Goal: Contribute content: Contribute content

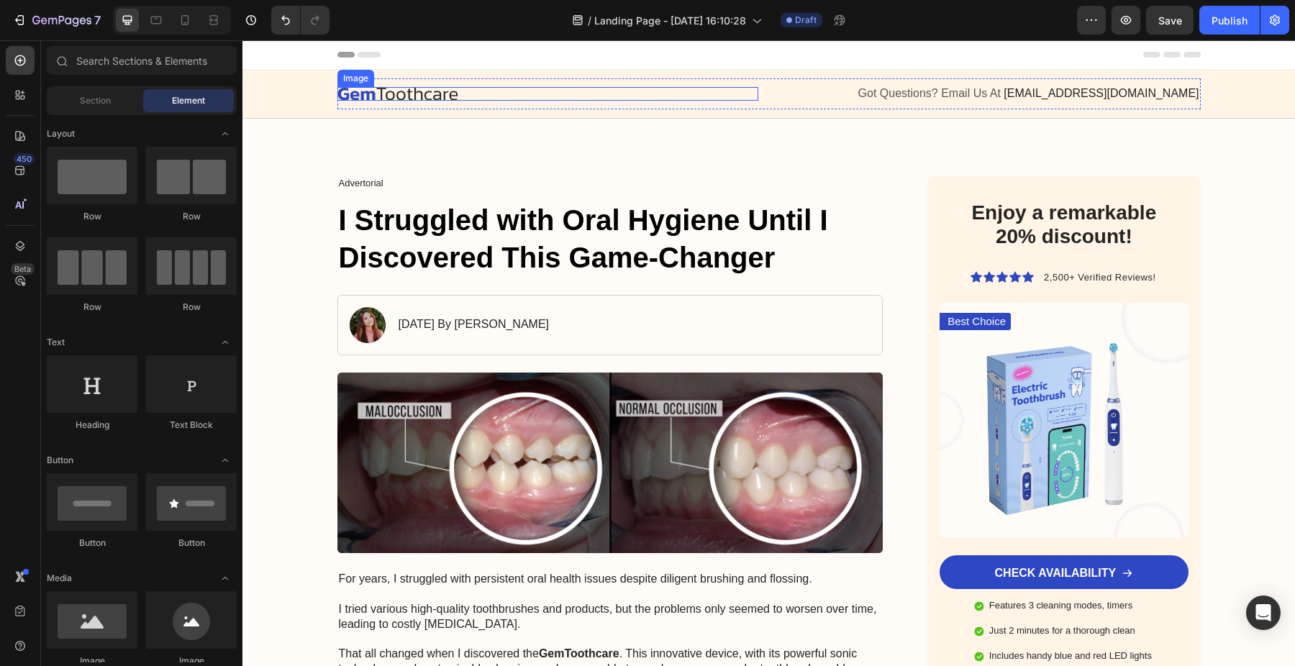
click at [397, 96] on img at bounding box center [397, 94] width 121 height 14
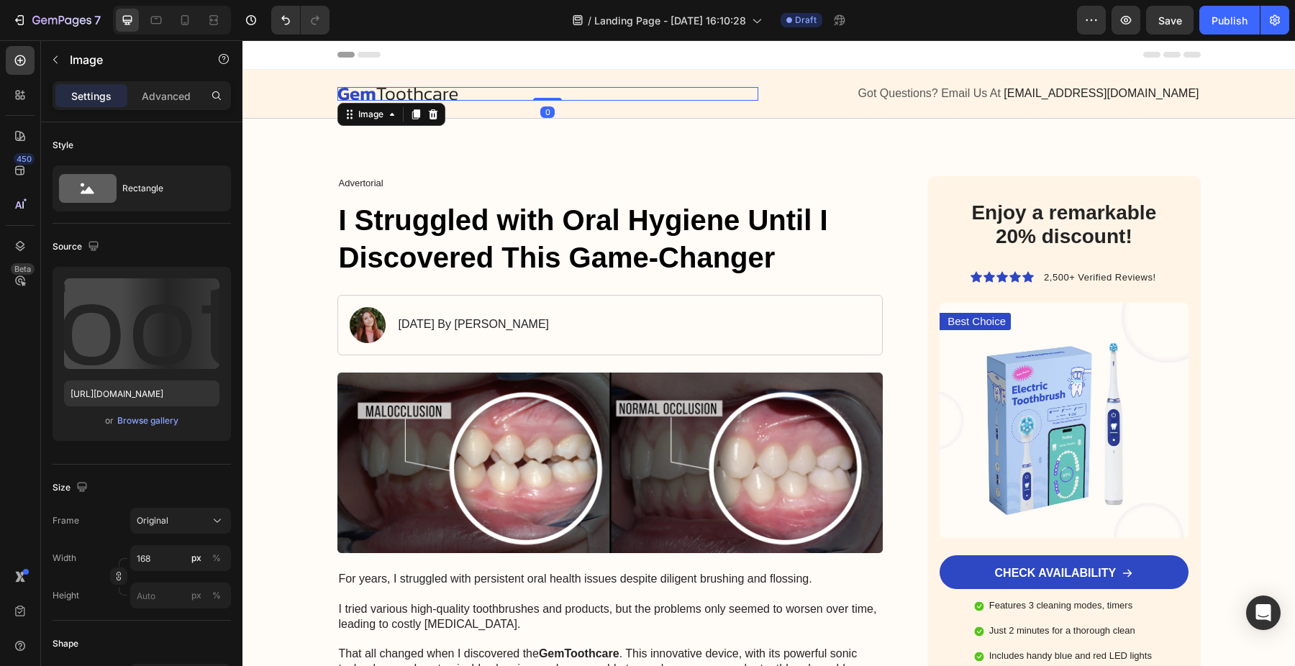
click at [397, 96] on img at bounding box center [397, 94] width 121 height 14
click at [409, 92] on img at bounding box center [397, 94] width 121 height 14
click at [447, 93] on img at bounding box center [397, 94] width 121 height 14
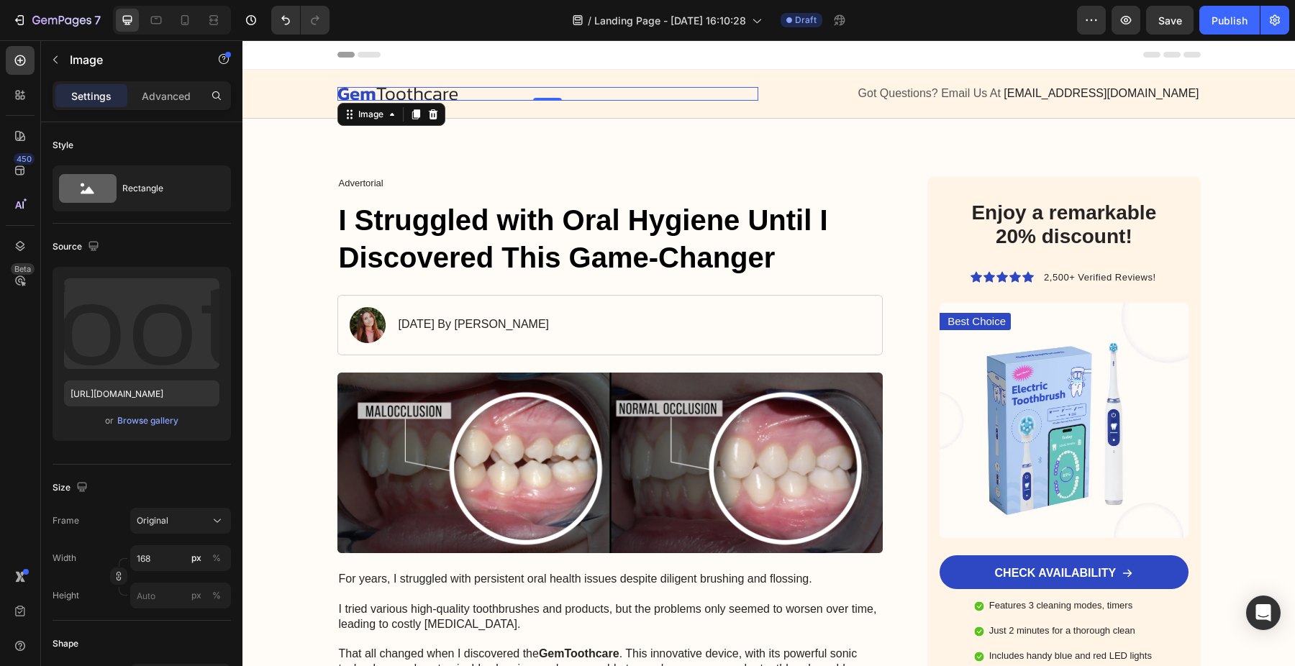
click at [471, 92] on div at bounding box center [547, 94] width 421 height 14
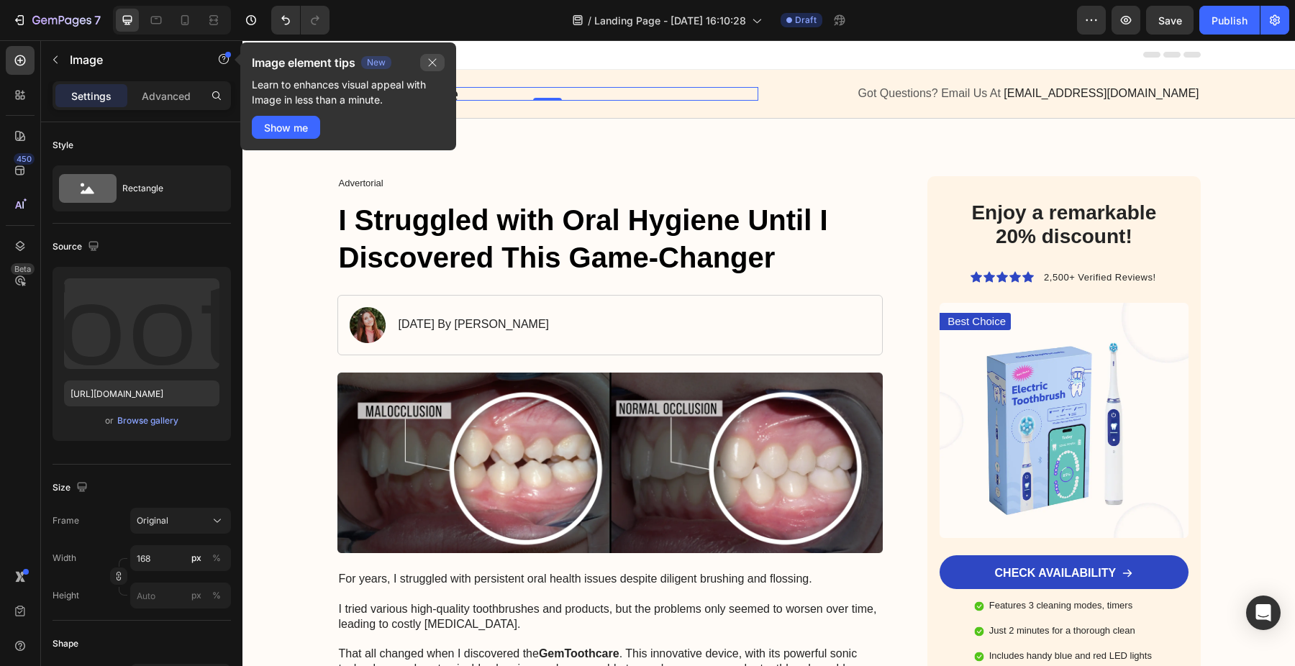
click at [440, 65] on button "button" at bounding box center [432, 62] width 24 height 17
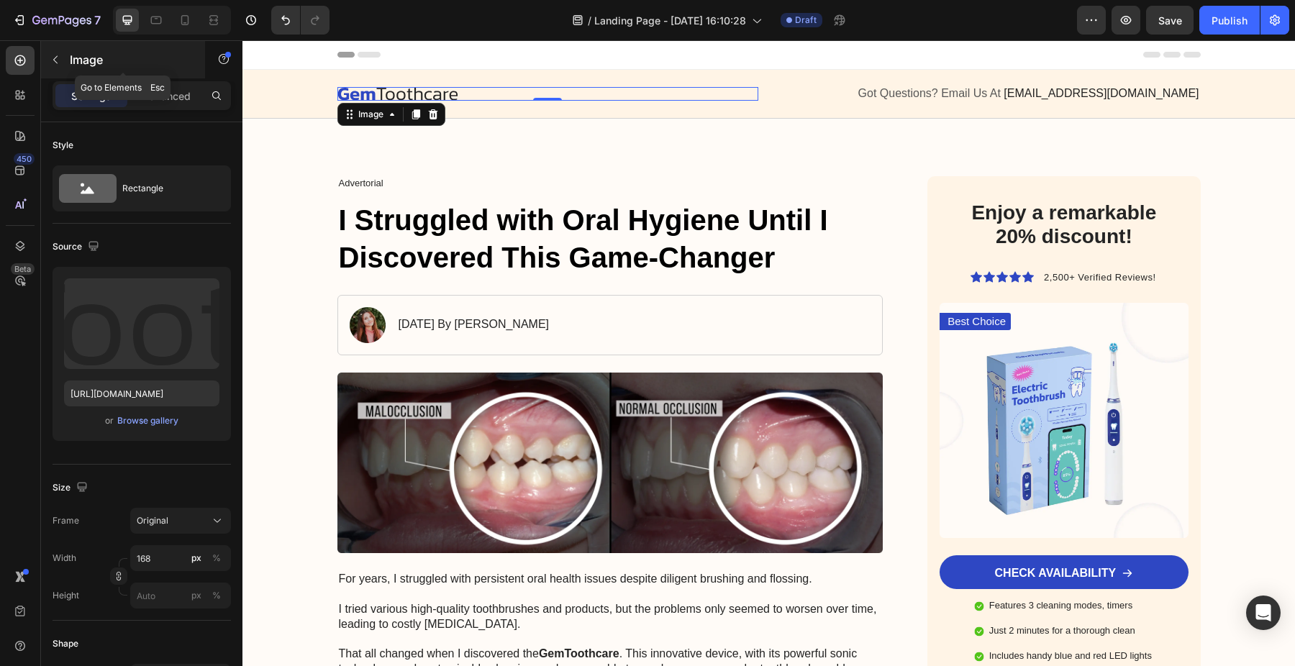
click at [55, 58] on icon "button" at bounding box center [55, 60] width 4 height 8
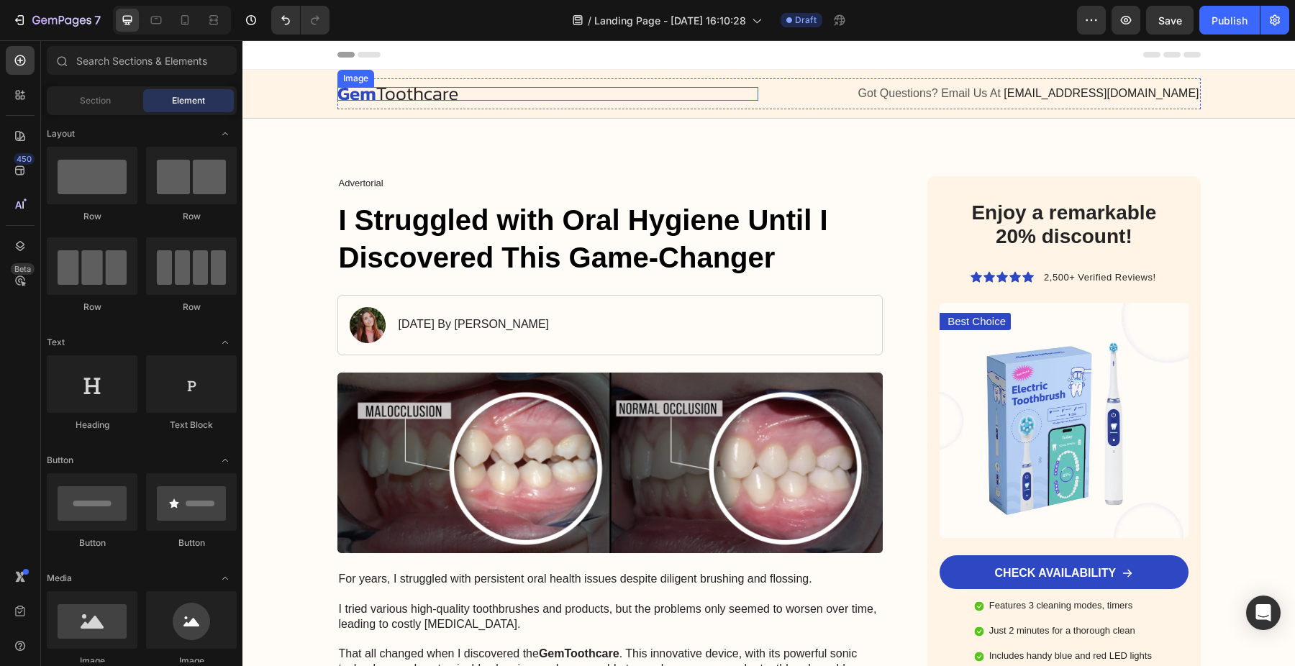
click at [437, 99] on img at bounding box center [397, 94] width 121 height 14
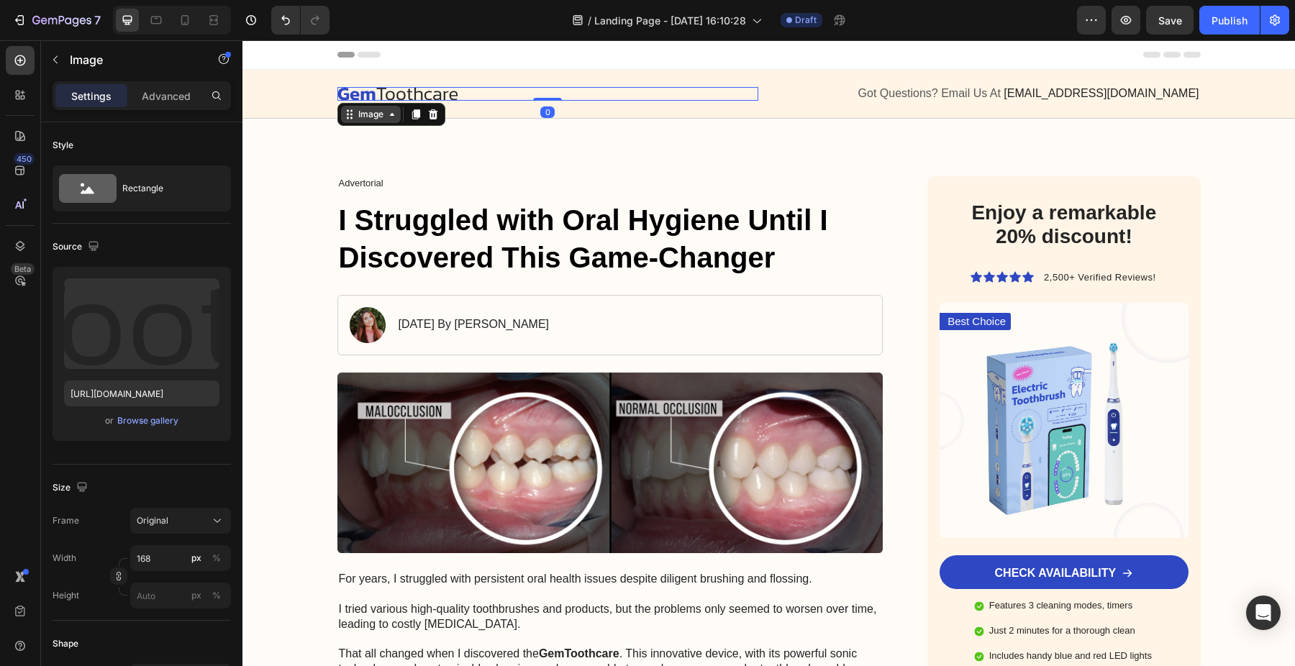
click at [390, 113] on icon at bounding box center [392, 115] width 12 height 12
click at [433, 116] on icon at bounding box center [432, 114] width 9 height 10
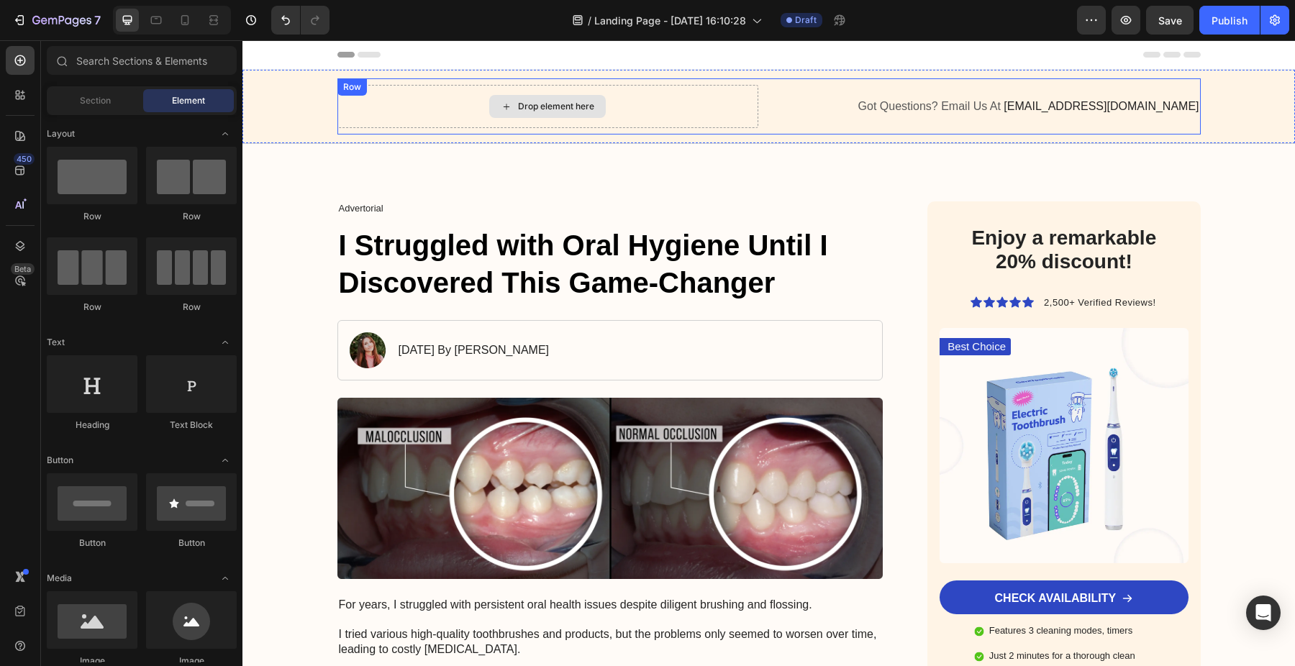
click at [530, 112] on div "Drop element here" at bounding box center [547, 106] width 117 height 23
click at [531, 114] on div "Drop element here" at bounding box center [547, 106] width 117 height 23
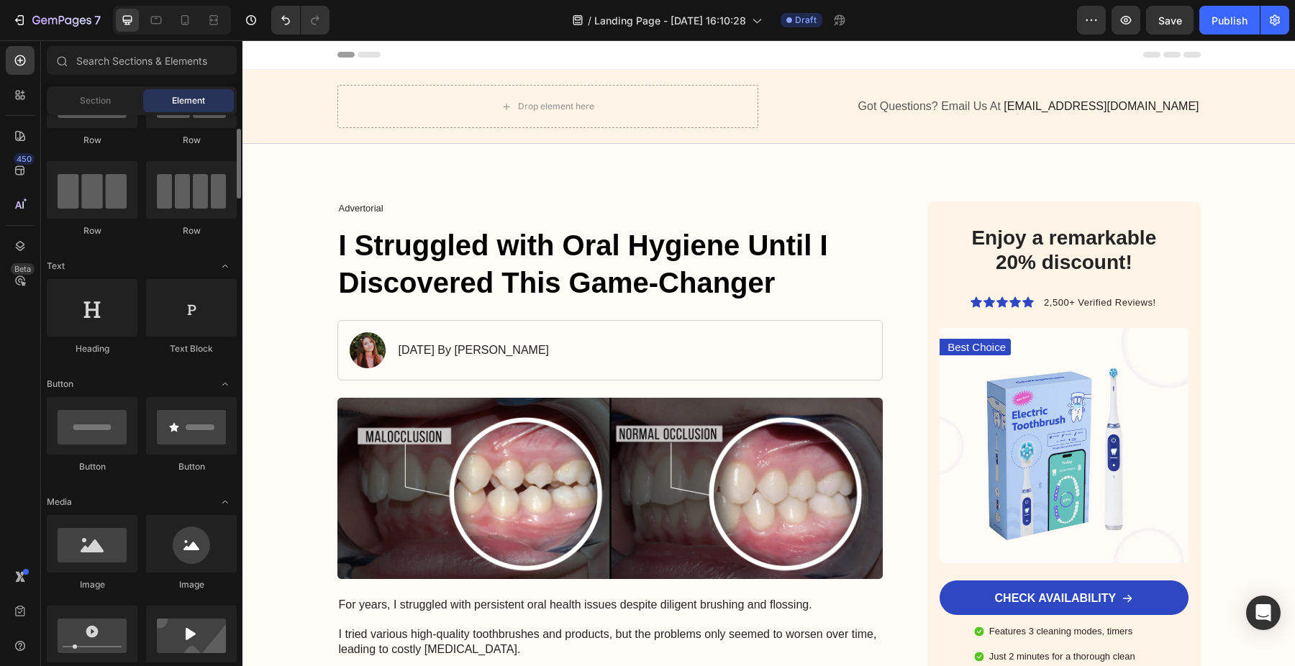
scroll to position [80, 0]
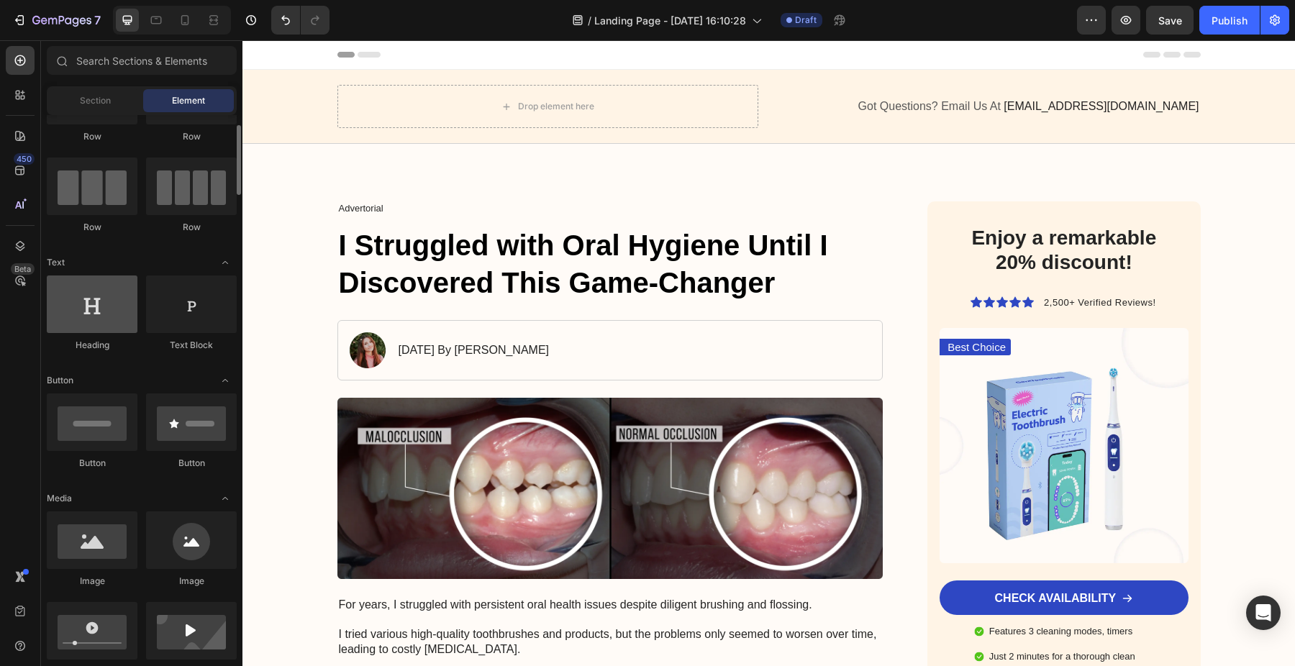
click at [96, 302] on div at bounding box center [92, 305] width 91 height 58
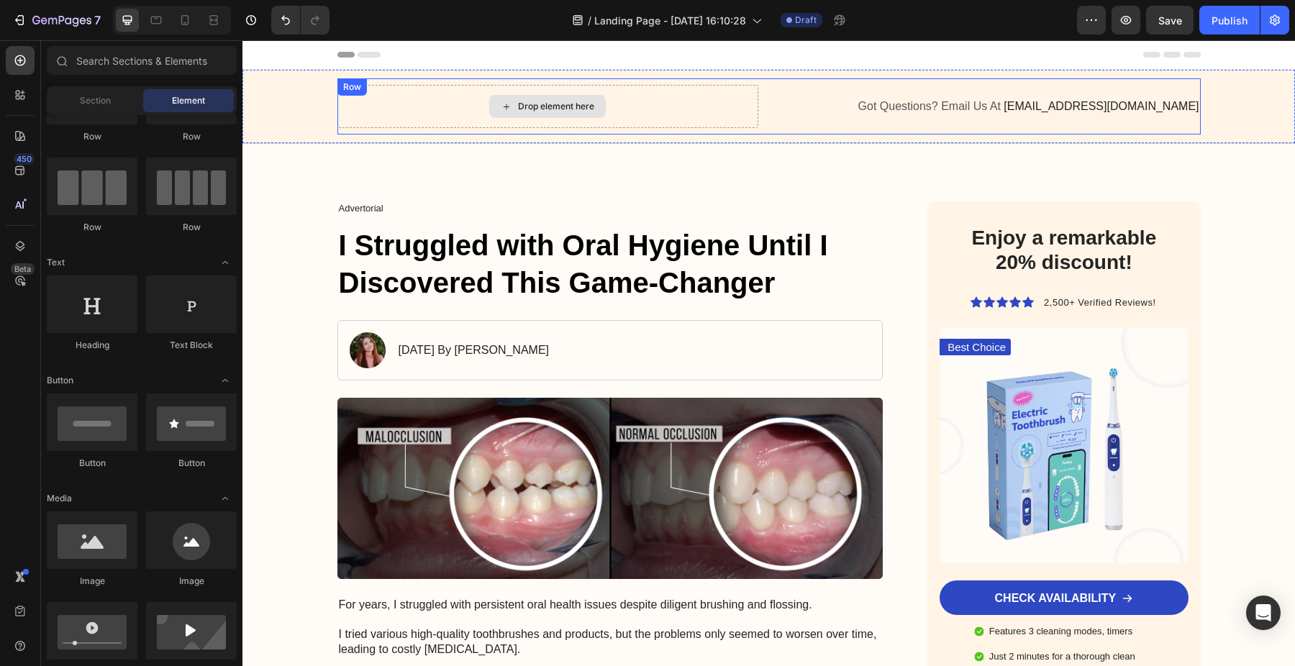
click at [436, 103] on div "Drop element here" at bounding box center [547, 106] width 421 height 43
click at [509, 108] on icon at bounding box center [507, 107] width 12 height 12
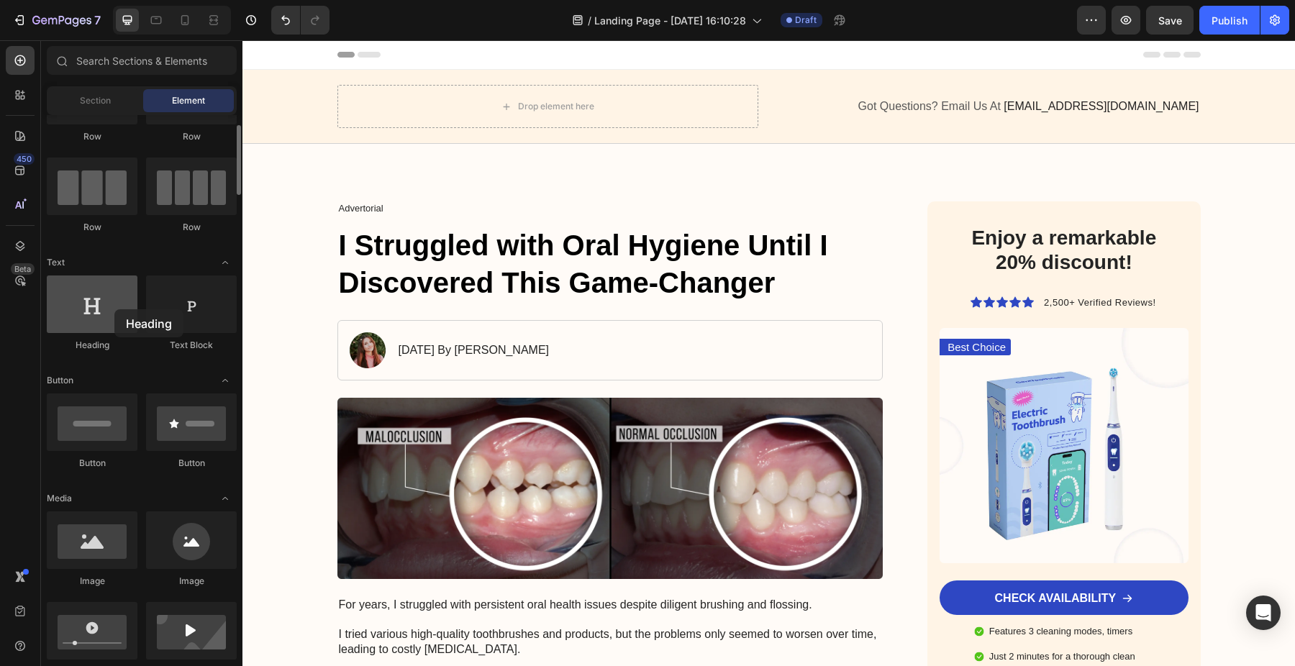
click at [114, 309] on div at bounding box center [92, 305] width 91 height 58
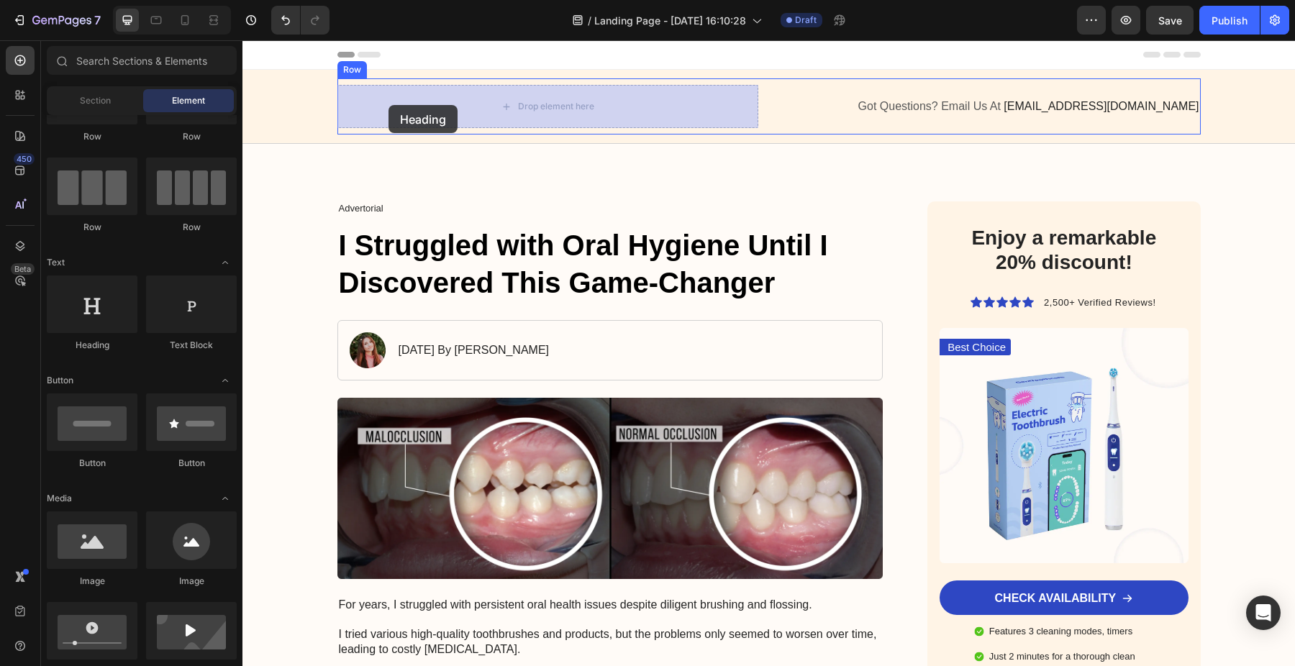
drag, startPoint x: 357, startPoint y: 350, endPoint x: 388, endPoint y: 105, distance: 246.6
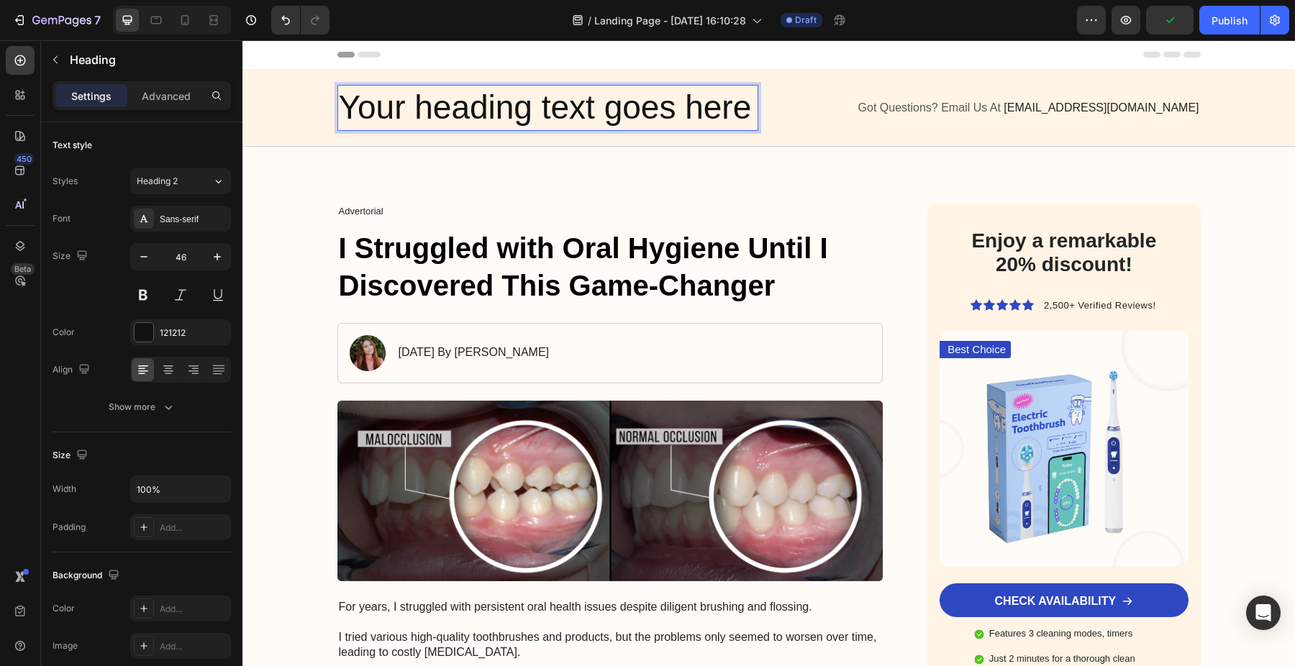
click at [485, 104] on h2 "Your heading text goes here" at bounding box center [547, 108] width 421 height 46
click at [485, 104] on p "Your heading text goes here" at bounding box center [548, 107] width 418 height 43
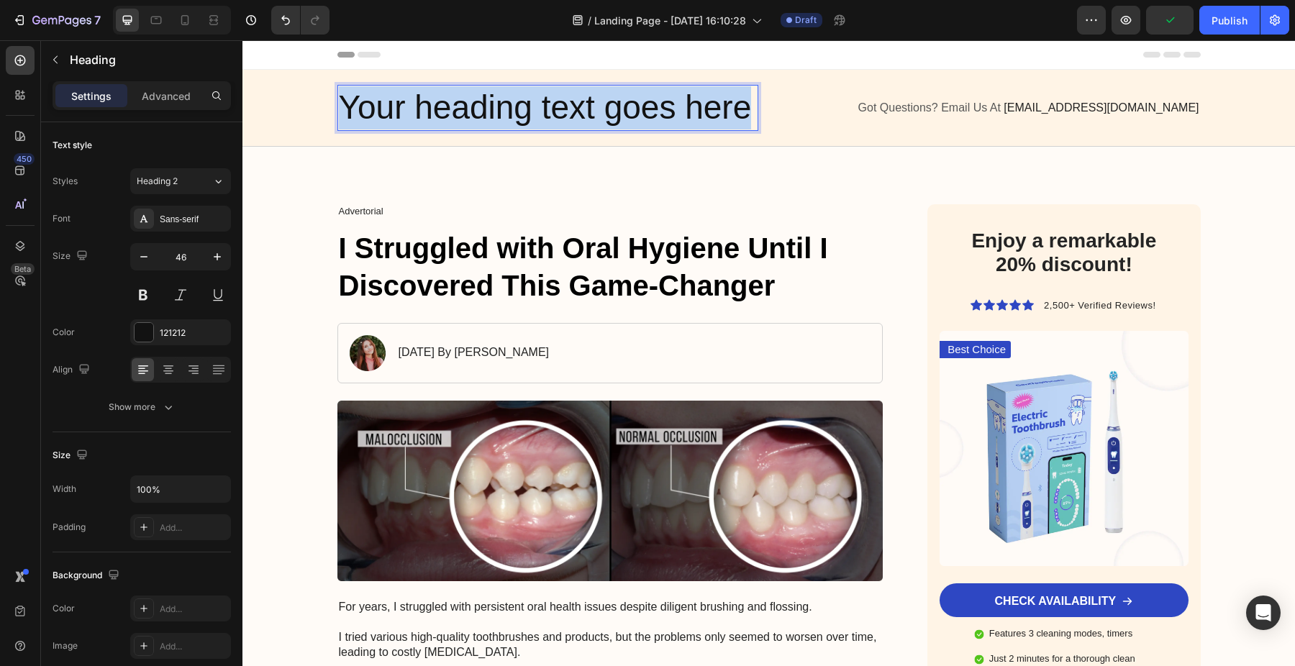
click at [485, 104] on p "Your heading text goes here" at bounding box center [548, 107] width 418 height 43
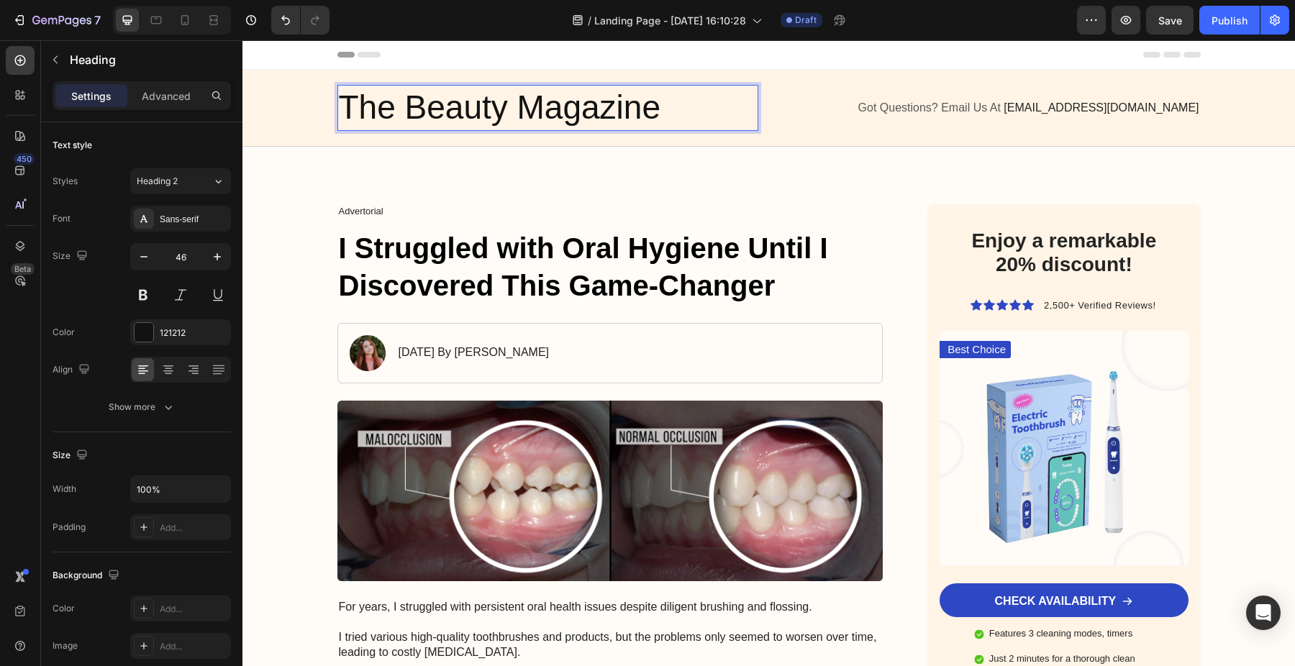
click at [471, 115] on p "The Beauty Magazine" at bounding box center [548, 107] width 418 height 43
click at [147, 262] on icon "button" at bounding box center [144, 257] width 14 height 14
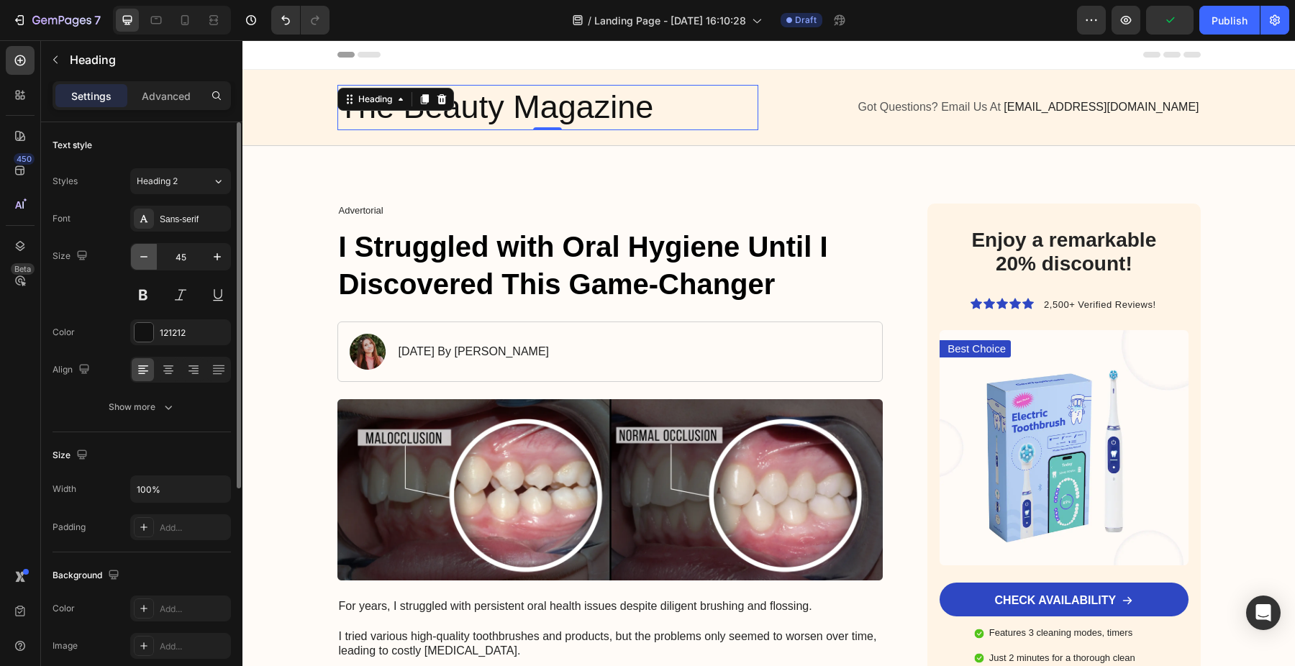
click at [147, 262] on icon "button" at bounding box center [144, 257] width 14 height 14
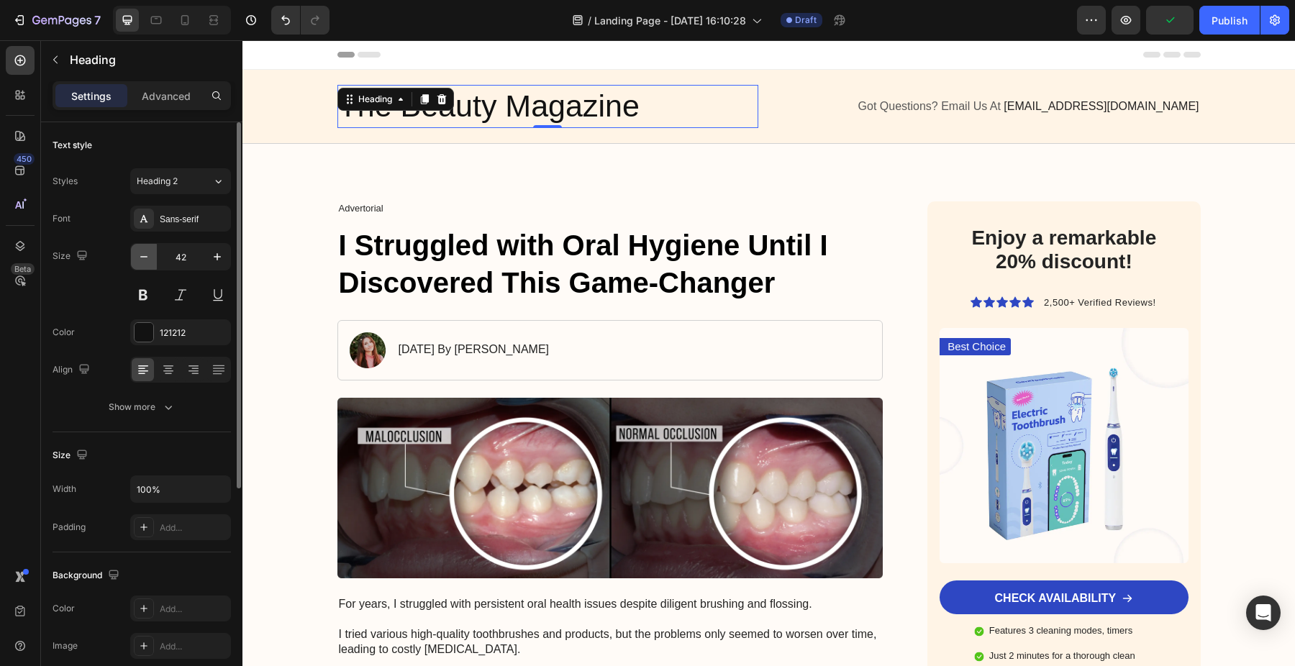
click at [147, 262] on icon "button" at bounding box center [144, 257] width 14 height 14
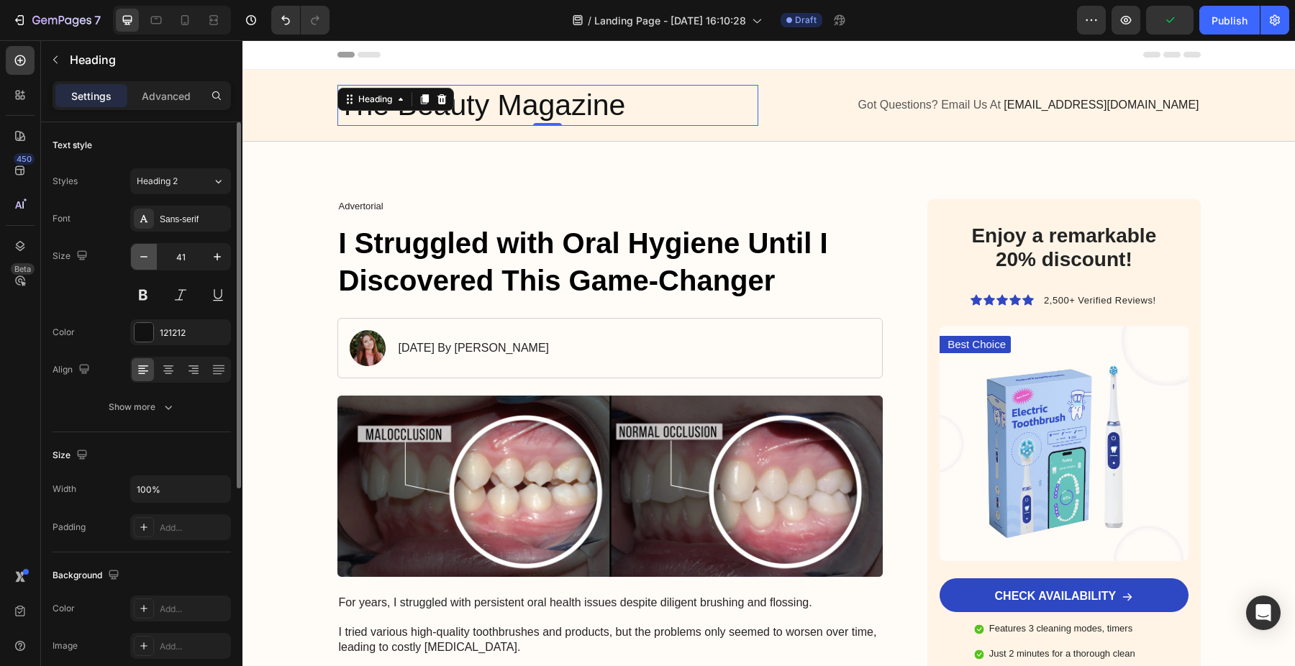
click at [147, 262] on icon "button" at bounding box center [144, 257] width 14 height 14
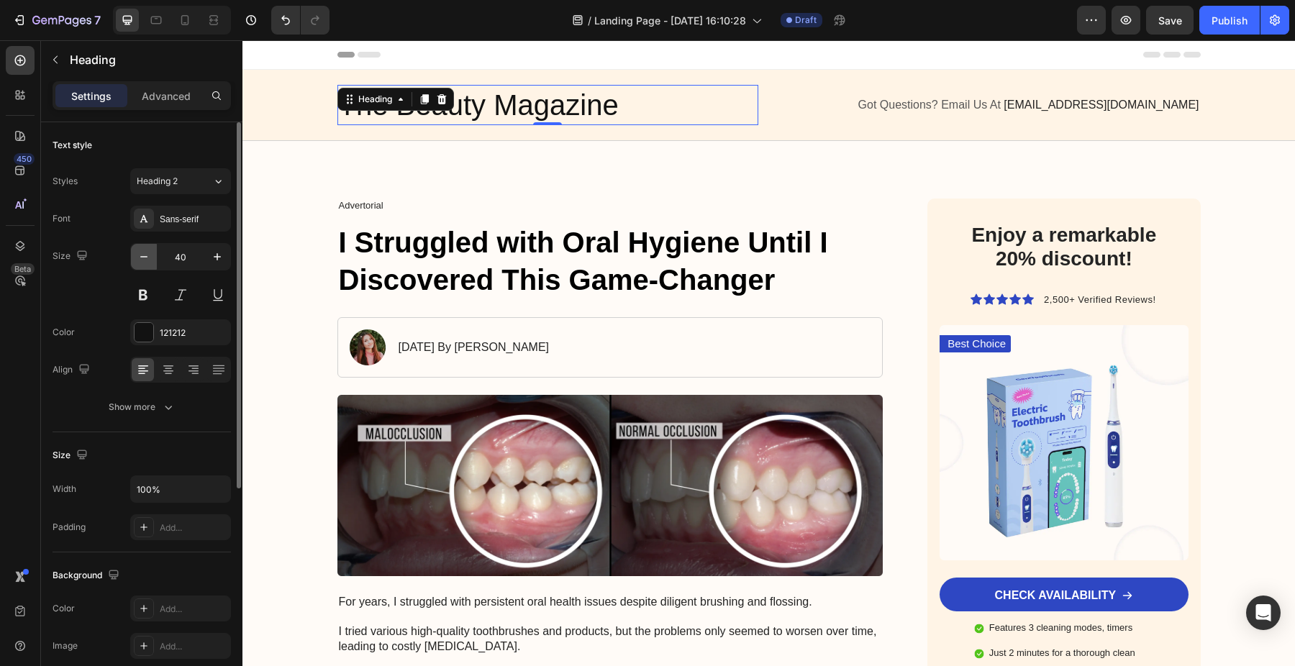
click at [147, 262] on icon "button" at bounding box center [144, 257] width 14 height 14
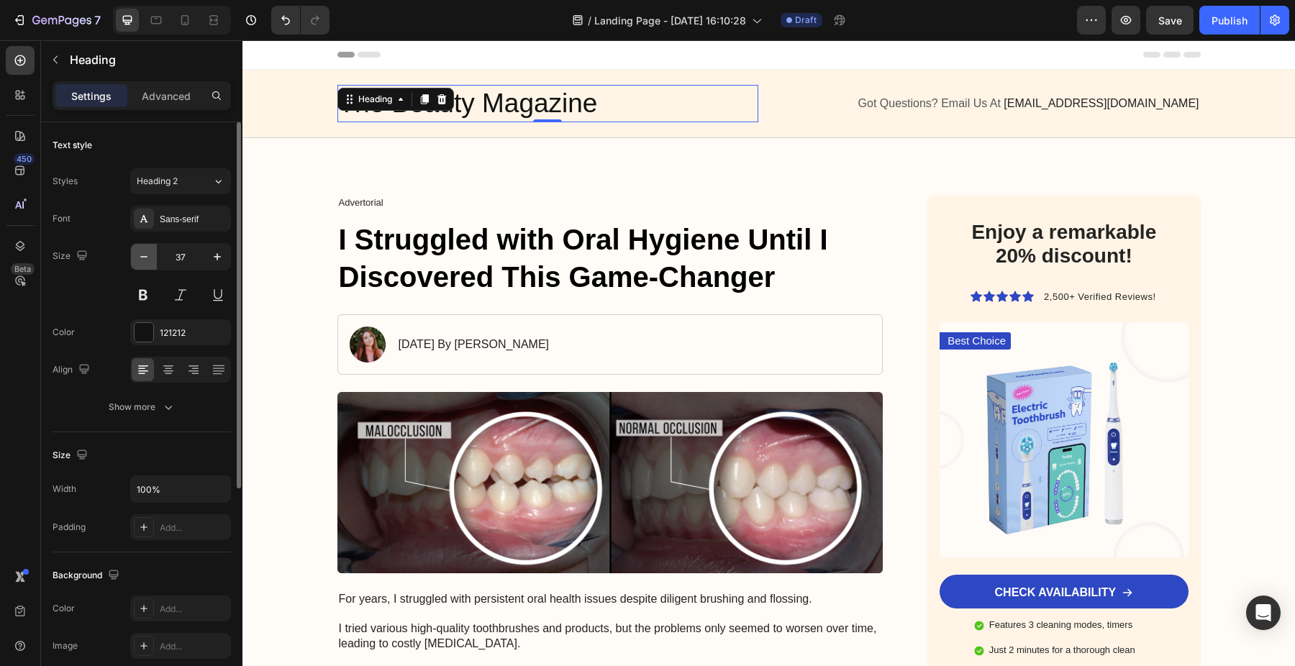
click at [147, 262] on icon "button" at bounding box center [144, 257] width 14 height 14
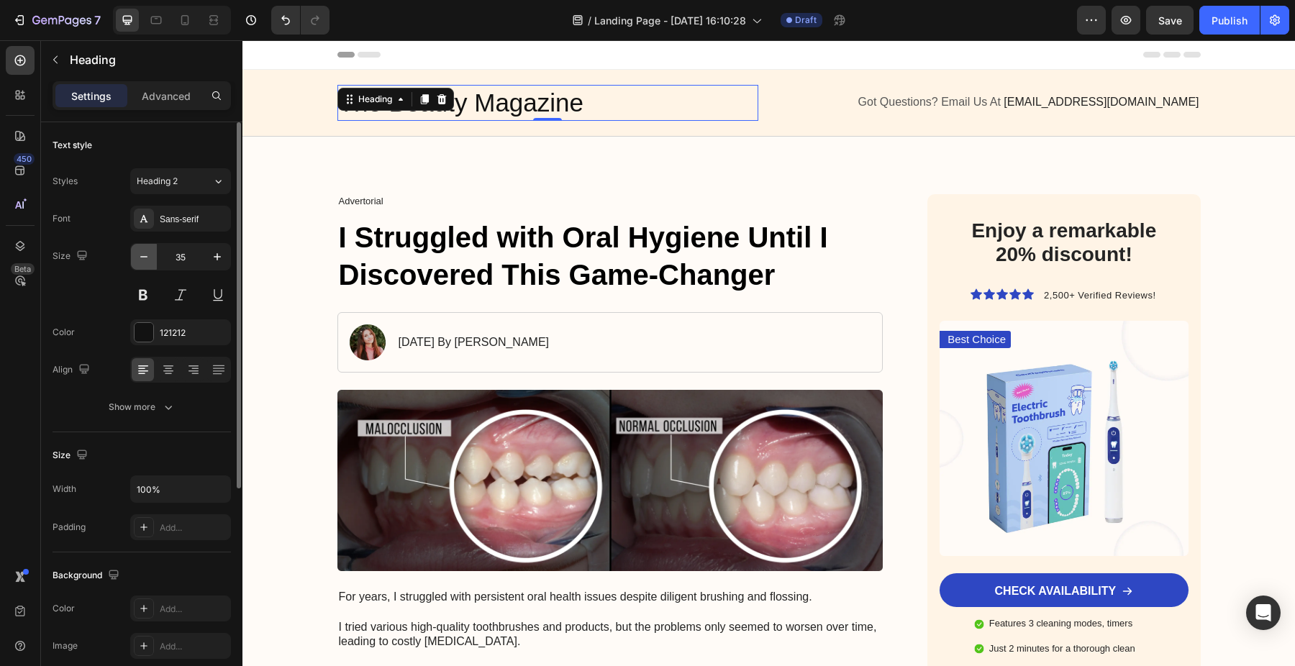
click at [147, 262] on icon "button" at bounding box center [144, 257] width 14 height 14
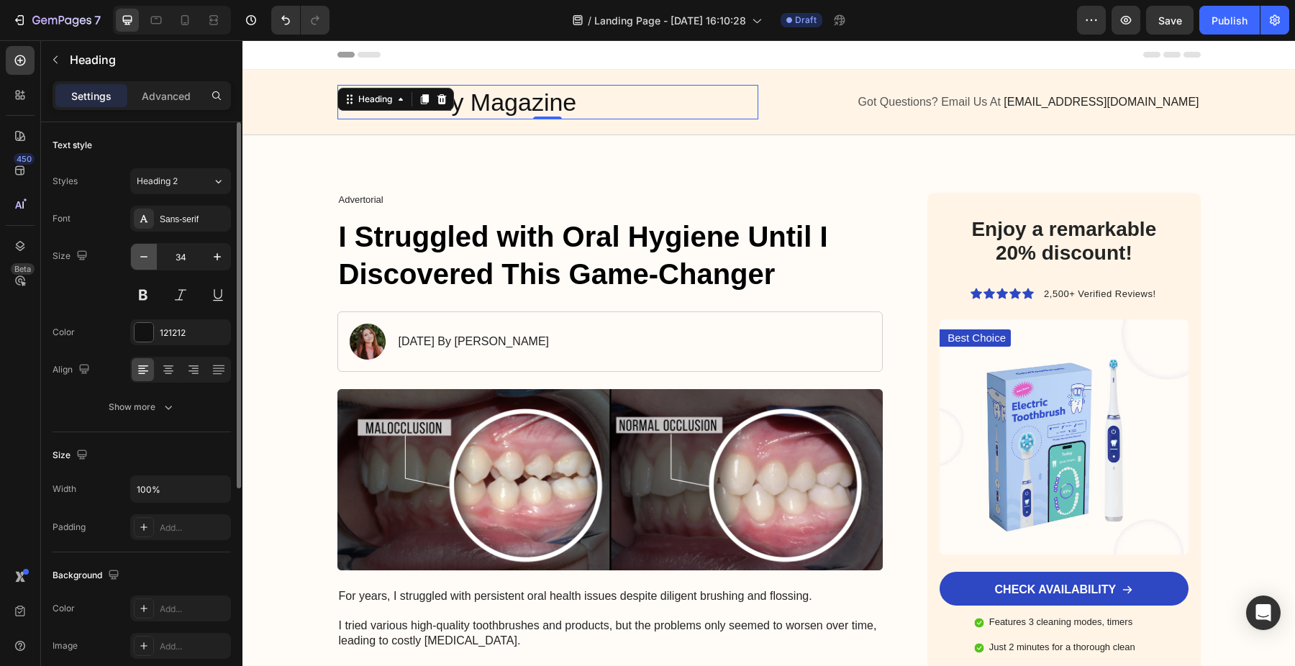
click at [147, 262] on icon "button" at bounding box center [144, 257] width 14 height 14
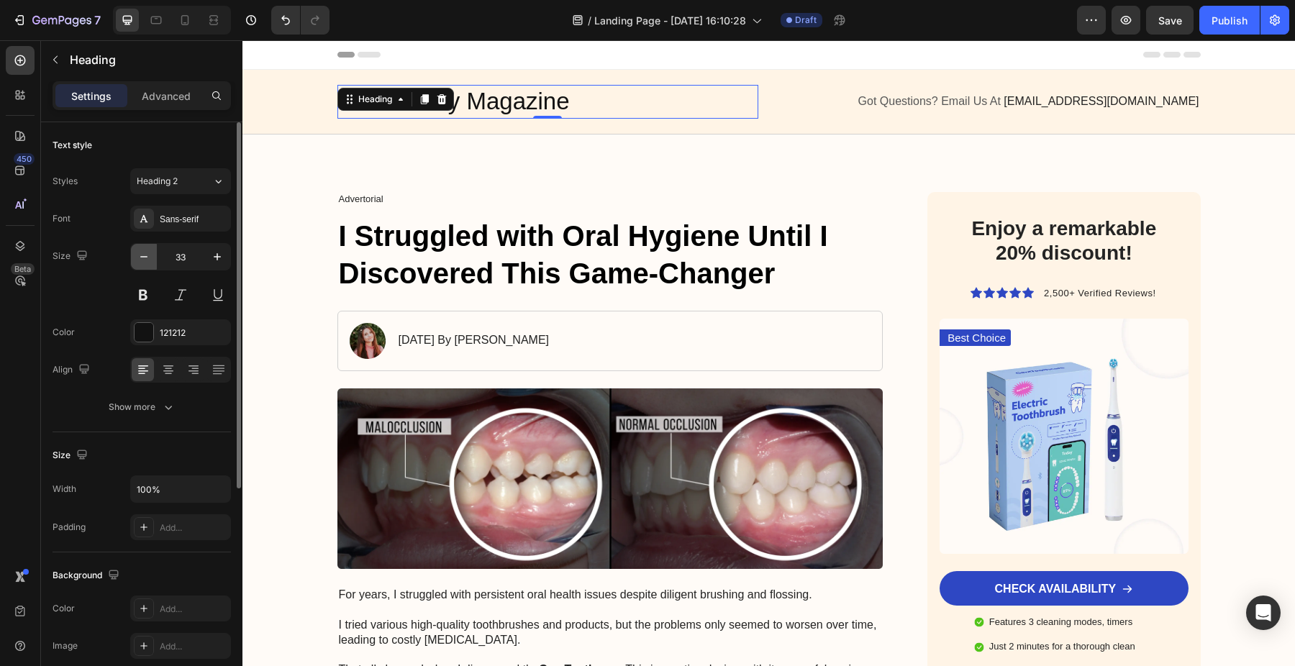
click at [150, 260] on icon "button" at bounding box center [144, 257] width 14 height 14
type input "32"
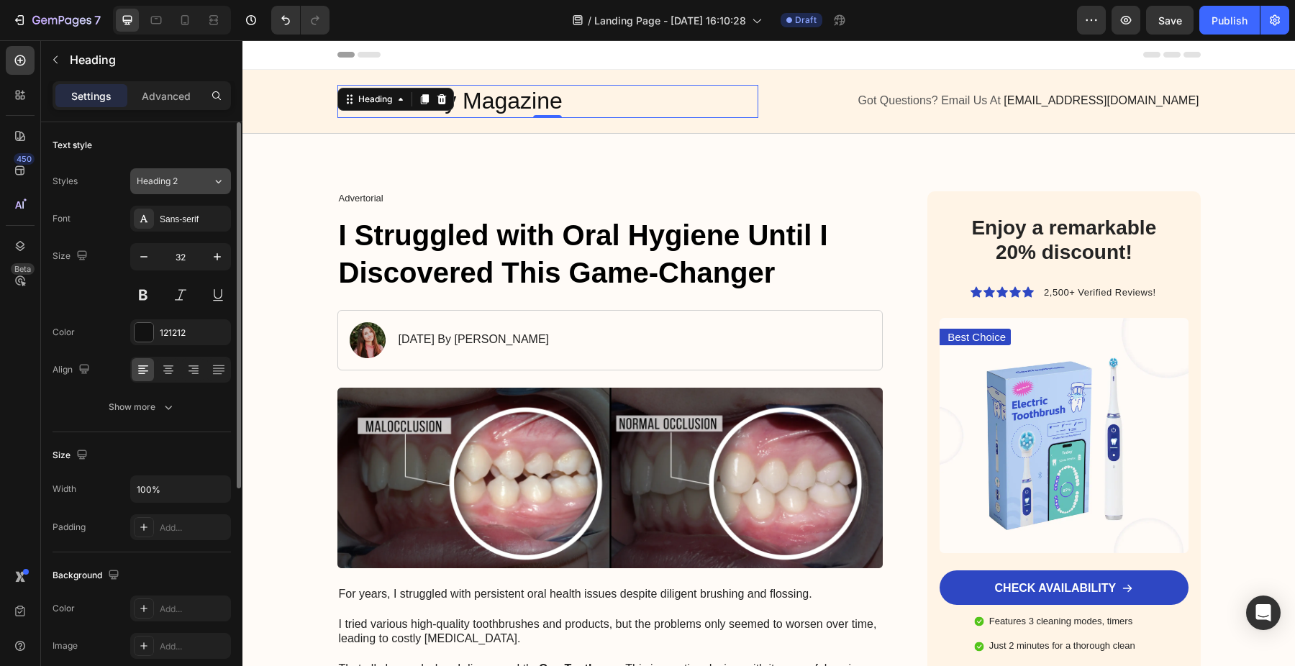
click at [188, 171] on button "Heading 2" at bounding box center [180, 181] width 101 height 26
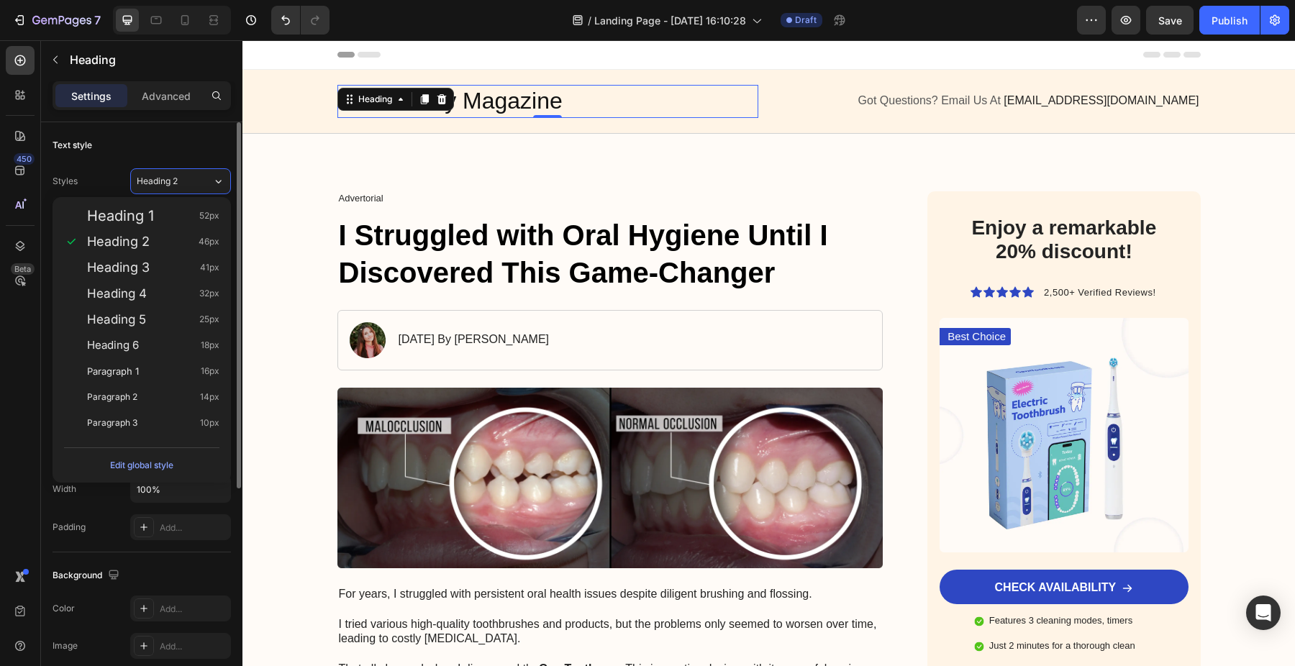
click at [138, 552] on div "Text style Styles Heading 2 Font Sans-serif Size 32 Color 121212 Align Show more" at bounding box center [142, 611] width 178 height 119
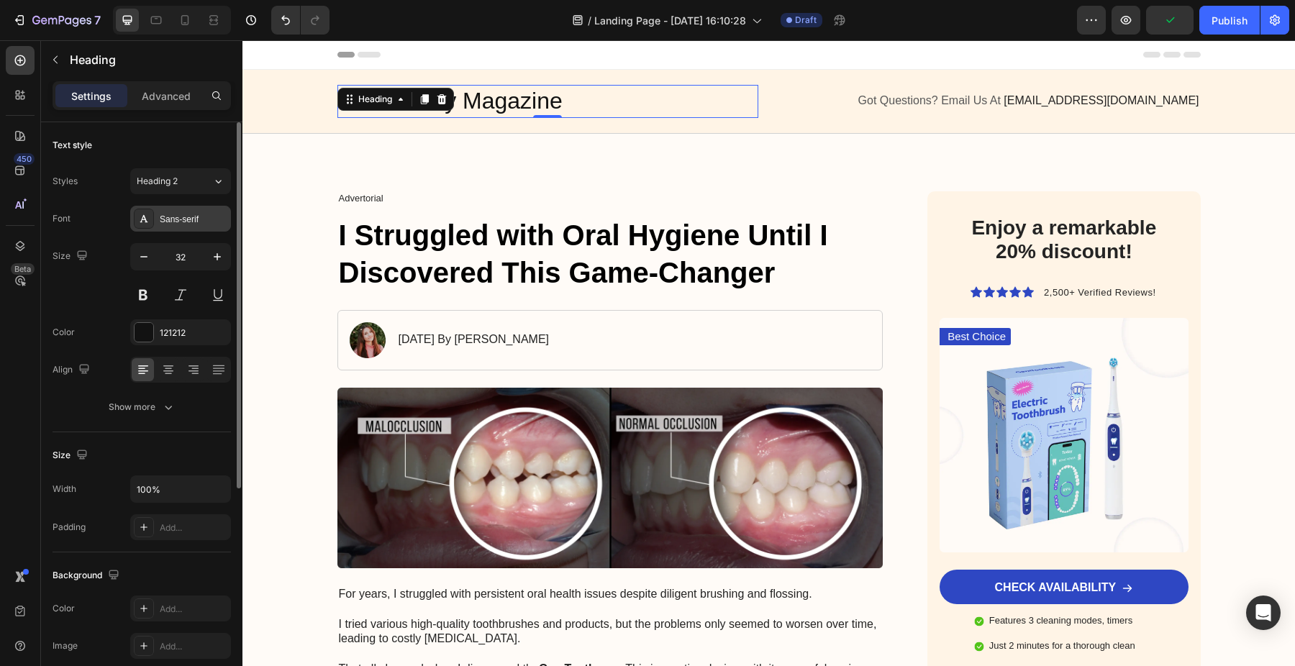
click at [187, 217] on div "Sans-serif" at bounding box center [194, 219] width 68 height 13
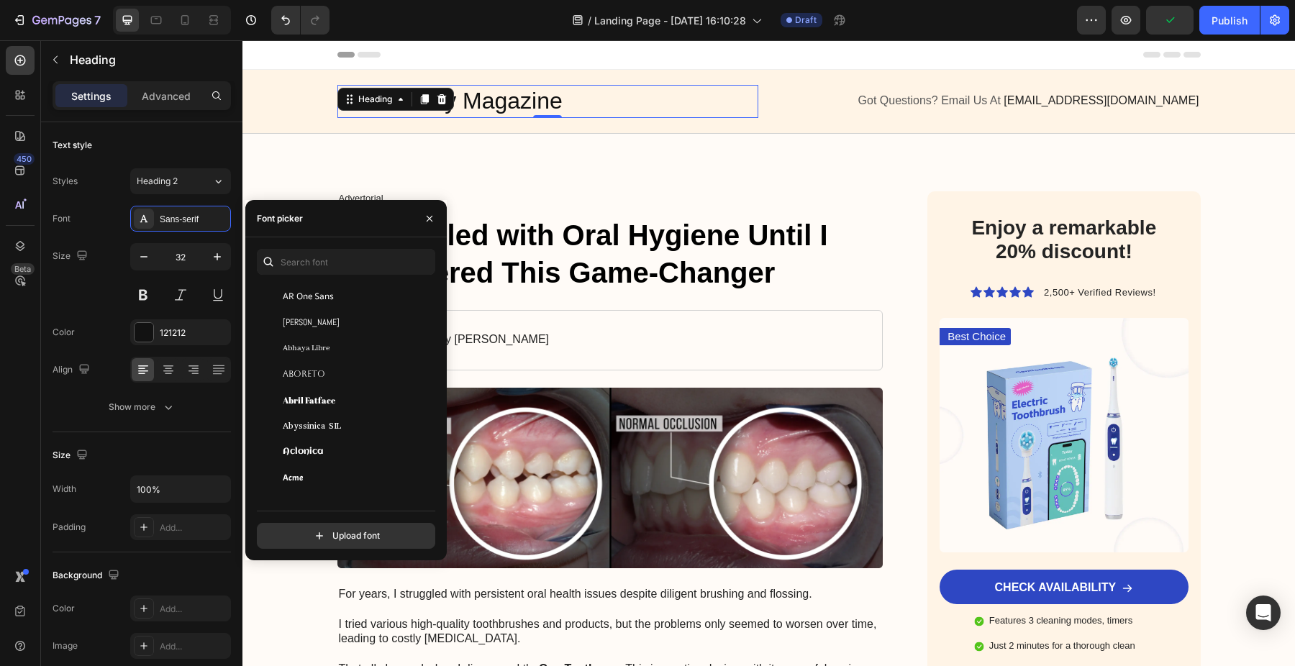
scroll to position [155, 0]
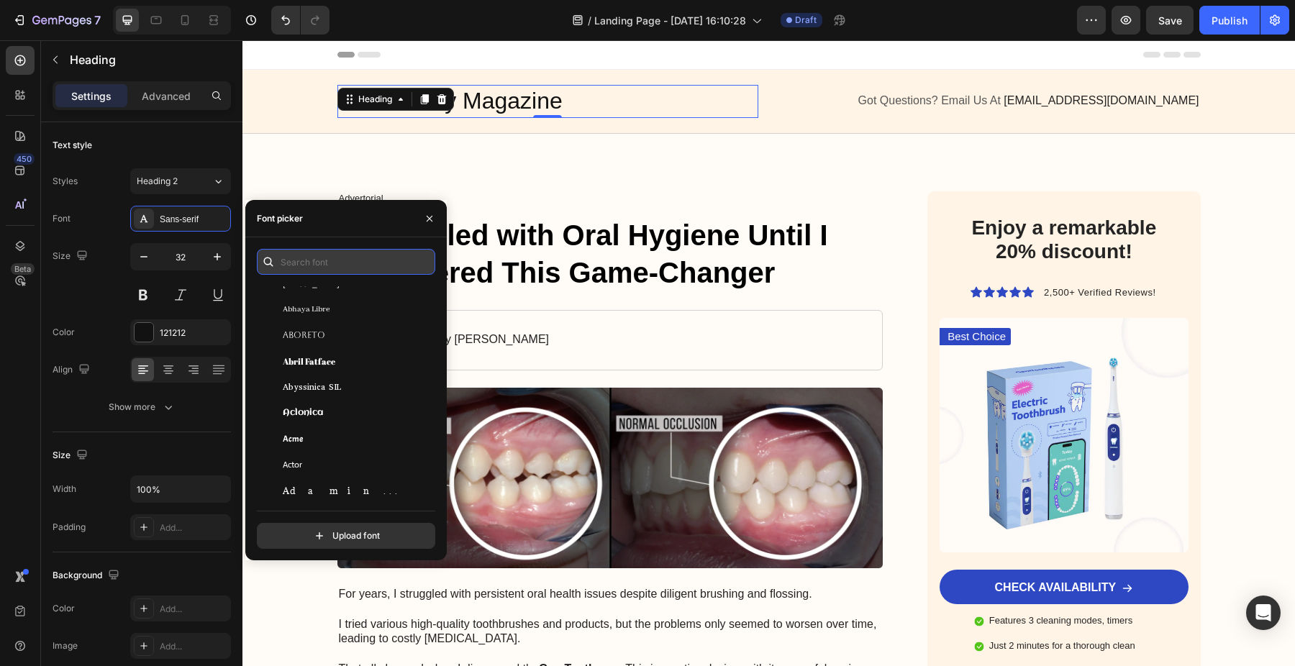
click at [335, 250] on input "text" at bounding box center [346, 262] width 178 height 26
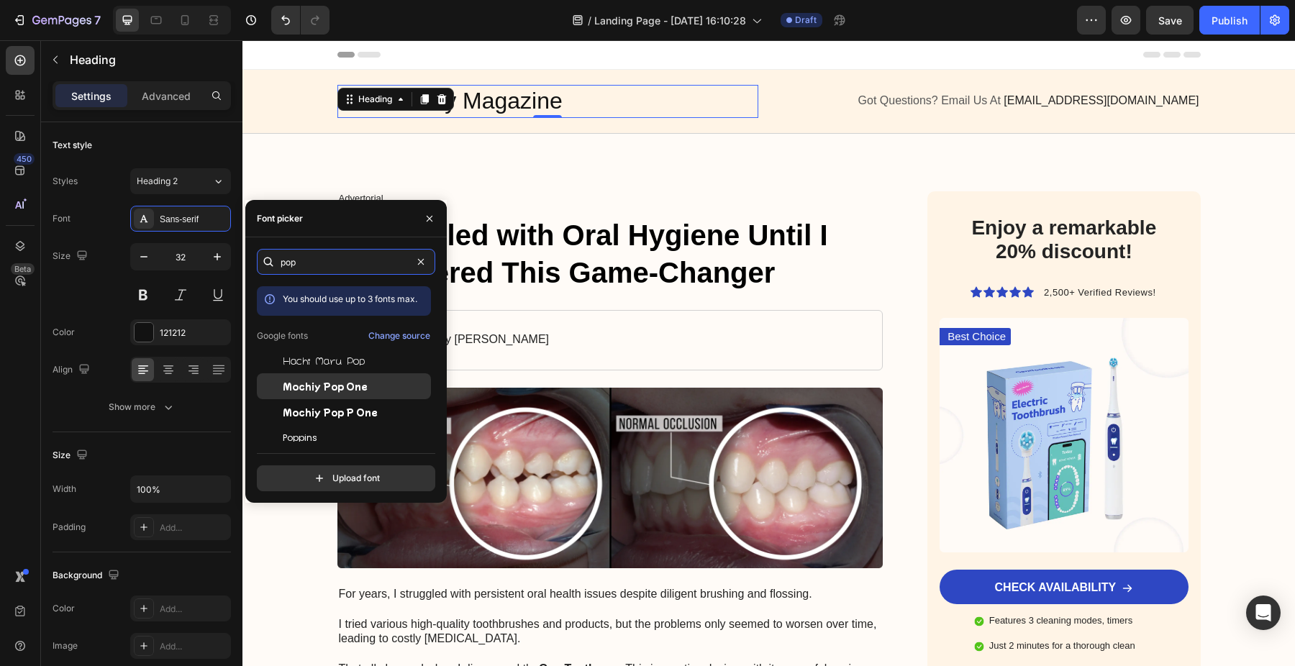
scroll to position [35, 0]
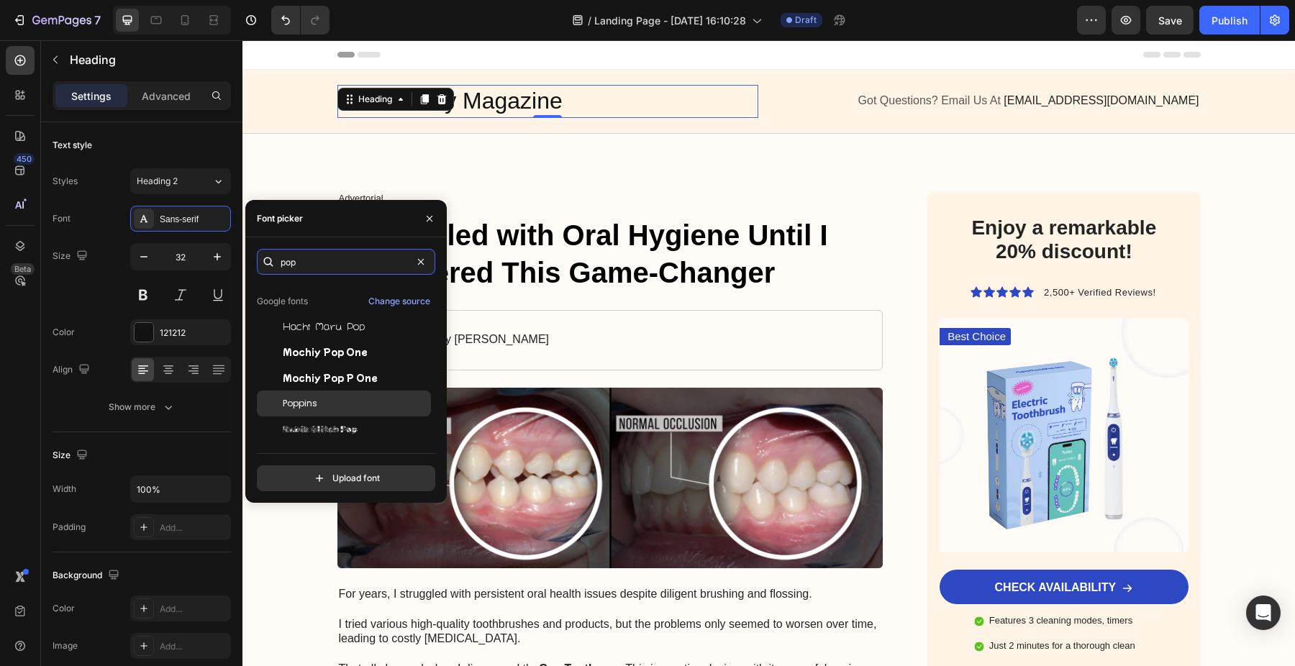
type input "pop"
click at [322, 399] on div "Poppins" at bounding box center [355, 403] width 145 height 13
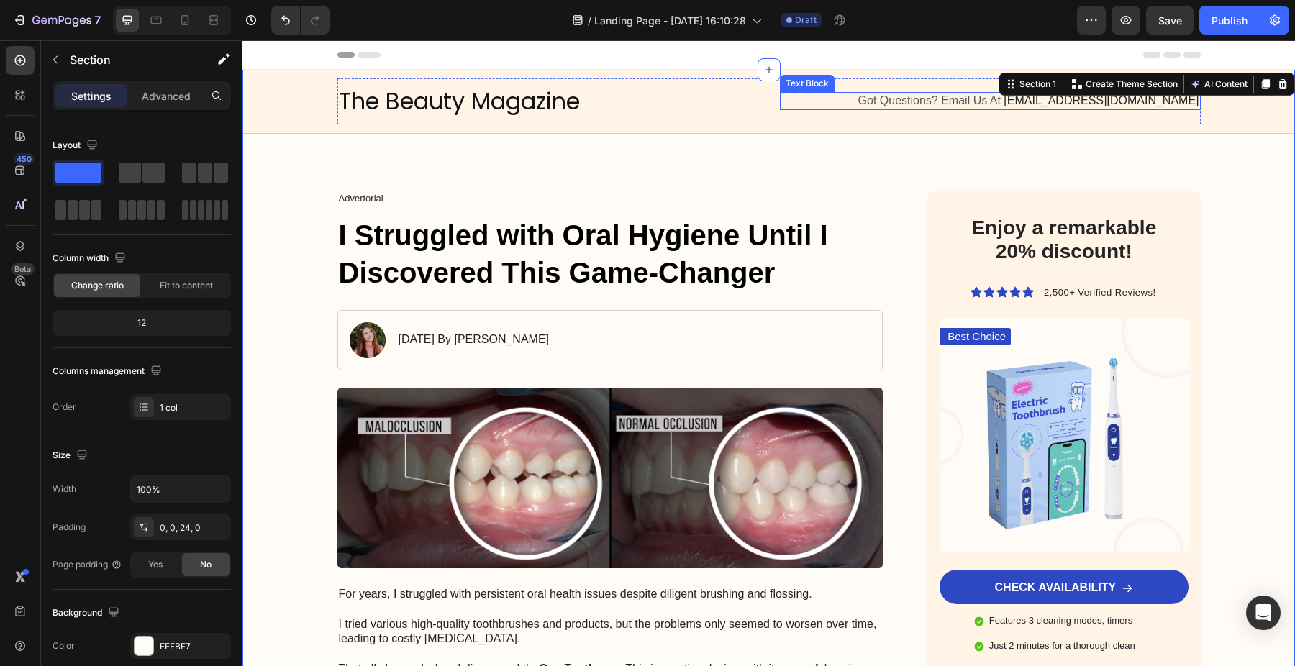
click at [976, 99] on span "Got Questions? Email Us At" at bounding box center [929, 100] width 142 height 12
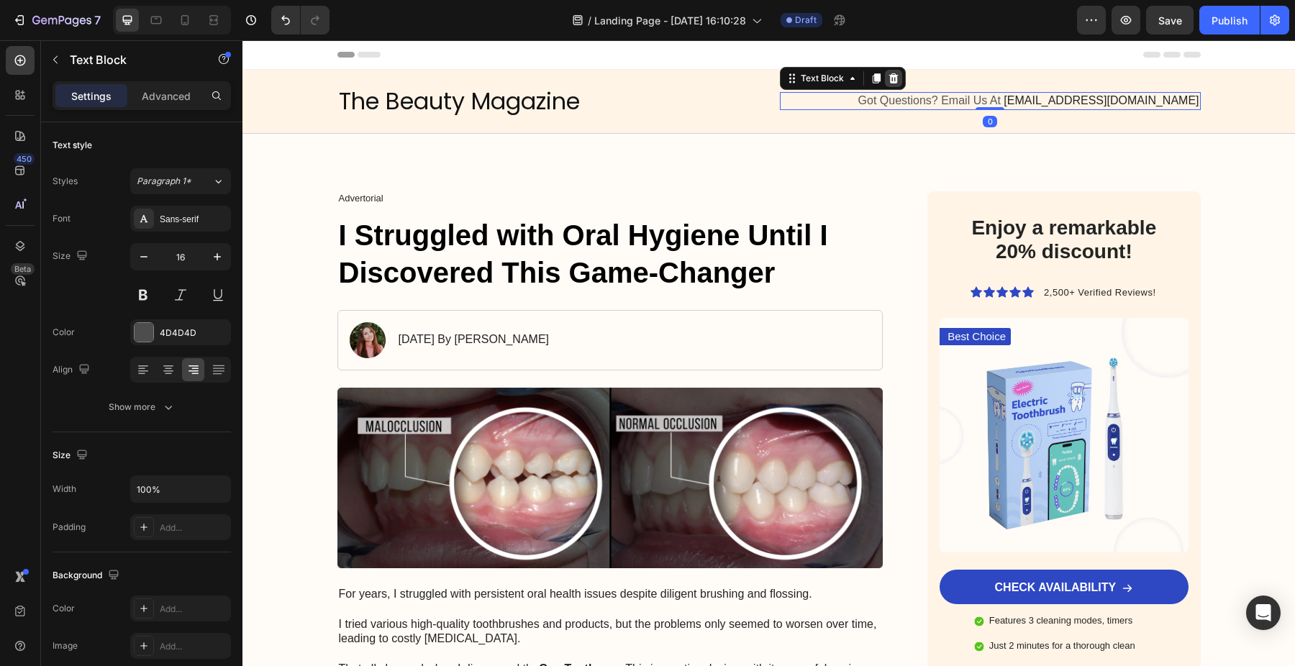
click at [890, 82] on icon at bounding box center [892, 78] width 9 height 10
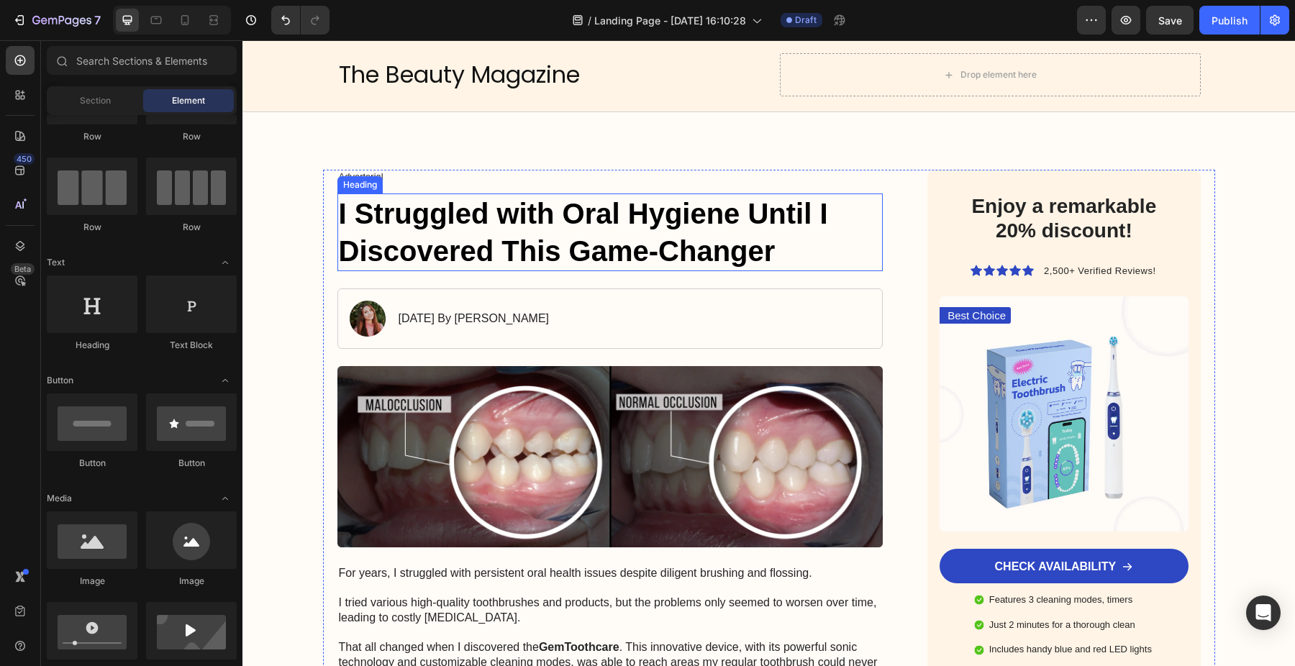
scroll to position [37, 0]
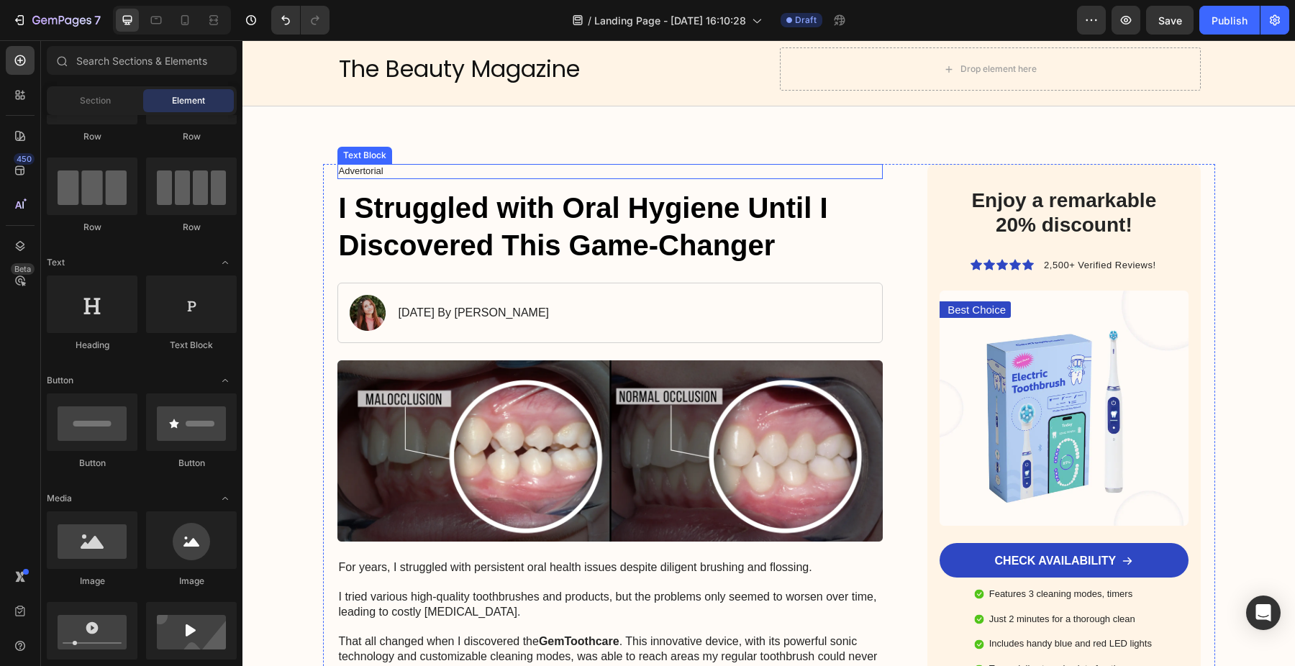
click at [363, 170] on p "Advertorial" at bounding box center [610, 171] width 543 height 12
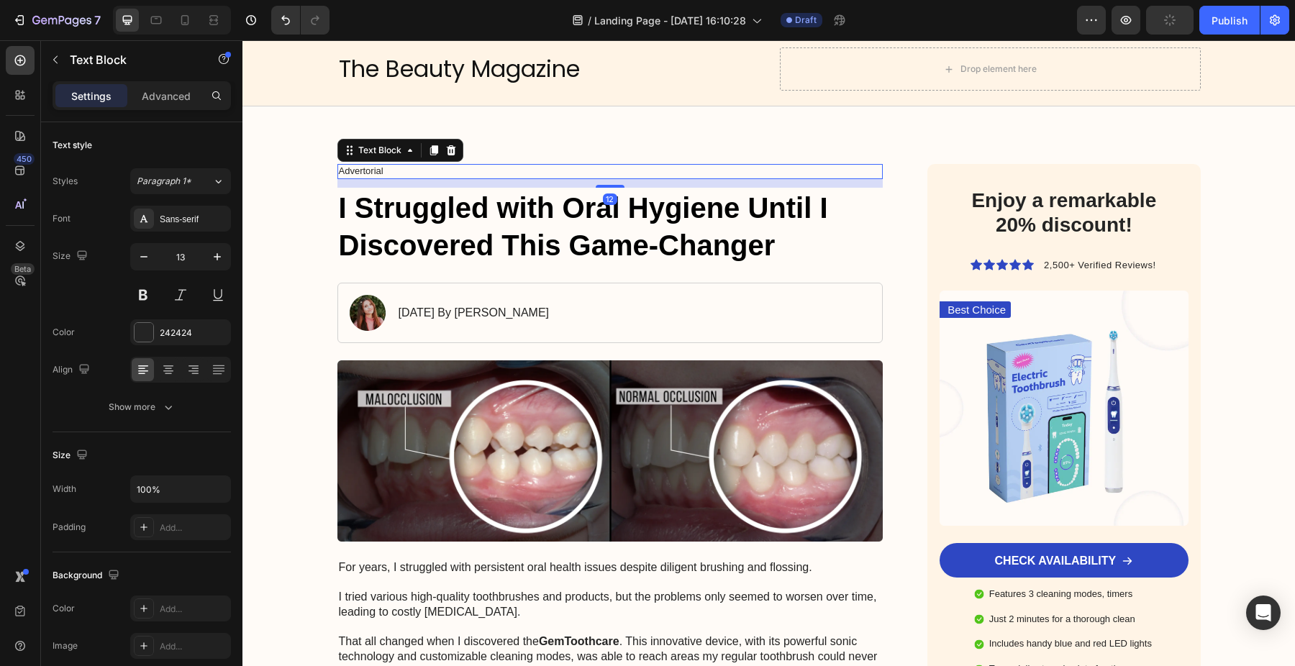
click at [363, 170] on p "Advertorial" at bounding box center [610, 171] width 543 height 12
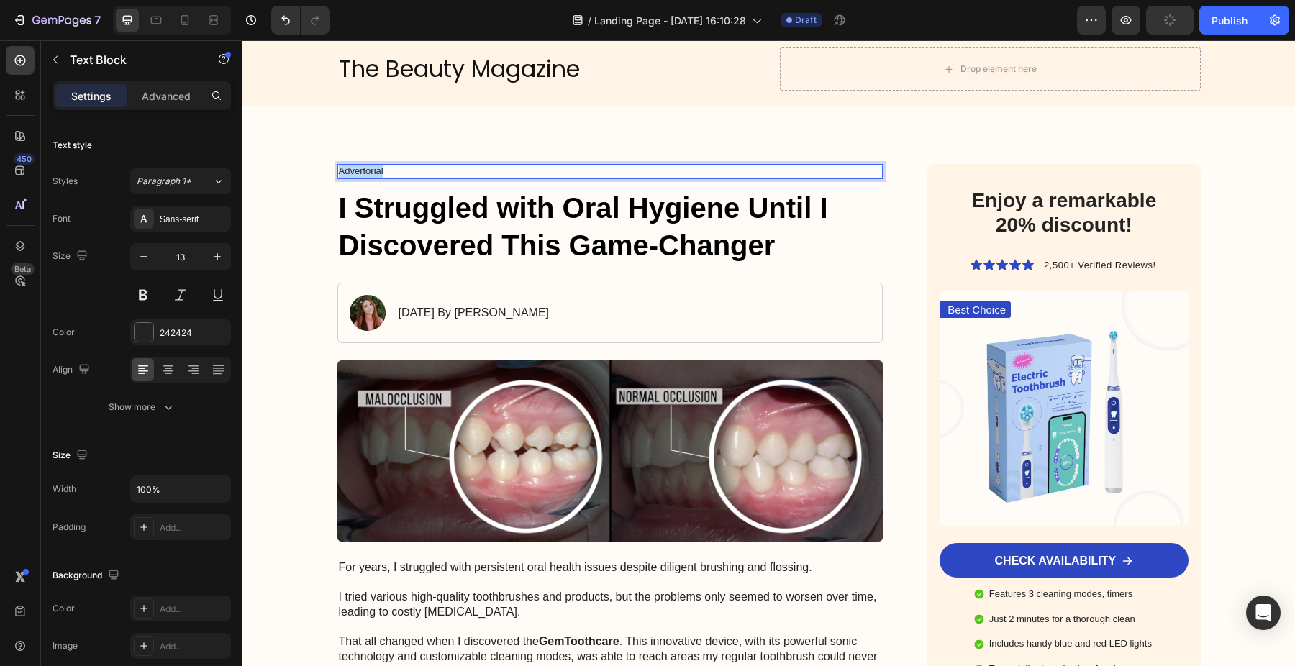
click at [363, 170] on p "Advertorial" at bounding box center [610, 171] width 543 height 12
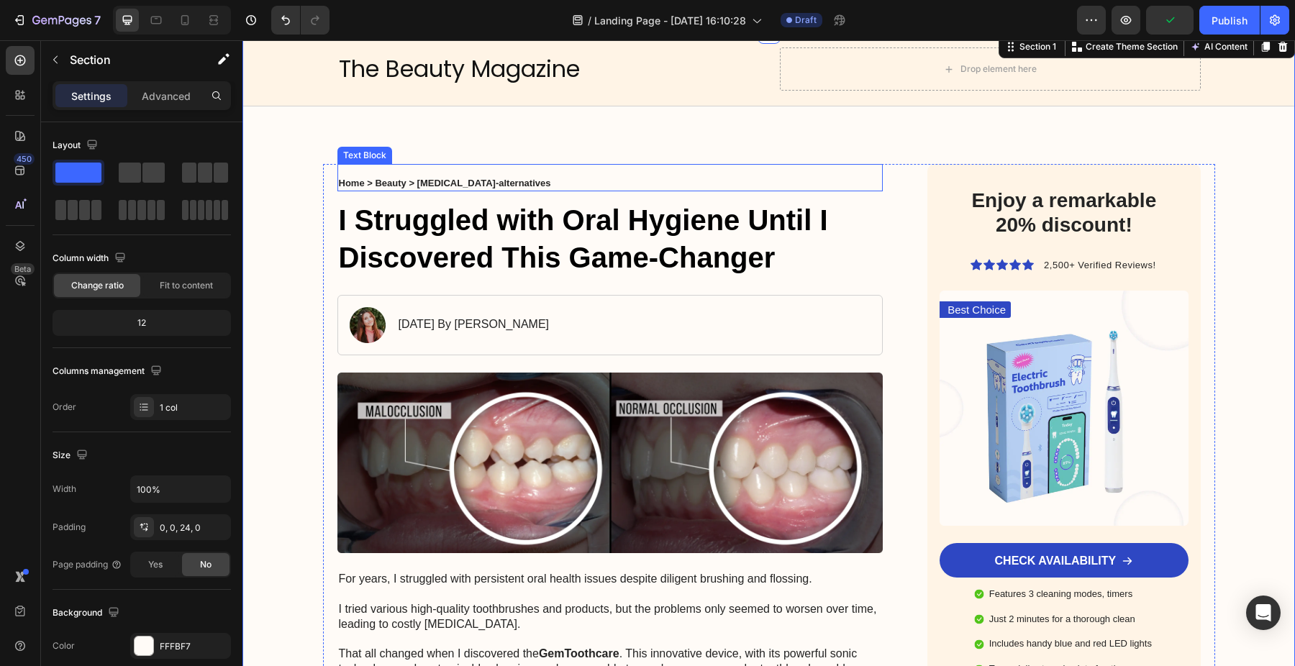
click at [348, 178] on strong "Home > Beauty > [MEDICAL_DATA]-alternatives" at bounding box center [445, 183] width 212 height 11
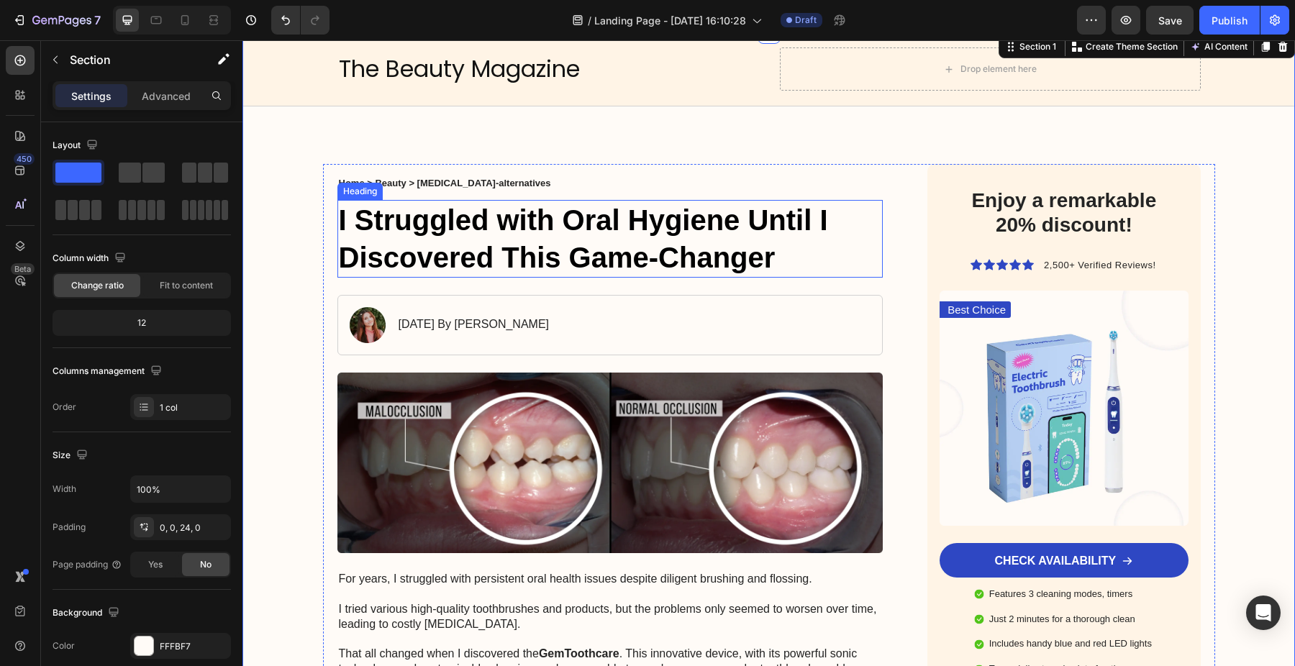
click at [482, 247] on h1 "I Struggled with Oral Hygiene Until I Discovered This Game-Changer" at bounding box center [610, 239] width 546 height 78
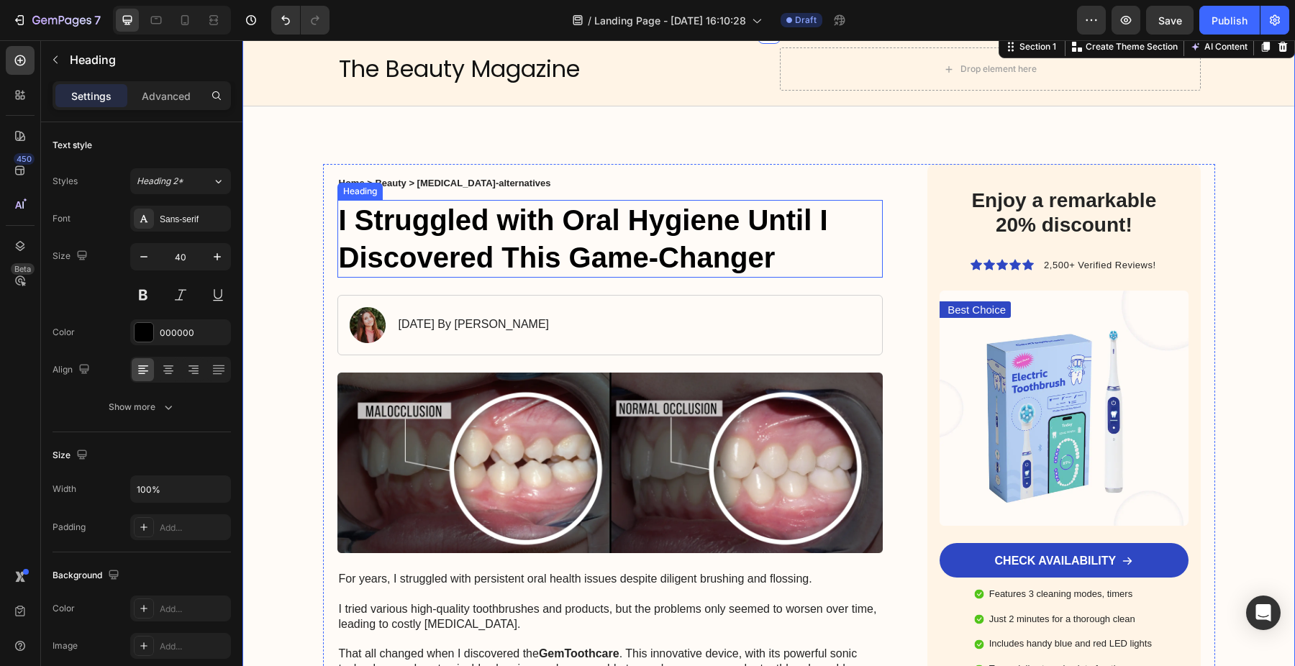
click at [482, 247] on h1 "I Struggled with Oral Hygiene Until I Discovered This Game-Changer" at bounding box center [610, 239] width 546 height 78
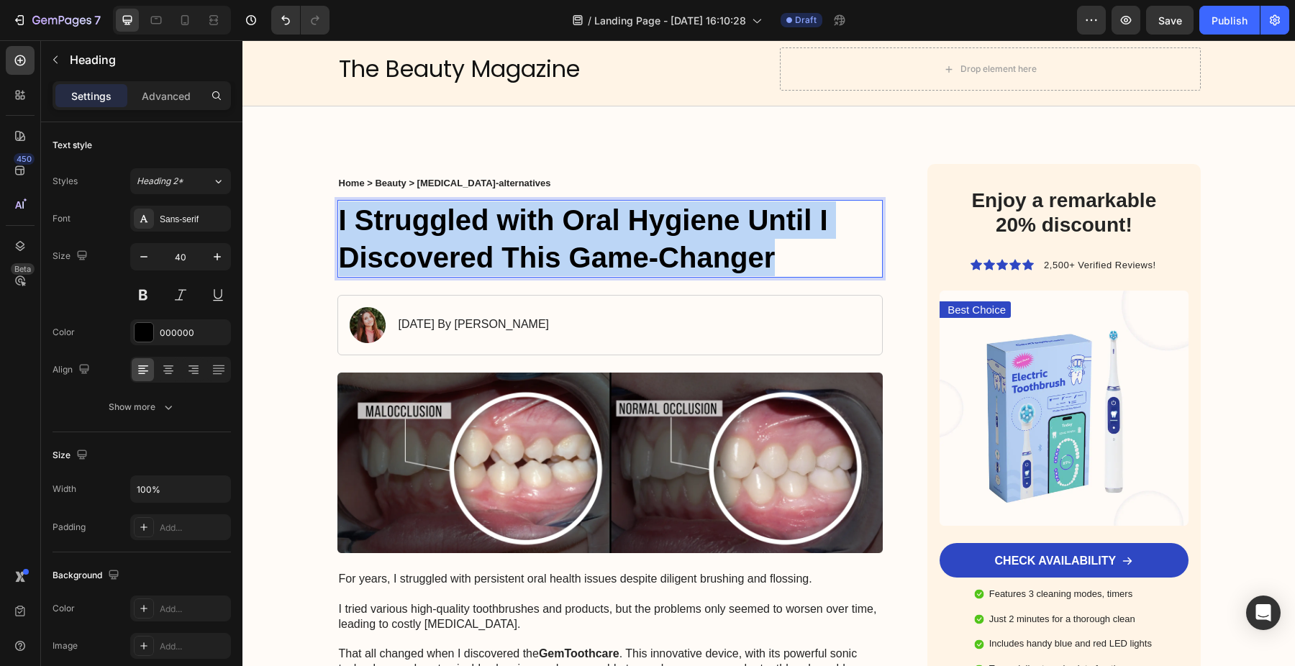
click at [482, 247] on p "I Struggled with Oral Hygiene Until I Discovered This Game-Changer" at bounding box center [610, 238] width 543 height 75
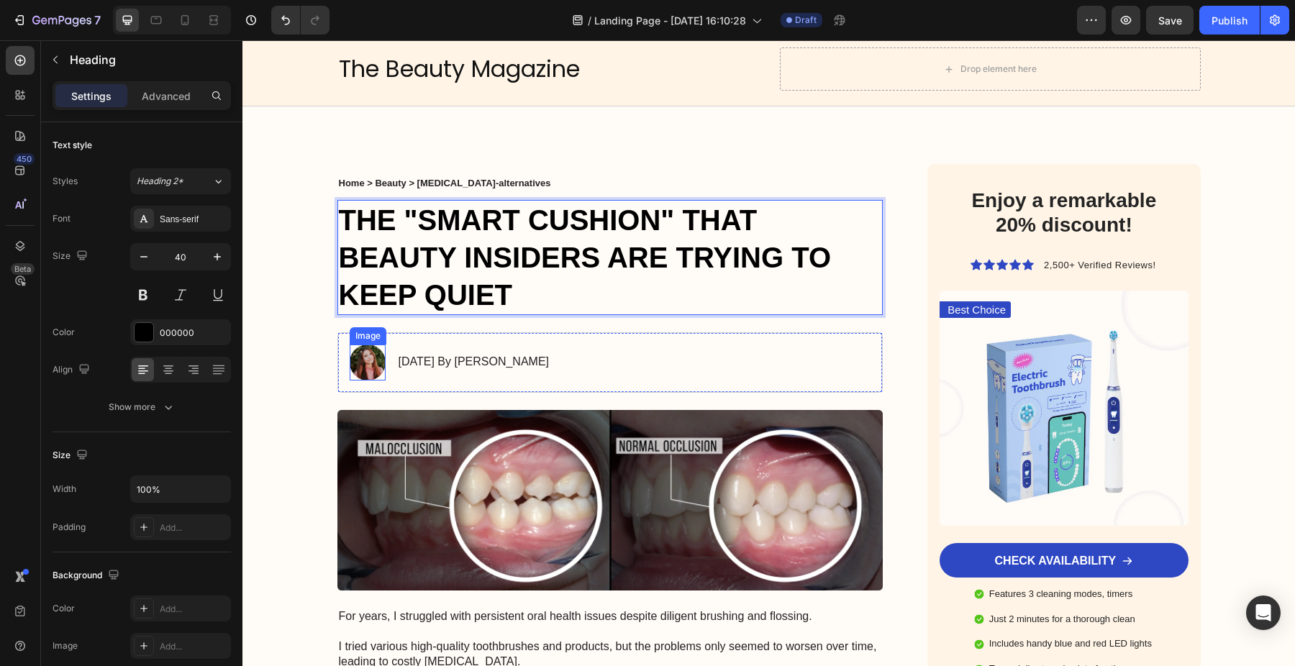
click at [367, 358] on img at bounding box center [368, 363] width 36 height 36
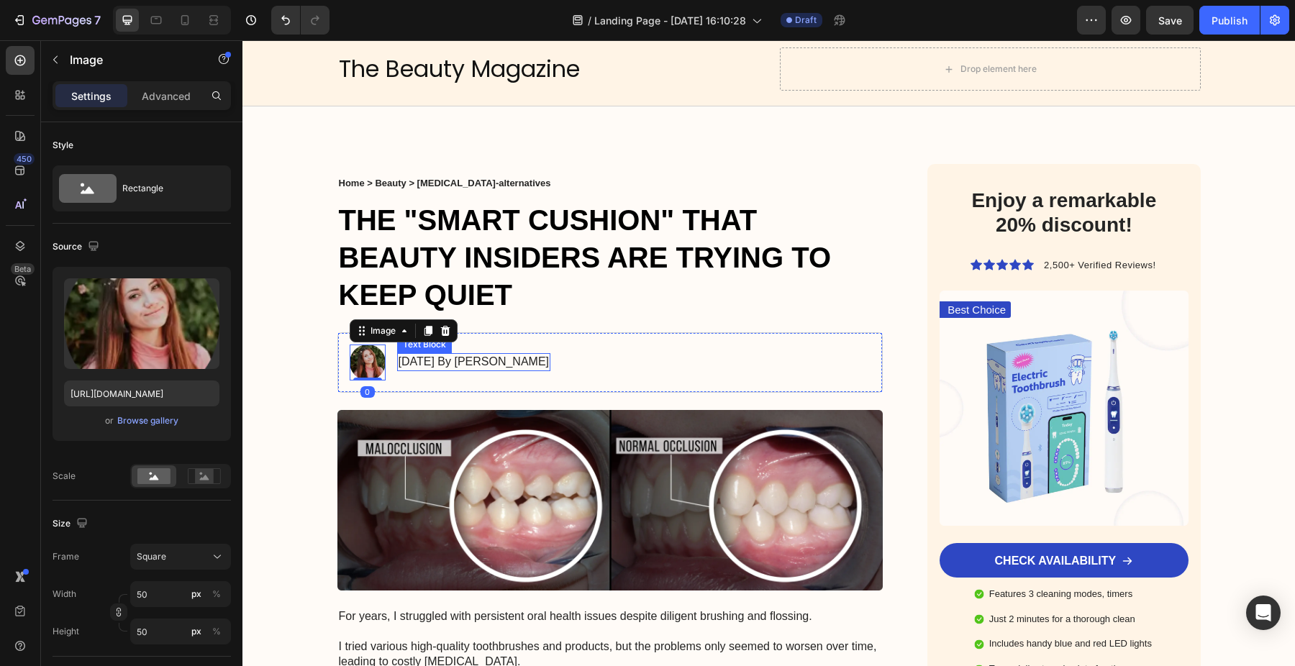
click at [414, 365] on p "[DATE] By [PERSON_NAME]" at bounding box center [474, 362] width 151 height 15
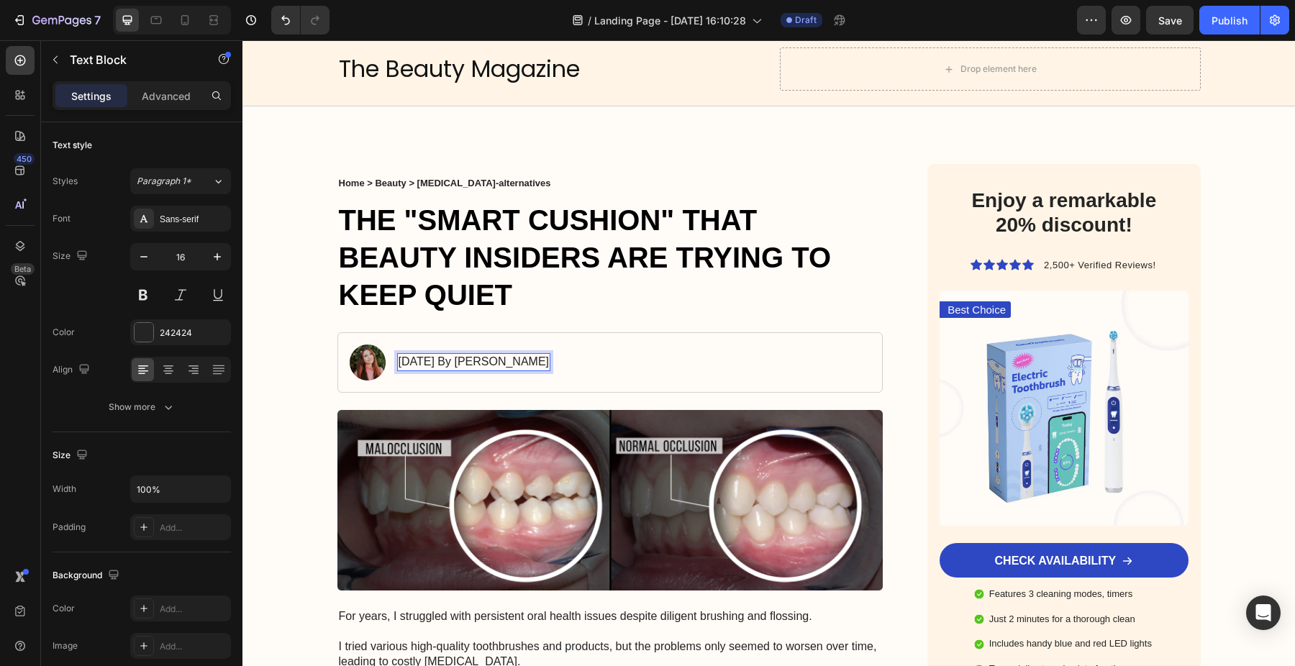
click at [427, 362] on p "[DATE] By [PERSON_NAME]" at bounding box center [474, 362] width 151 height 15
click at [479, 363] on p "[DATE] By [PERSON_NAME]" at bounding box center [474, 362] width 151 height 15
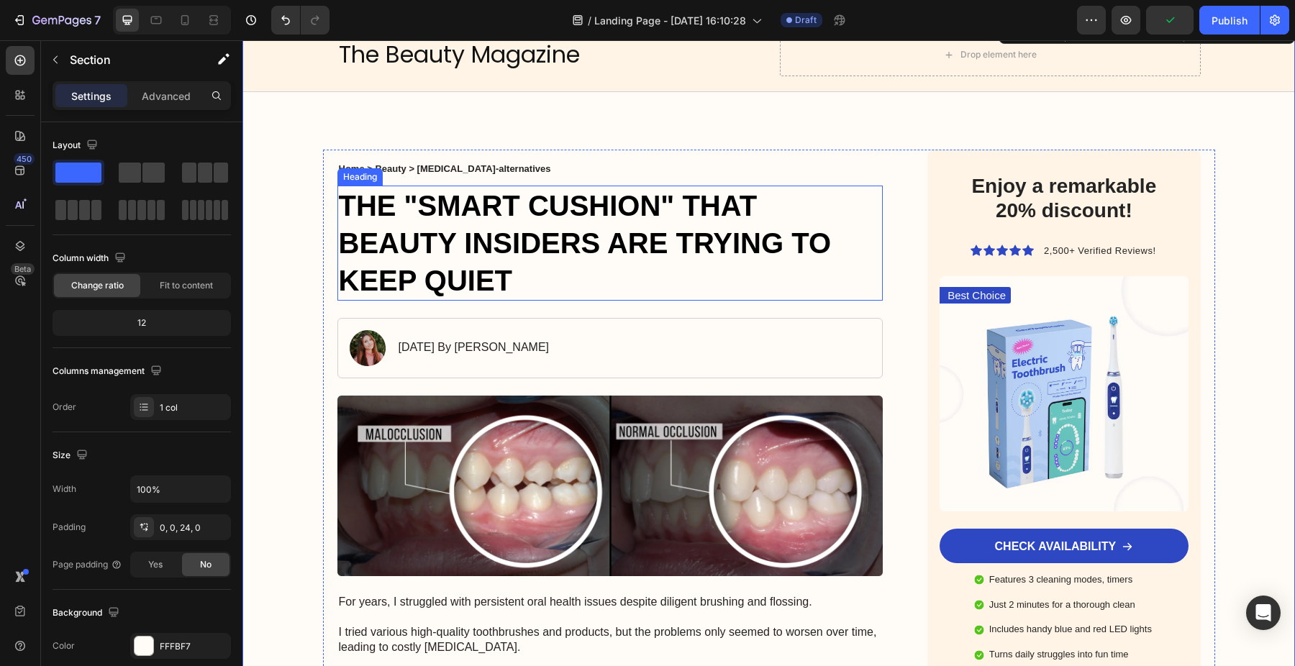
scroll to position [47, 0]
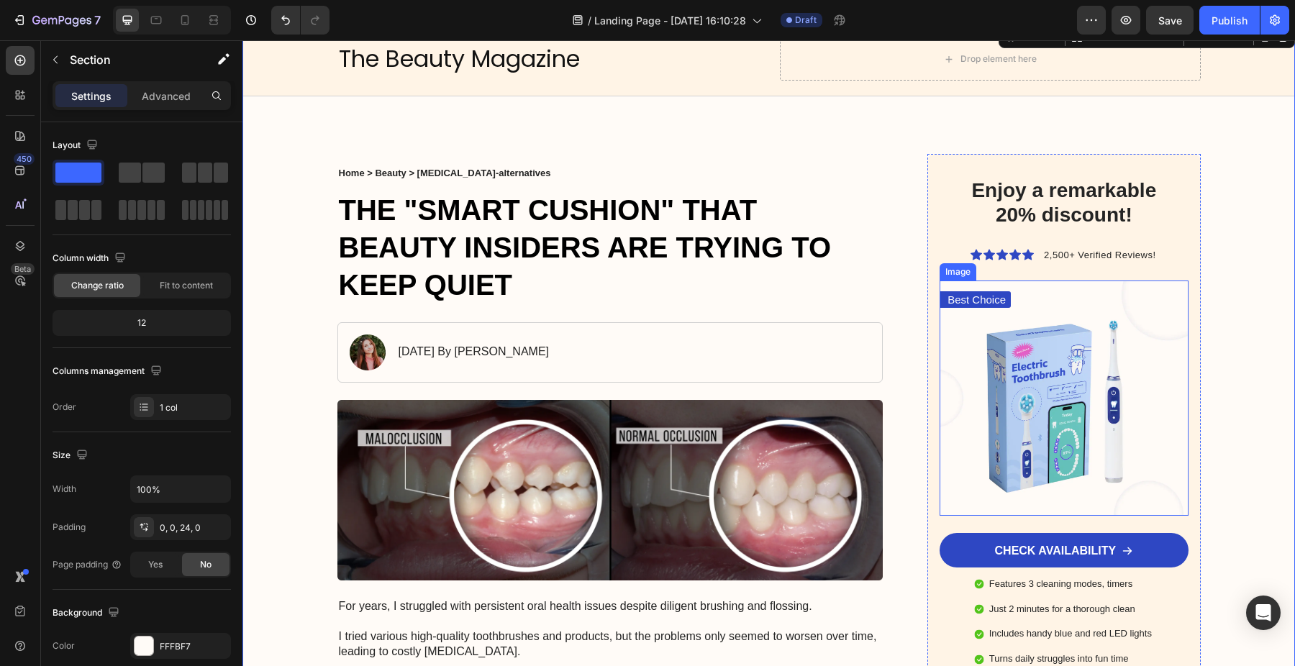
click at [1170, 316] on img at bounding box center [1064, 398] width 248 height 235
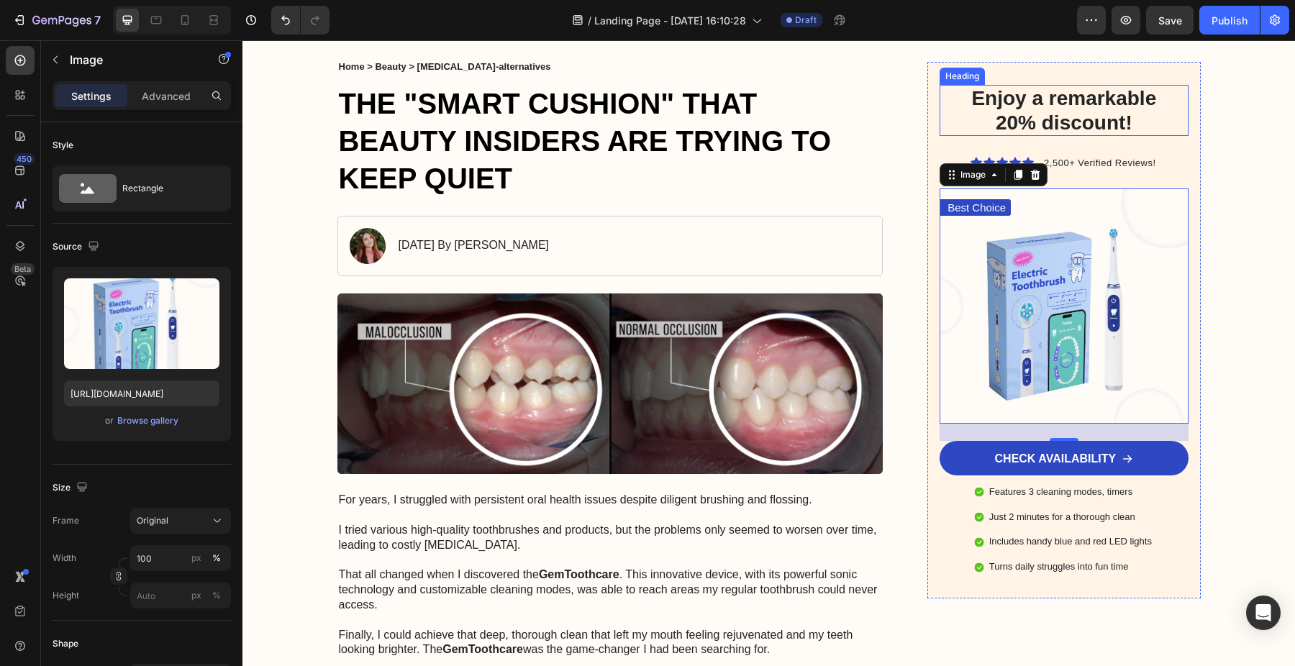
scroll to position [163, 0]
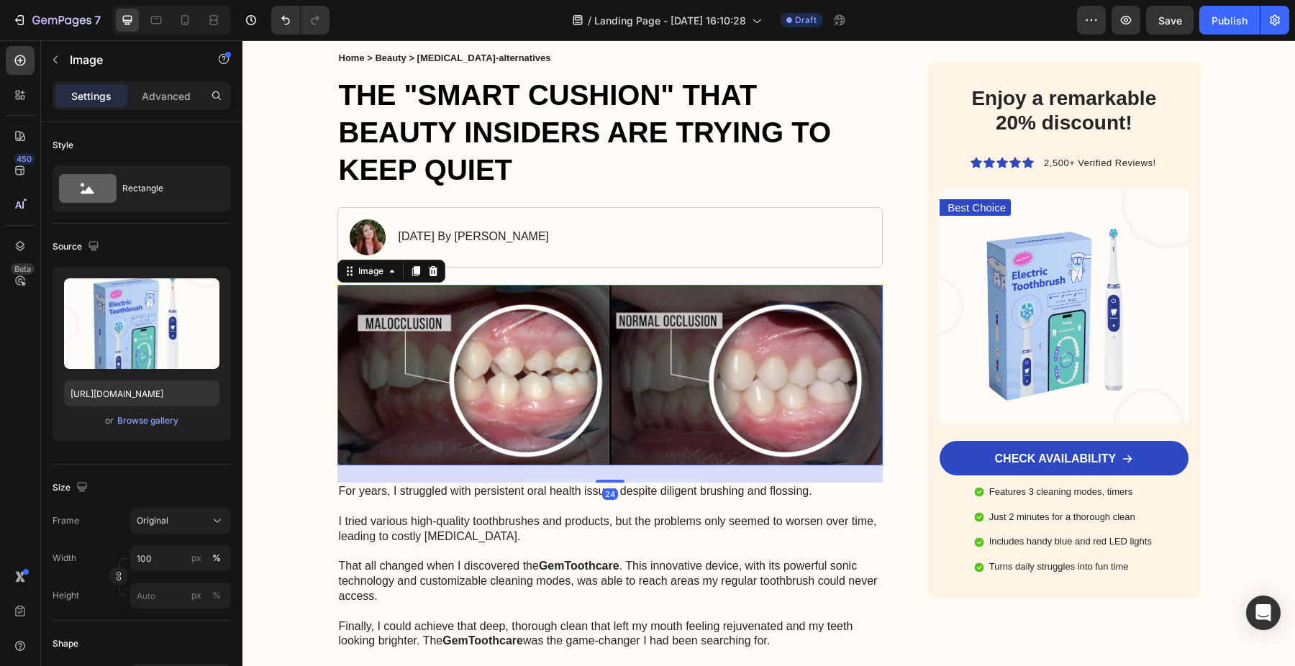
click at [538, 350] on img at bounding box center [610, 375] width 546 height 181
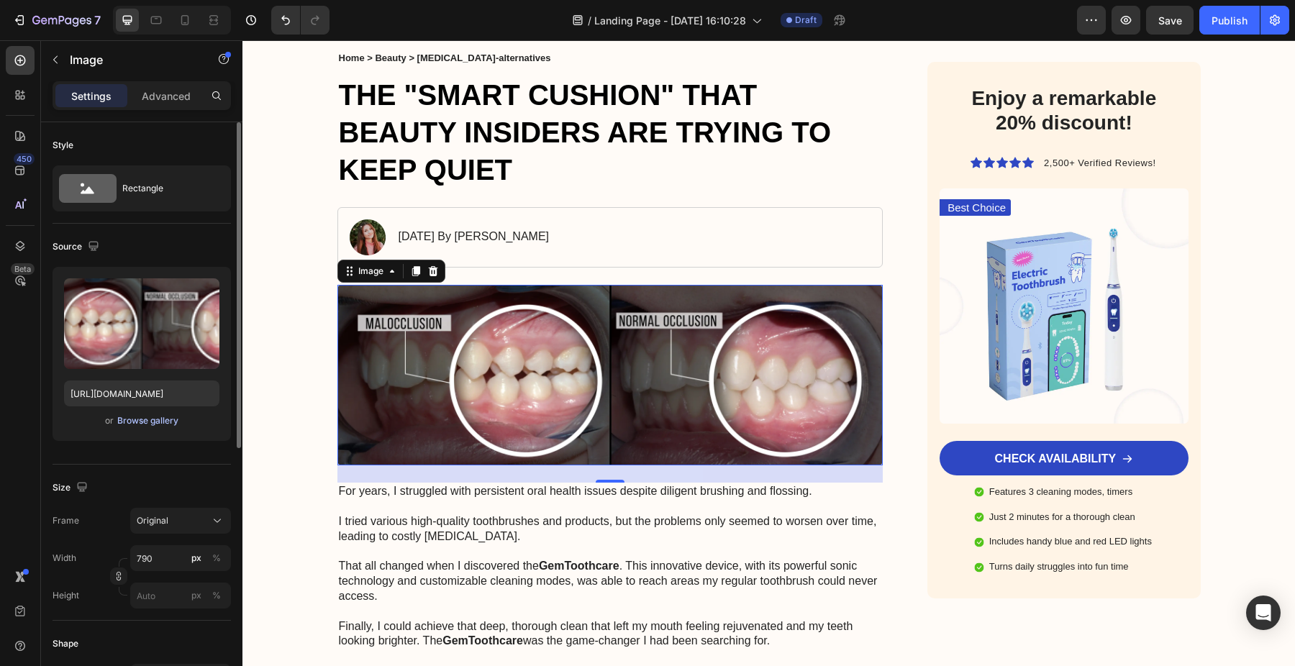
click at [155, 422] on div "Browse gallery" at bounding box center [147, 420] width 61 height 13
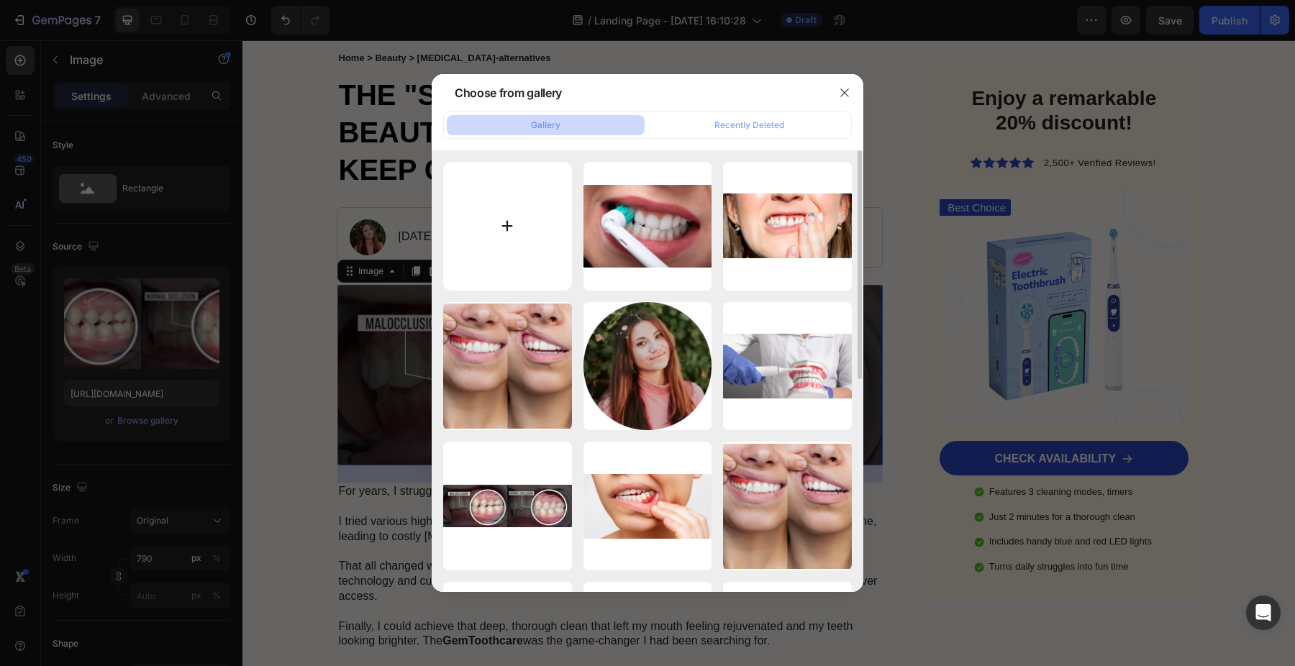
click at [520, 199] on input "file" at bounding box center [507, 226] width 129 height 129
type input "C:\fakepath\1742040056139_Olavita_Advertorial_1_v3.png"
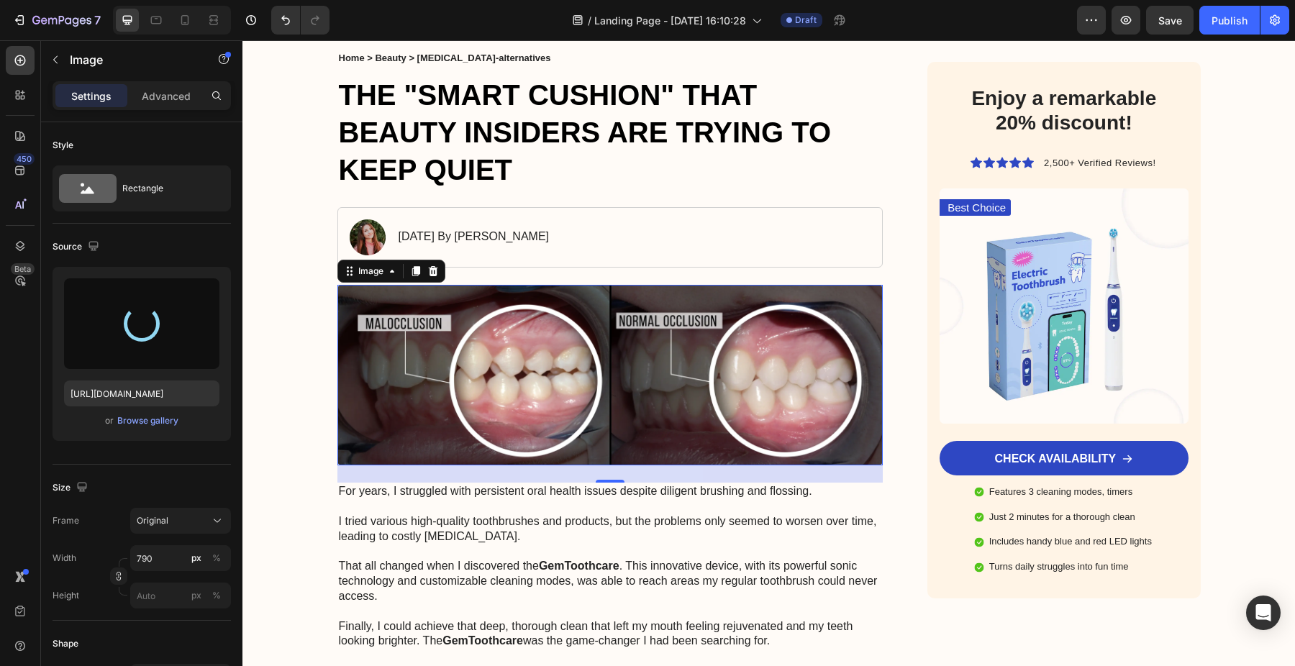
type input "[URL][DOMAIN_NAME]"
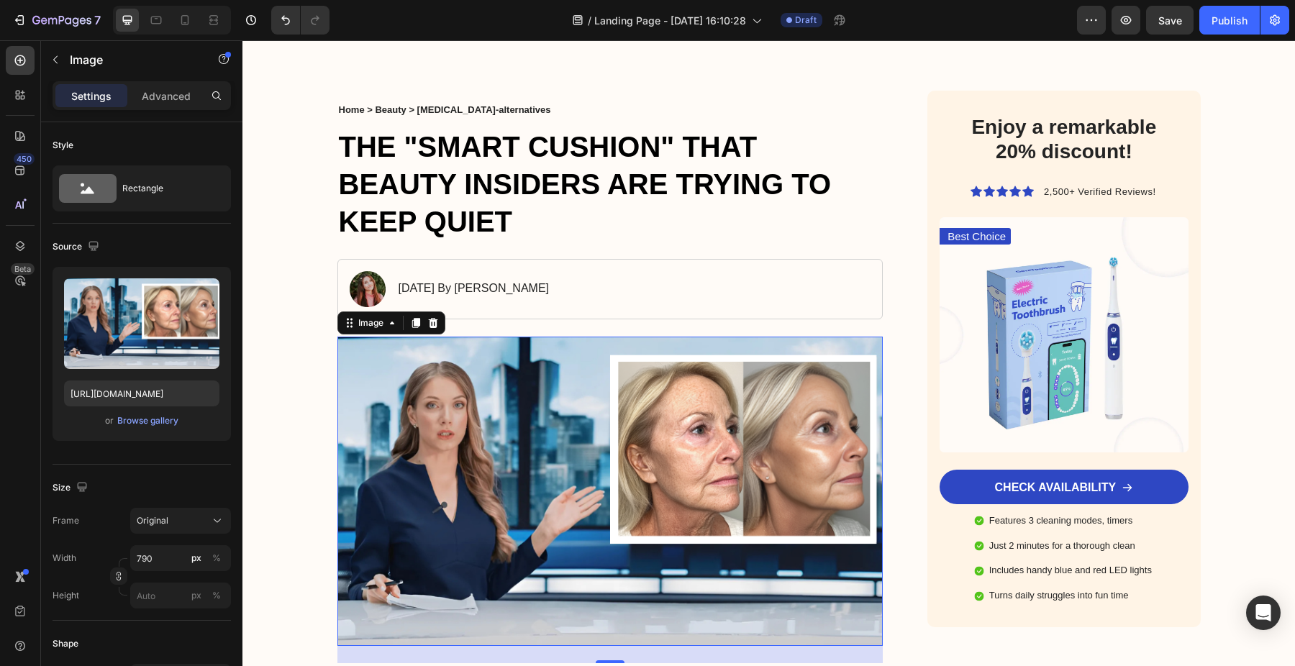
scroll to position [106, 0]
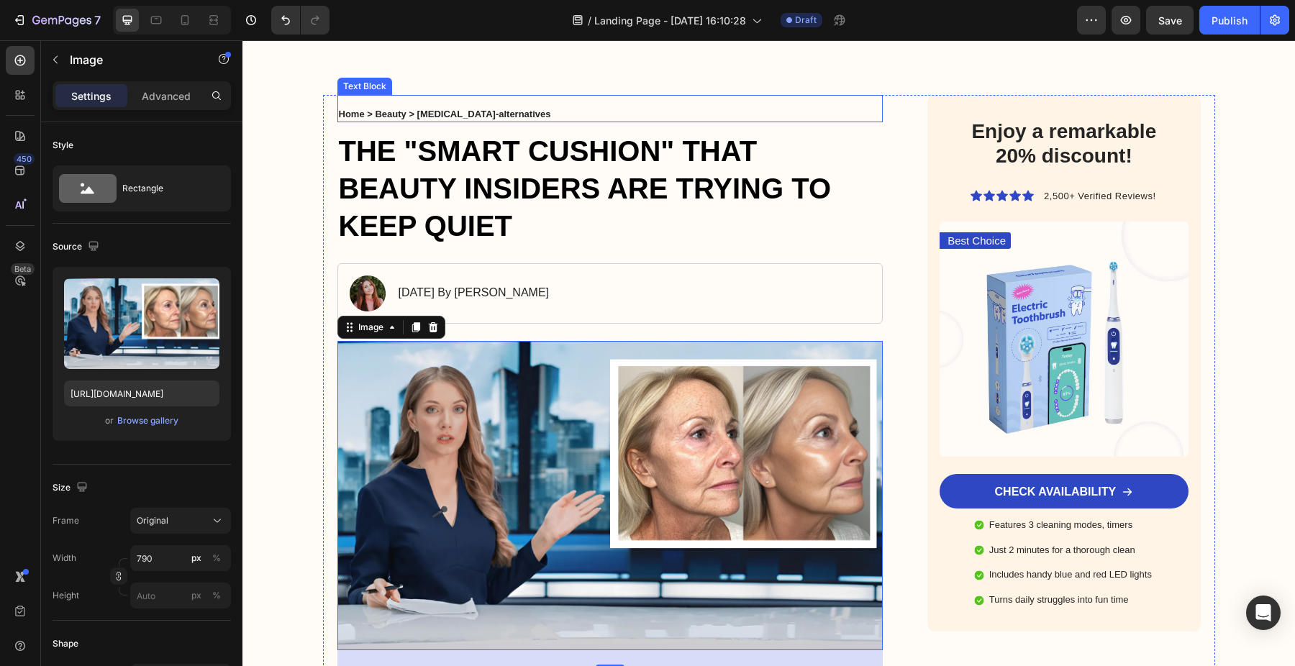
click at [481, 112] on strong "Home > Beauty > [MEDICAL_DATA]-alternatives" at bounding box center [445, 114] width 212 height 11
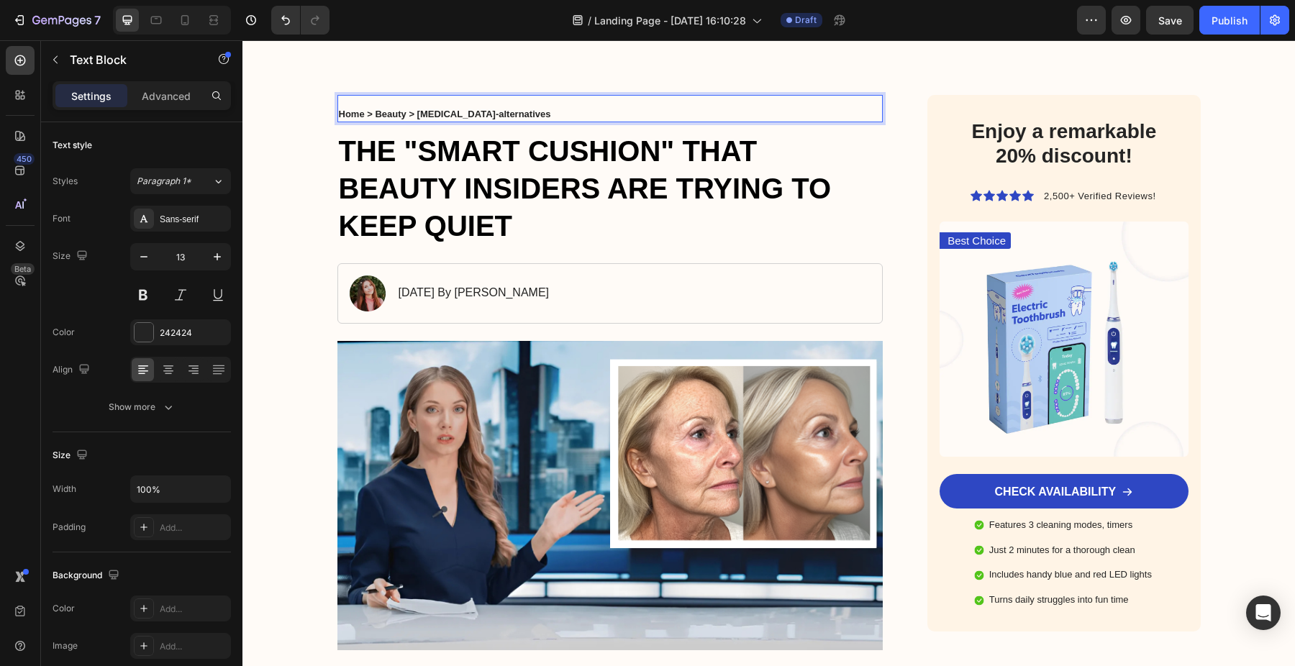
click at [475, 114] on strong "Home > Beauty > [MEDICAL_DATA]-alternatives" at bounding box center [445, 114] width 212 height 11
drag, startPoint x: 419, startPoint y: 114, endPoint x: 501, endPoint y: 112, distance: 82.7
click at [501, 112] on p "Home > Beauty > [MEDICAL_DATA]-alternatives" at bounding box center [610, 108] width 543 height 24
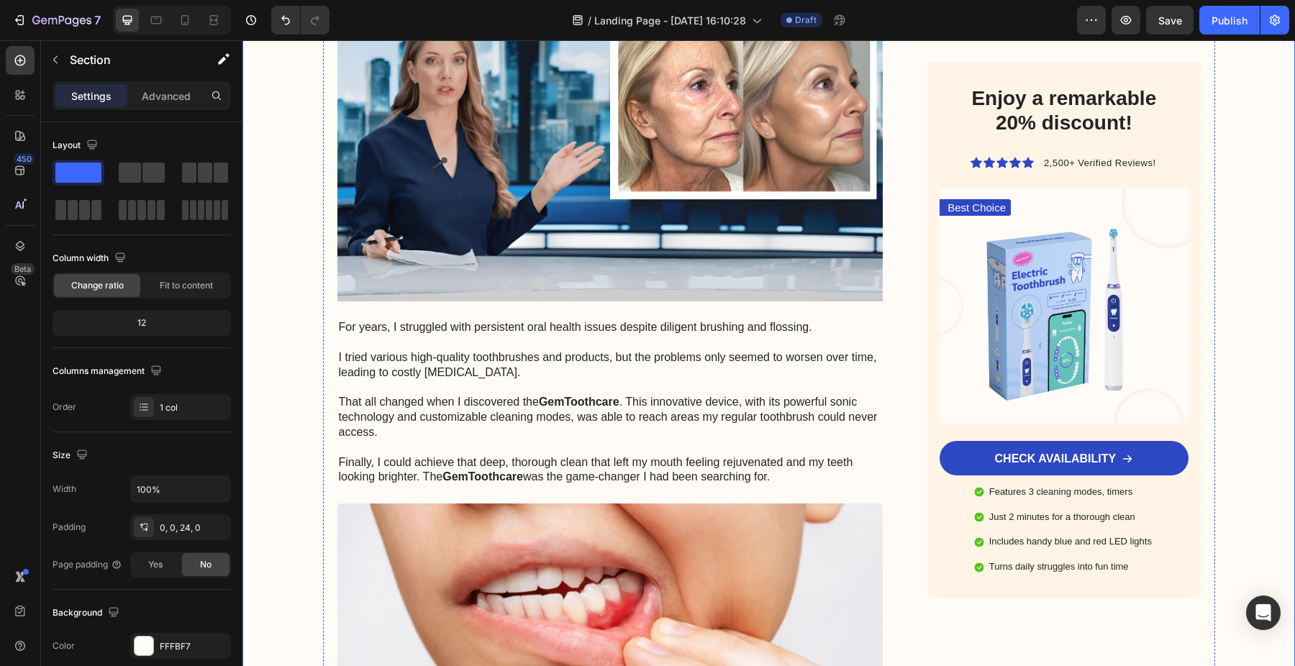
scroll to position [456, 0]
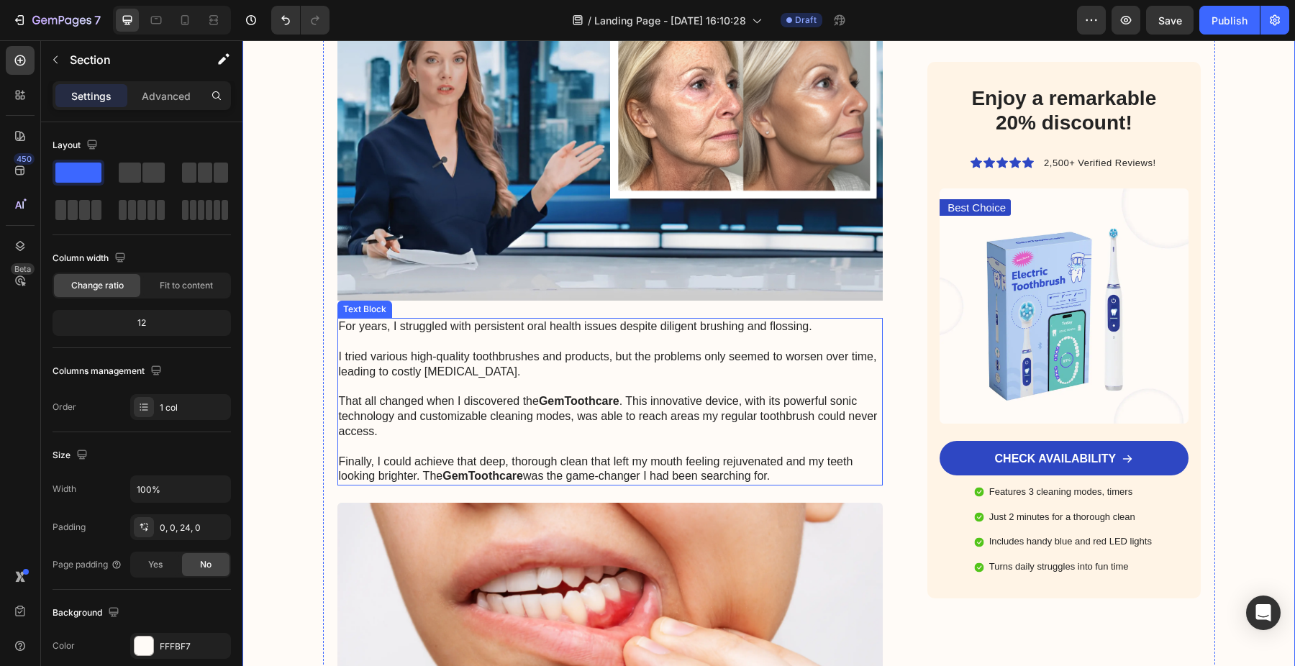
click at [486, 363] on p "For years, I struggled with persistent oral health issues despite diligent brus…" at bounding box center [610, 401] width 543 height 165
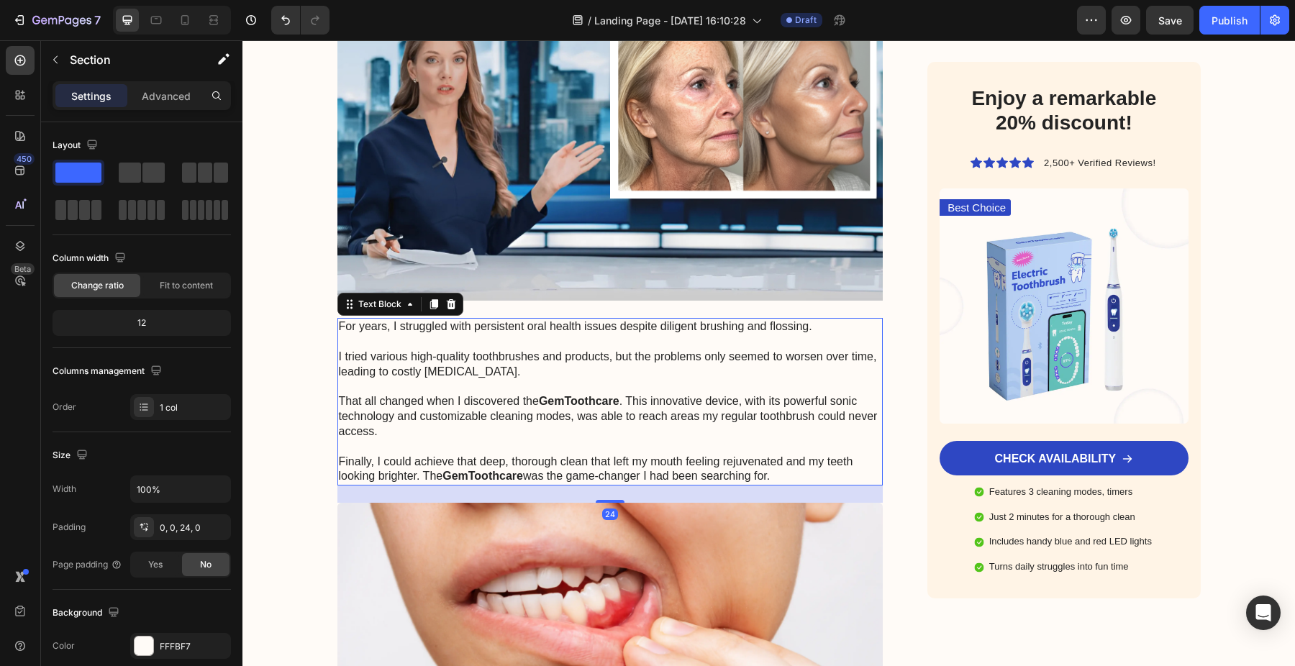
click at [486, 363] on p "For years, I struggled with persistent oral health issues despite diligent brus…" at bounding box center [610, 401] width 543 height 165
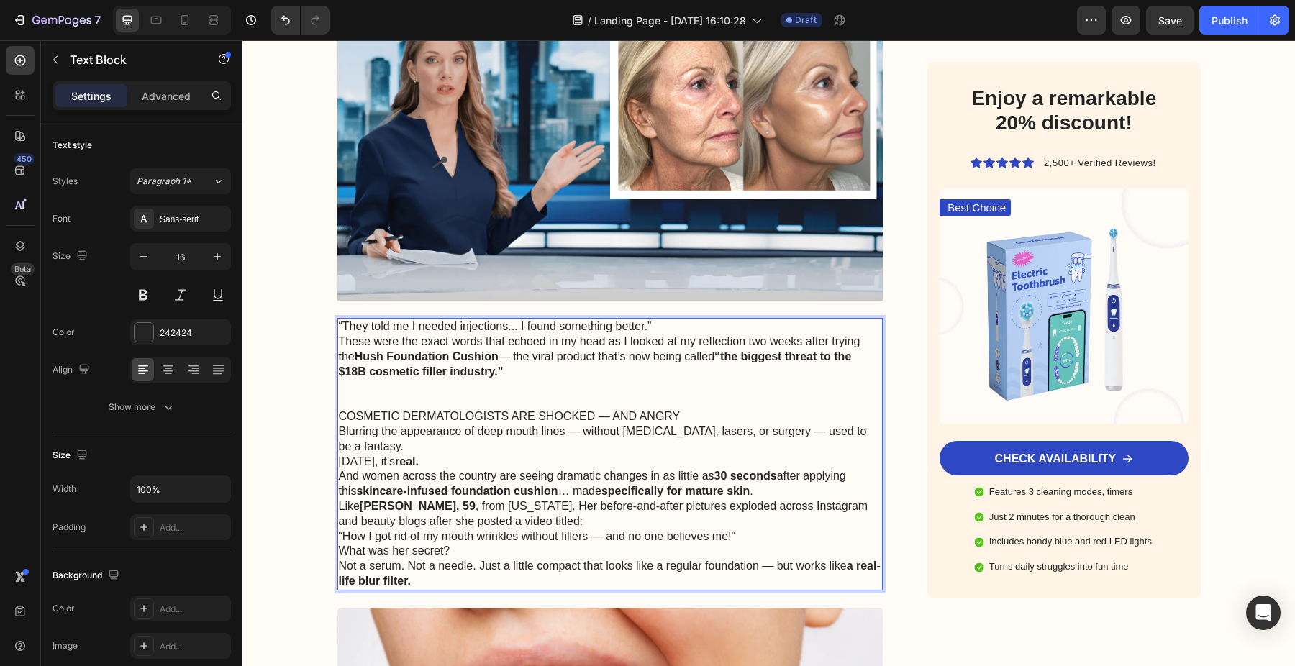
click at [441, 455] on p "[DATE], it’s real." at bounding box center [610, 462] width 543 height 15
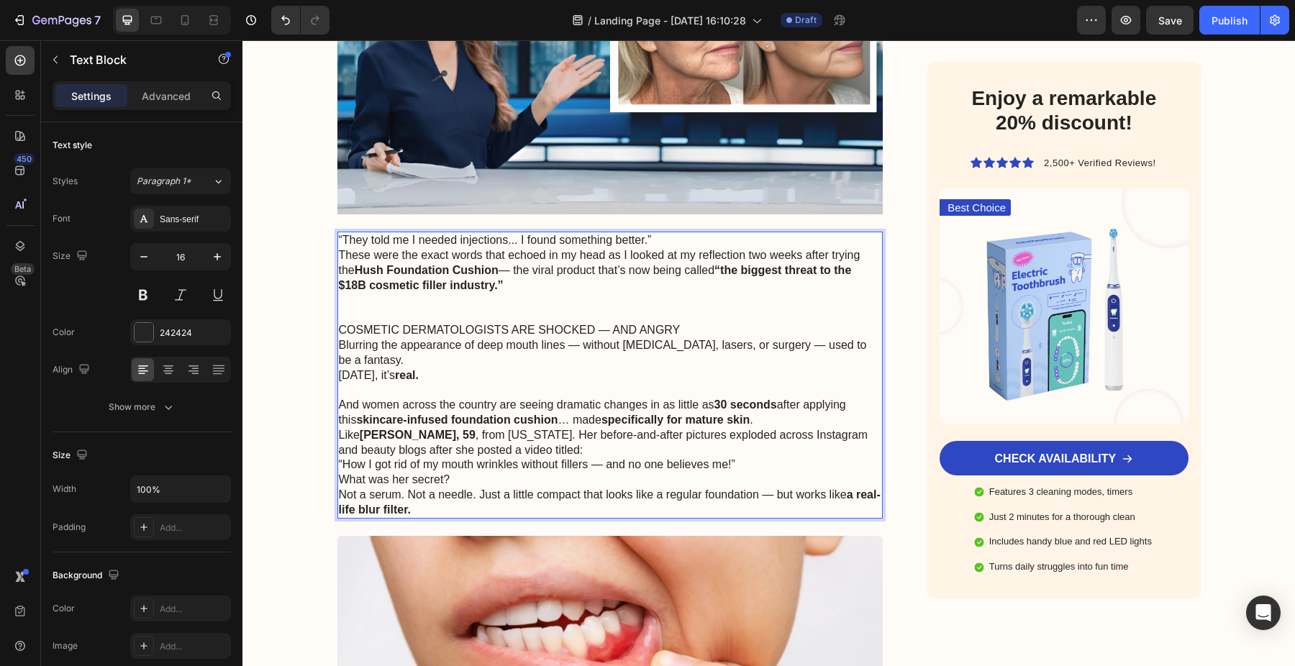
scroll to position [540, 0]
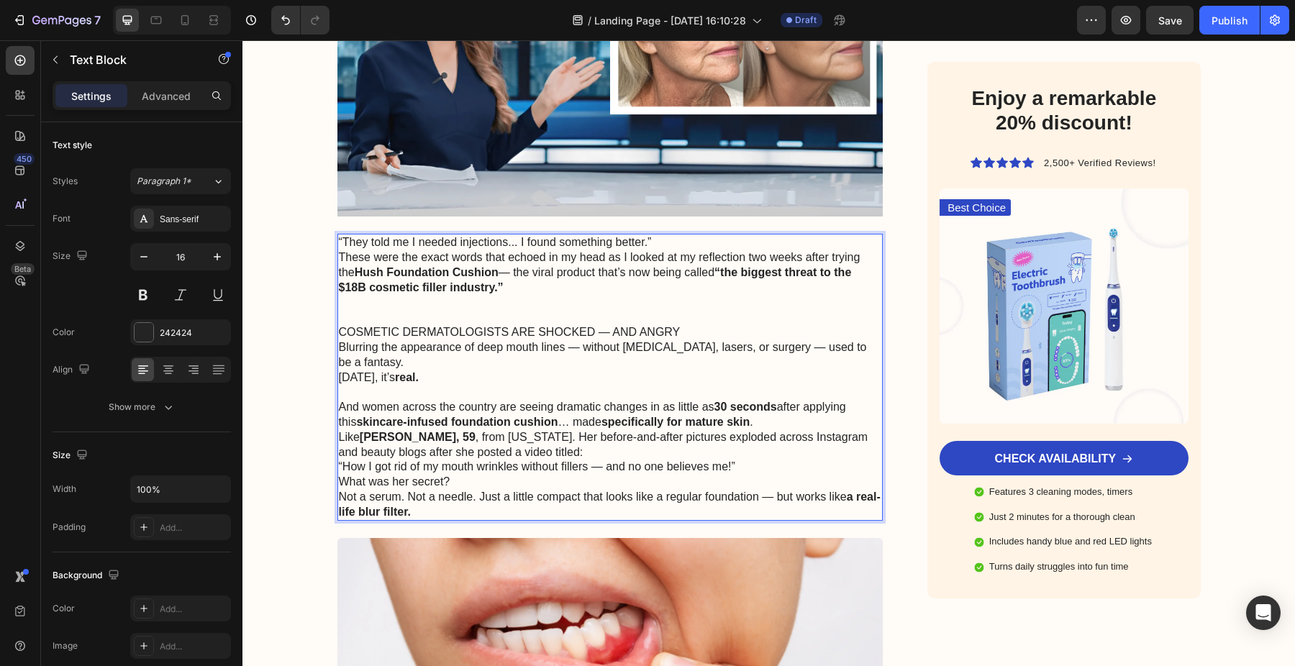
click at [509, 438] on p "Like [PERSON_NAME], 59 , from [US_STATE]. Her before-and-after pictures explode…" at bounding box center [610, 445] width 543 height 30
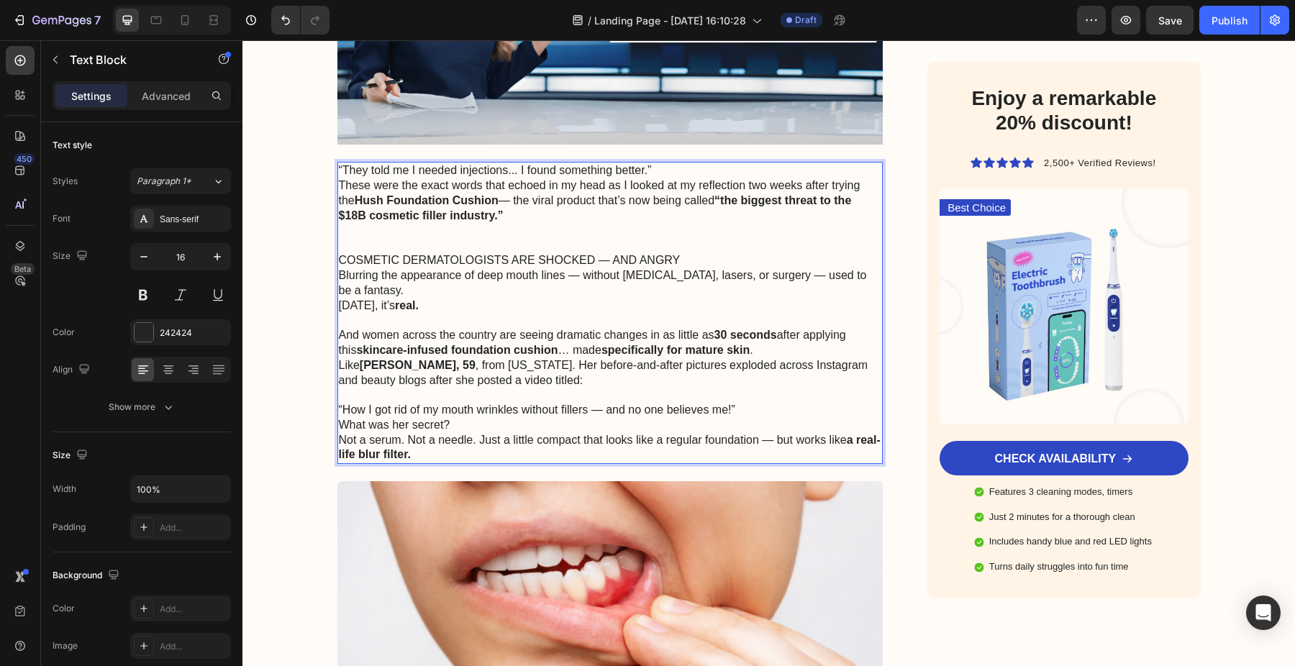
scroll to position [617, 0]
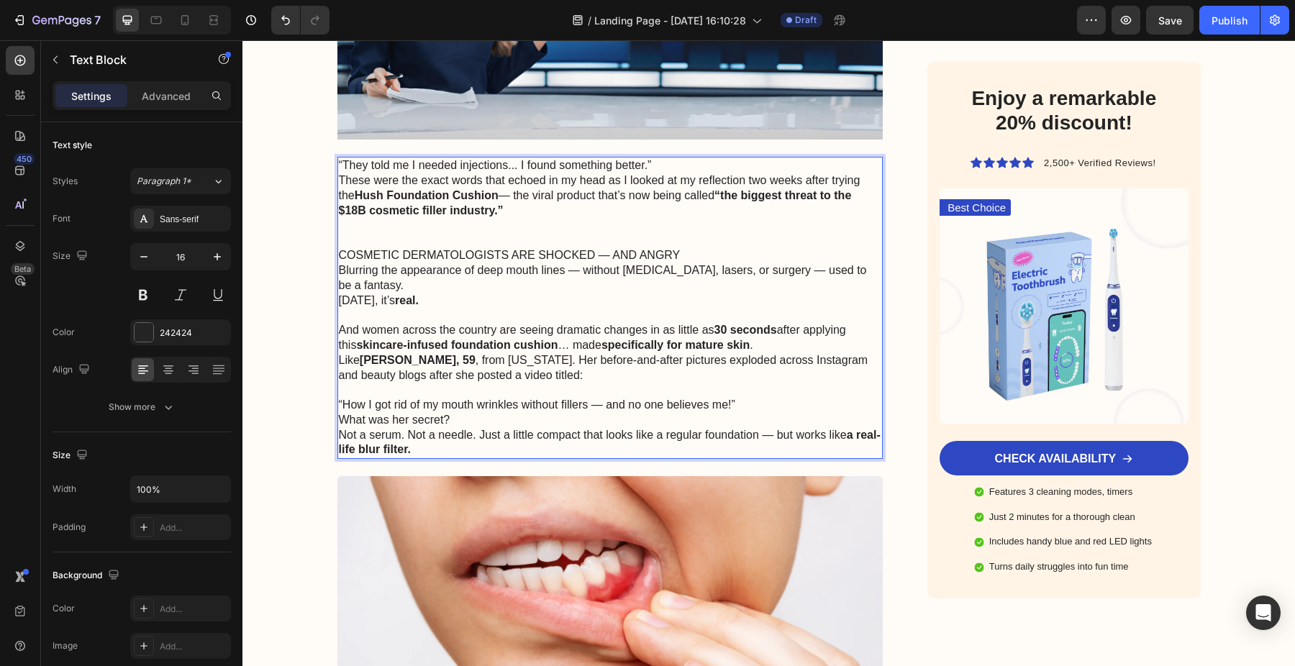
click at [754, 398] on p "“How I got rid of my mouth wrinkles without fillers — and no one believes me!”" at bounding box center [610, 405] width 543 height 15
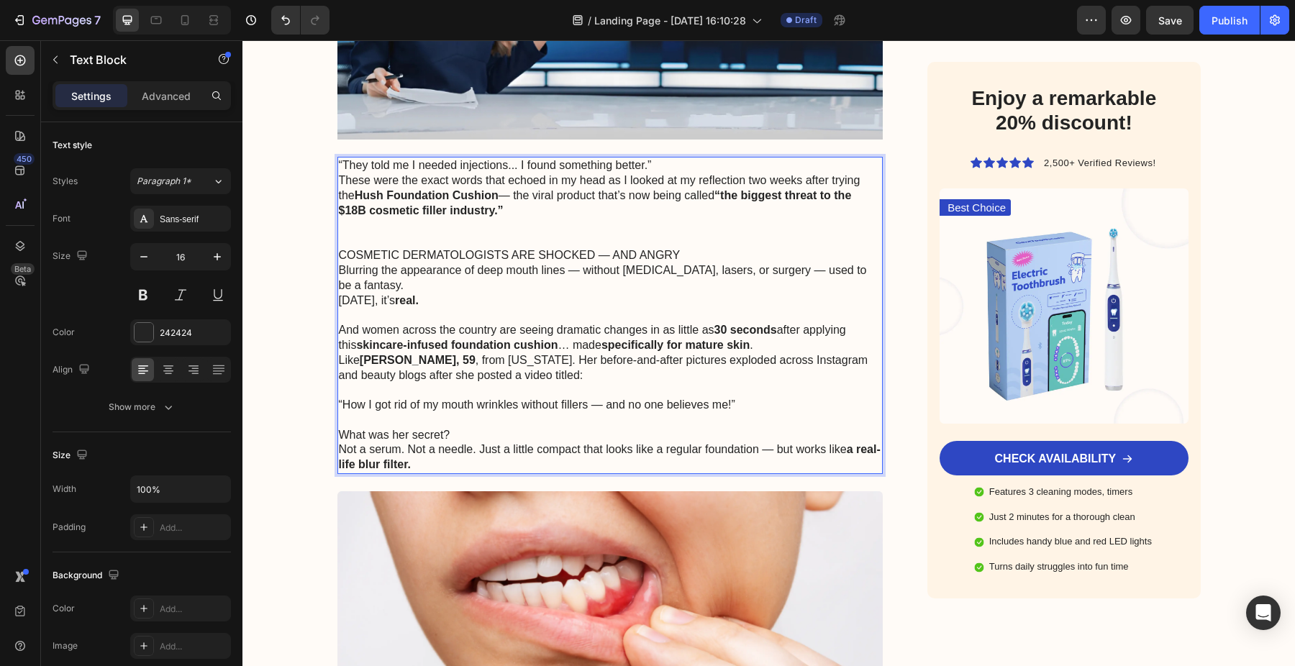
click at [692, 428] on p "What was her secret?" at bounding box center [610, 435] width 543 height 15
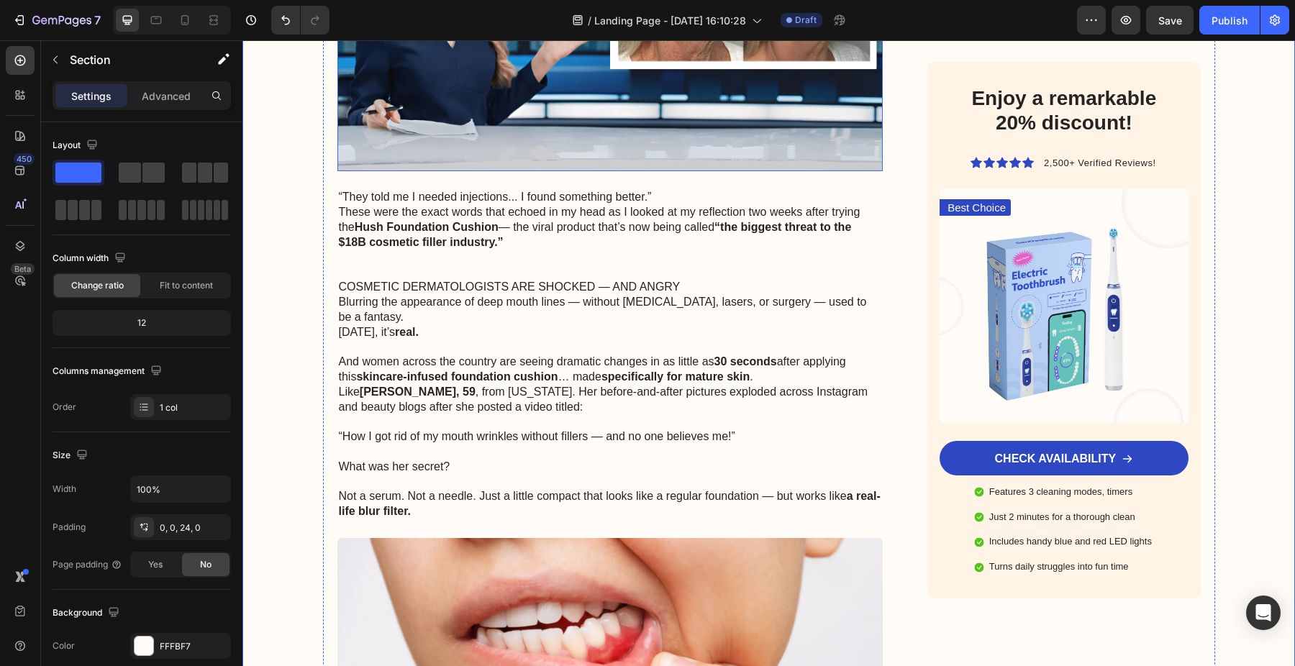
scroll to position [587, 0]
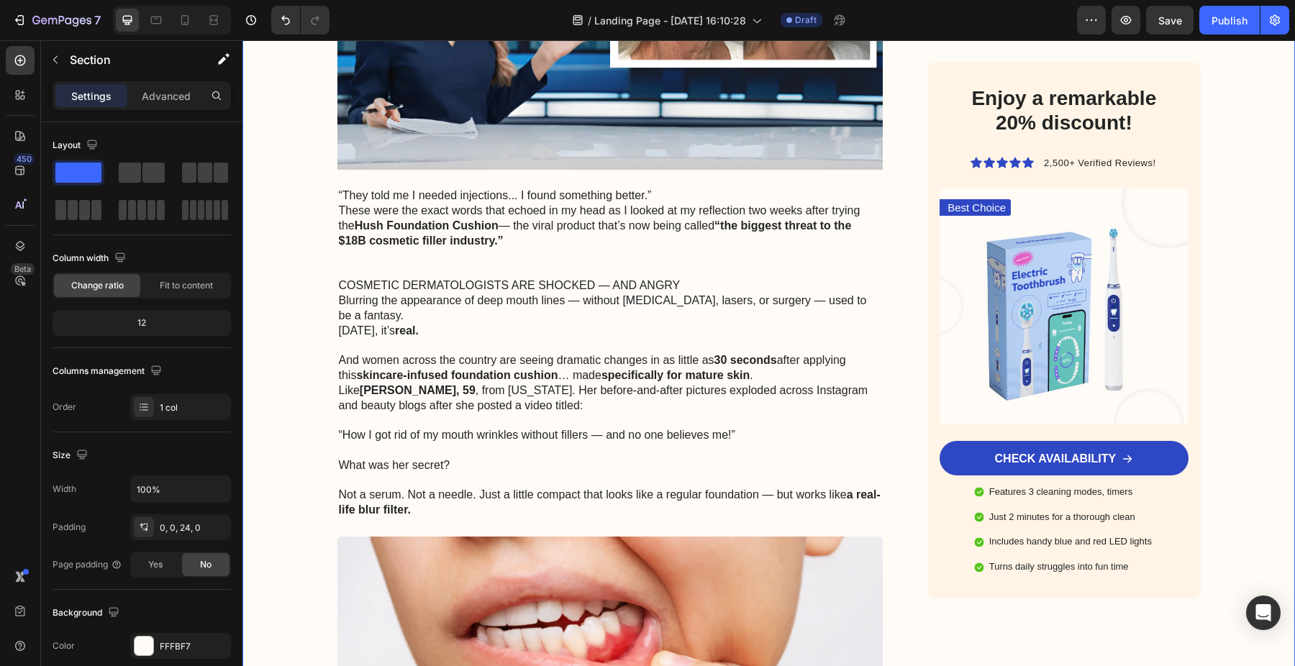
click at [356, 35] on div "7 / Landing Page - [DATE] 16:10:28 Draft Preview Save Publish" at bounding box center [647, 20] width 1295 height 41
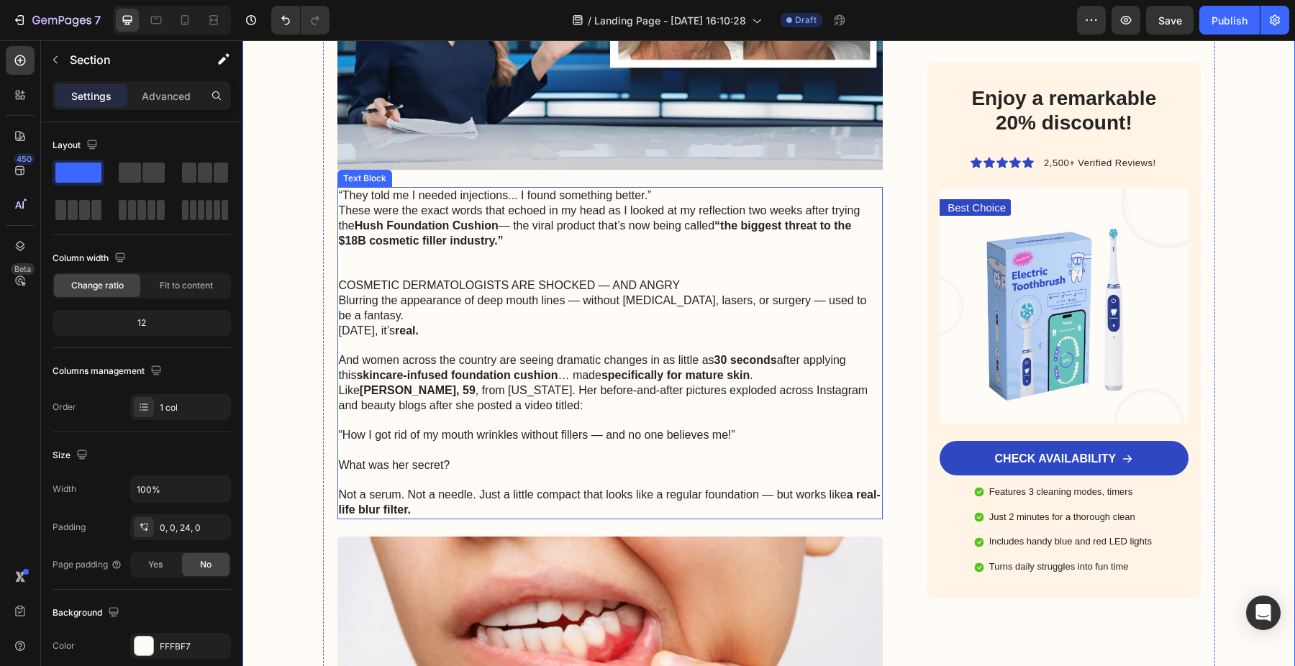
click at [544, 214] on p "These were the exact words that echoed in my head as I looked at my reflection …" at bounding box center [610, 226] width 543 height 45
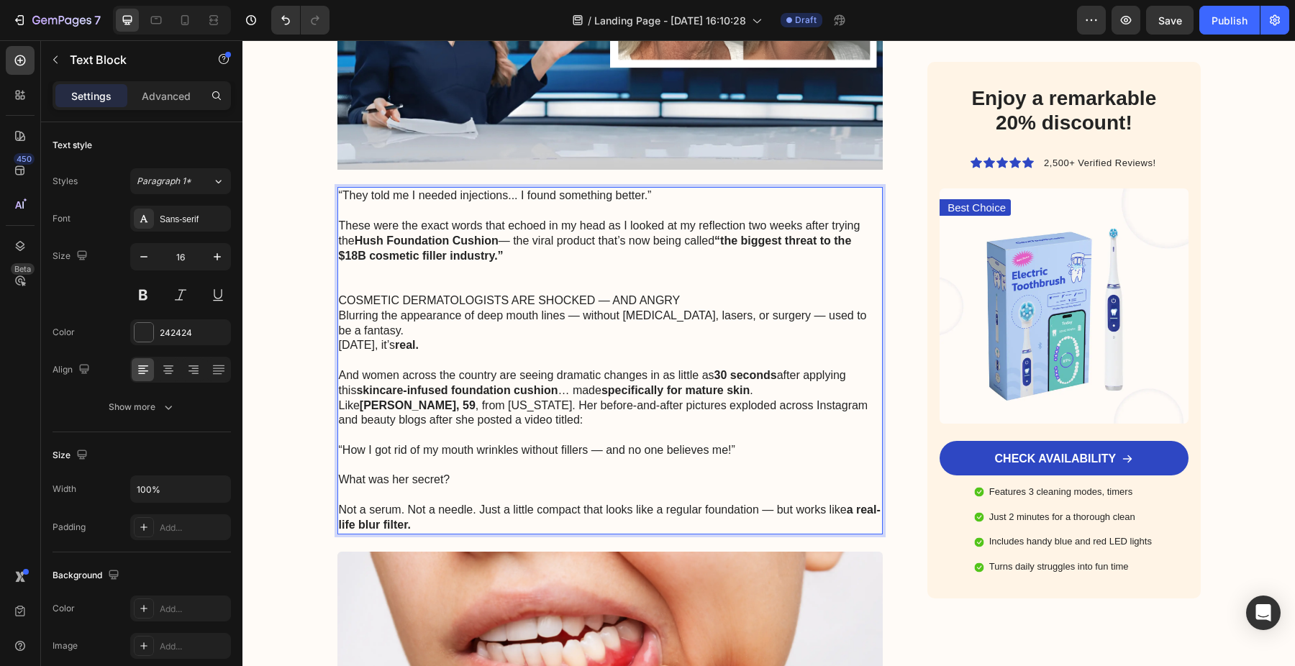
click at [382, 286] on p "Rich Text Editor. Editing area: main" at bounding box center [610, 285] width 543 height 15
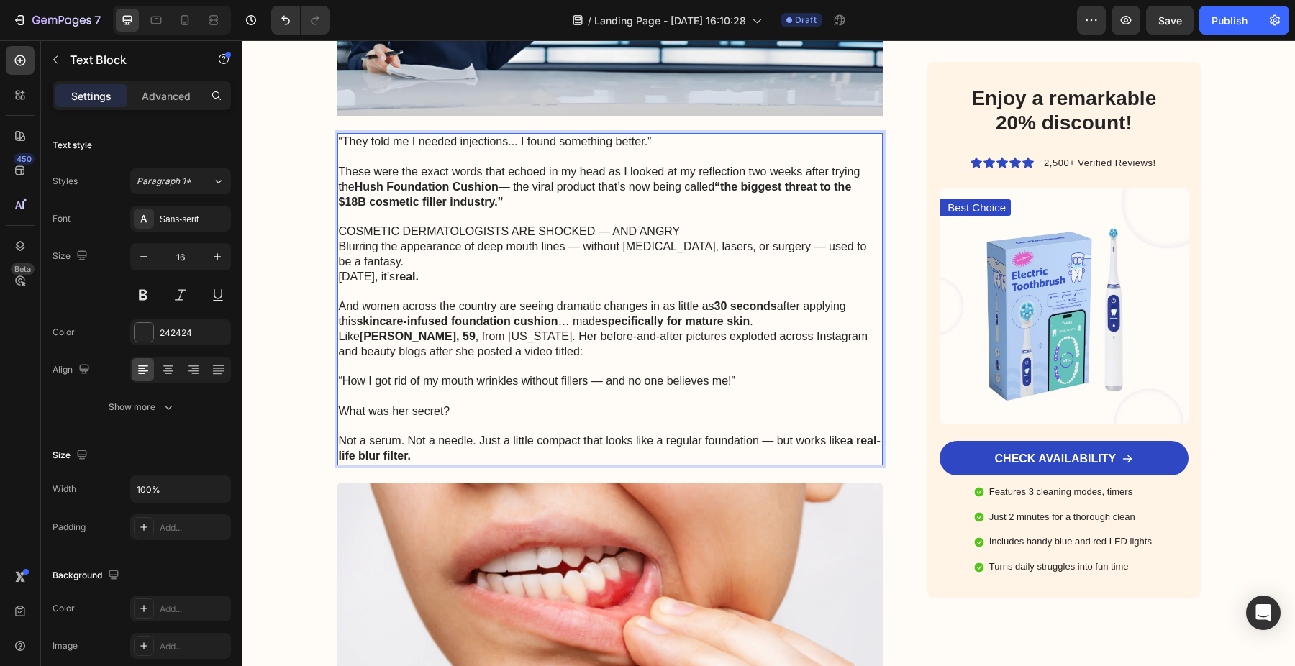
scroll to position [658, 0]
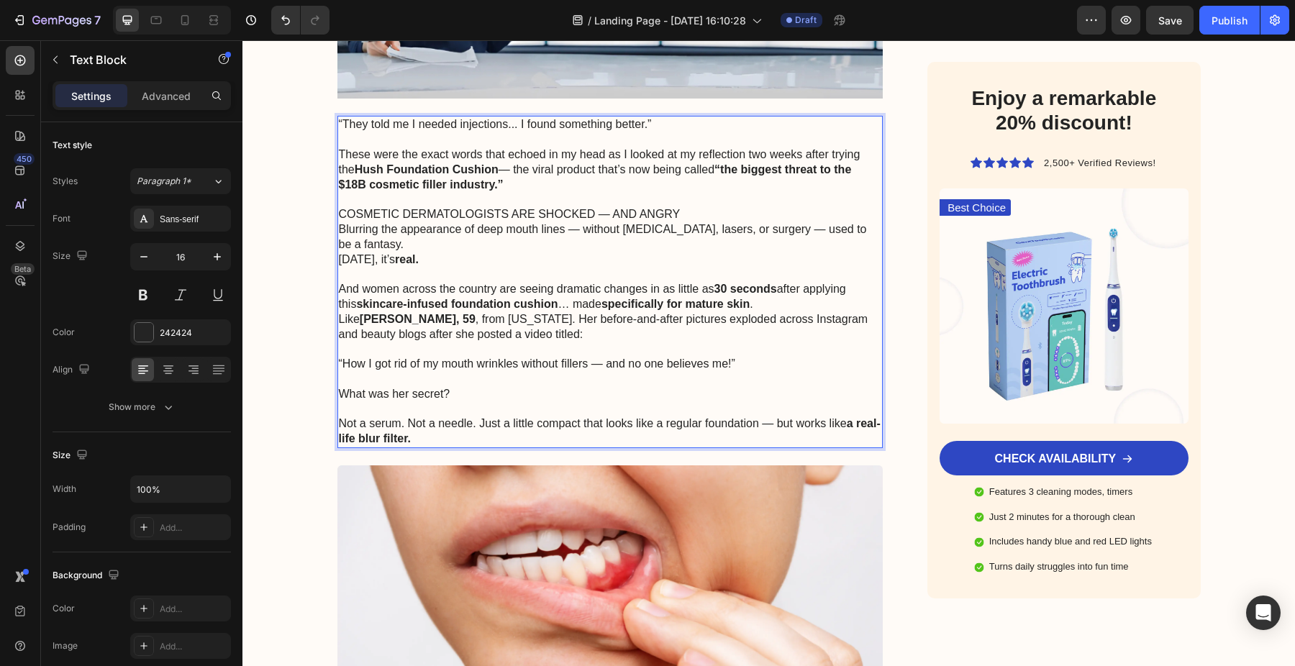
click at [408, 401] on p "Rich Text Editor. Editing area: main" at bounding box center [610, 408] width 543 height 15
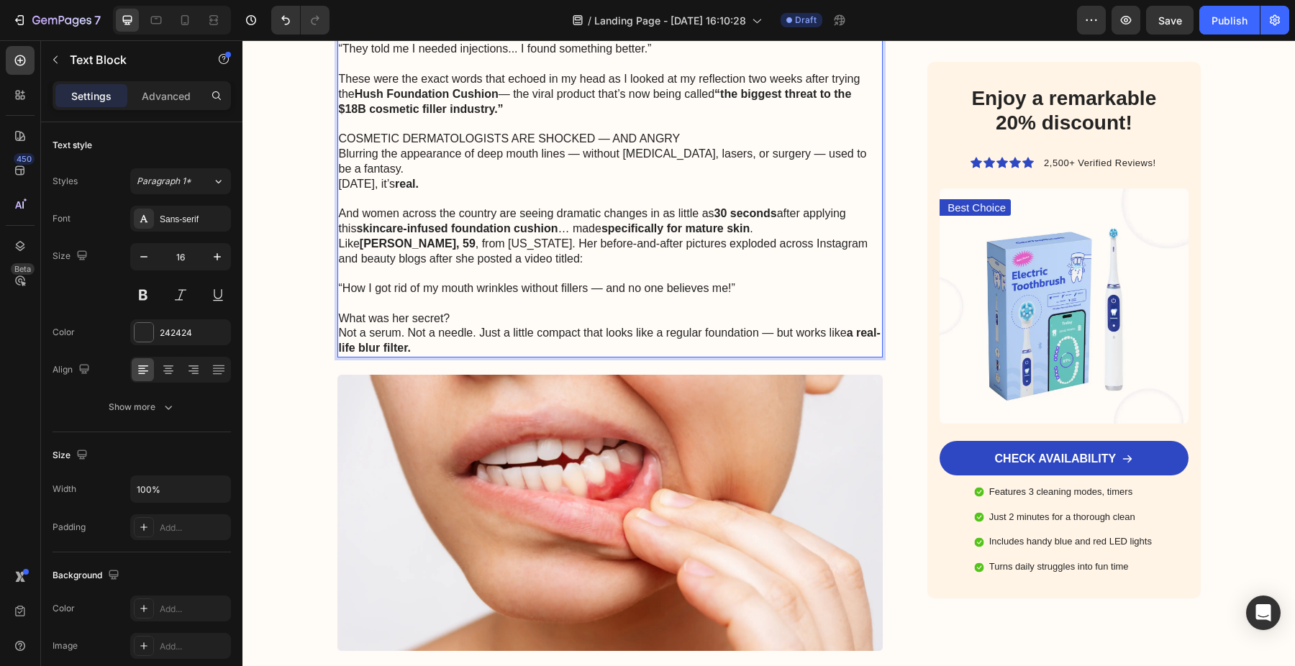
scroll to position [740, 0]
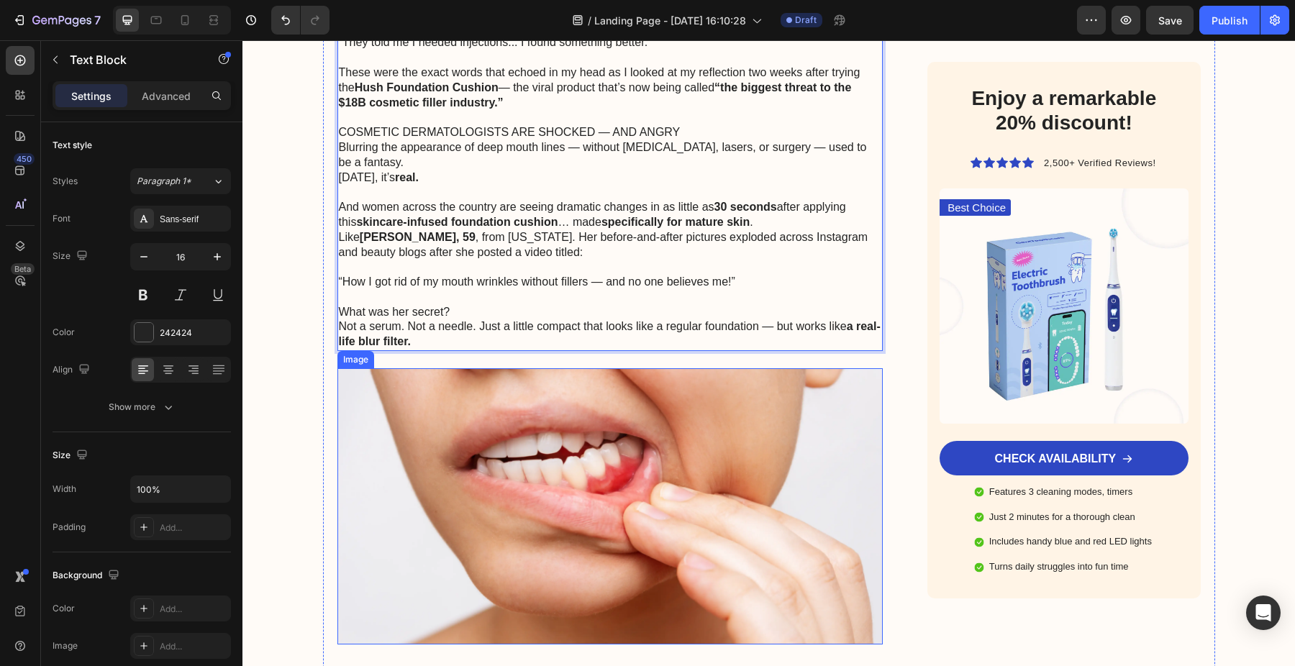
click at [535, 450] on img at bounding box center [610, 506] width 546 height 276
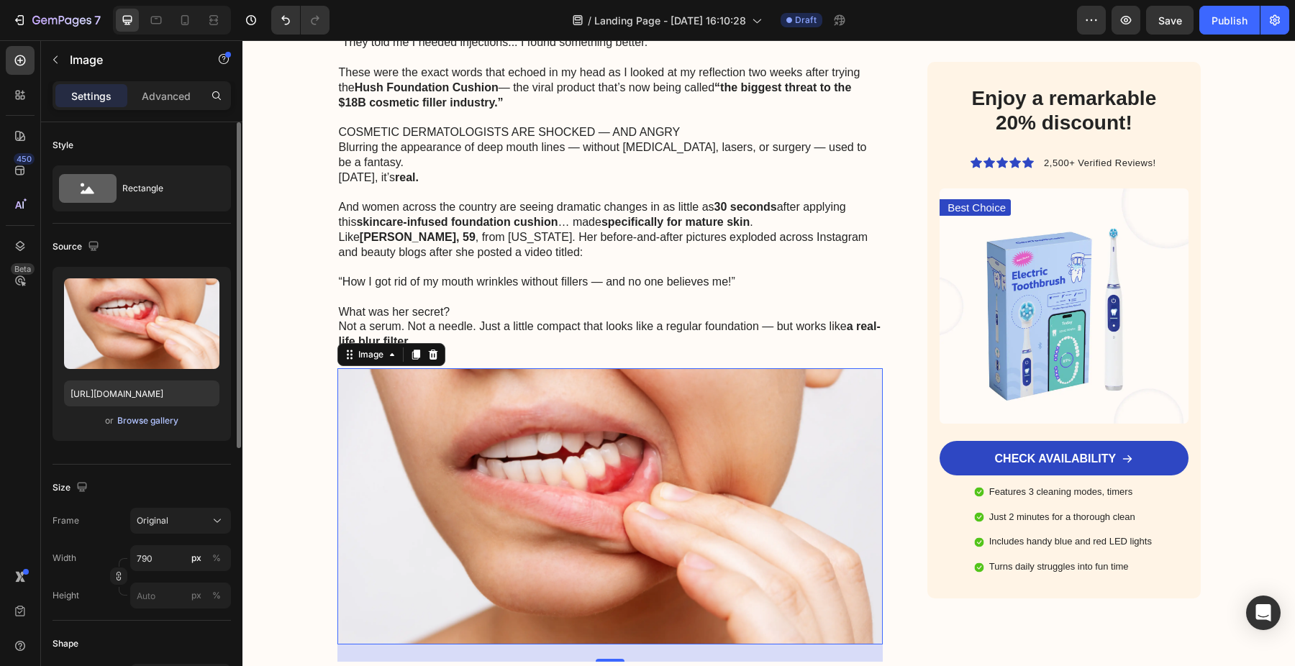
click at [159, 419] on div "Browse gallery" at bounding box center [147, 420] width 61 height 13
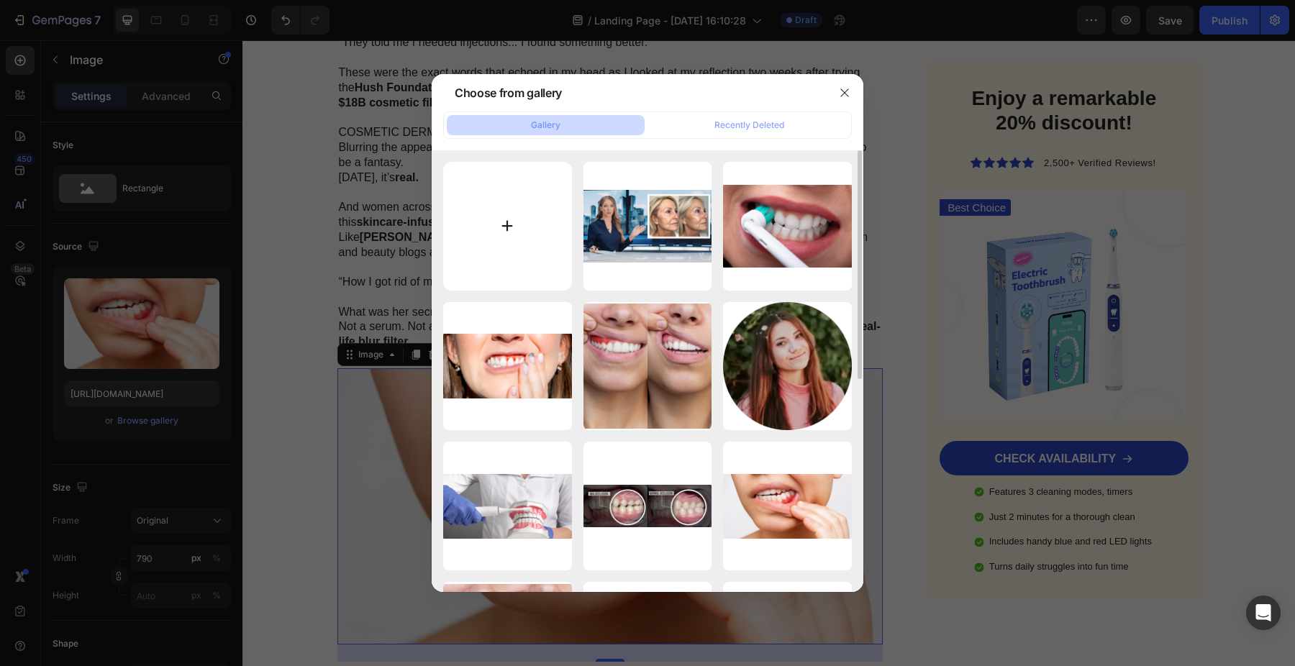
click at [529, 221] on input "file" at bounding box center [507, 226] width 129 height 129
type input "C:\fakepath\1742040070723_Olavita_Advertorial_4.png"
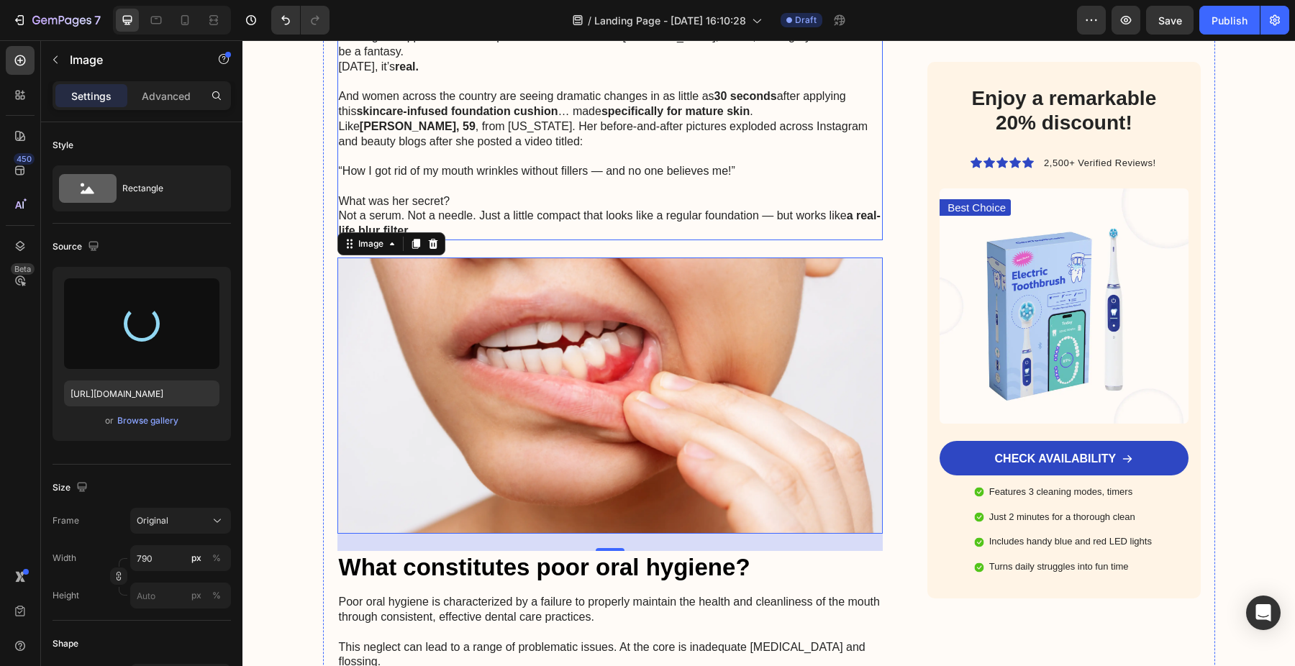
scroll to position [856, 0]
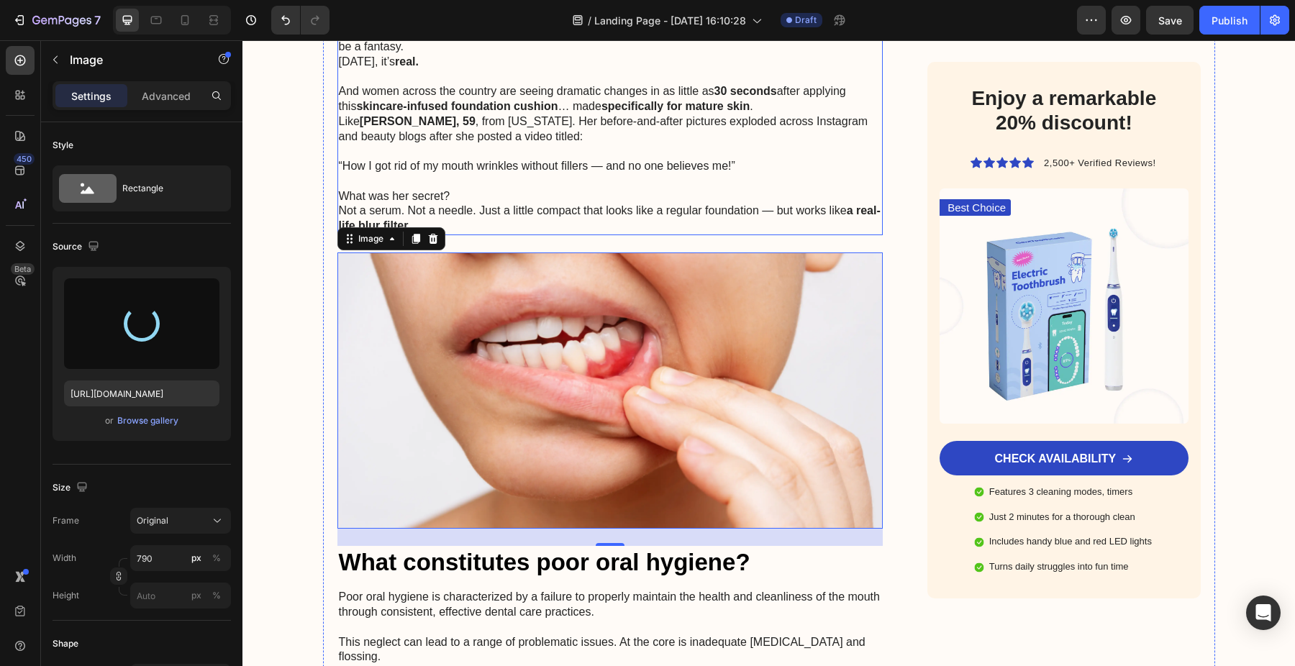
type input "[URL][DOMAIN_NAME]"
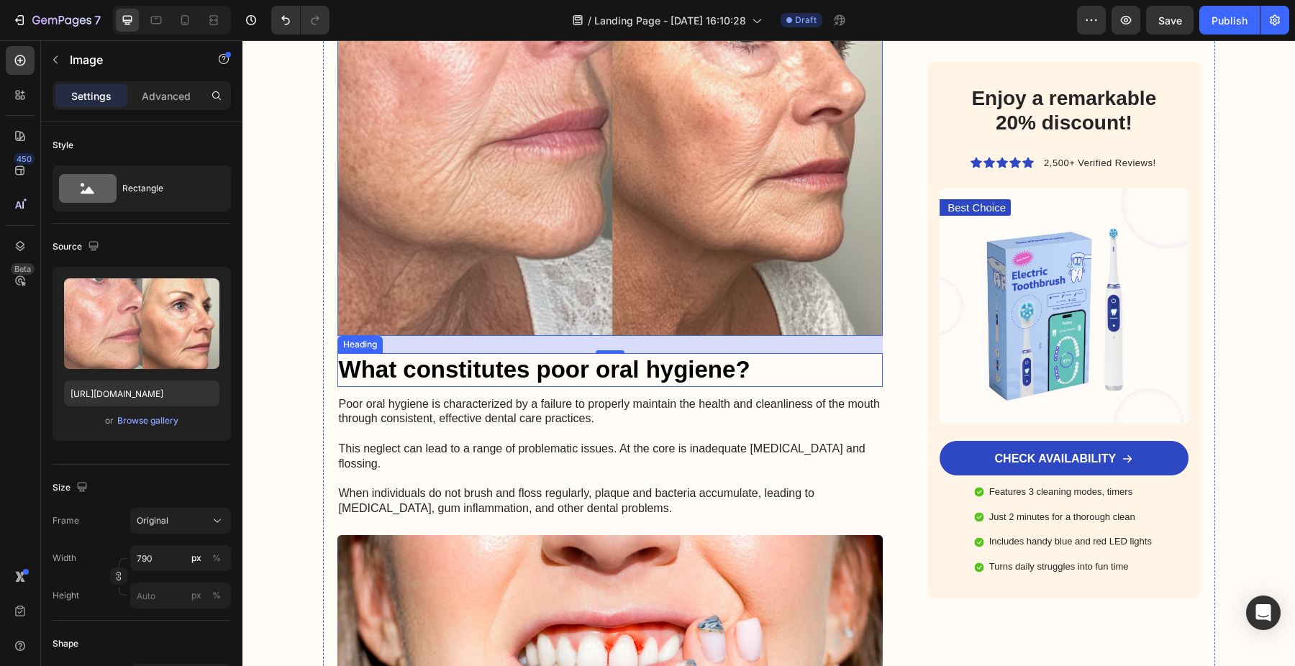
scroll to position [1267, 0]
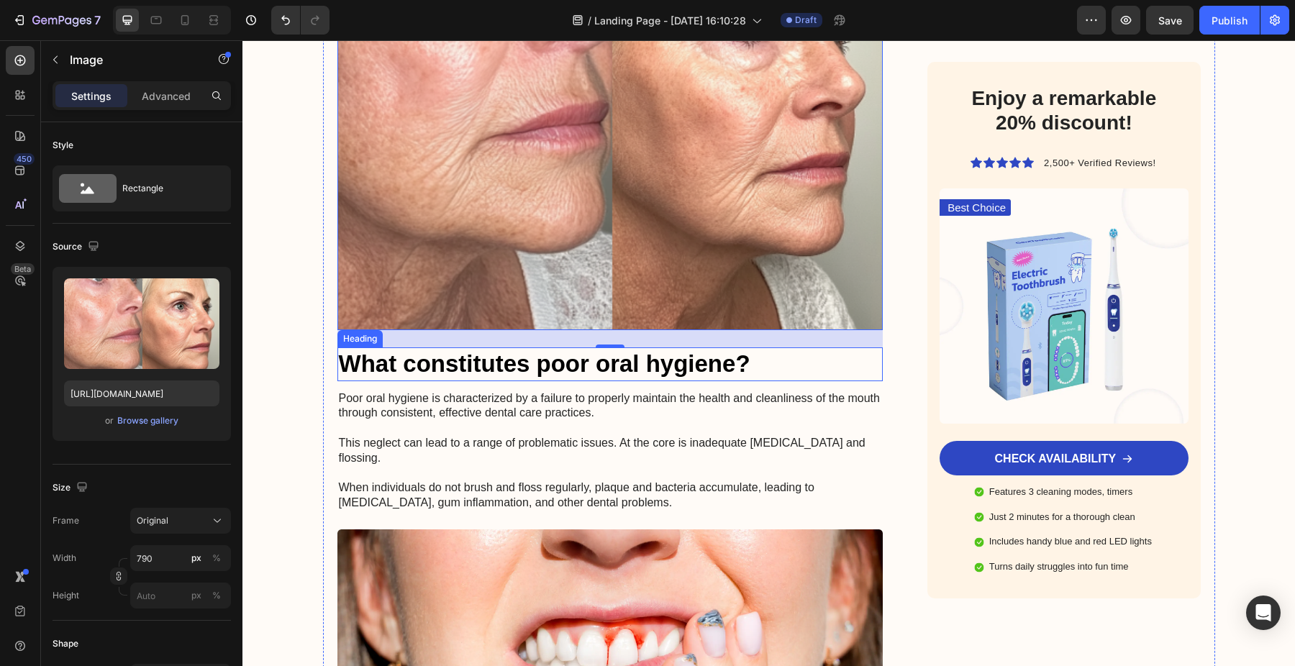
click at [419, 349] on h3 "What constitutes poor oral hygiene?" at bounding box center [610, 364] width 546 height 34
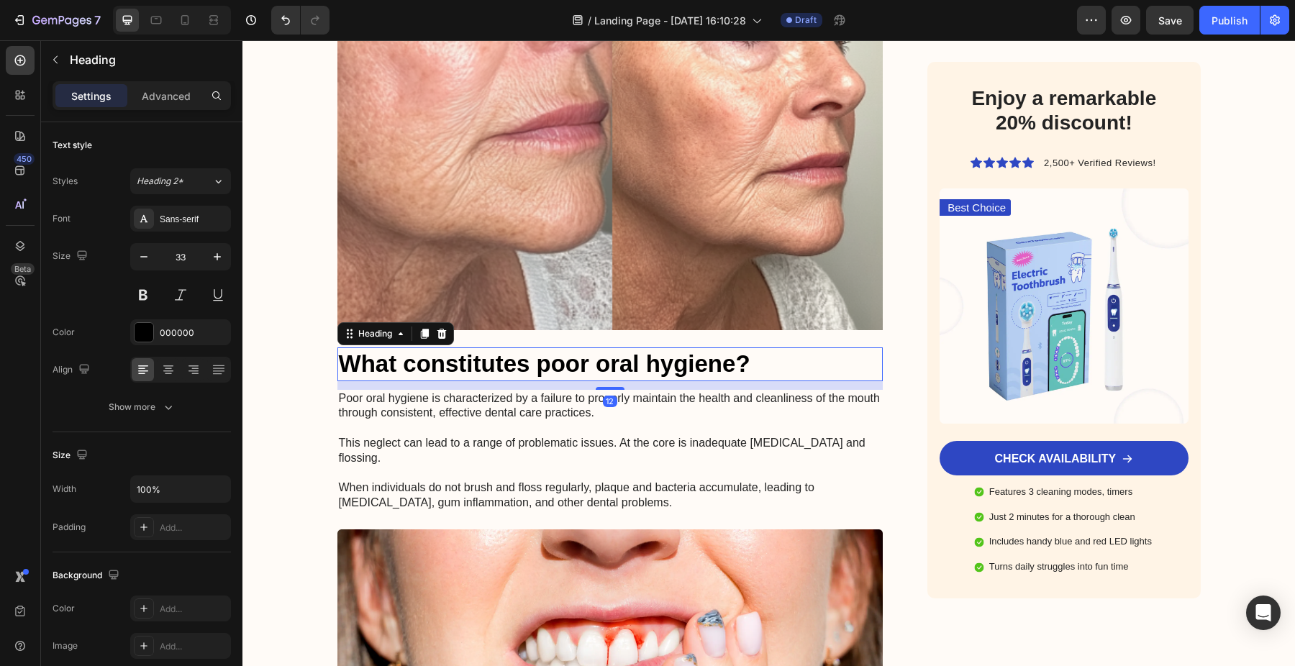
click at [419, 349] on h3 "What constitutes poor oral hygiene?" at bounding box center [610, 364] width 546 height 34
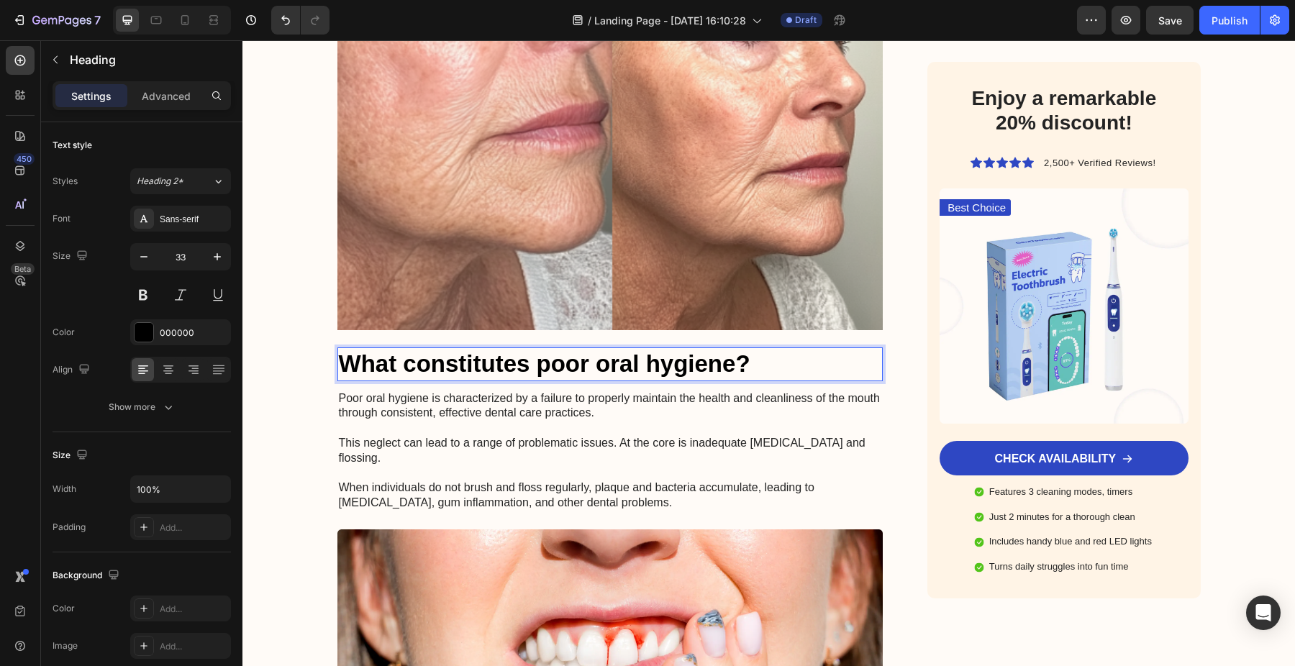
click at [419, 349] on p "What constitutes poor oral hygiene?" at bounding box center [610, 364] width 543 height 31
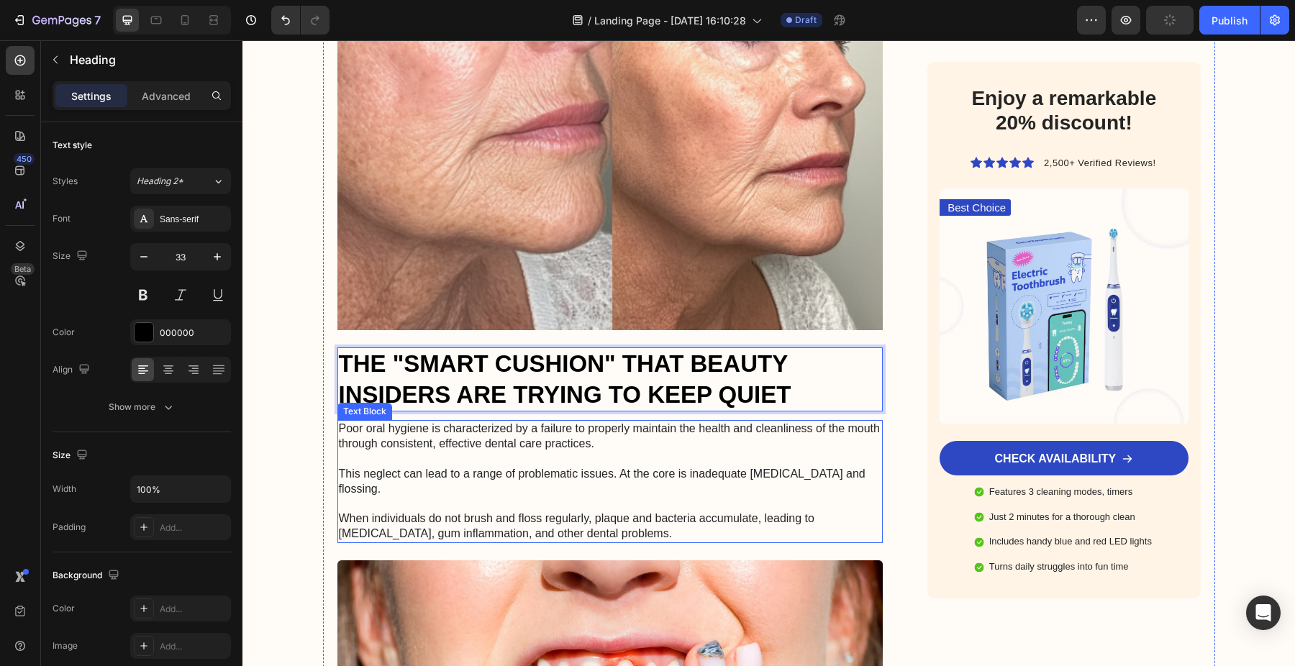
click at [395, 445] on p "Poor oral hygiene is characterized by a failure to properly maintain the health…" at bounding box center [610, 481] width 543 height 119
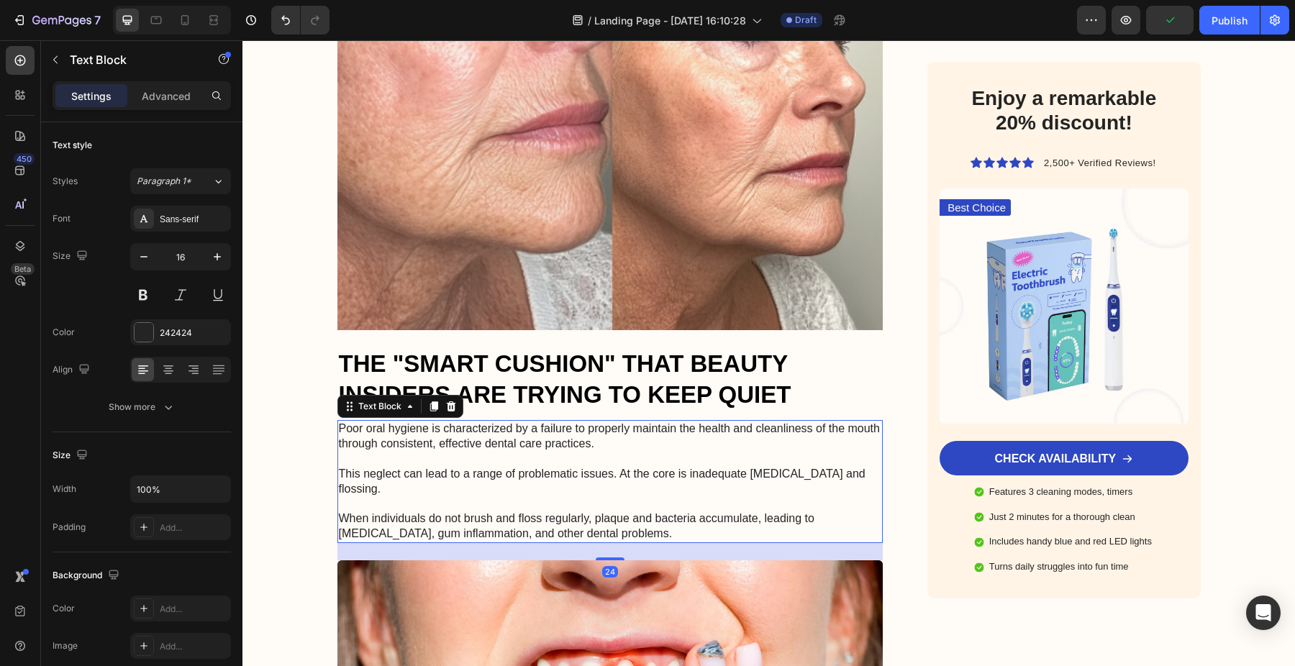
click at [395, 445] on p "Poor oral hygiene is characterized by a failure to properly maintain the health…" at bounding box center [610, 481] width 543 height 119
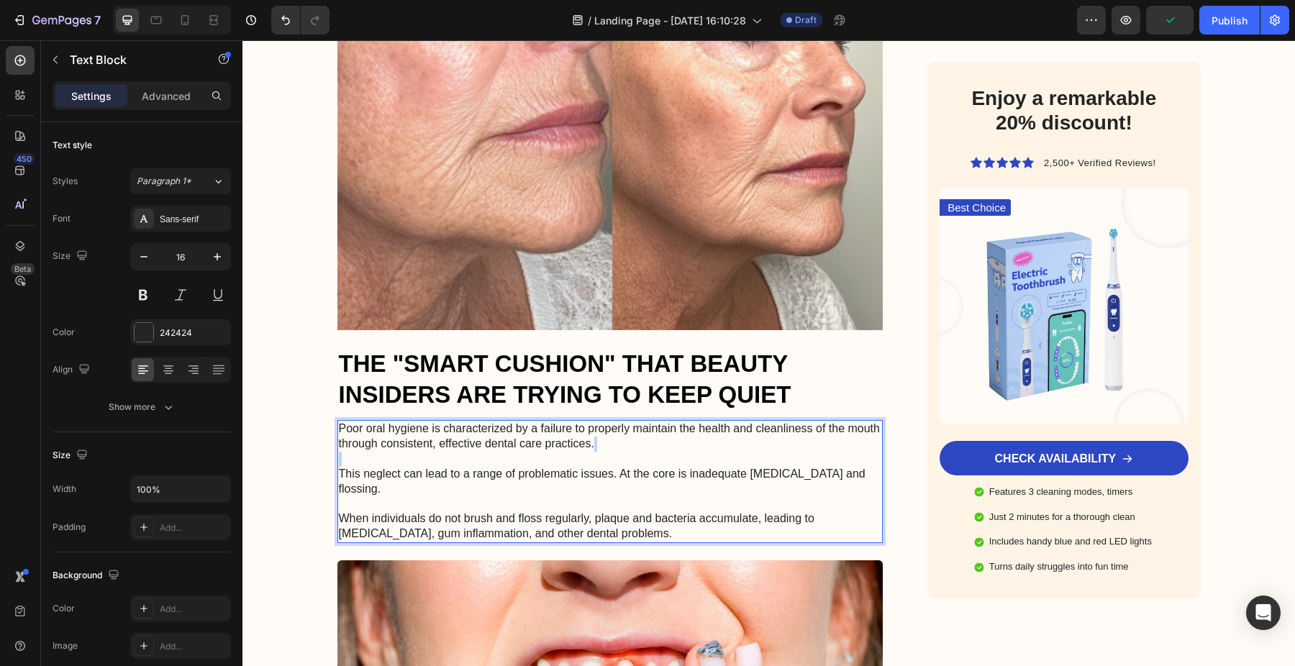
click at [395, 445] on p "Poor oral hygiene is characterized by a failure to properly maintain the health…" at bounding box center [610, 481] width 543 height 119
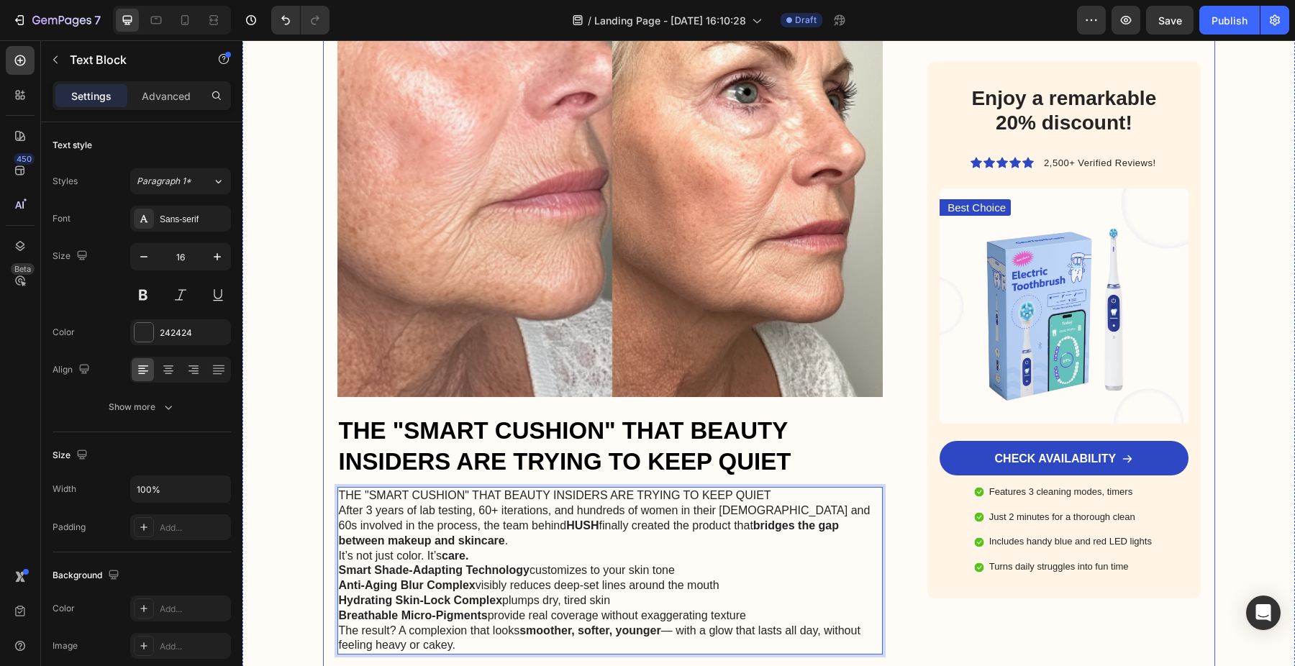
scroll to position [1202, 0]
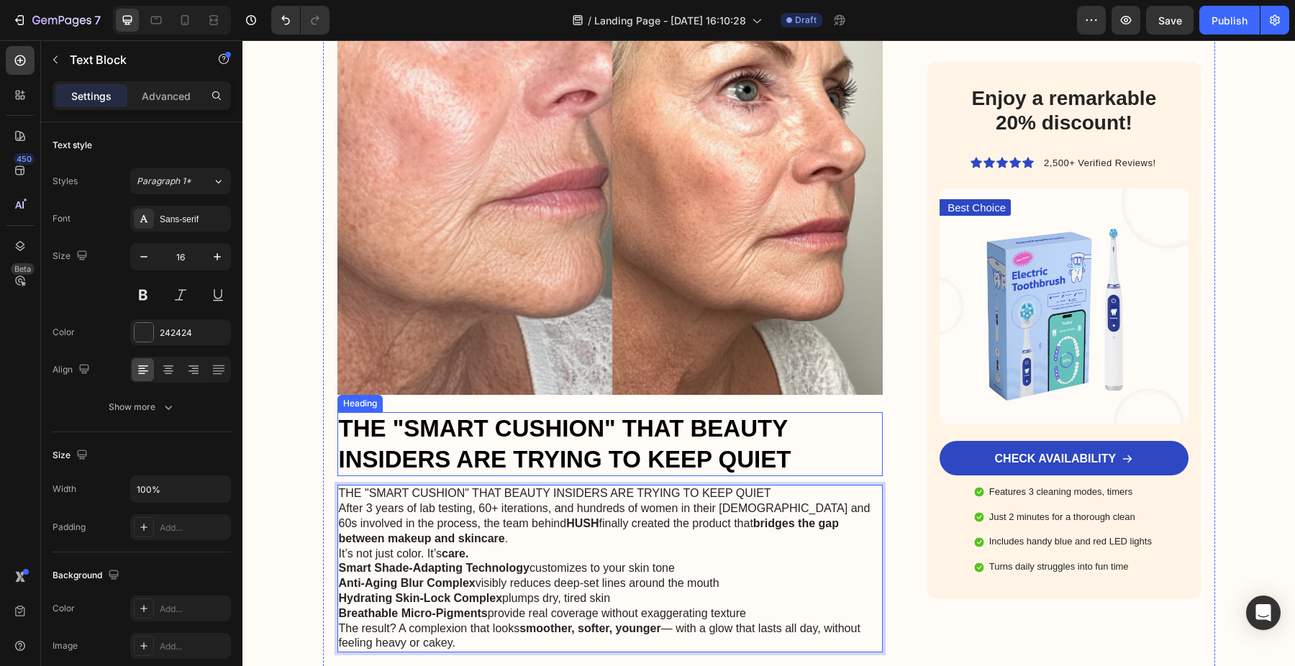
click at [673, 446] on p "THE "SMART CUSHION" THAT BEAUTY INSIDERS ARE TRYING TO KEEP QUIET" at bounding box center [610, 445] width 543 height 62
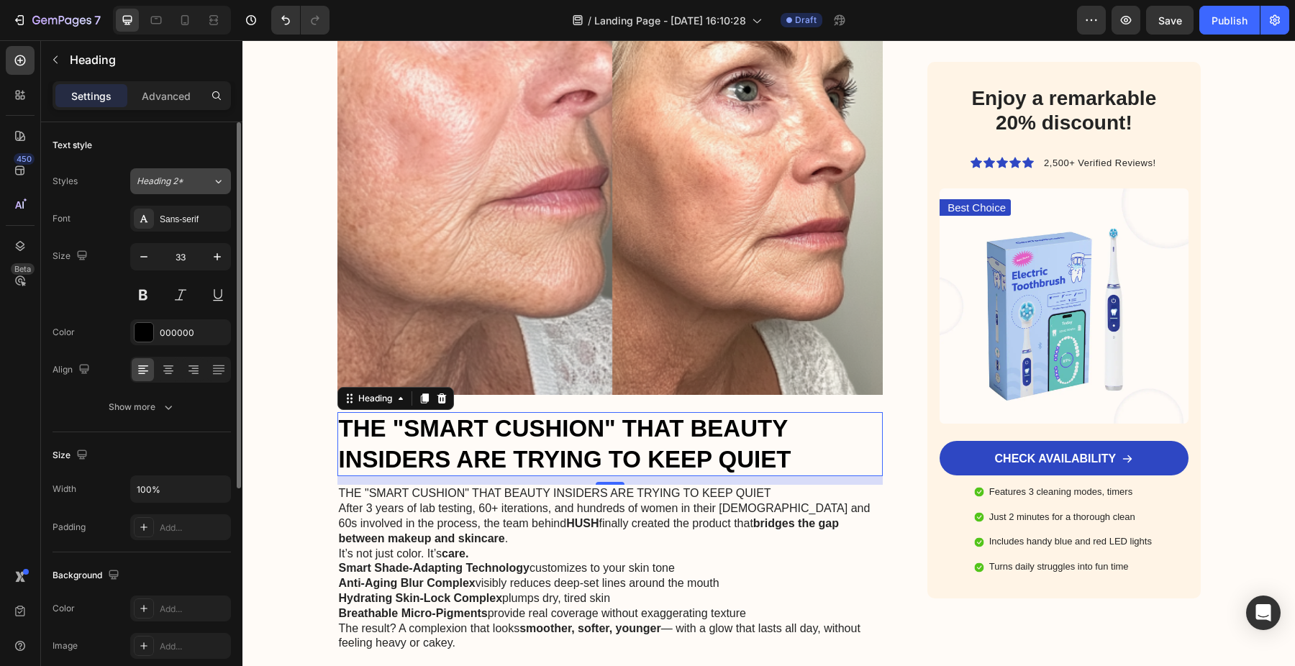
click at [182, 176] on span "Heading 2*" at bounding box center [160, 181] width 47 height 13
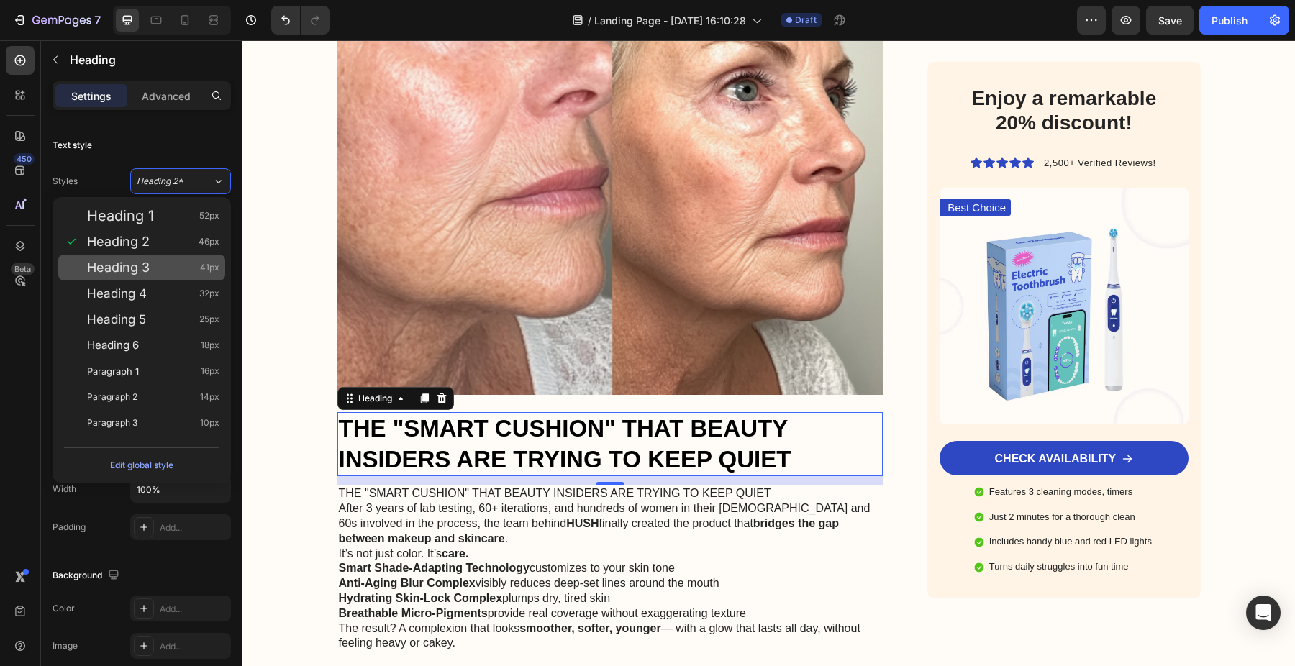
click at [170, 256] on div "Heading 3 41px" at bounding box center [141, 268] width 167 height 26
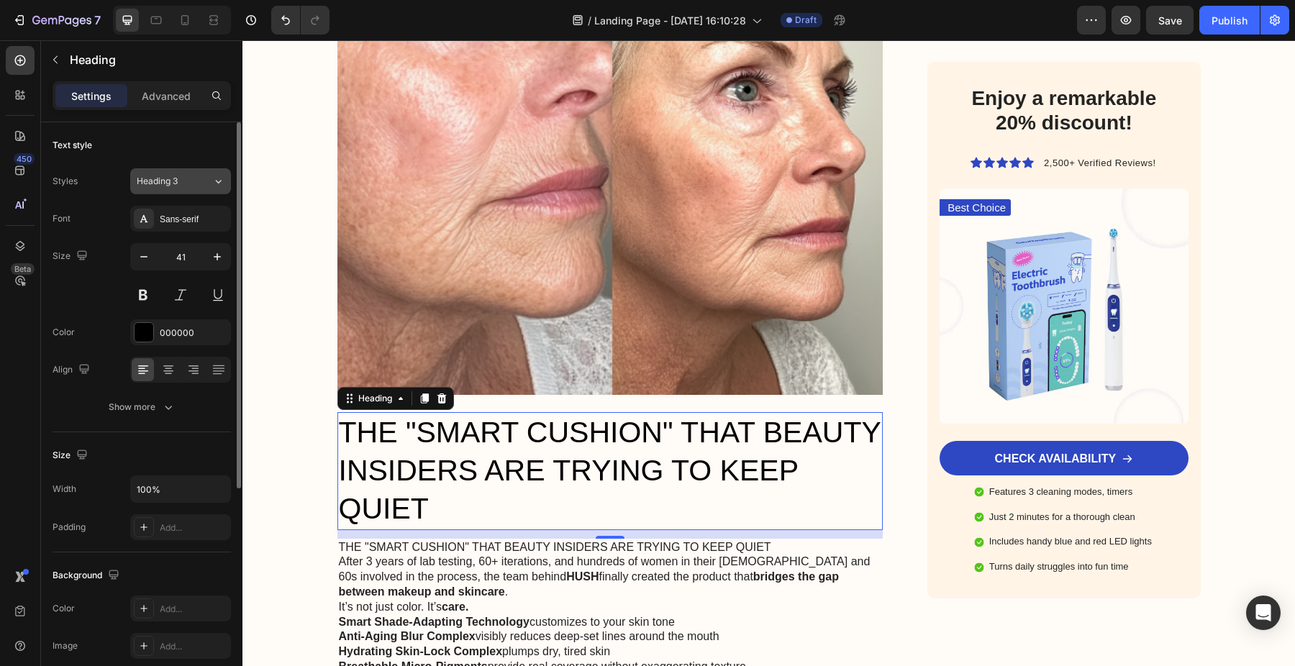
click at [198, 186] on div "Heading 3" at bounding box center [175, 181] width 76 height 13
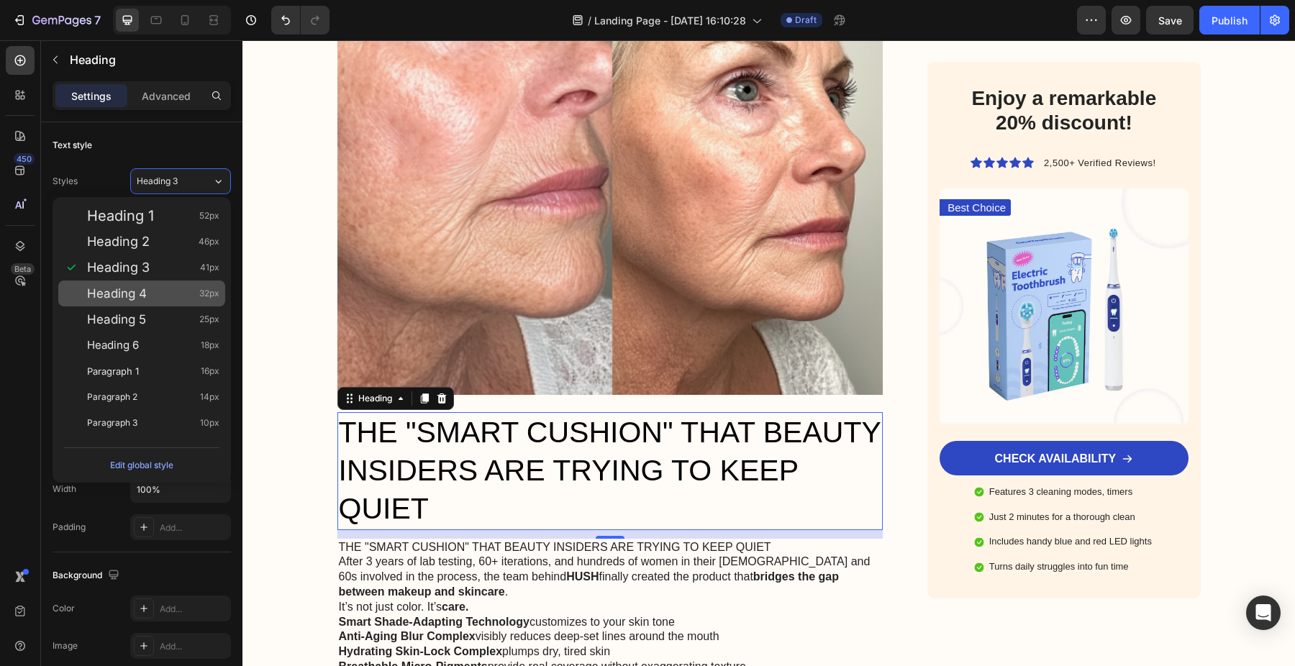
click at [181, 295] on div "Heading 4 32px" at bounding box center [153, 293] width 132 height 14
type input "32"
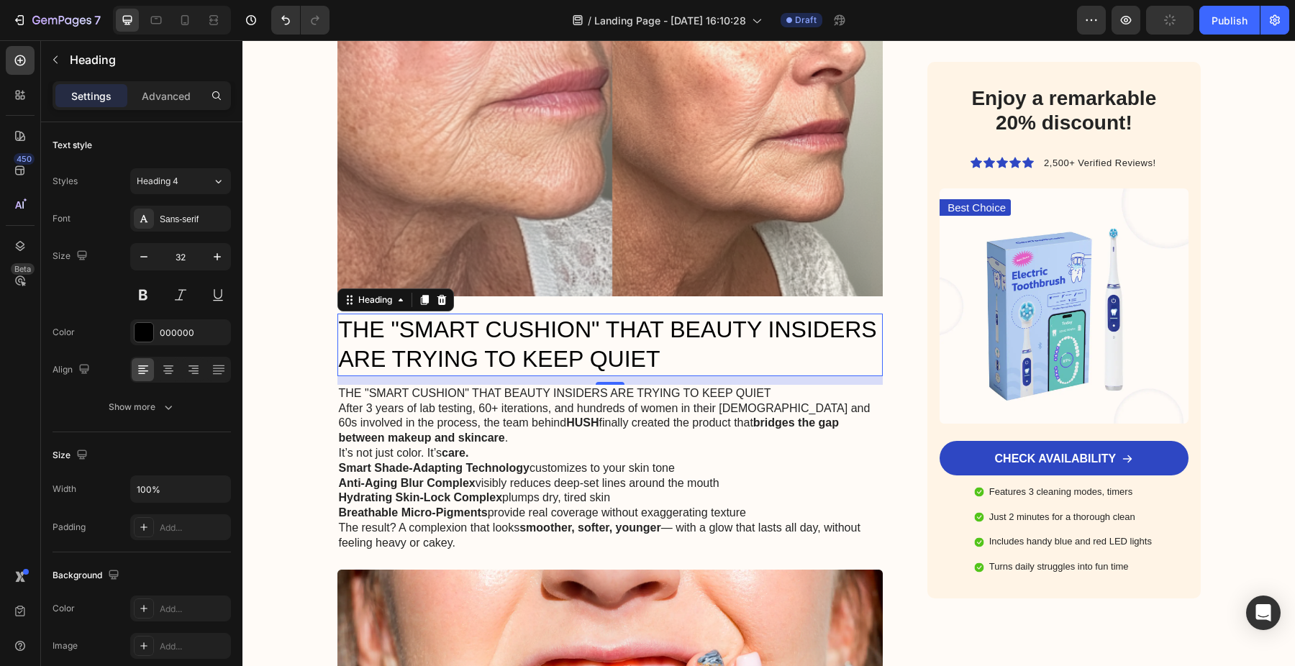
scroll to position [1362, 0]
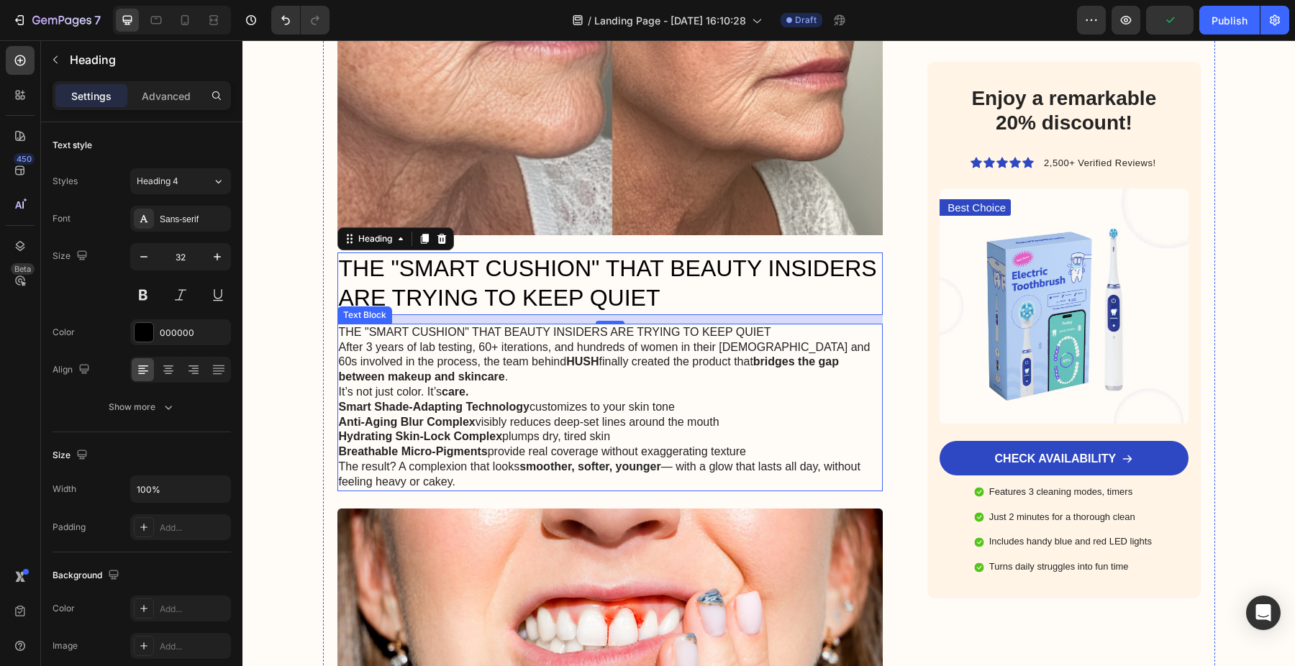
click at [455, 386] on strong "care." at bounding box center [455, 392] width 27 height 12
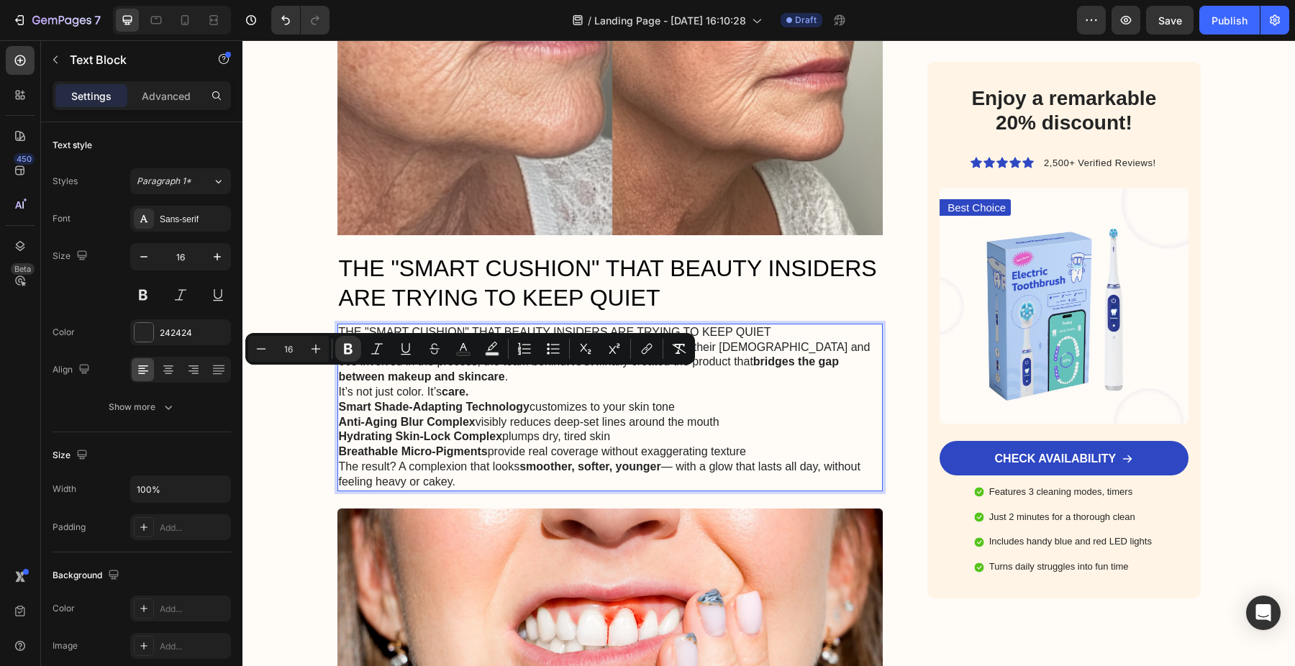
click at [802, 325] on p "THE "SMART CUSHION" THAT BEAUTY INSIDERS ARE TRYING TO KEEP QUIET" at bounding box center [610, 332] width 543 height 15
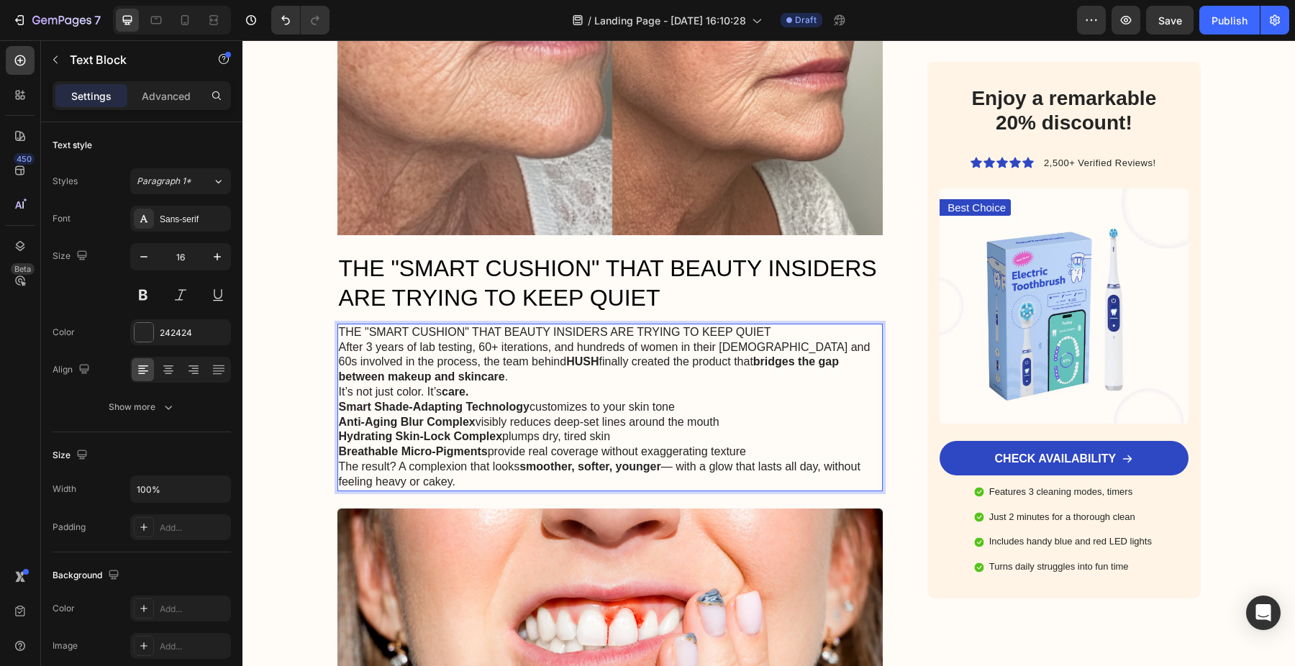
click at [802, 325] on p "THE "SMART CUSHION" THAT BEAUTY INSIDERS ARE TRYING TO KEEP QUIET" at bounding box center [610, 332] width 543 height 15
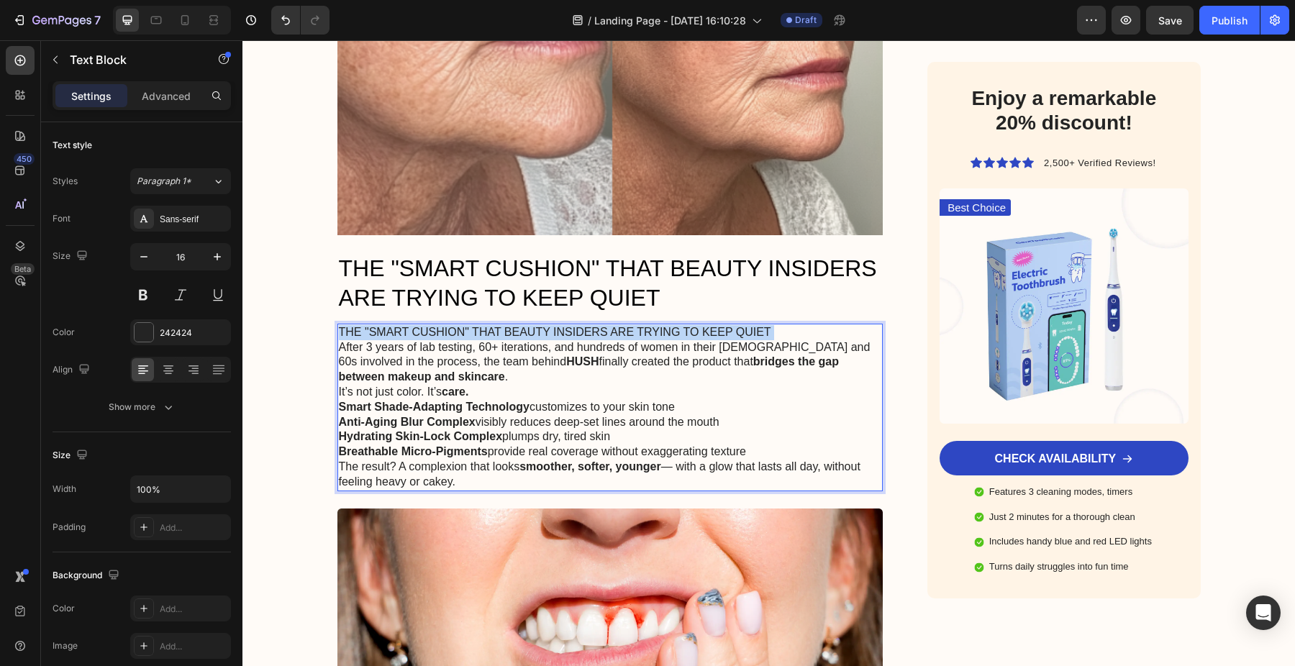
click at [802, 325] on p "THE "SMART CUSHION" THAT BEAUTY INSIDERS ARE TRYING TO KEEP QUIET" at bounding box center [610, 332] width 543 height 15
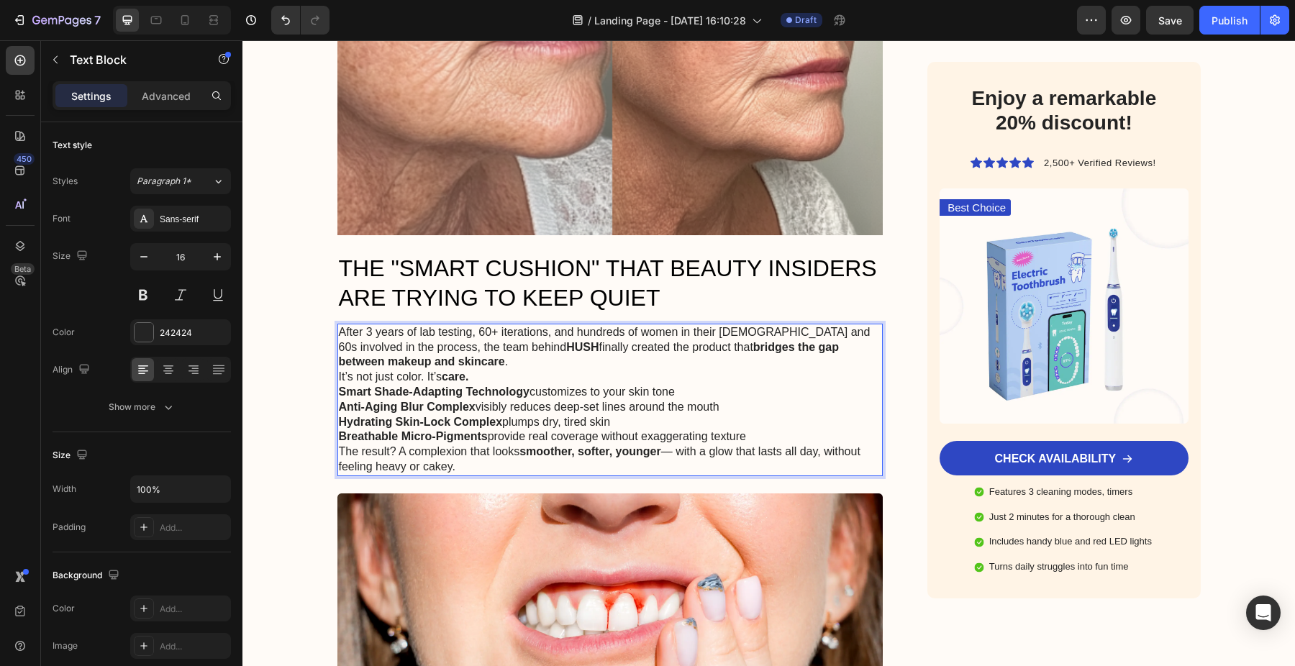
click at [527, 345] on p "After 3 years of lab testing, 60+ iterations, and hundreds of women in their [D…" at bounding box center [610, 347] width 543 height 45
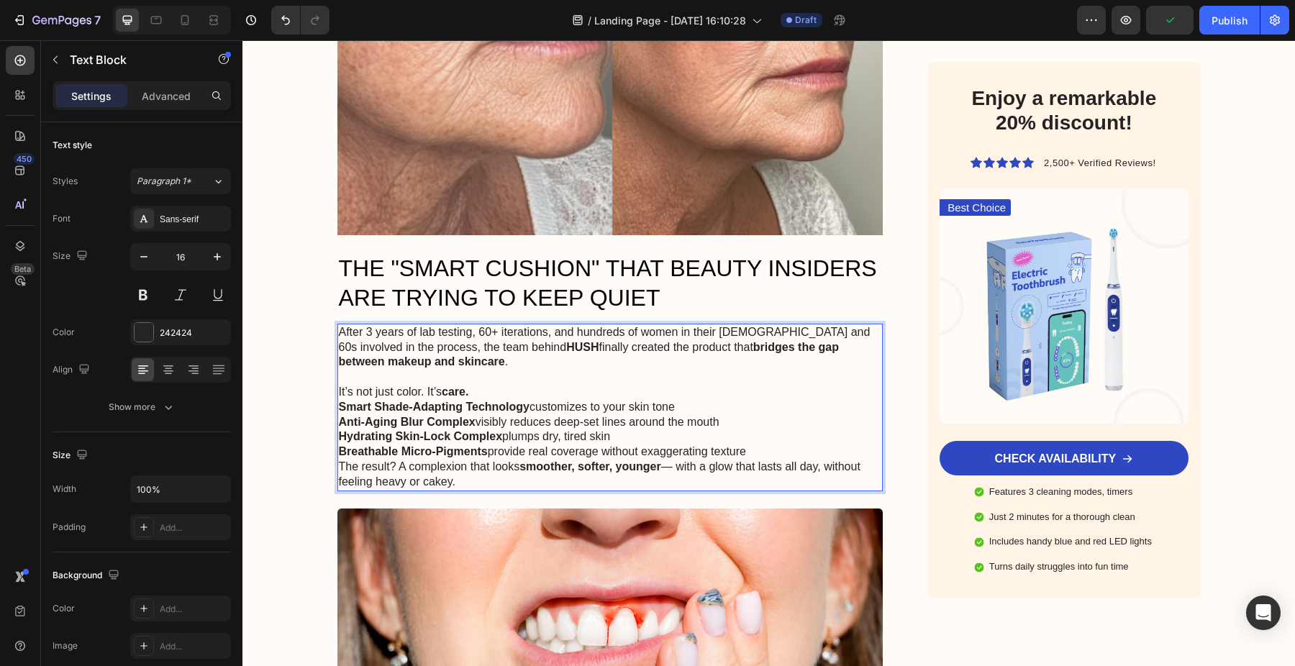
click at [578, 385] on p "It’s not just color. It’s care." at bounding box center [610, 392] width 543 height 15
drag, startPoint x: 340, startPoint y: 392, endPoint x: 760, endPoint y: 440, distance: 422.8
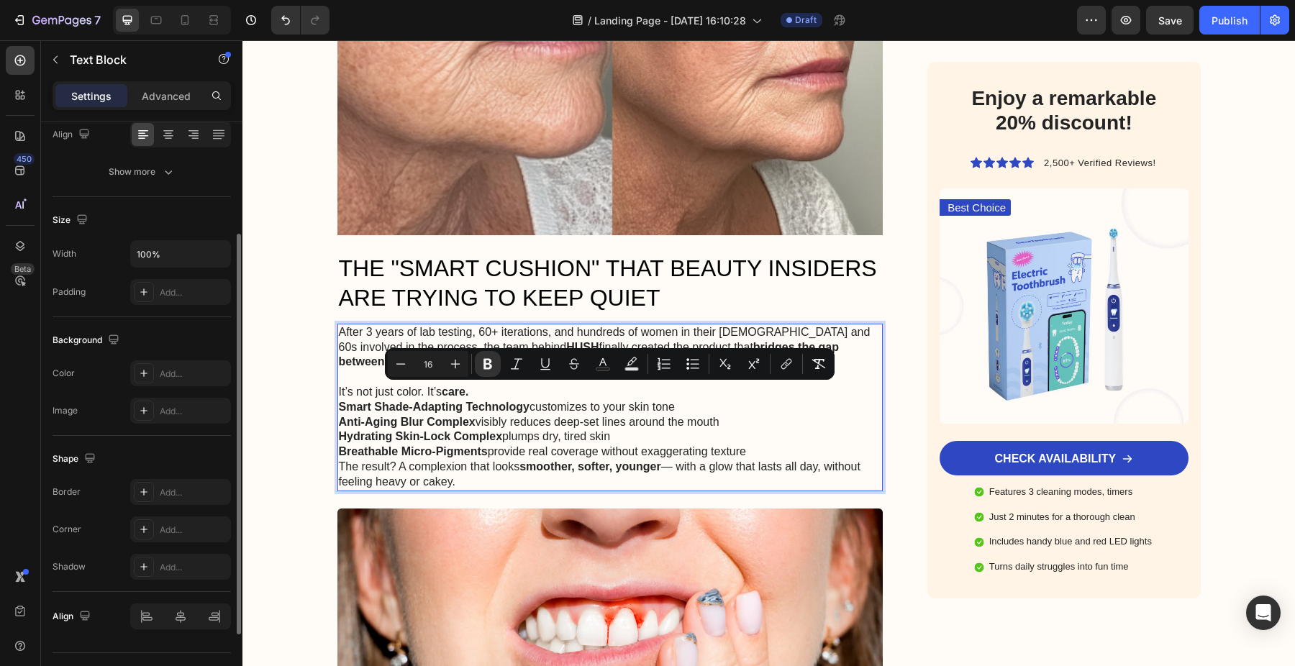
scroll to position [237, 0]
click at [145, 178] on button "Show more" at bounding box center [142, 171] width 178 height 26
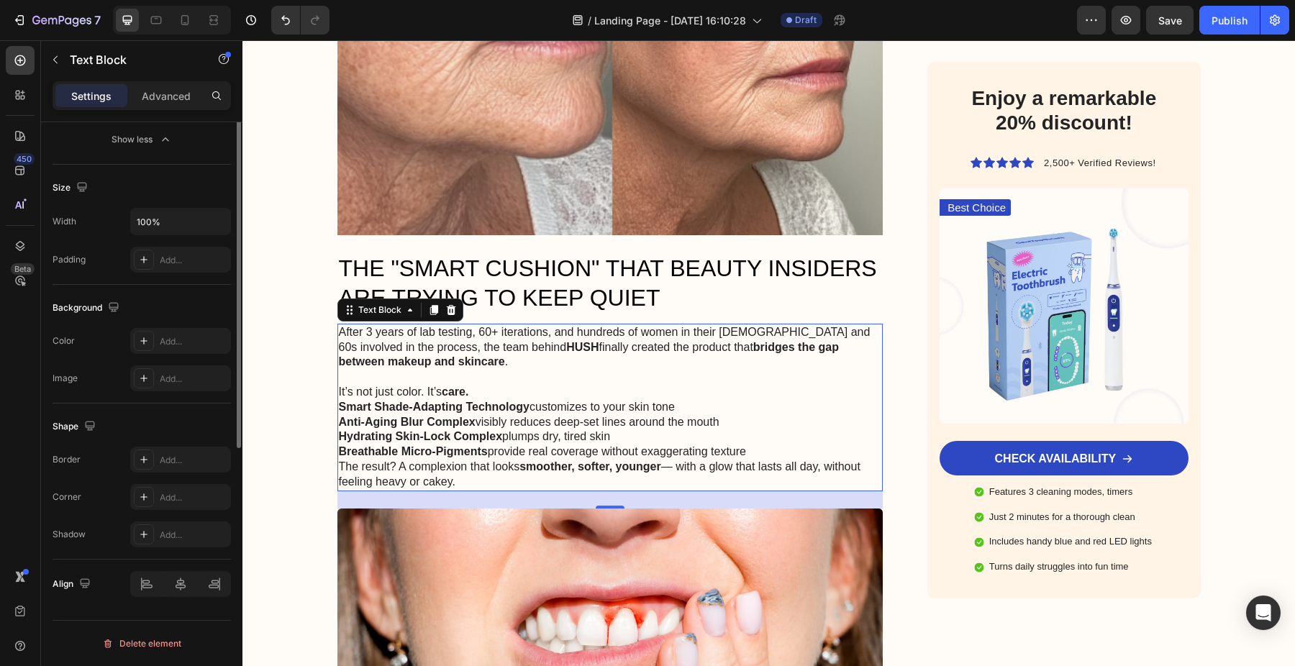
scroll to position [0, 0]
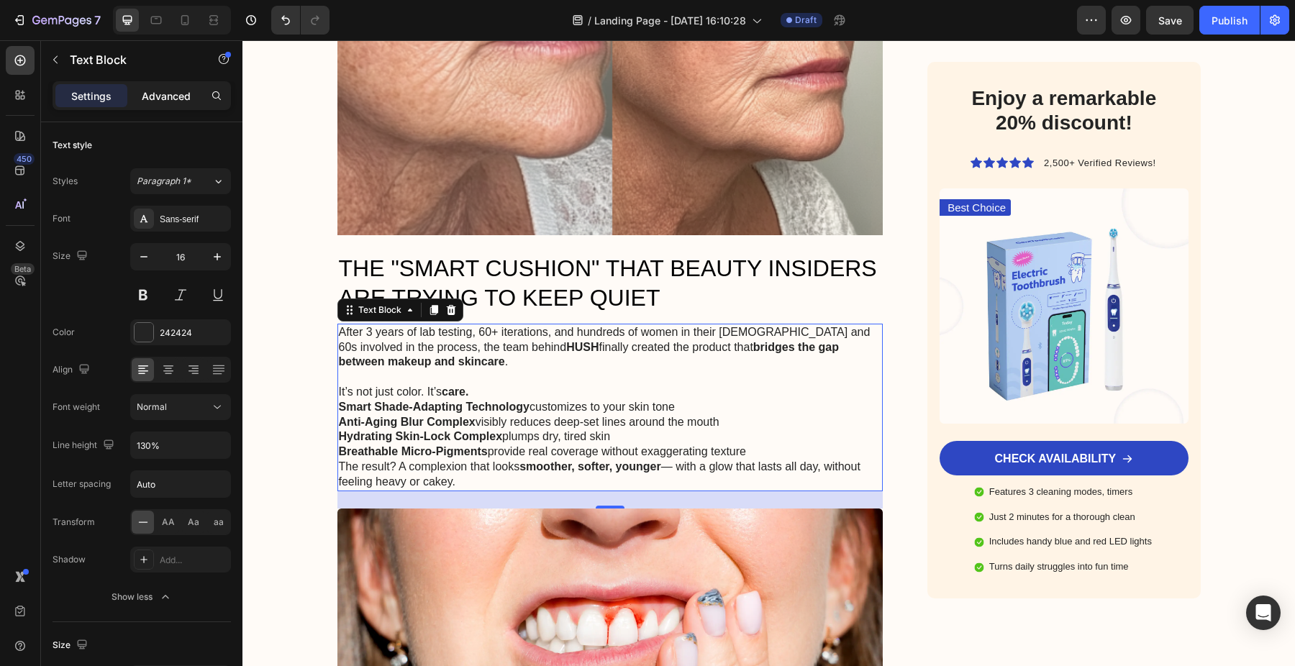
click at [157, 99] on p "Advanced" at bounding box center [166, 95] width 49 height 15
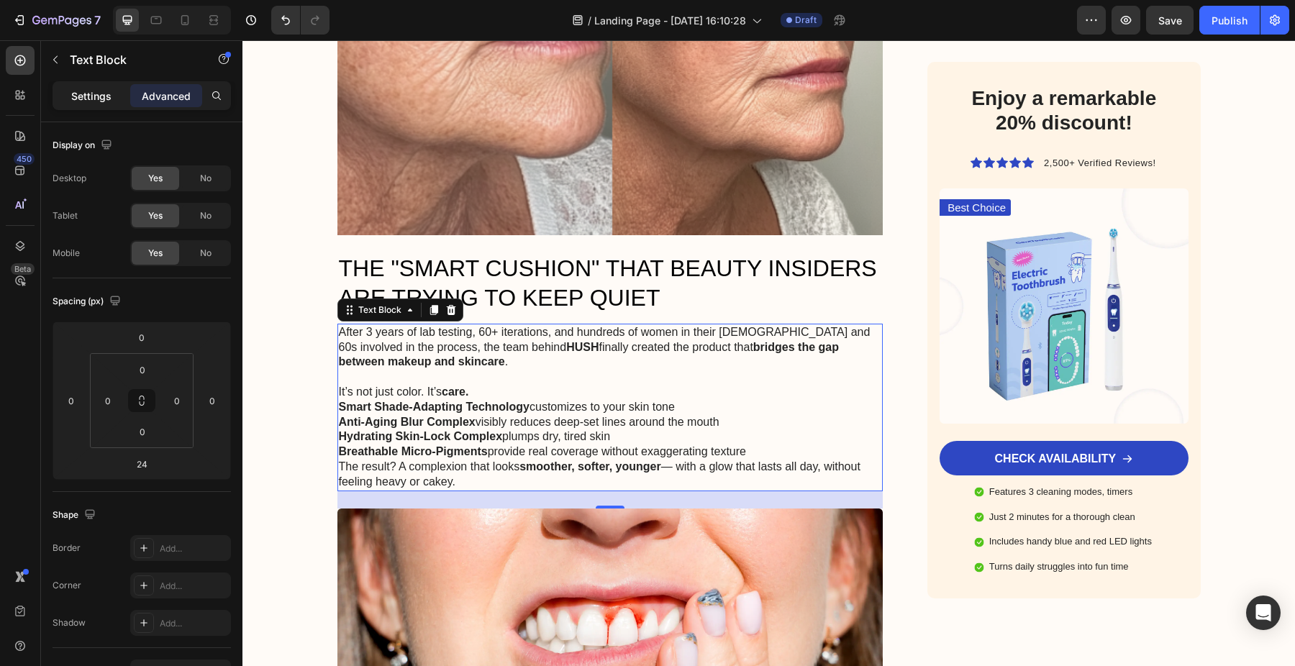
click at [101, 99] on p "Settings" at bounding box center [91, 95] width 40 height 15
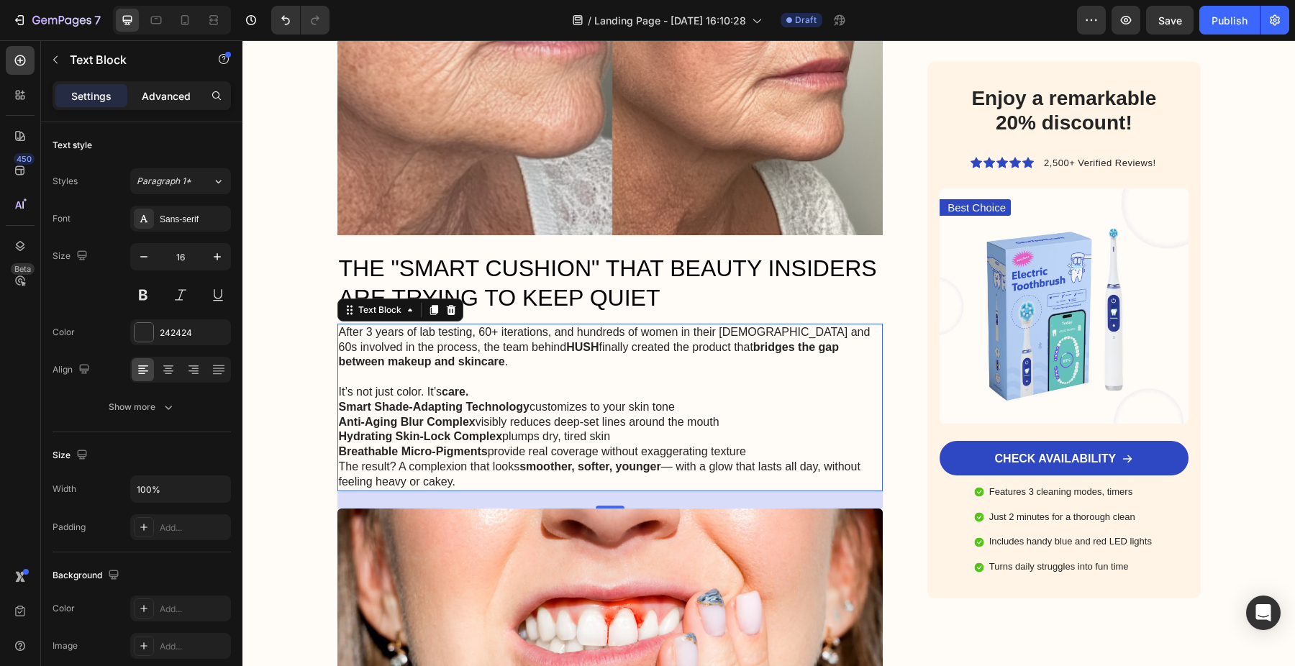
click at [162, 91] on p "Advanced" at bounding box center [166, 95] width 49 height 15
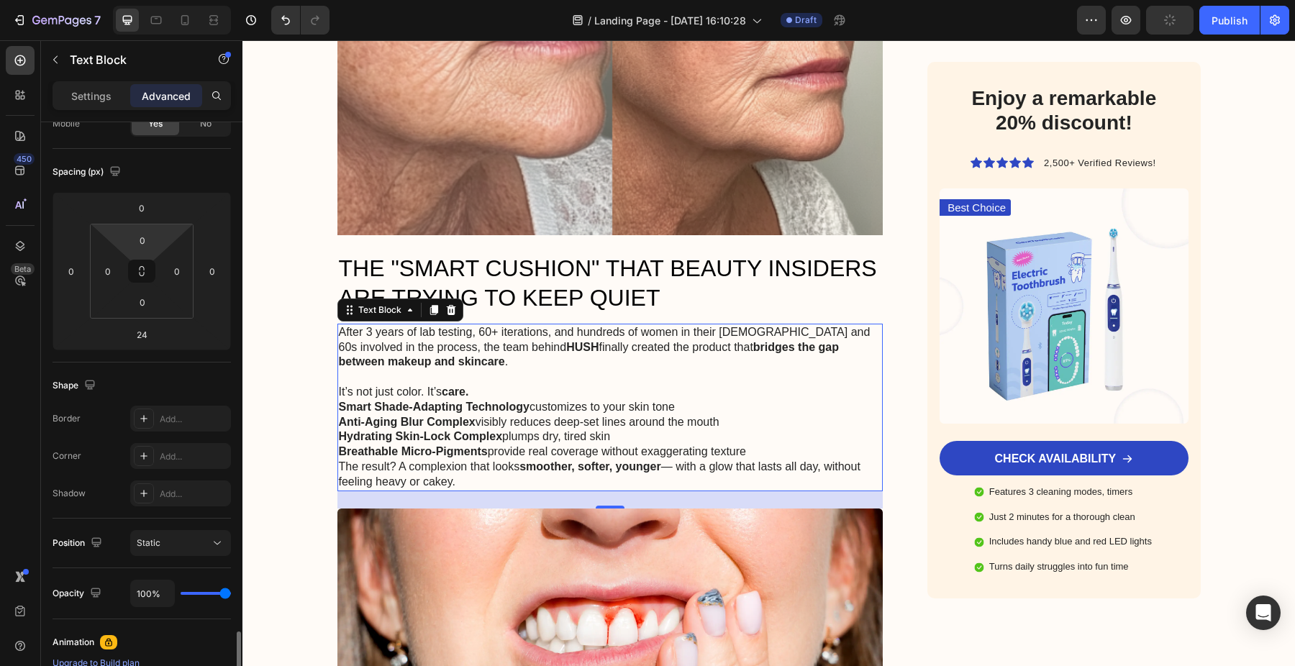
scroll to position [414, 0]
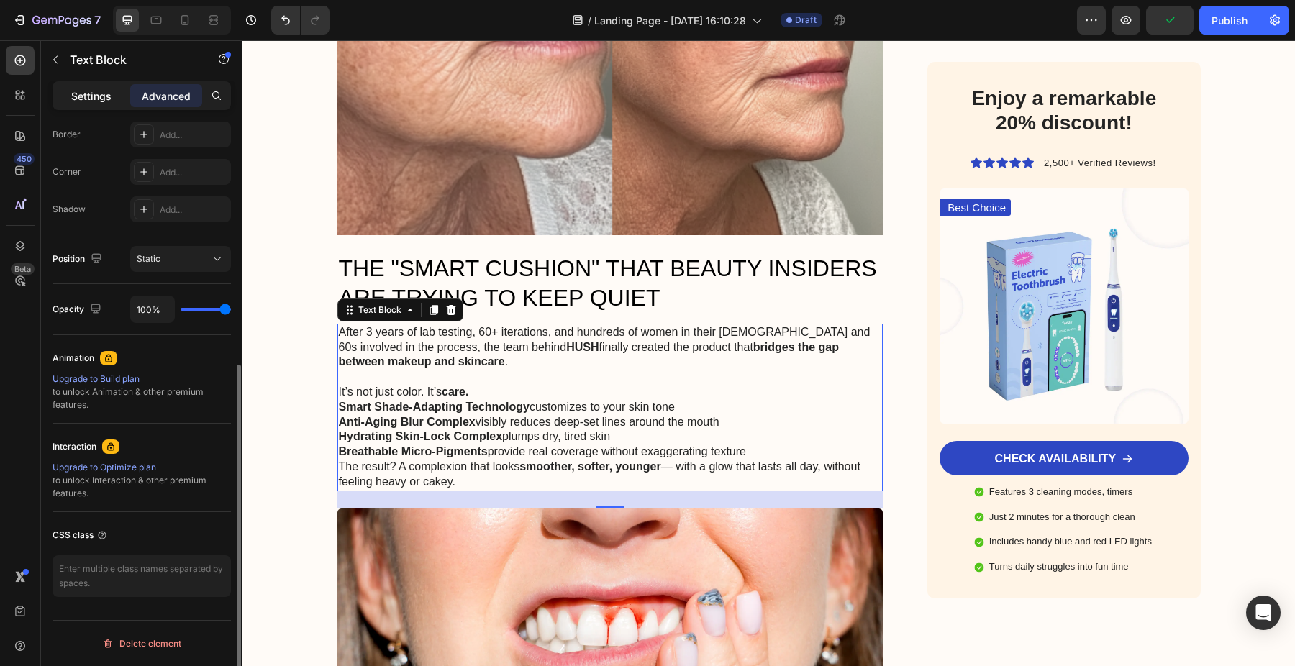
click at [100, 94] on p "Settings" at bounding box center [91, 95] width 40 height 15
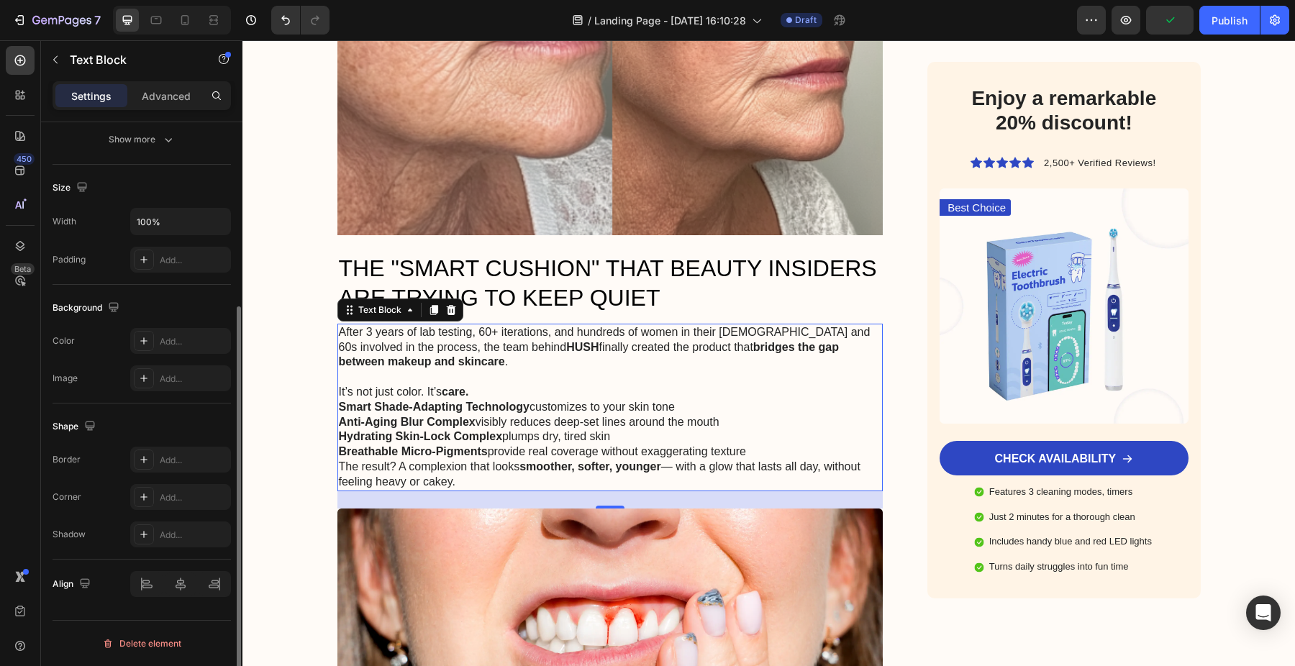
scroll to position [268, 0]
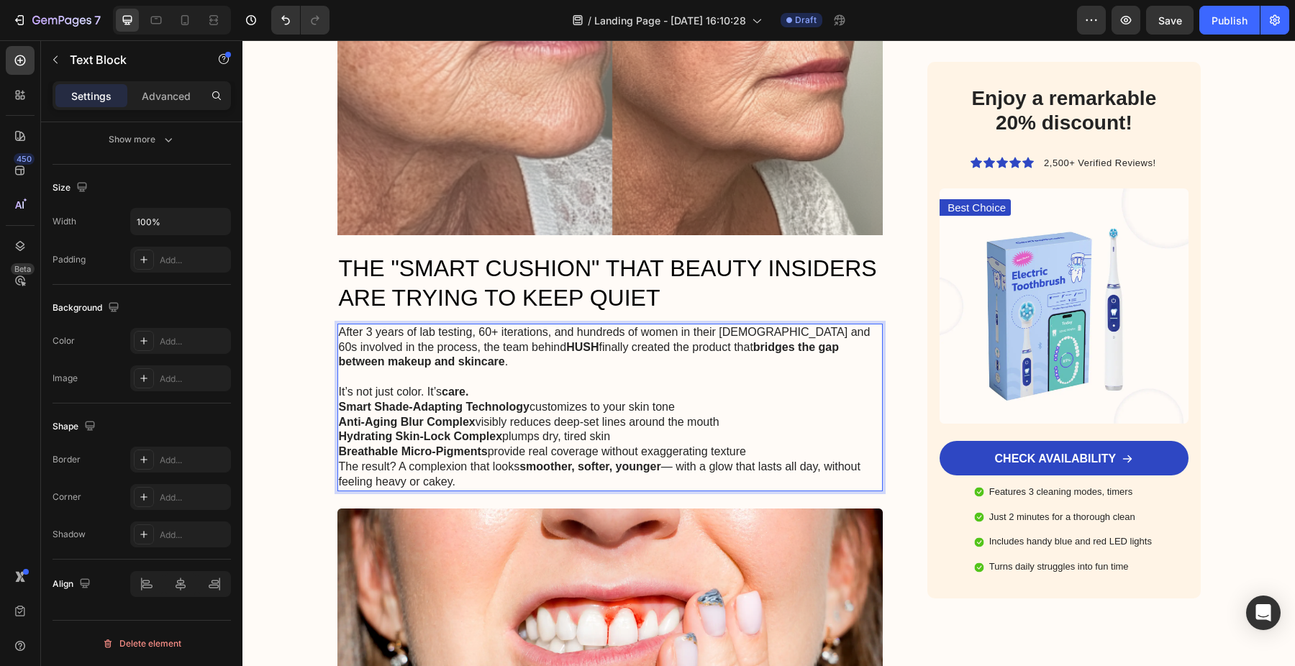
click at [342, 401] on strong "Smart Shade-Adapting Technology" at bounding box center [434, 407] width 191 height 12
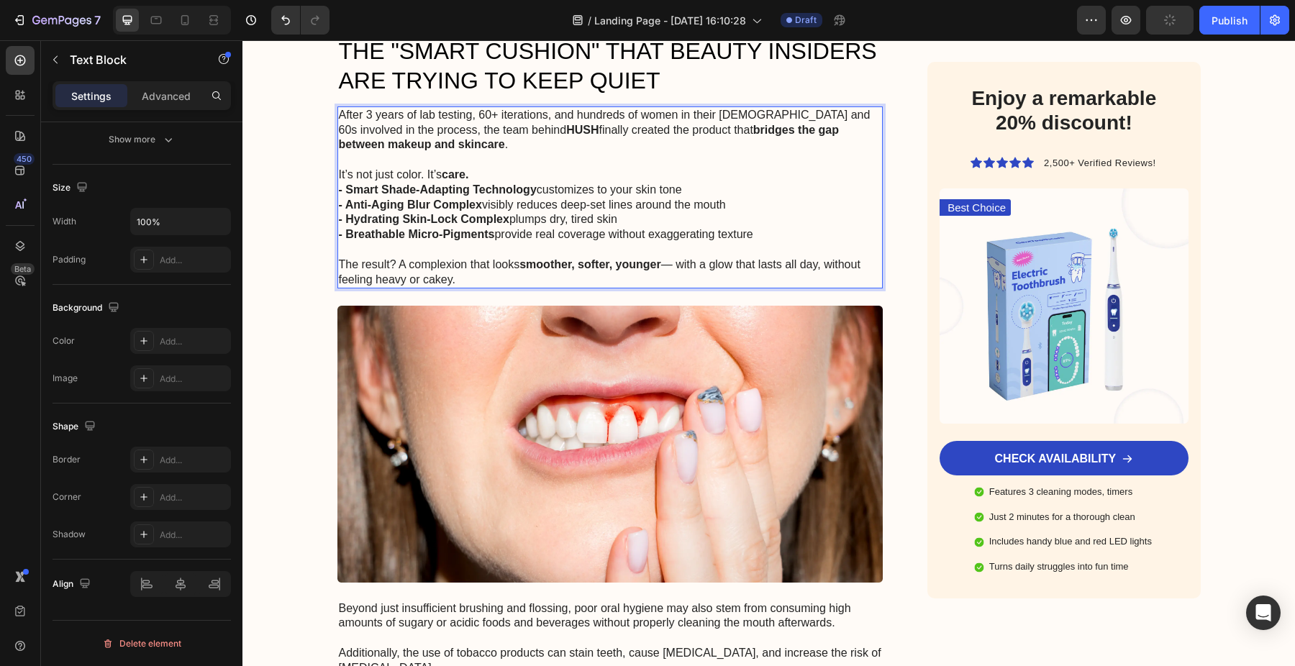
scroll to position [1583, 0]
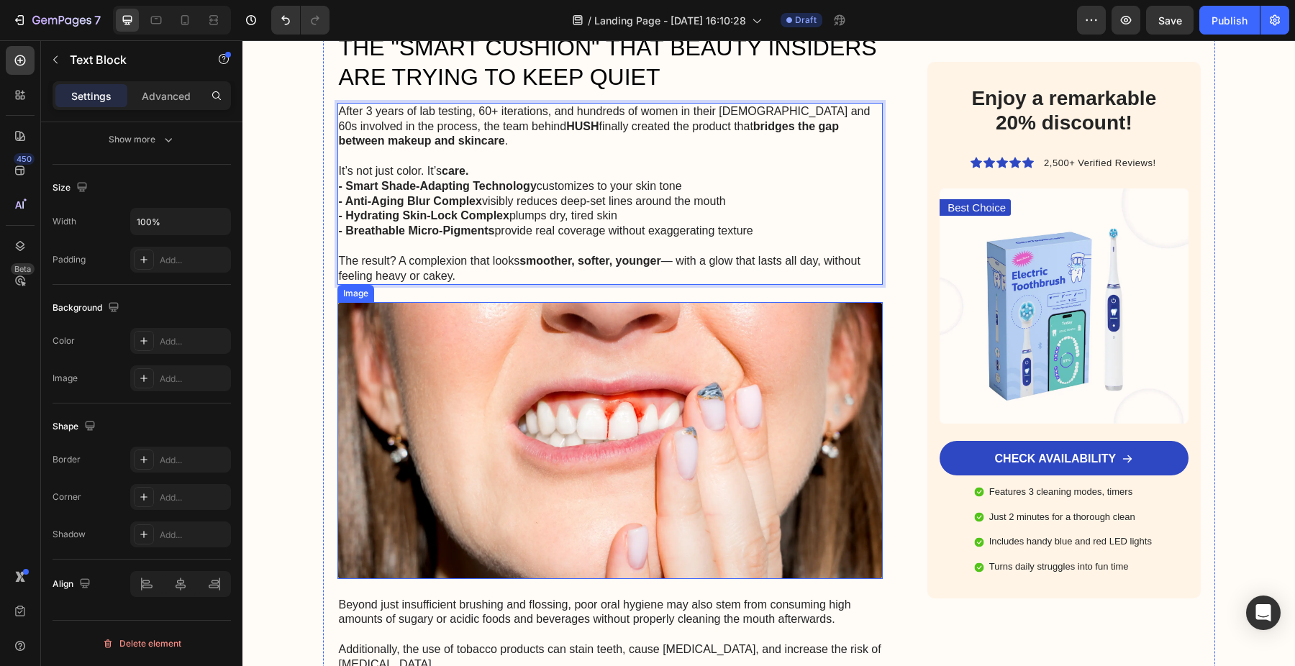
click at [523, 327] on img at bounding box center [610, 440] width 546 height 276
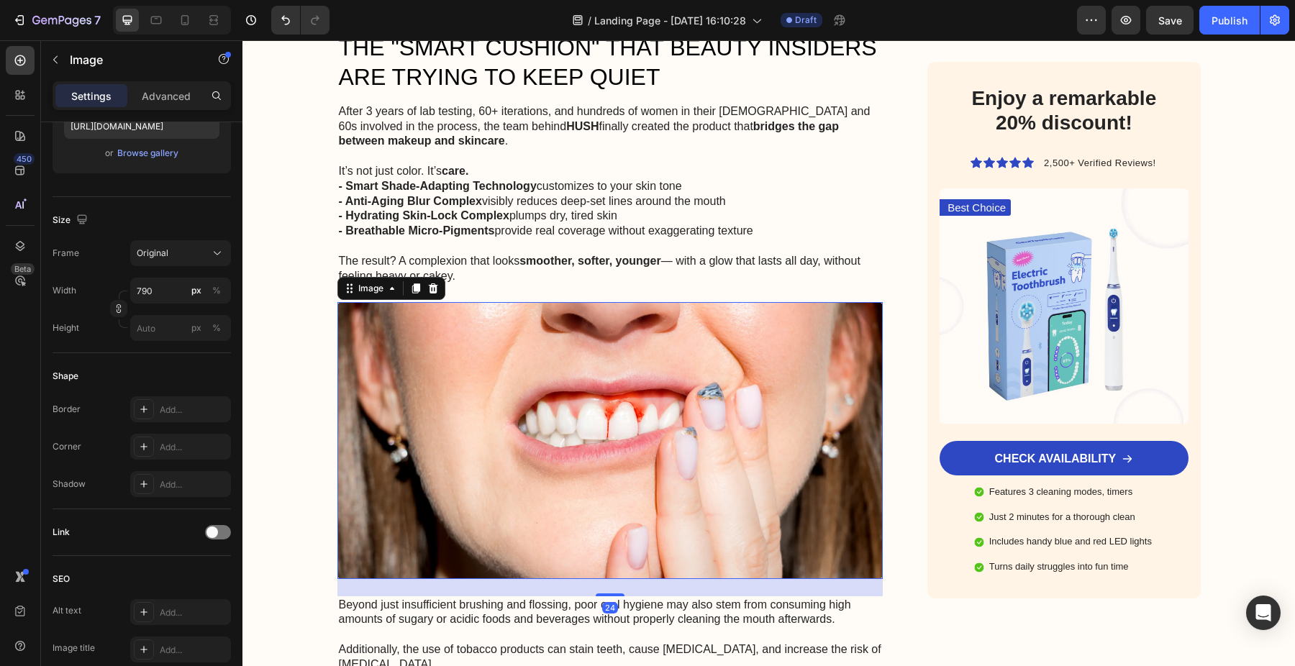
scroll to position [0, 0]
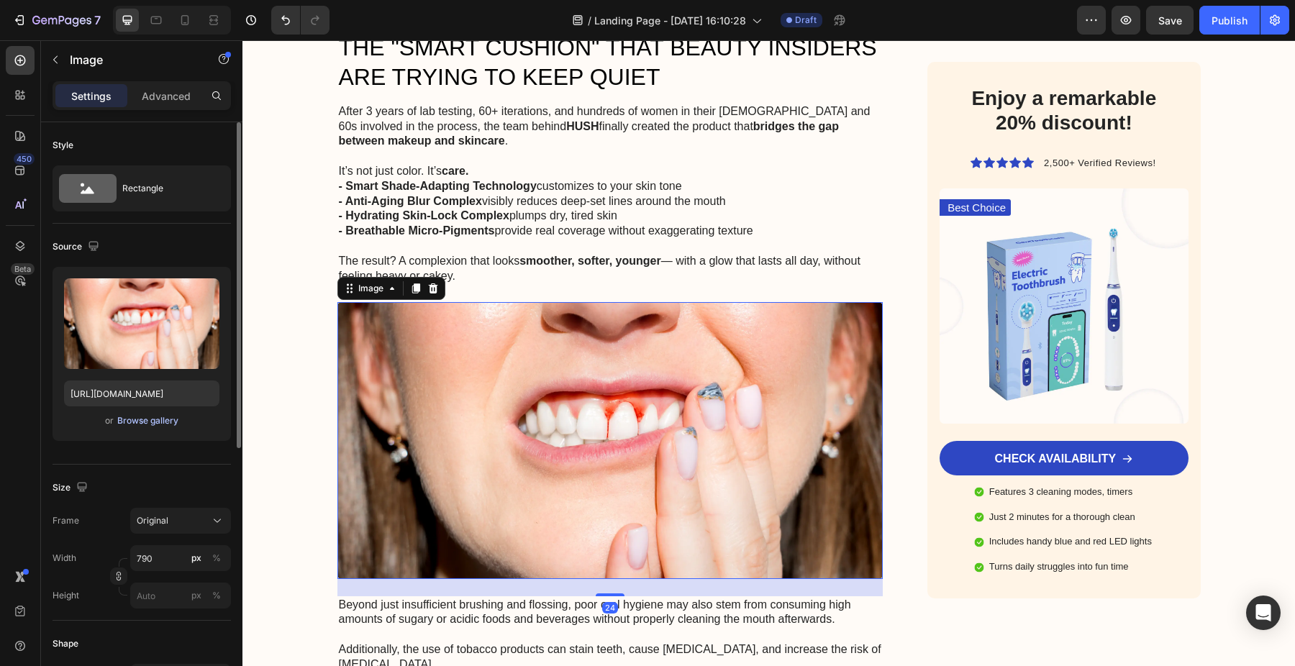
click at [130, 417] on div "Browse gallery" at bounding box center [147, 420] width 61 height 13
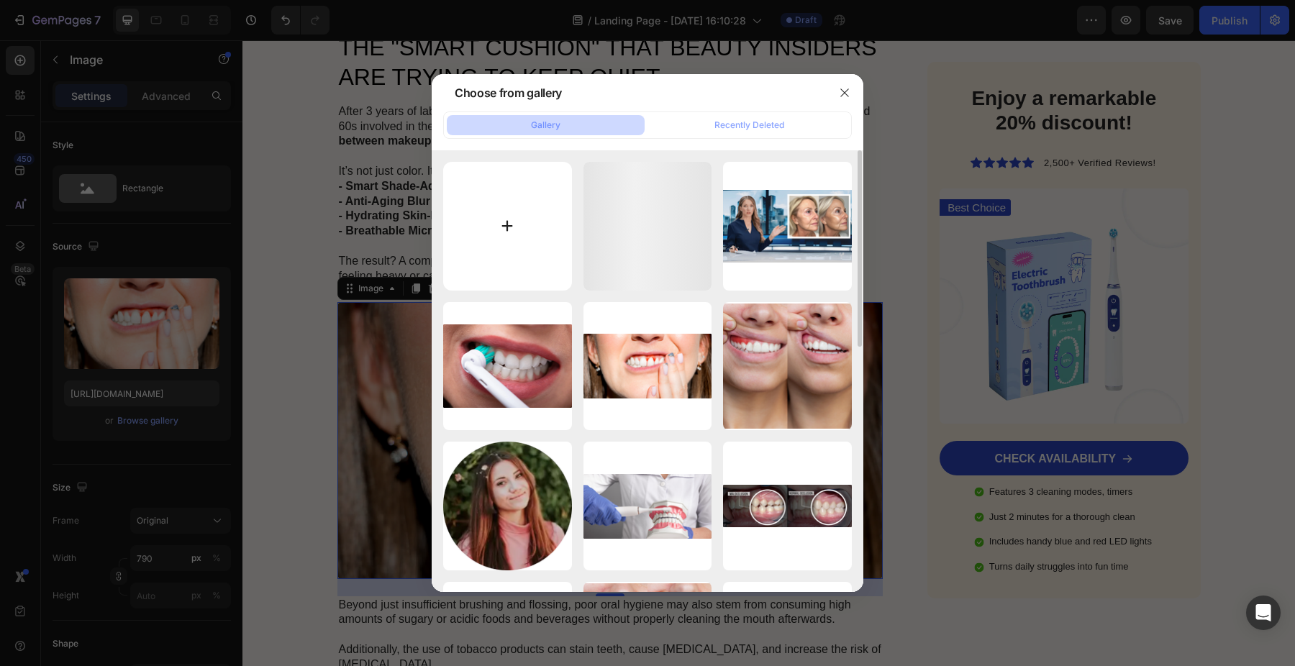
click at [530, 209] on input "file" at bounding box center [507, 226] width 129 height 129
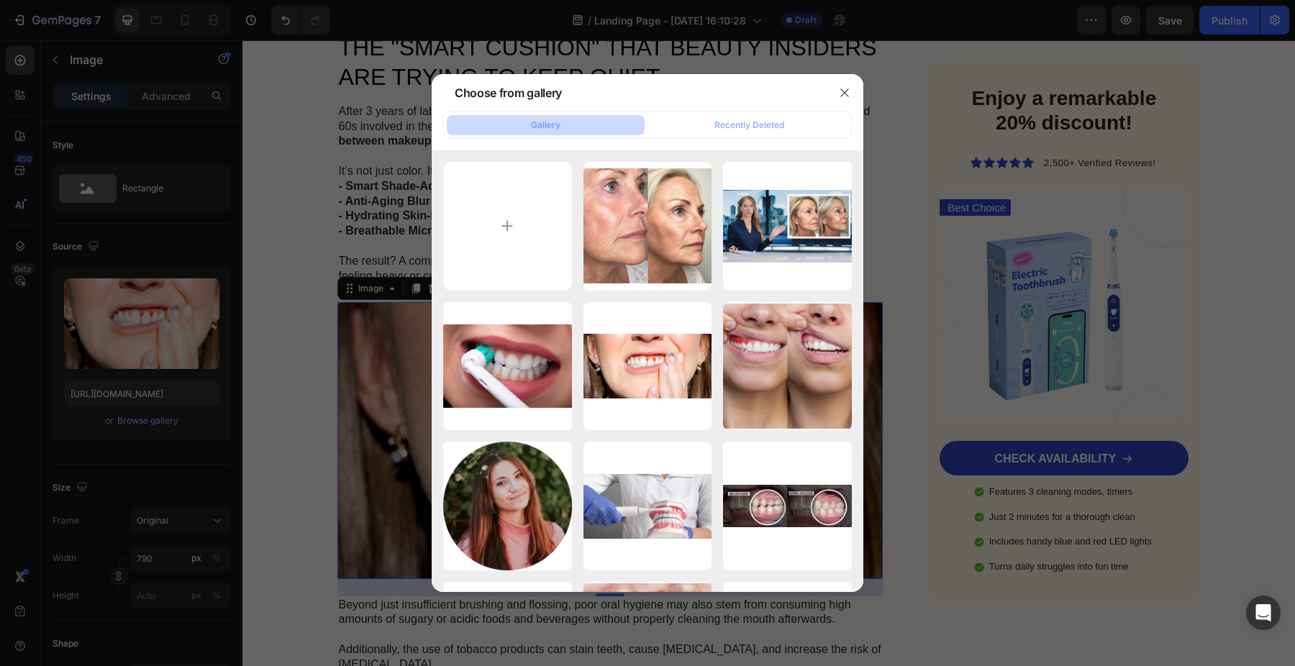
type input "C:\fakepath\1742040163363_Olavita_Advertorial_4_v3.png"
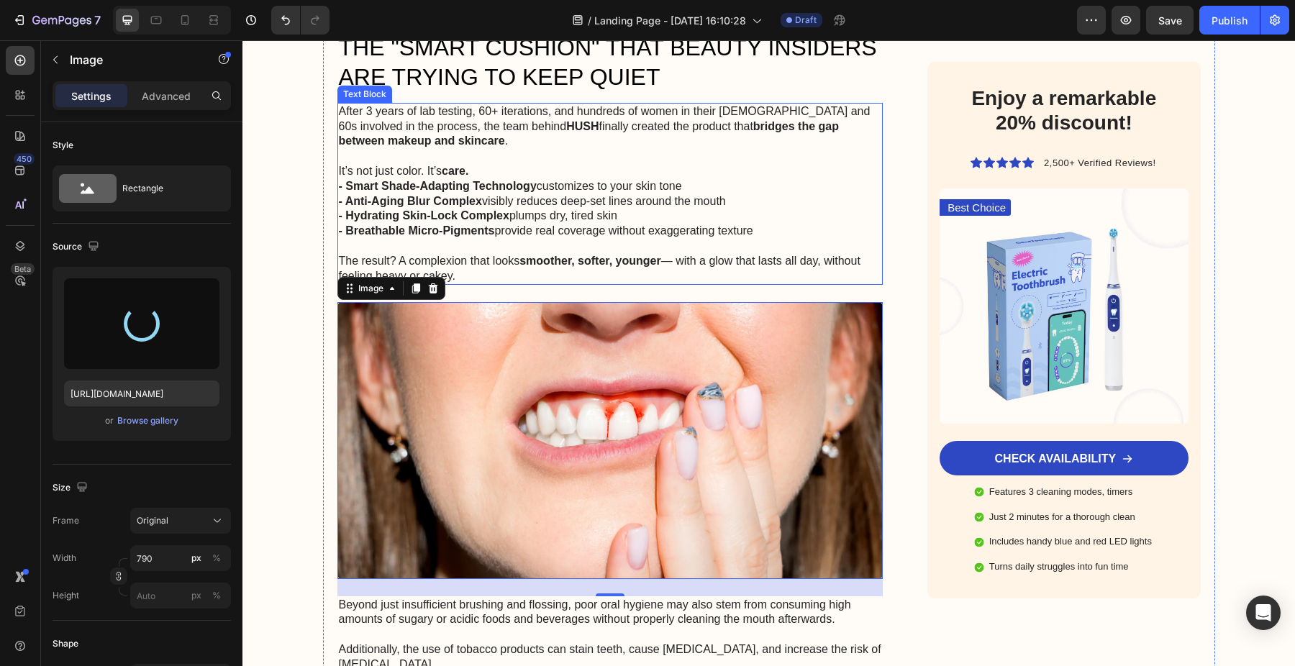
type input "[URL][DOMAIN_NAME]"
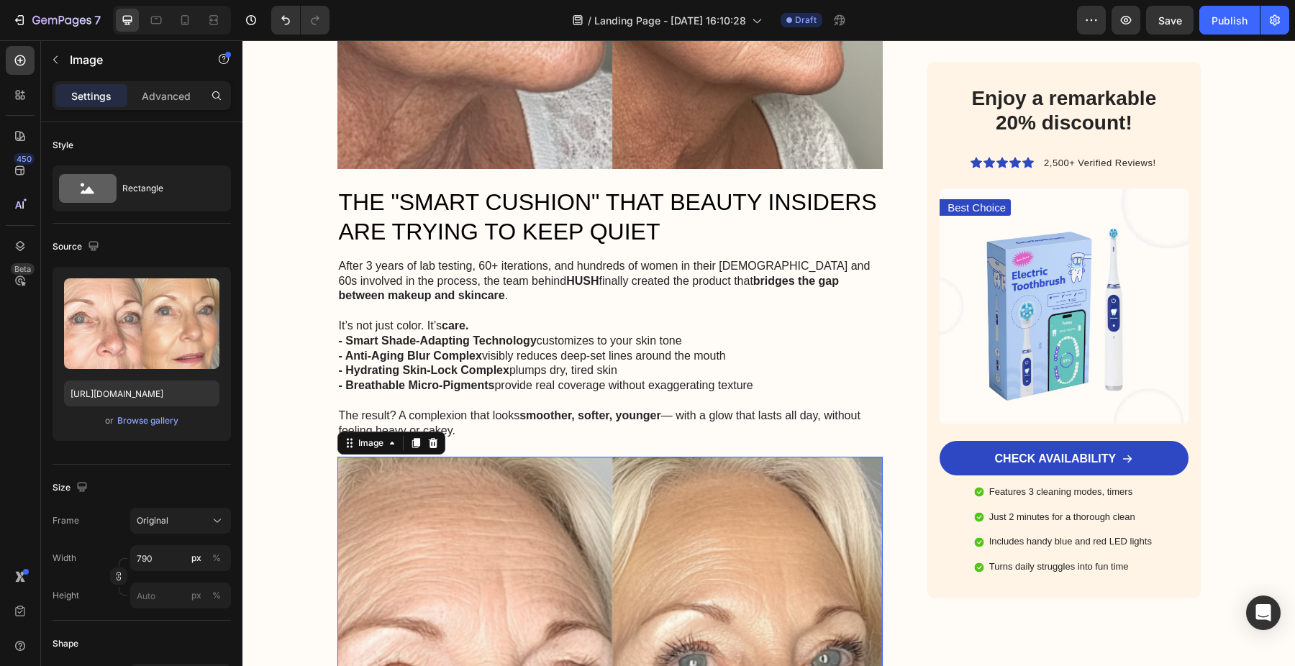
scroll to position [1424, 0]
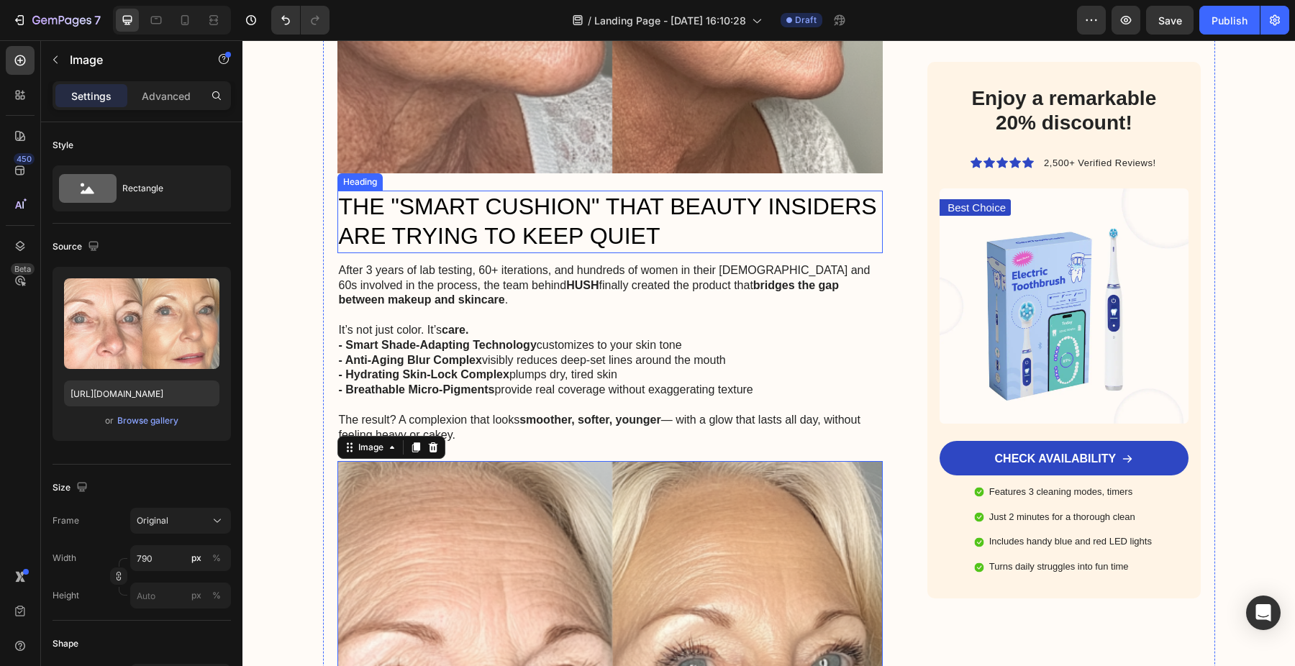
click at [596, 206] on p "THE "SMART CUSHION" THAT BEAUTY INSIDERS ARE TRYING TO KEEP QUIET" at bounding box center [610, 222] width 543 height 60
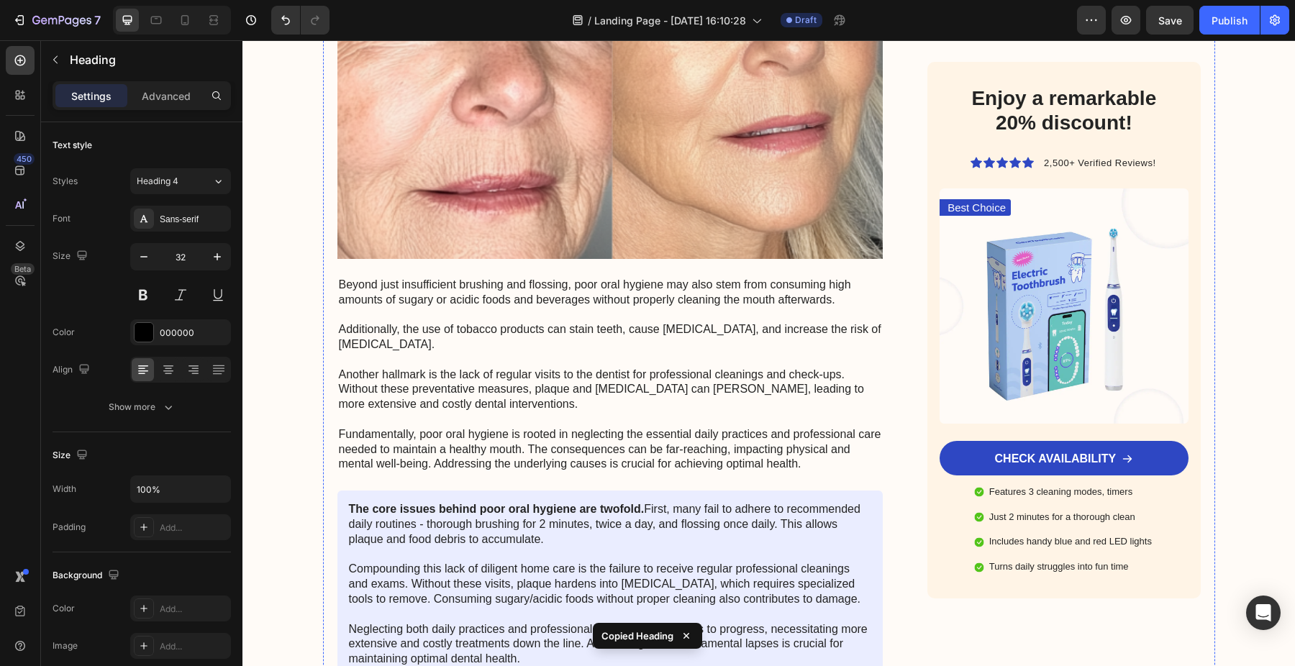
scroll to position [2127, 0]
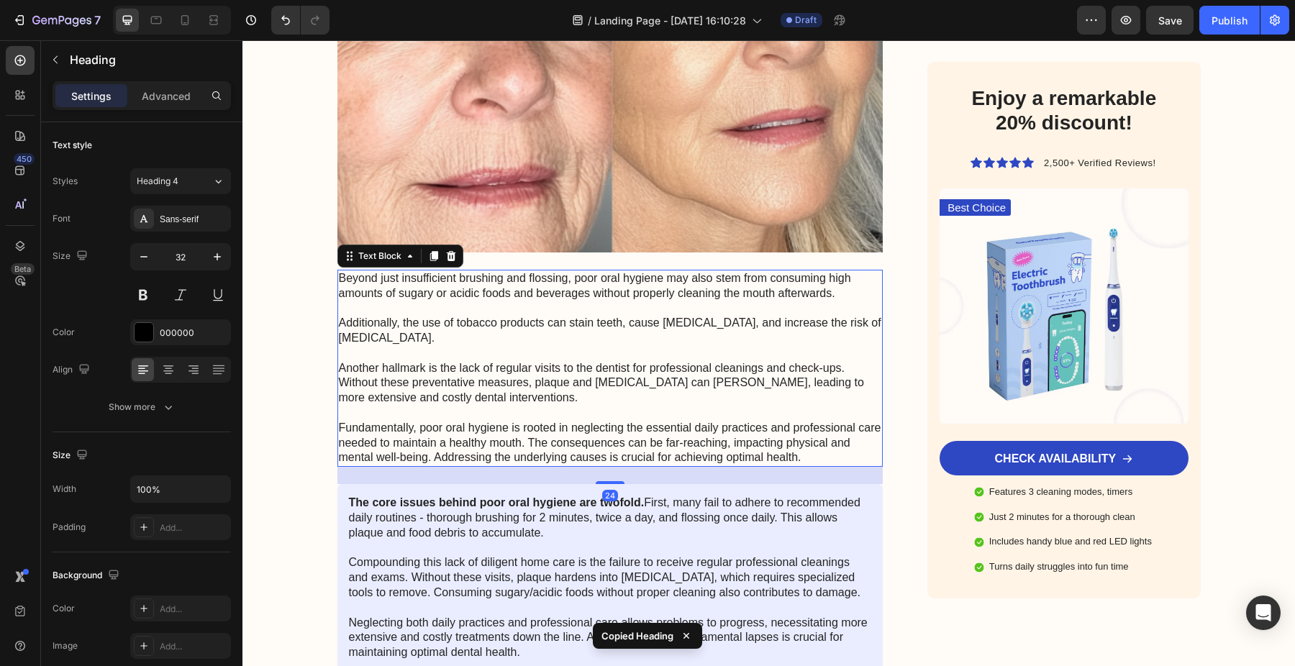
click at [432, 275] on p "Beyond just insufficient brushing and flossing, poor oral hygiene may also stem…" at bounding box center [610, 368] width 543 height 194
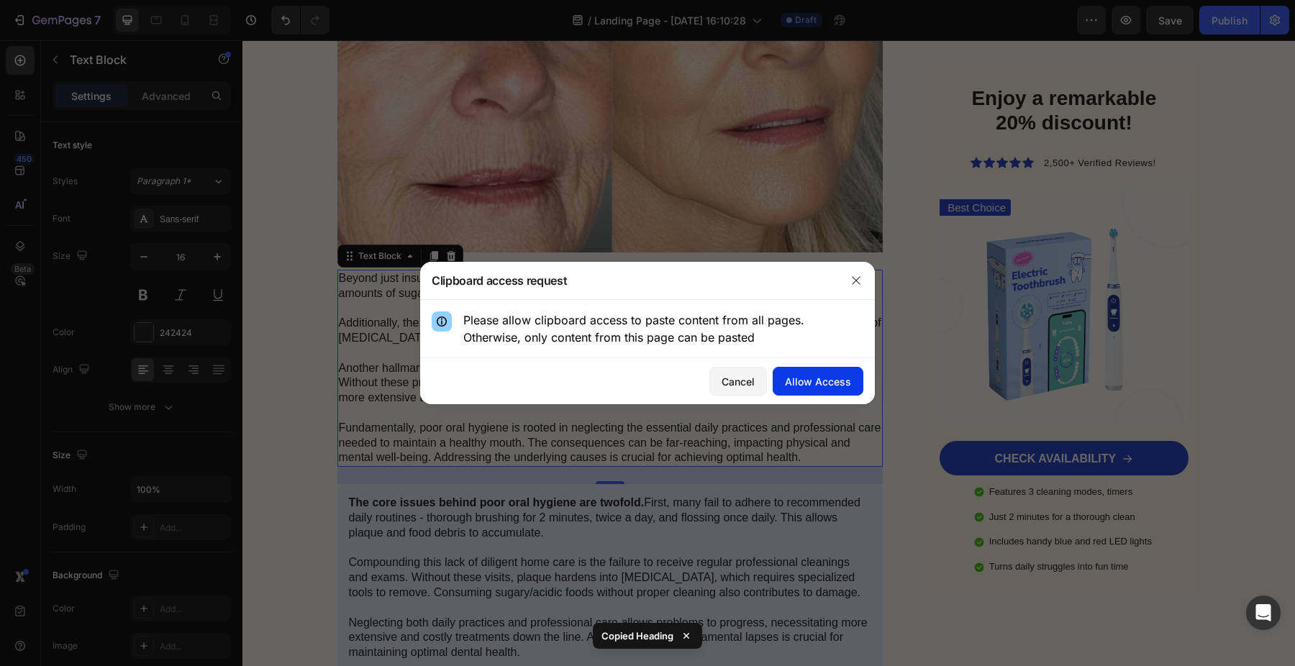
click at [821, 394] on button "Allow Access" at bounding box center [818, 381] width 91 height 29
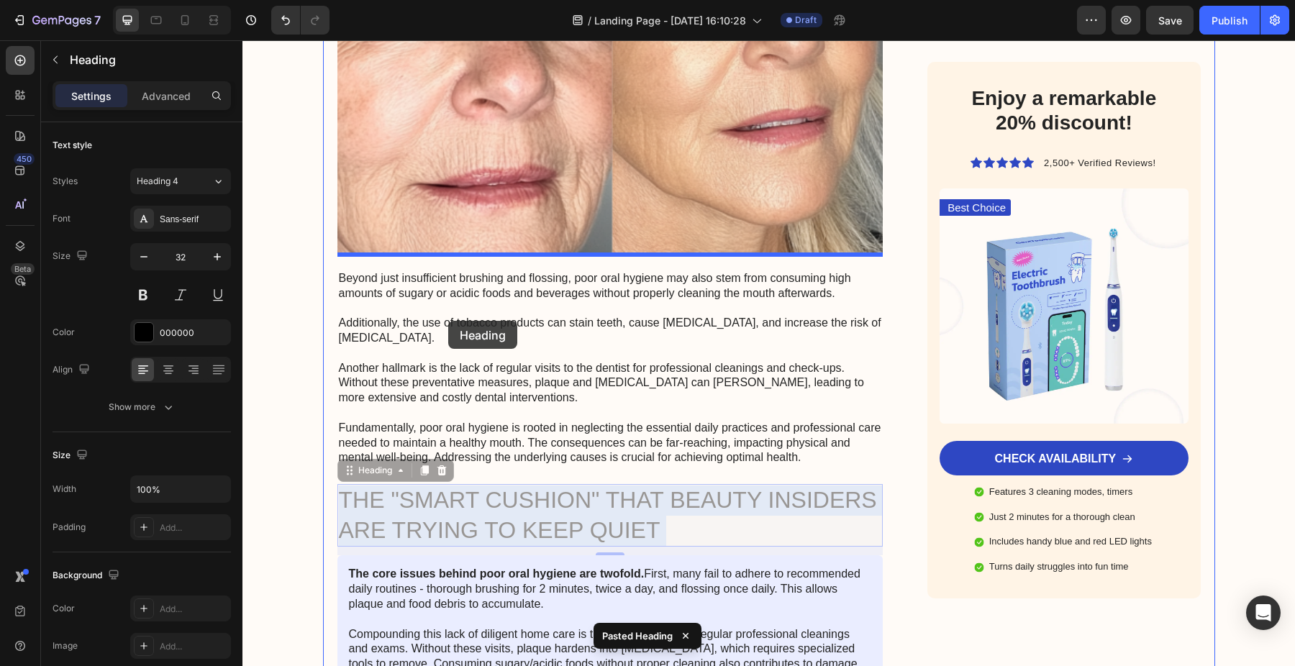
drag, startPoint x: 455, startPoint y: 514, endPoint x: 446, endPoint y: 315, distance: 198.8
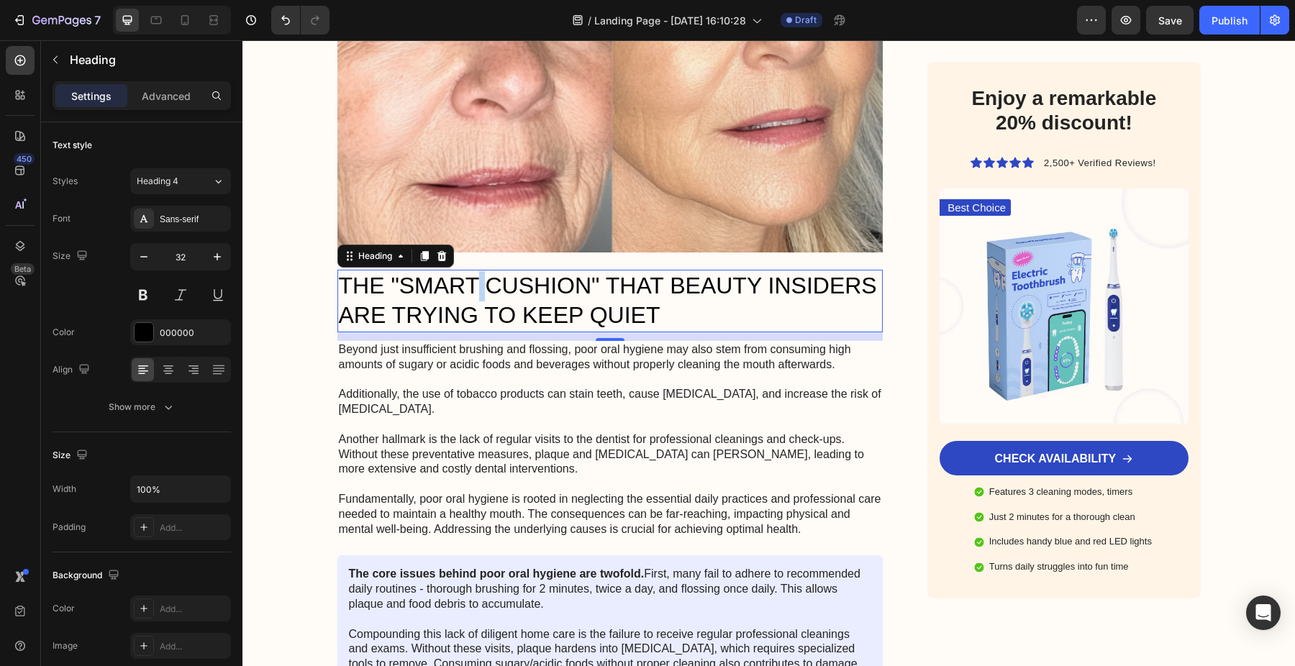
click at [478, 271] on p "THE "SMART CUSHION" THAT BEAUTY INSIDERS ARE TRYING TO KEEP QUIET" at bounding box center [610, 301] width 543 height 60
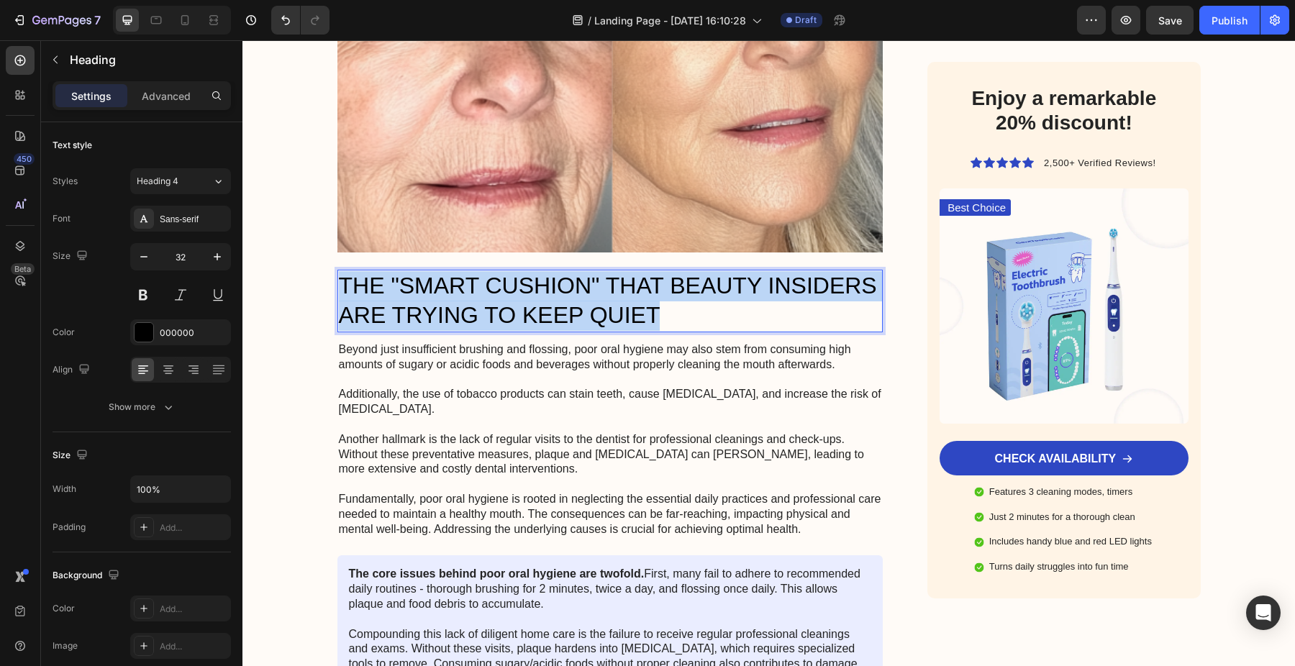
click at [478, 271] on p "THE "SMART CUSHION" THAT BEAUTY INSIDERS ARE TRYING TO KEEP QUIET" at bounding box center [610, 301] width 543 height 60
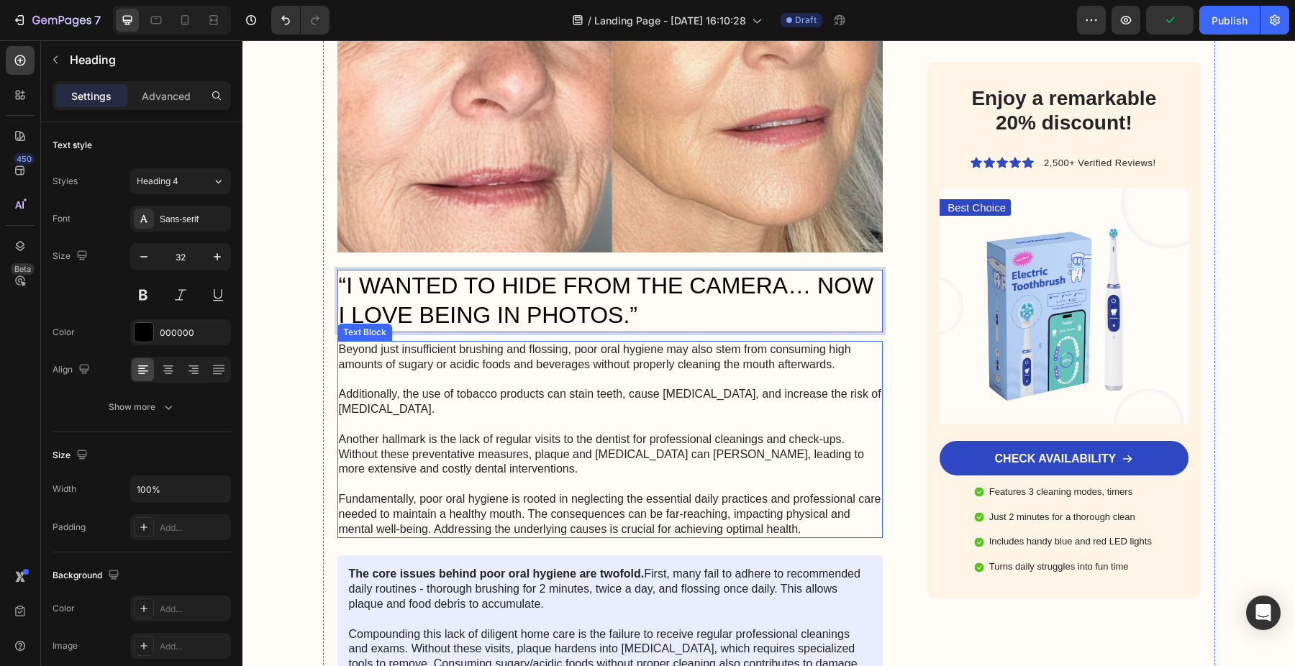
click at [437, 377] on p "Beyond just insufficient brushing and flossing, poor oral hygiene may also stem…" at bounding box center [610, 439] width 543 height 194
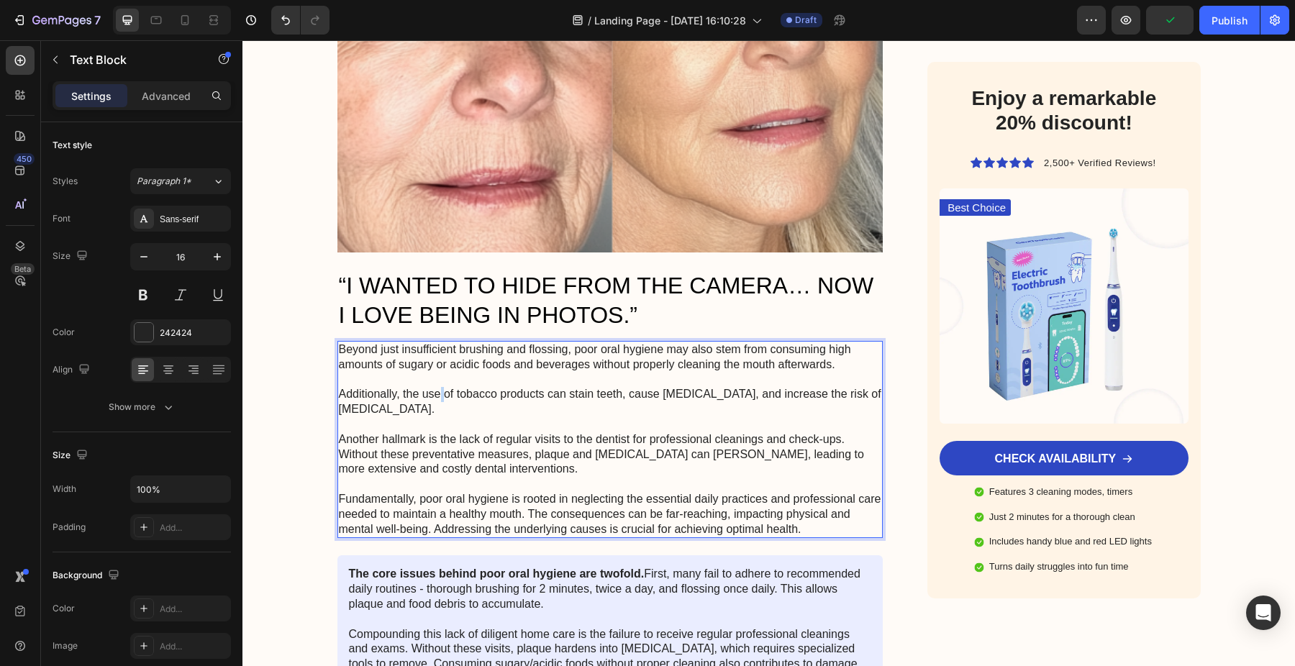
click at [437, 377] on p "Beyond just insufficient brushing and flossing, poor oral hygiene may also stem…" at bounding box center [610, 439] width 543 height 194
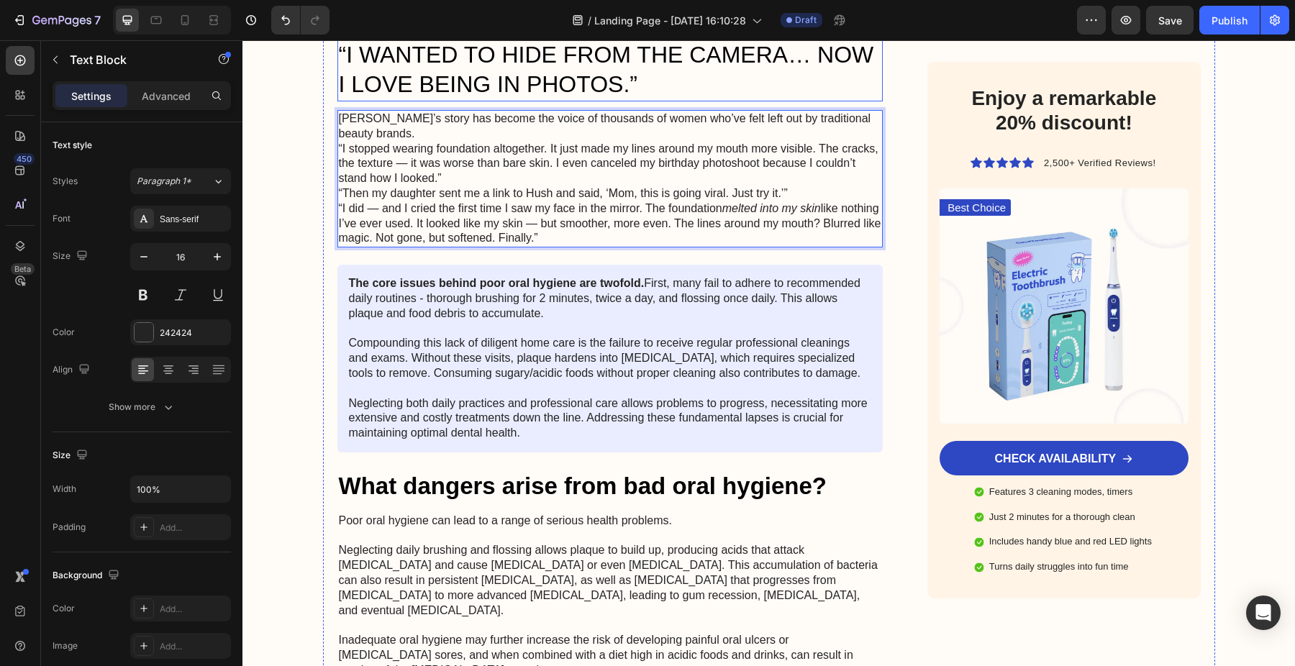
scroll to position [2366, 0]
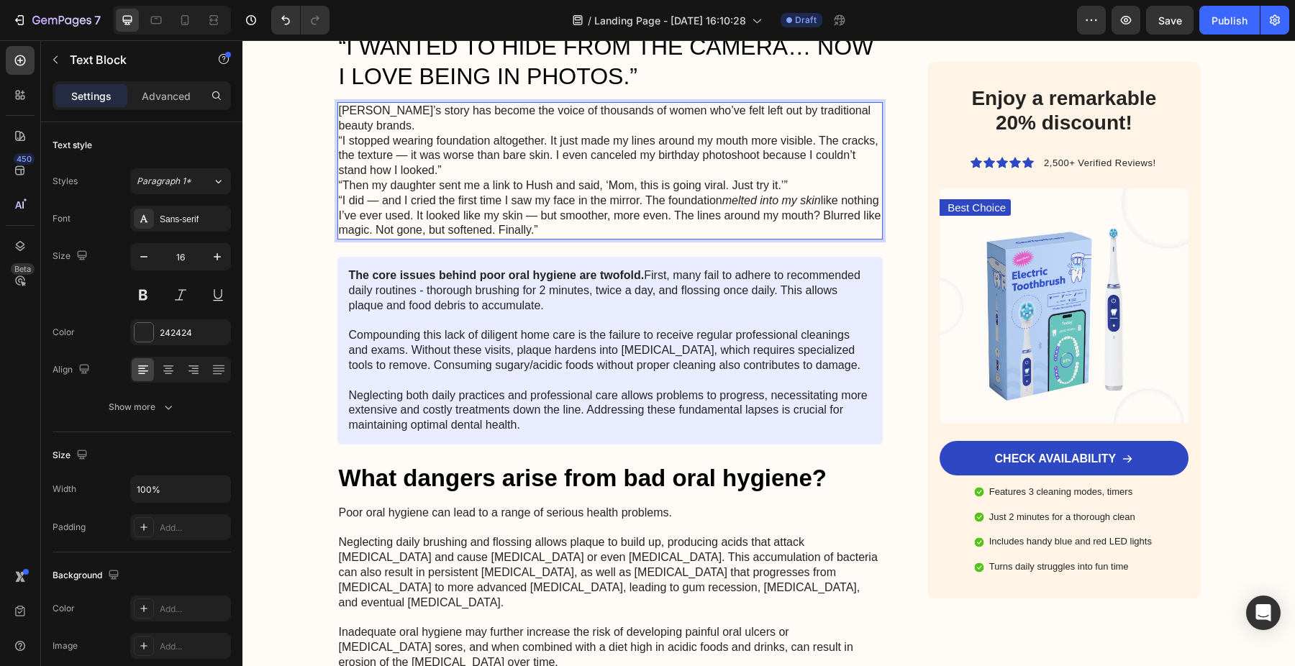
click at [551, 108] on p "[PERSON_NAME]’s story has become the voice of thousands of women who’ve felt le…" at bounding box center [610, 119] width 543 height 30
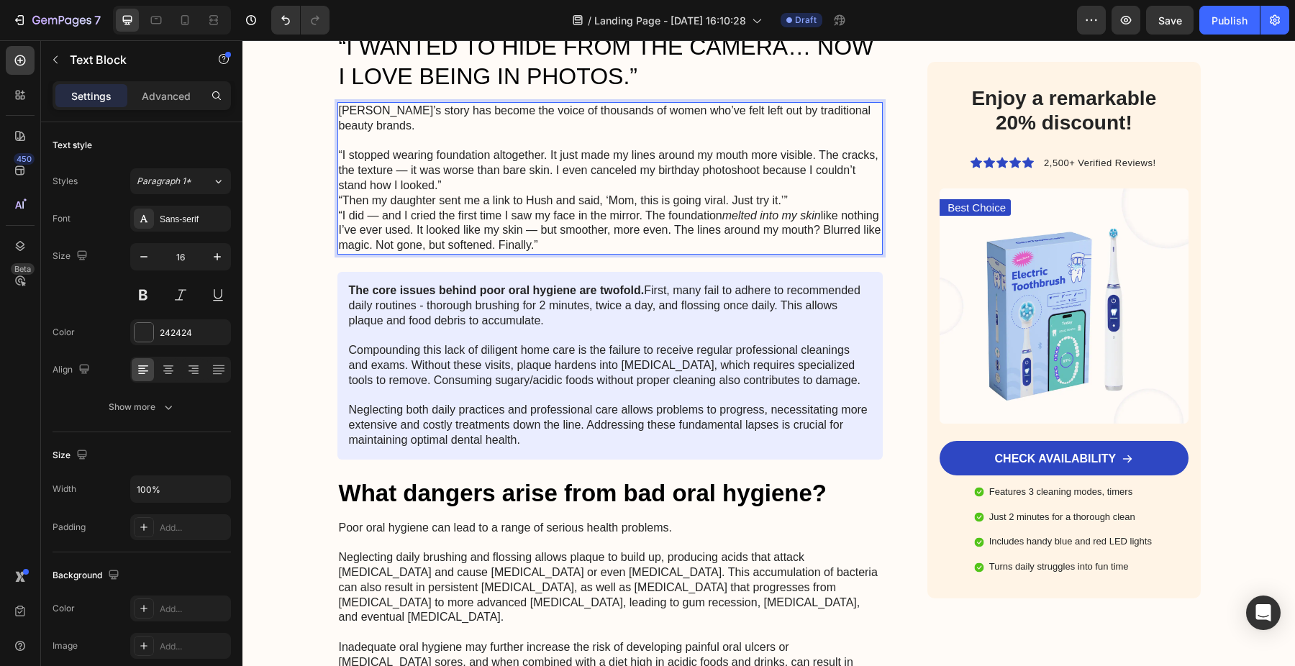
click at [581, 173] on p "“I stopped wearing foundation altogether. It just made my lines around my mouth…" at bounding box center [610, 170] width 543 height 45
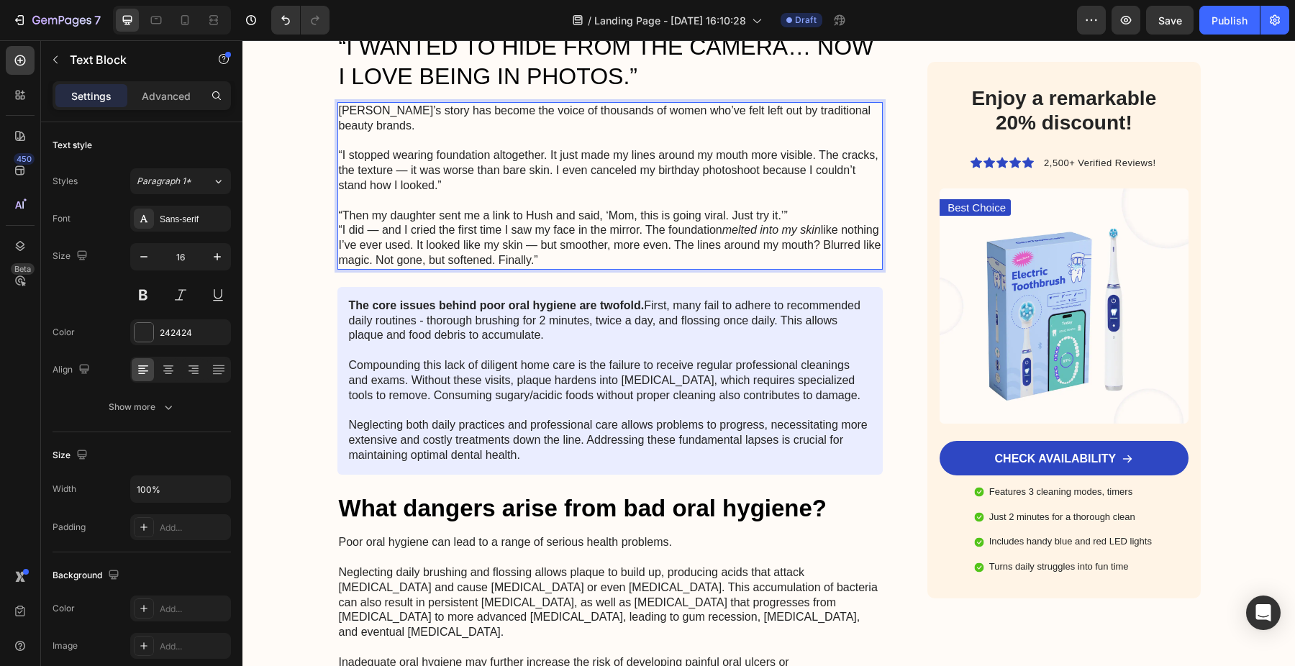
click at [824, 209] on p "“Then my daughter sent me a link to Hush and said, ‘Mom, this is going viral. J…" at bounding box center [610, 216] width 543 height 15
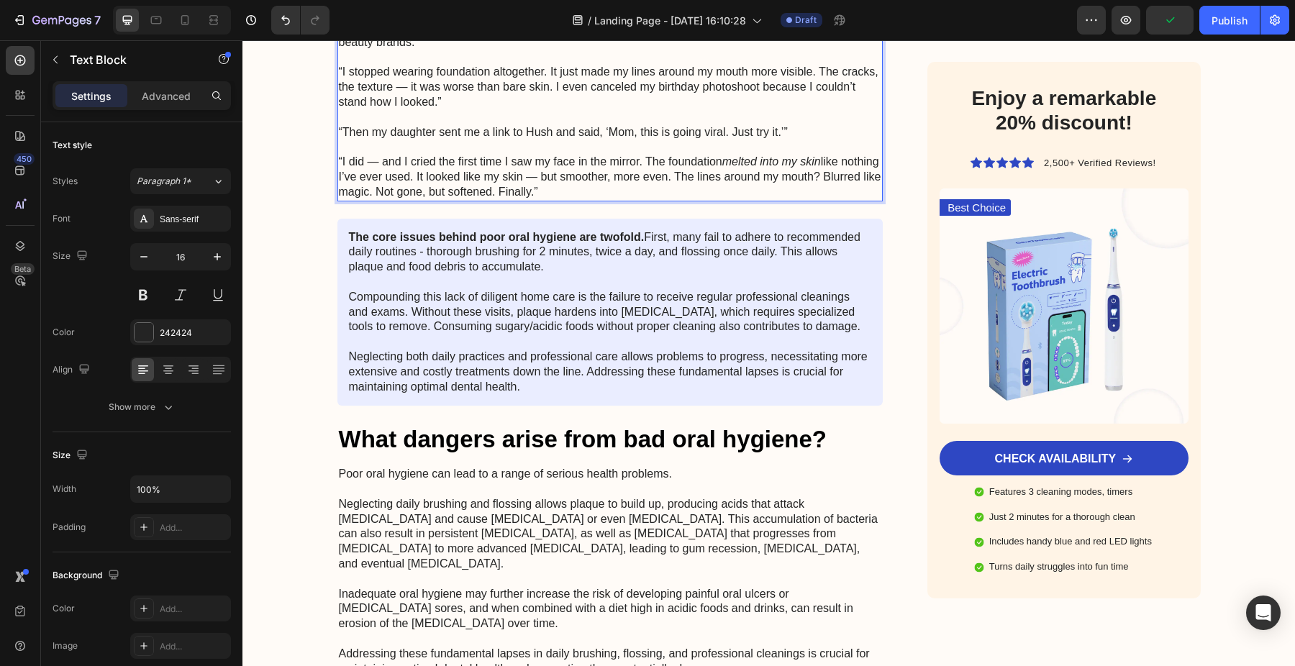
scroll to position [2471, 0]
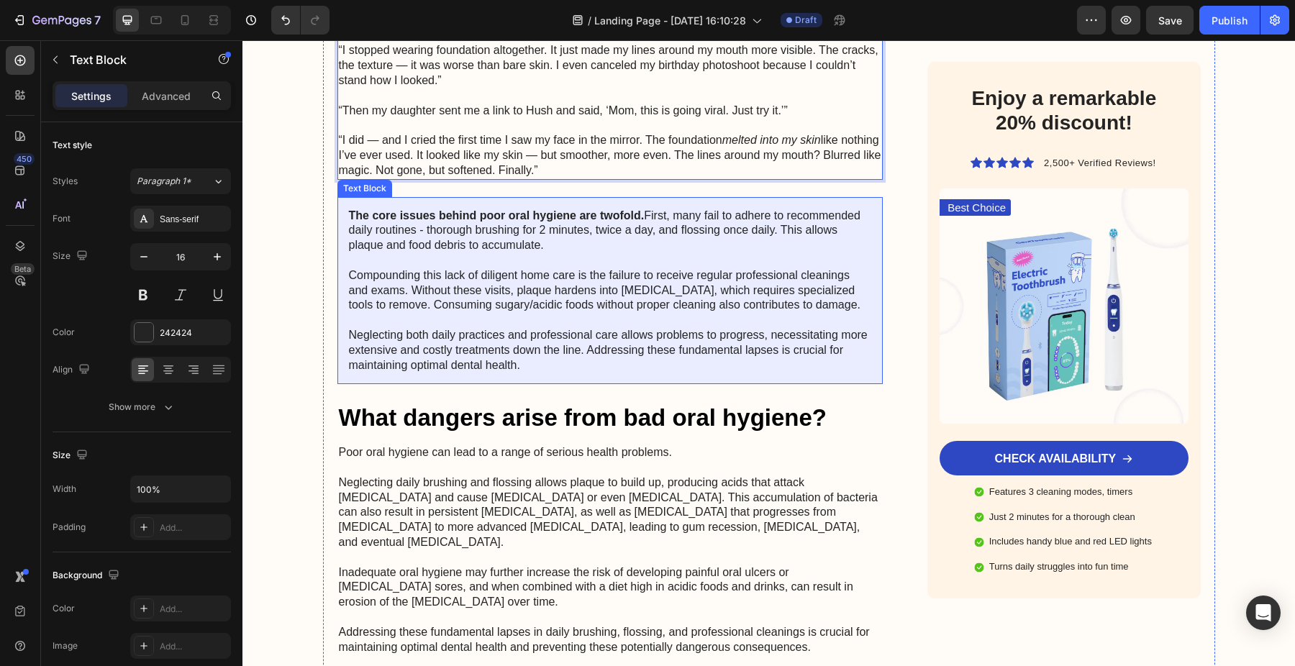
click at [530, 304] on p "The core issues behind poor oral hygiene are twofold. First, many fail to adher…" at bounding box center [610, 291] width 523 height 165
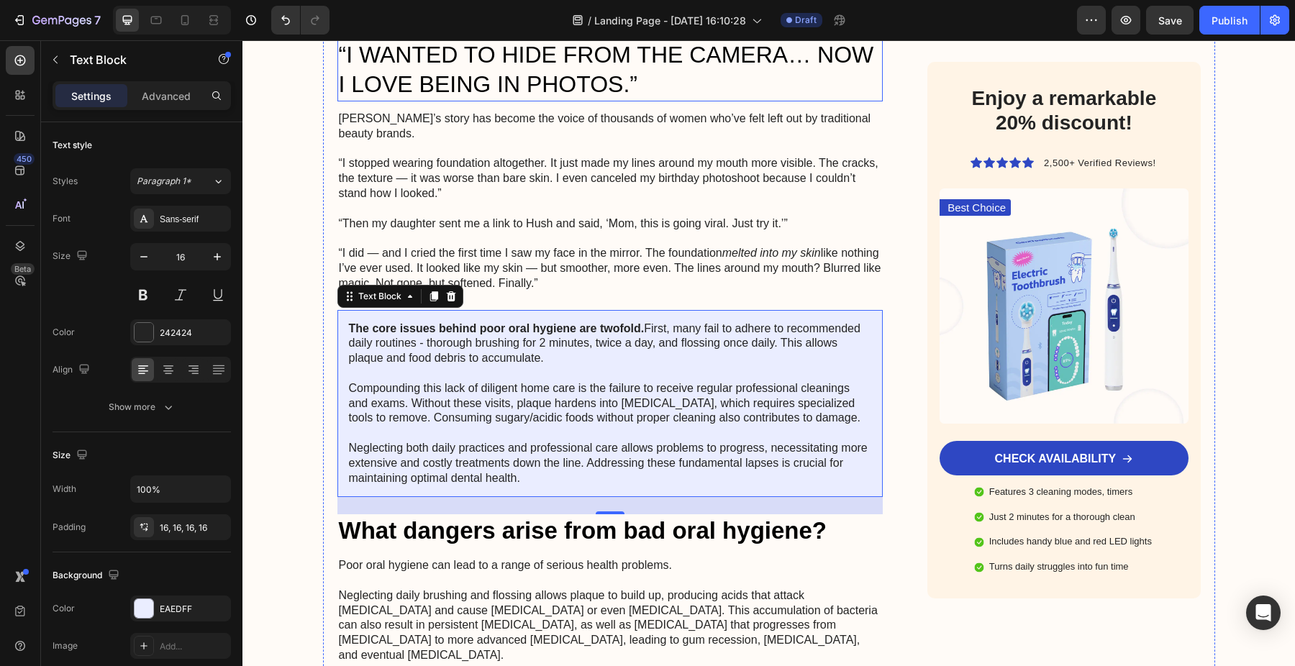
scroll to position [2360, 0]
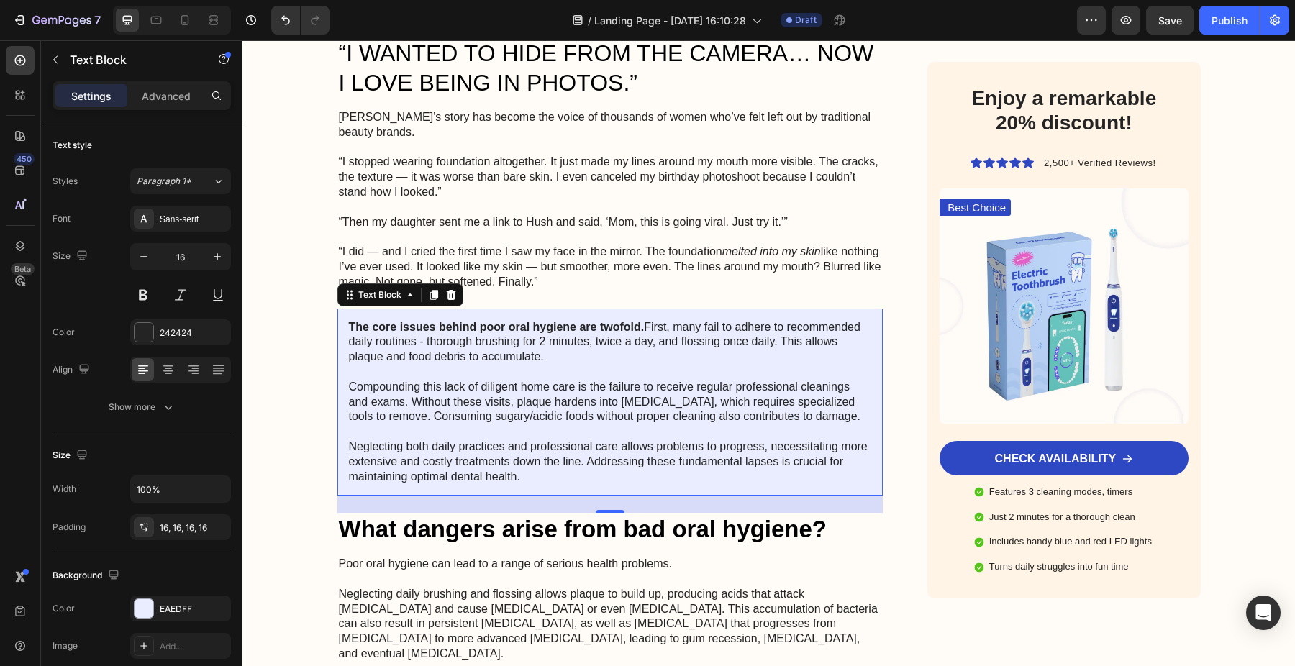
click at [452, 335] on p "The core issues behind poor oral hygiene are twofold. First, many fail to adher…" at bounding box center [610, 402] width 523 height 165
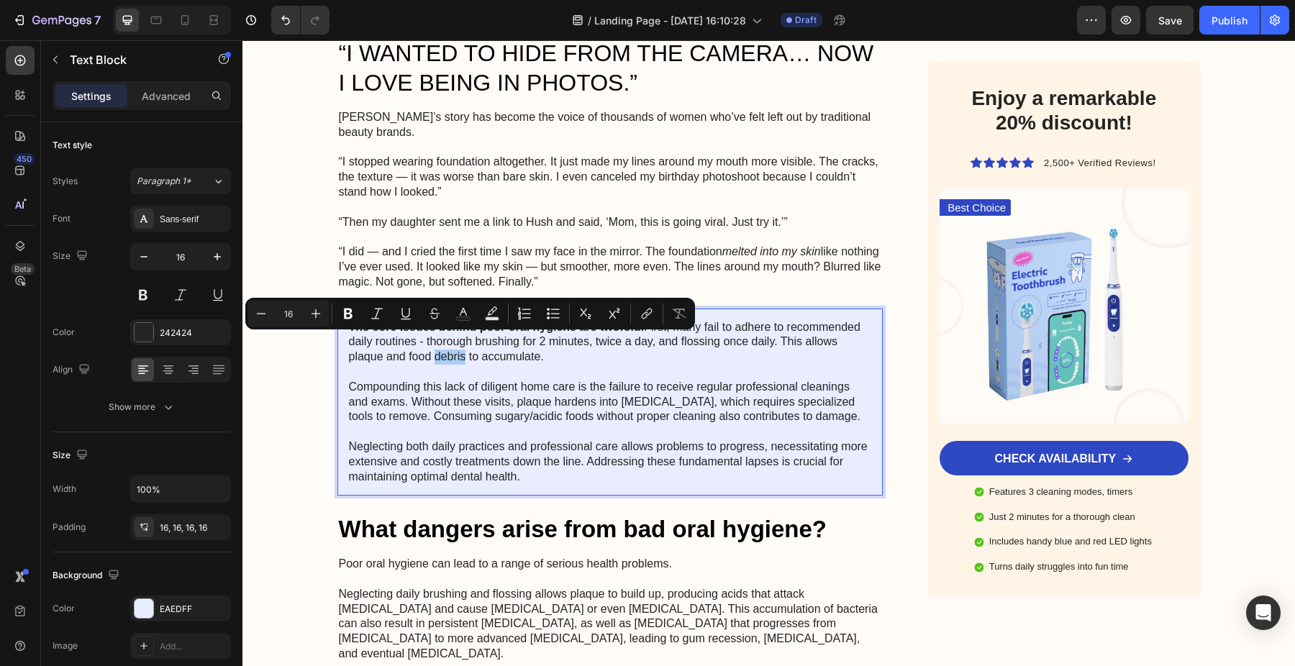
click at [518, 321] on button "Numbered List" at bounding box center [524, 314] width 26 height 26
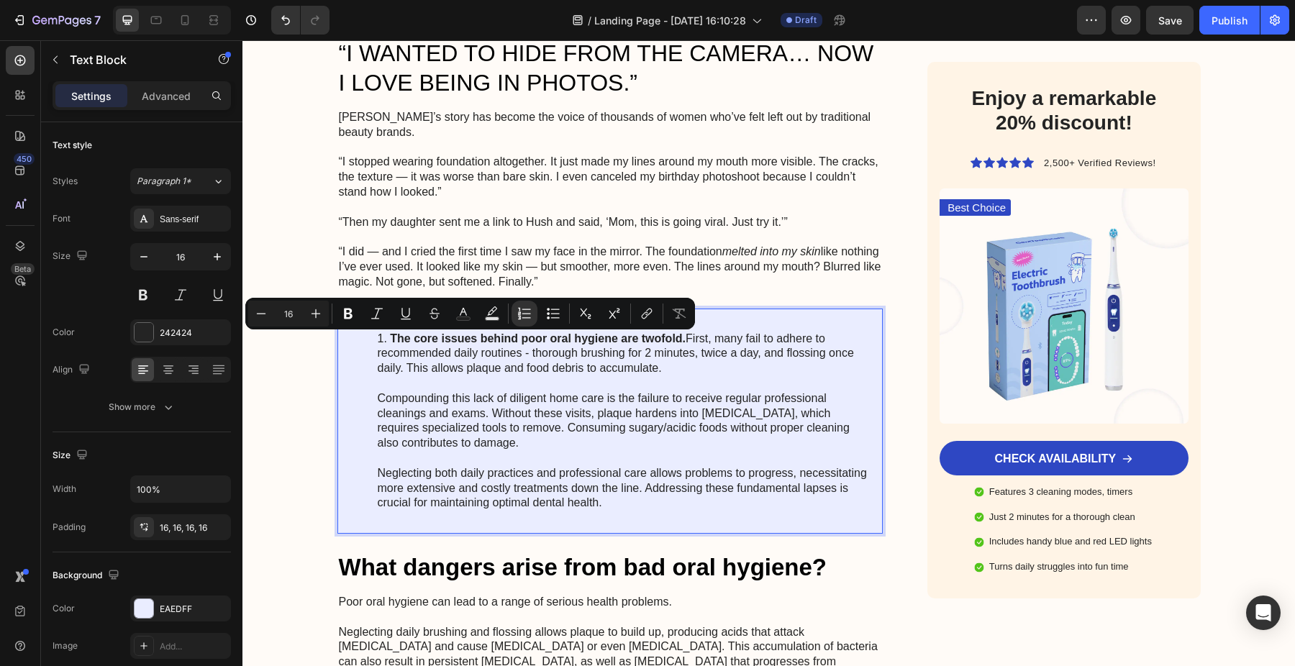
click at [521, 351] on li "The core issues behind poor oral hygiene are twofold. First, many fail to adher…" at bounding box center [625, 422] width 494 height 180
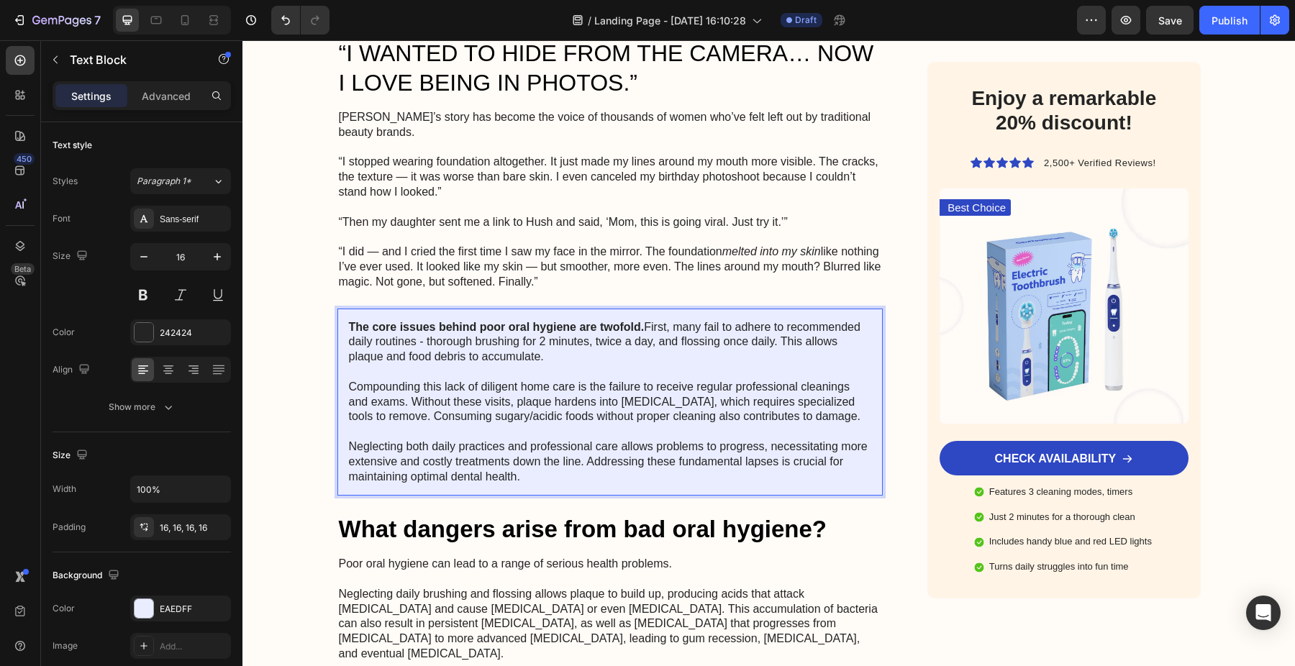
click at [535, 361] on p "The core issues behind poor oral hygiene are twofold. First, many fail to adher…" at bounding box center [610, 402] width 523 height 165
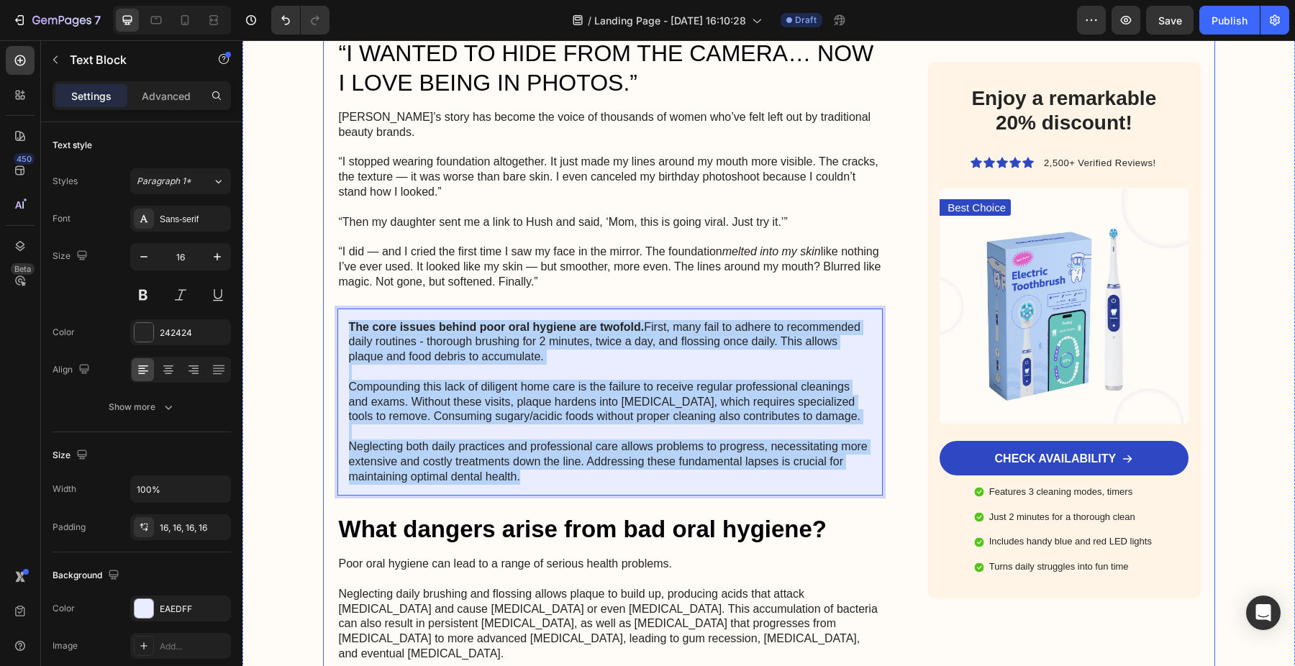
drag, startPoint x: 563, startPoint y: 468, endPoint x: 319, endPoint y: 305, distance: 292.5
click at [319, 305] on div "The Beauty Magazine Heading Drop element here Row Row Home > Beauty > [MEDICAL_…" at bounding box center [768, 70] width 1052 height 4721
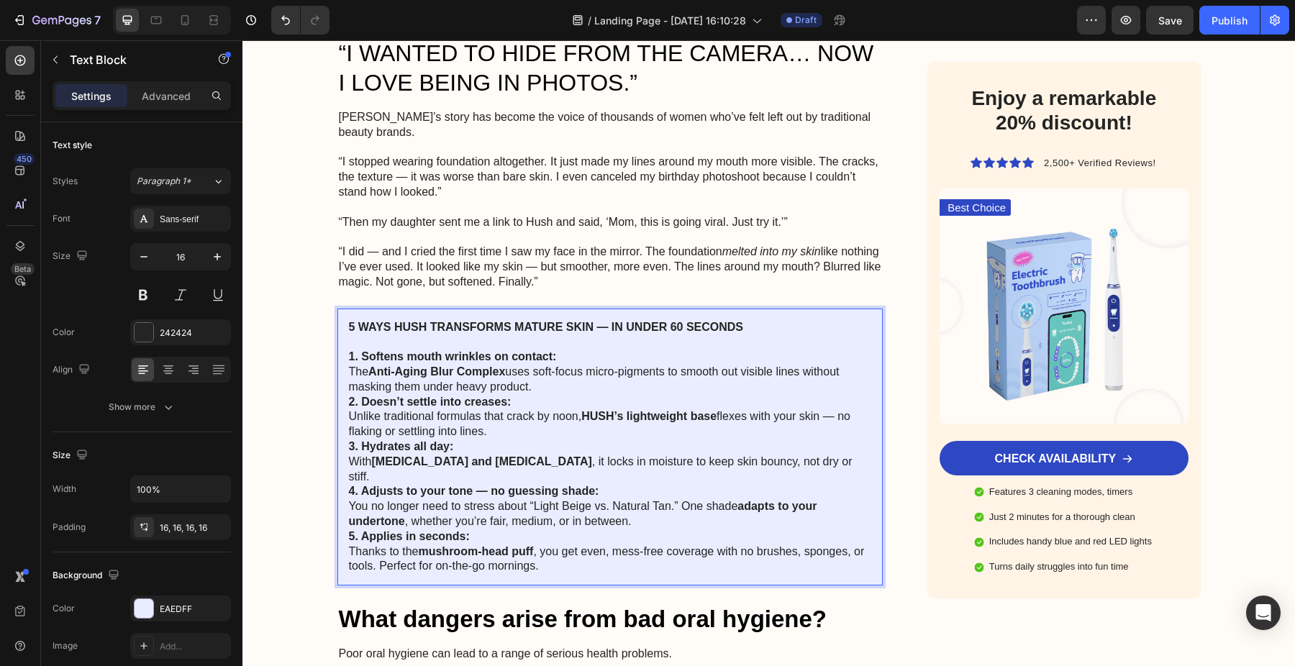
click at [555, 373] on p "1. Softens mouth wrinkles on contact: The Anti-Aging Blur Complex uses soft-foc…" at bounding box center [610, 372] width 523 height 45
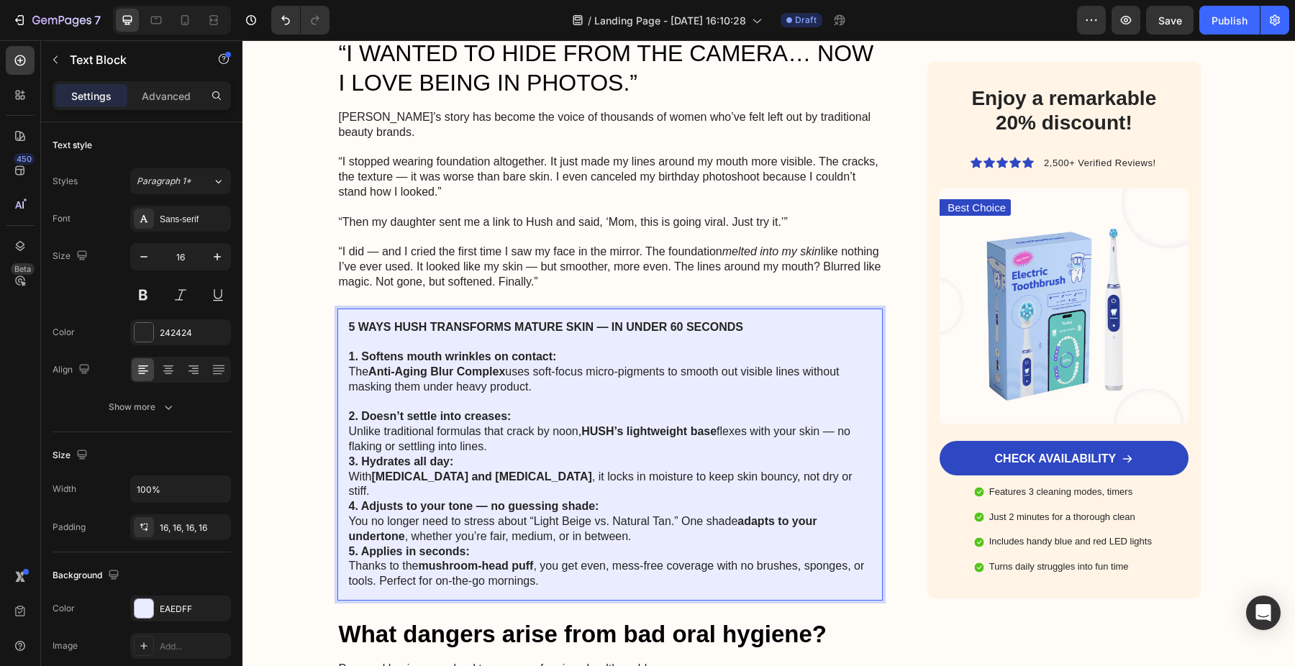
click at [554, 436] on p "2. Doesn’t settle into creases: Unlike traditional formulas that crack by noon,…" at bounding box center [610, 431] width 523 height 45
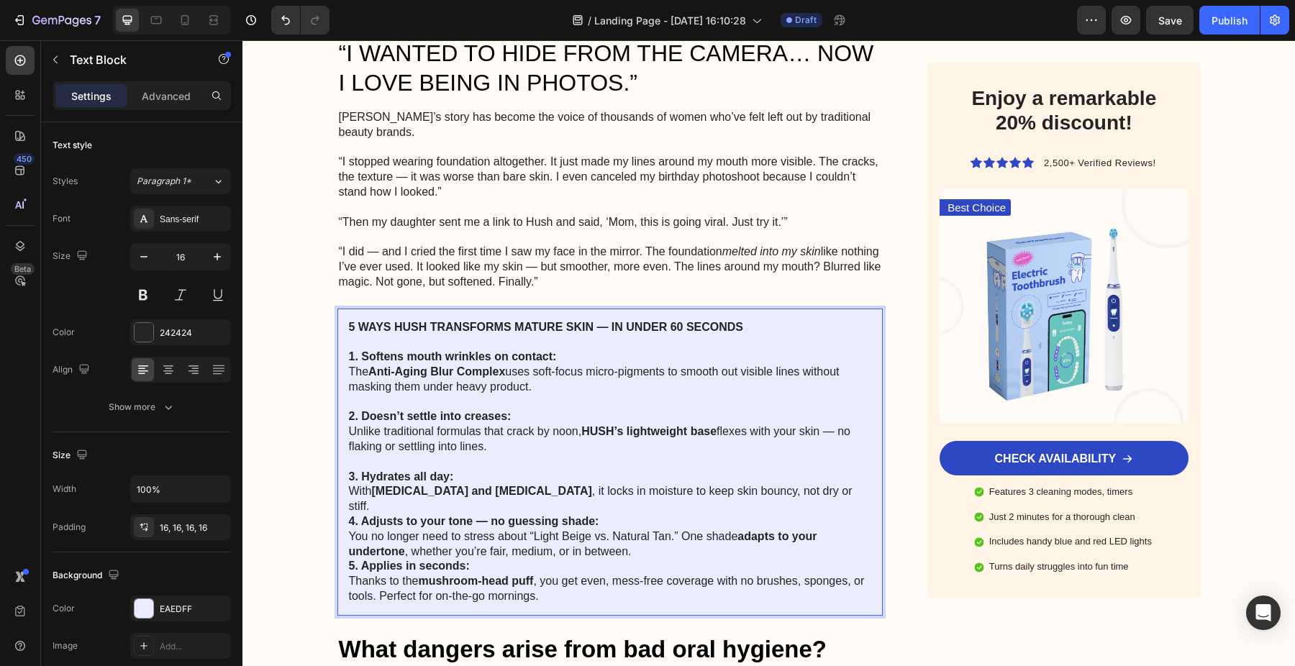
click at [833, 478] on p "3. Hydrates all day: With [MEDICAL_DATA] and [MEDICAL_DATA] , it locks in moist…" at bounding box center [610, 492] width 523 height 45
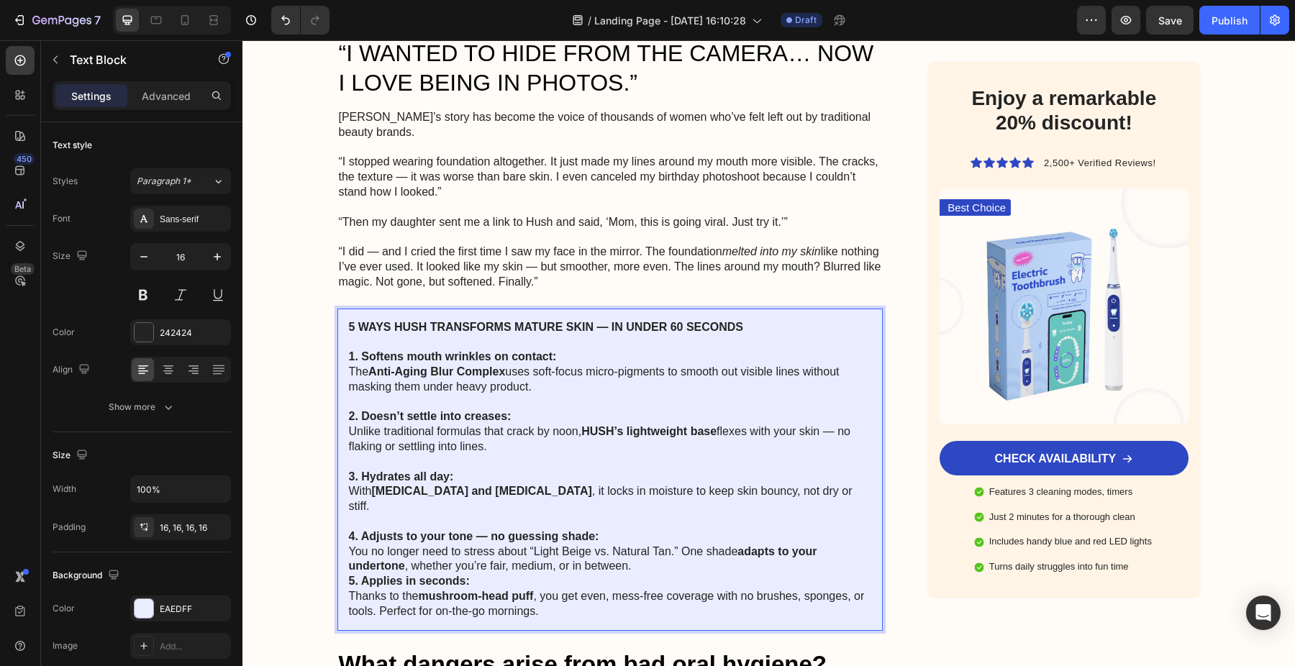
click at [678, 541] on p "4. Adjusts to your tone — no guessing shade: You no longer need to stress about…" at bounding box center [610, 551] width 523 height 45
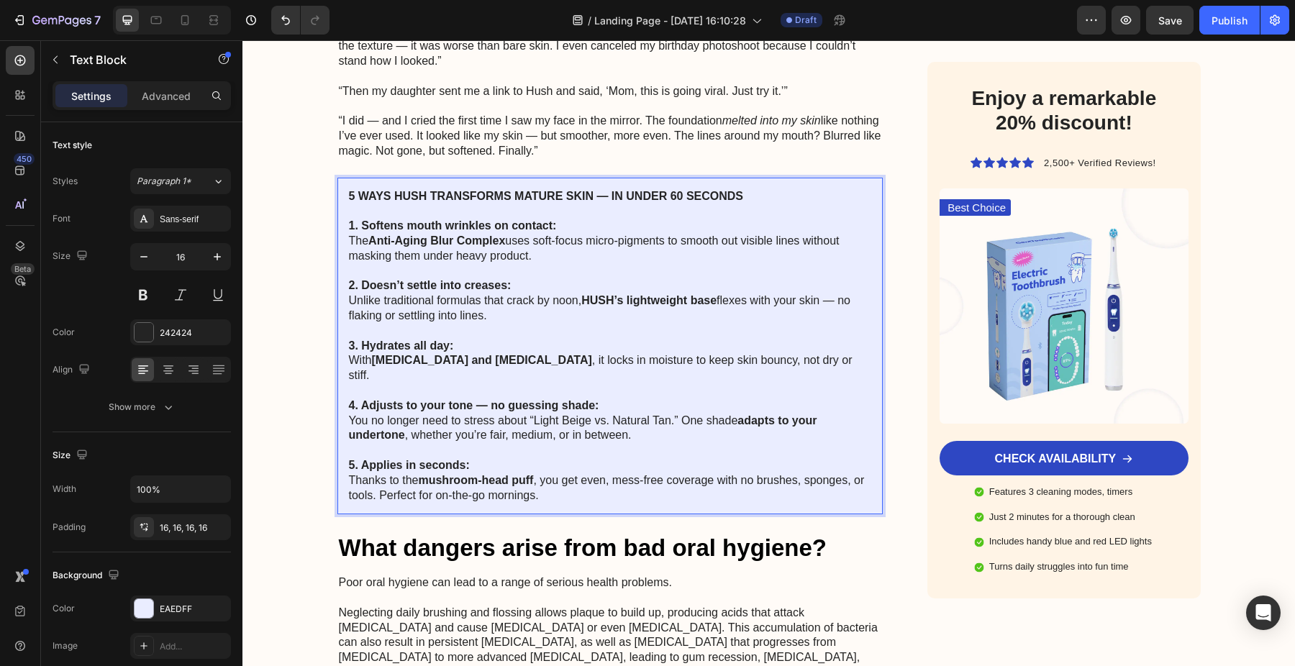
scroll to position [2490, 0]
click at [371, 191] on strong "5 WAYS HUSH TRANSFORMS MATURE SKIN — IN UNDER 60 SECONDS" at bounding box center [546, 197] width 395 height 12
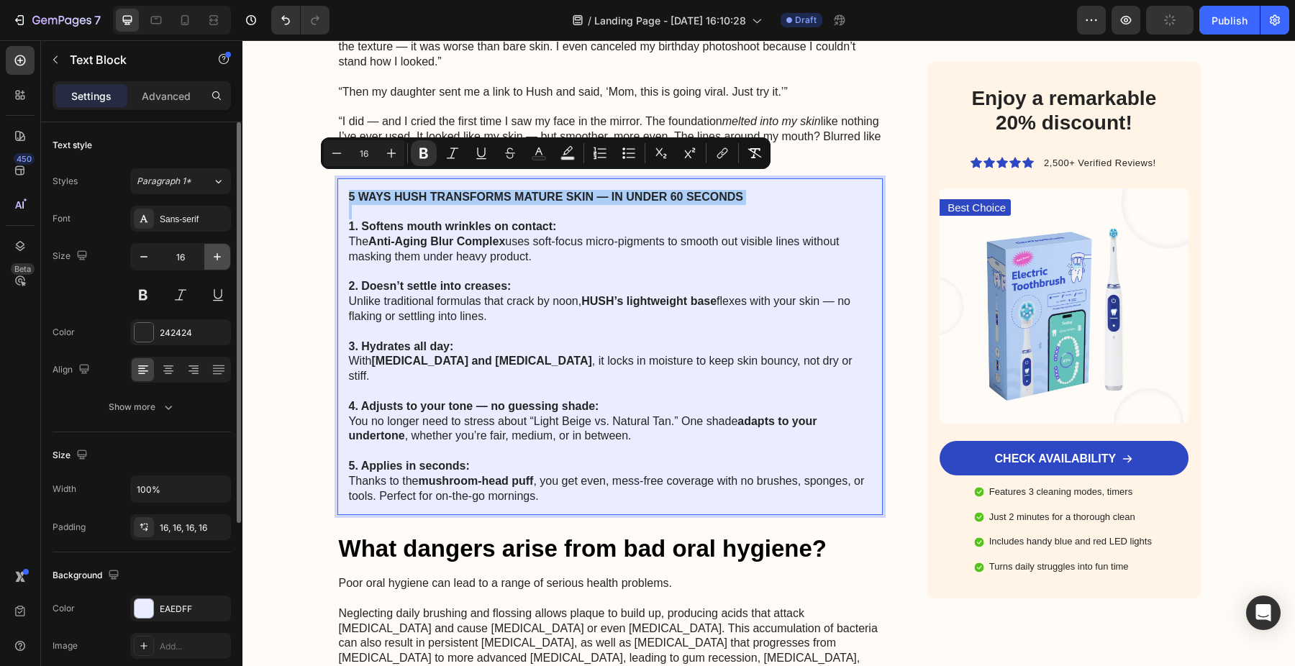
click at [216, 258] on icon "button" at bounding box center [217, 257] width 14 height 14
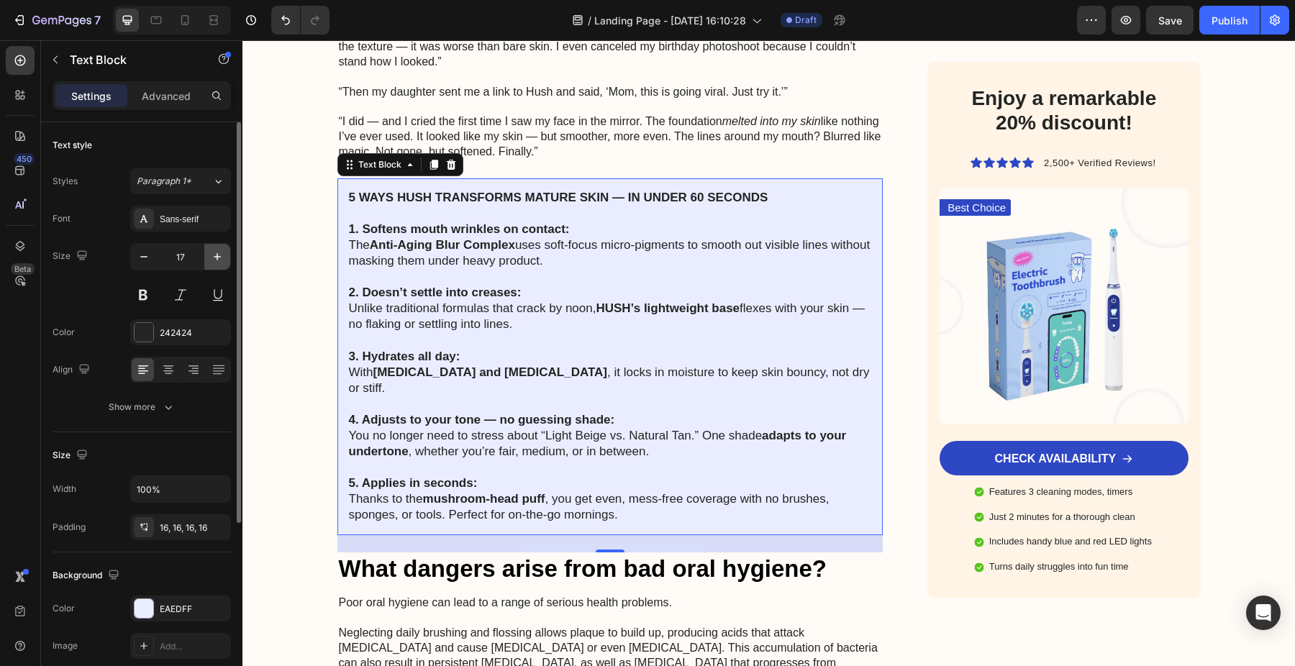
click at [216, 258] on icon "button" at bounding box center [217, 257] width 14 height 14
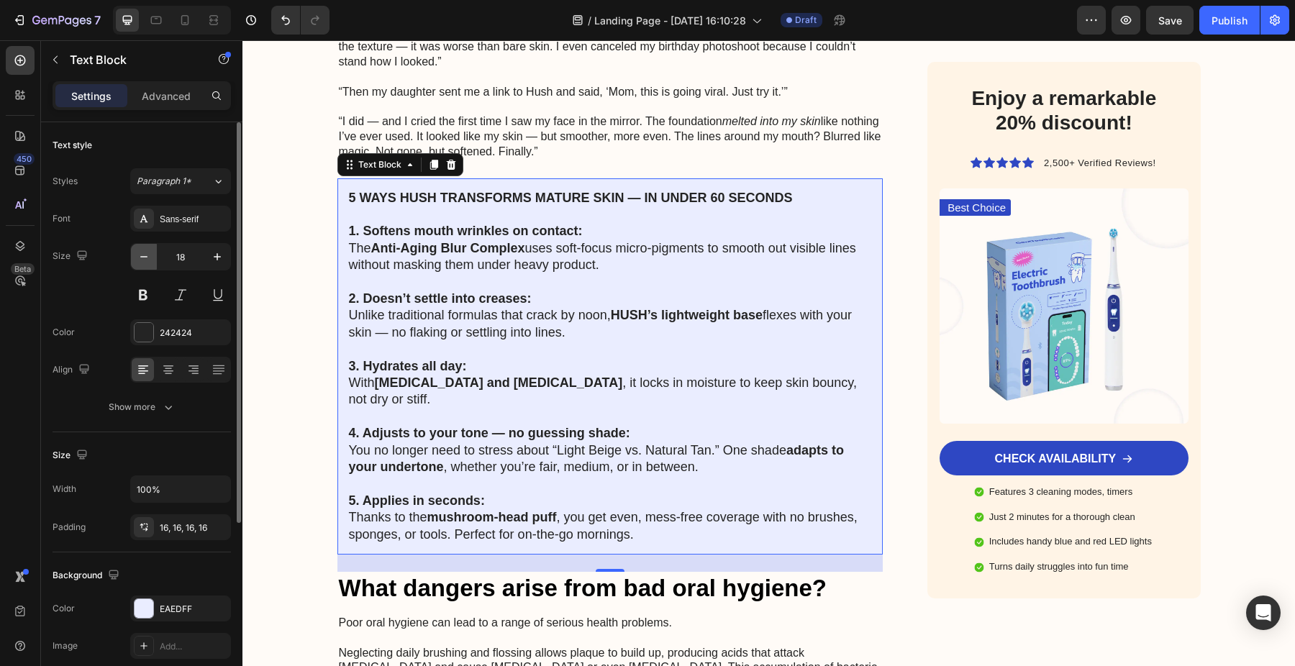
click at [149, 261] on icon "button" at bounding box center [144, 257] width 14 height 14
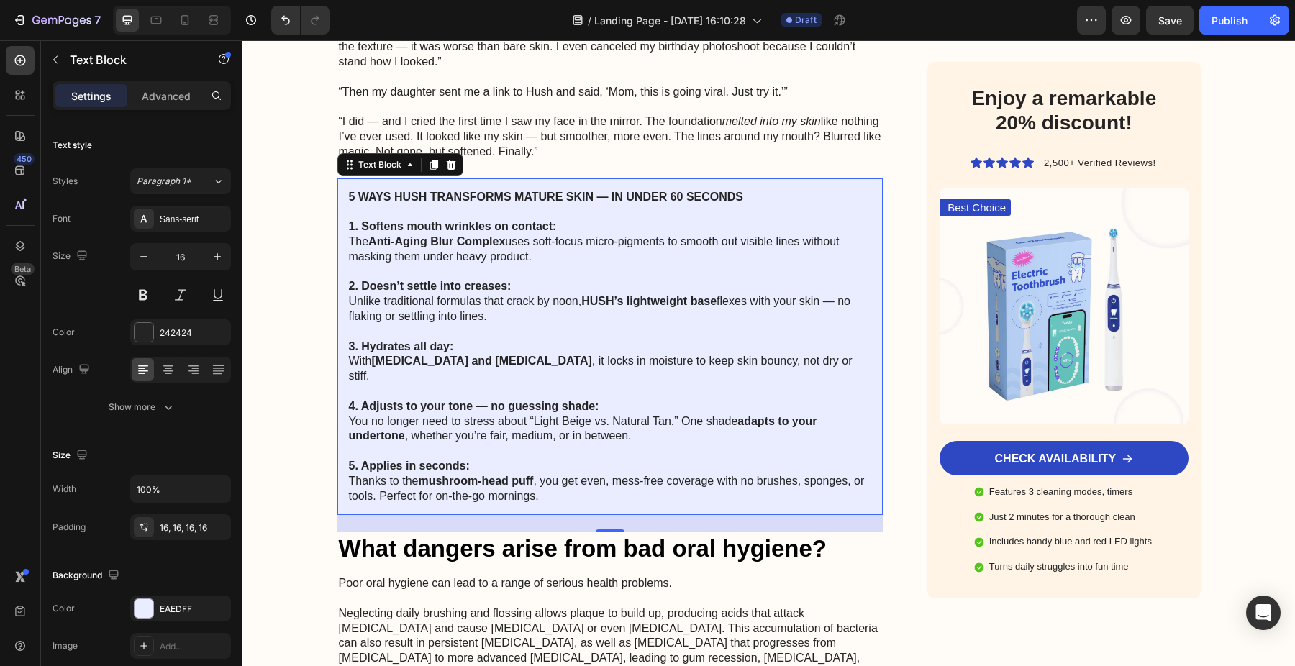
click at [380, 220] on strong "1. Softens mouth wrinkles on contact:" at bounding box center [453, 226] width 208 height 12
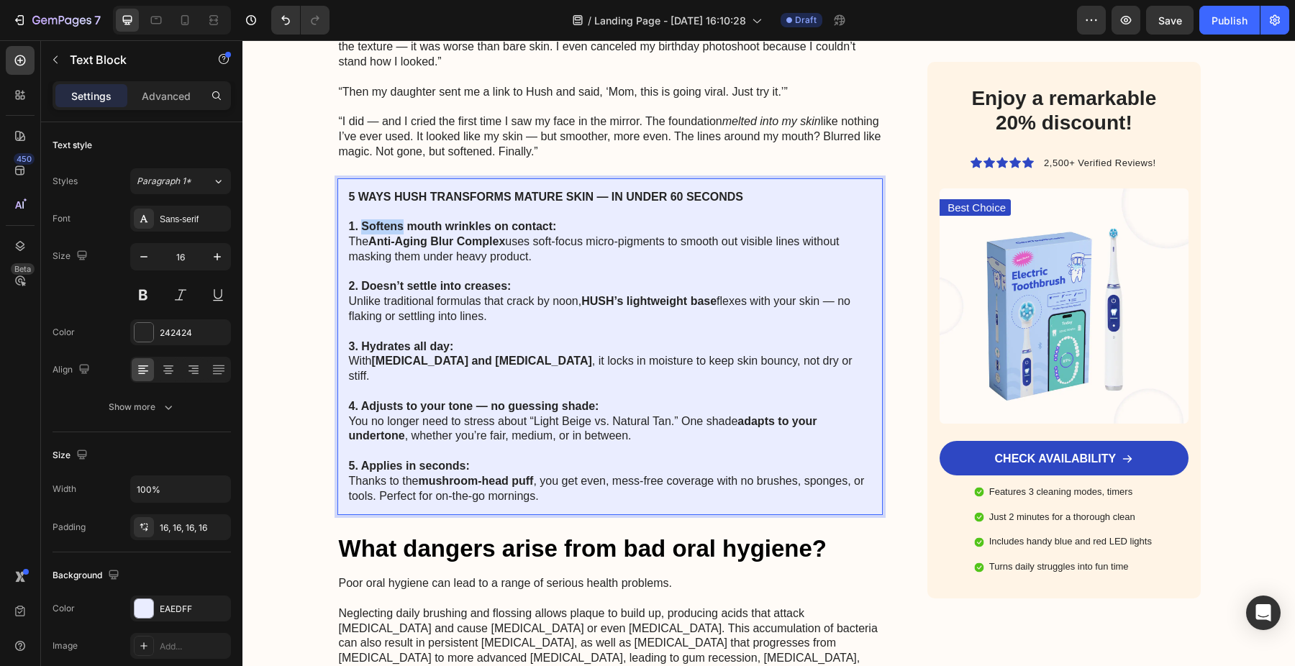
click at [380, 220] on strong "1. Softens mouth wrinkles on contact:" at bounding box center [453, 226] width 208 height 12
click at [401, 191] on strong "5 WAYS HUSH TRANSFORMS MATURE SKIN — IN UNDER 60 SECONDS" at bounding box center [546, 197] width 395 height 12
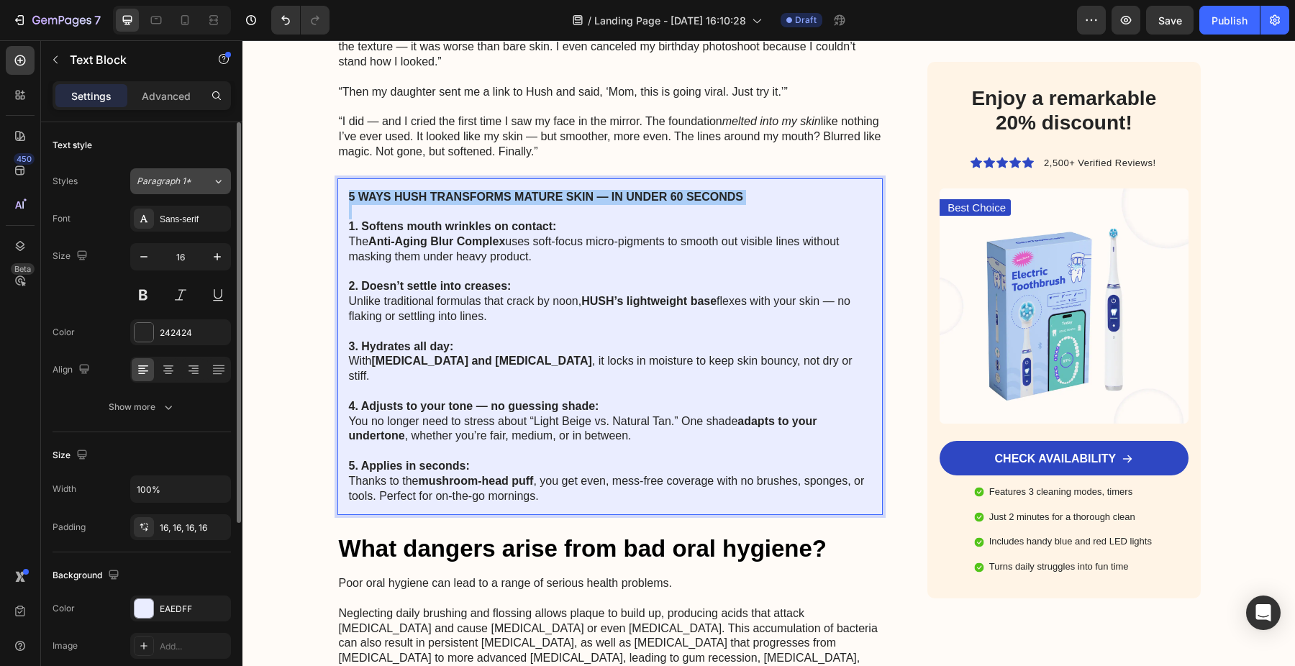
click at [188, 183] on span "Paragraph 1*" at bounding box center [164, 181] width 55 height 13
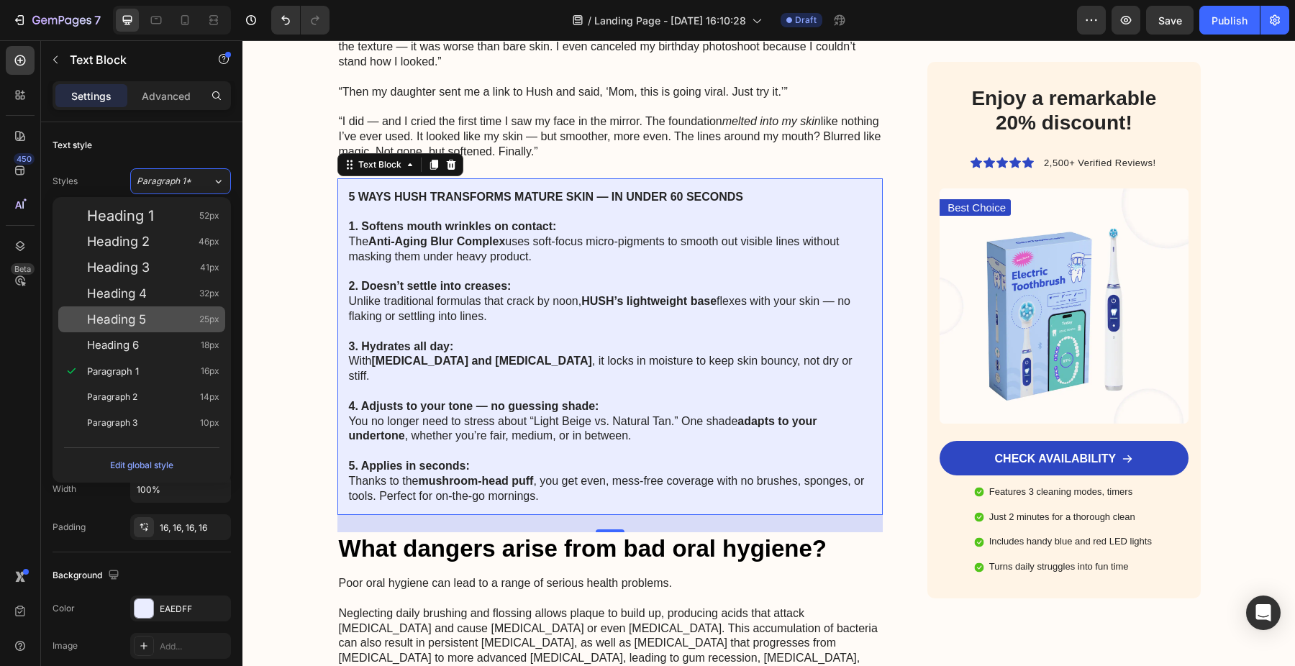
click at [161, 307] on div "Heading 5 25px" at bounding box center [141, 319] width 167 height 26
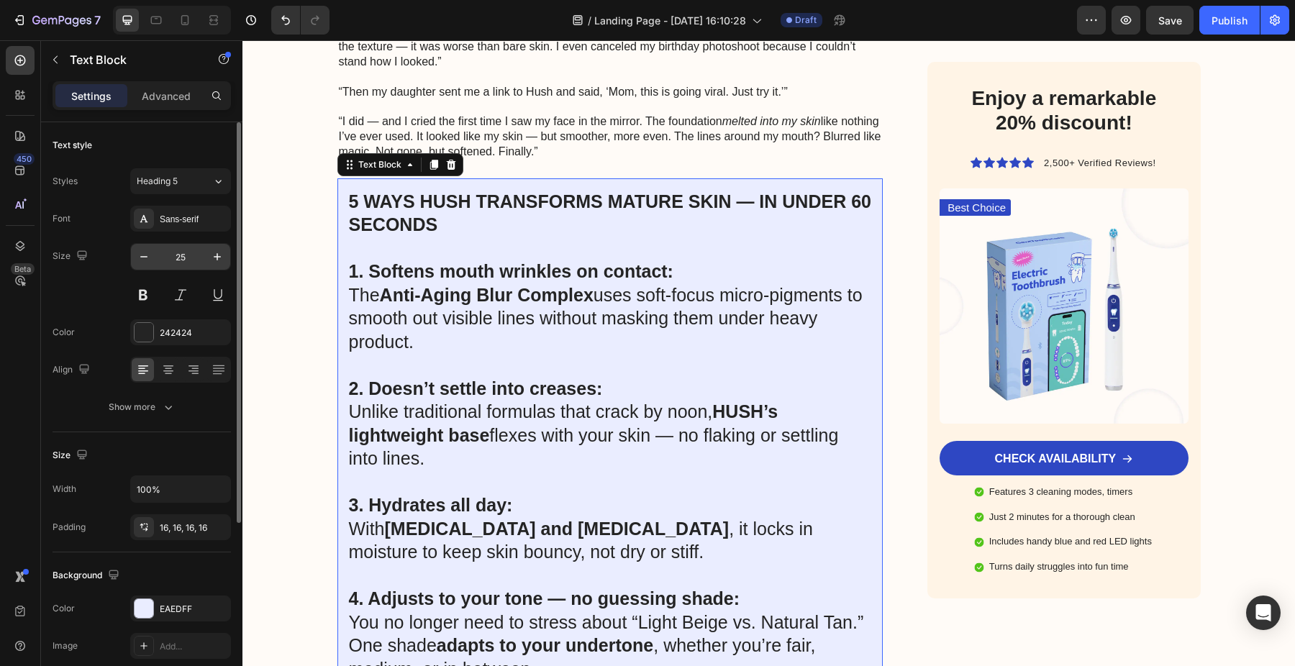
type input "16"
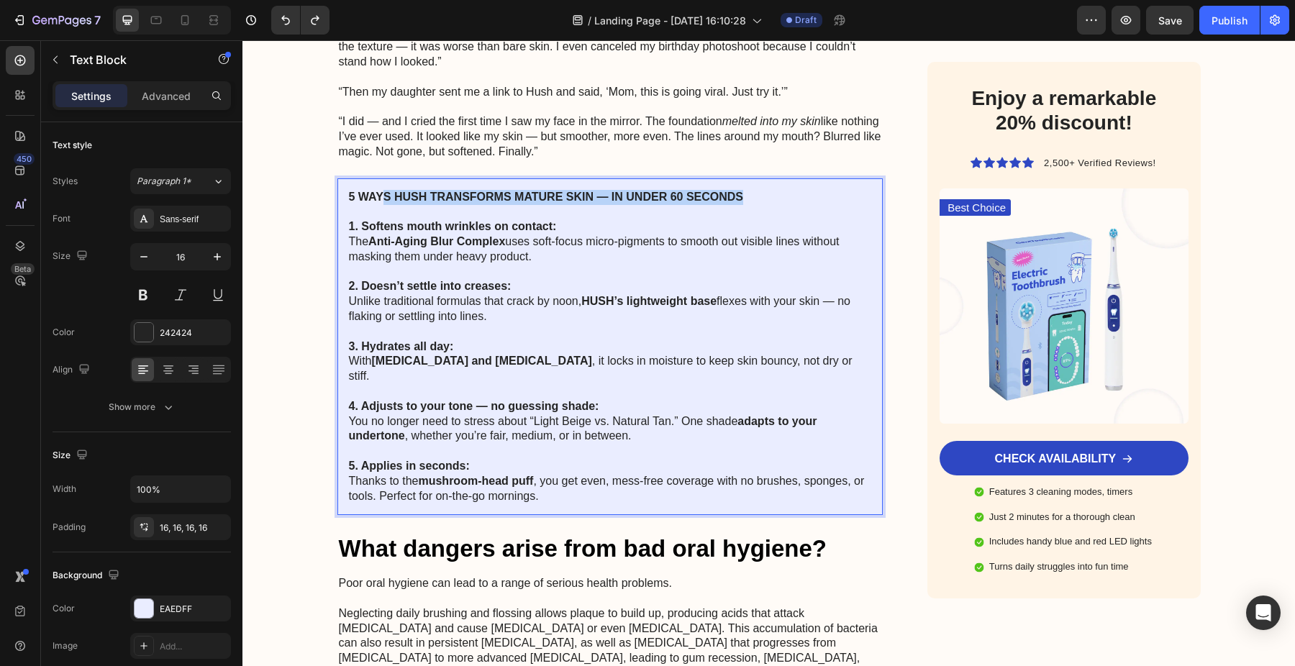
drag, startPoint x: 751, startPoint y: 181, endPoint x: 381, endPoint y: 189, distance: 370.6
click at [381, 190] on p "5 WAYS HUSH TRANSFORMS MATURE SKIN — IN UNDER 60 SECONDS" at bounding box center [610, 197] width 523 height 15
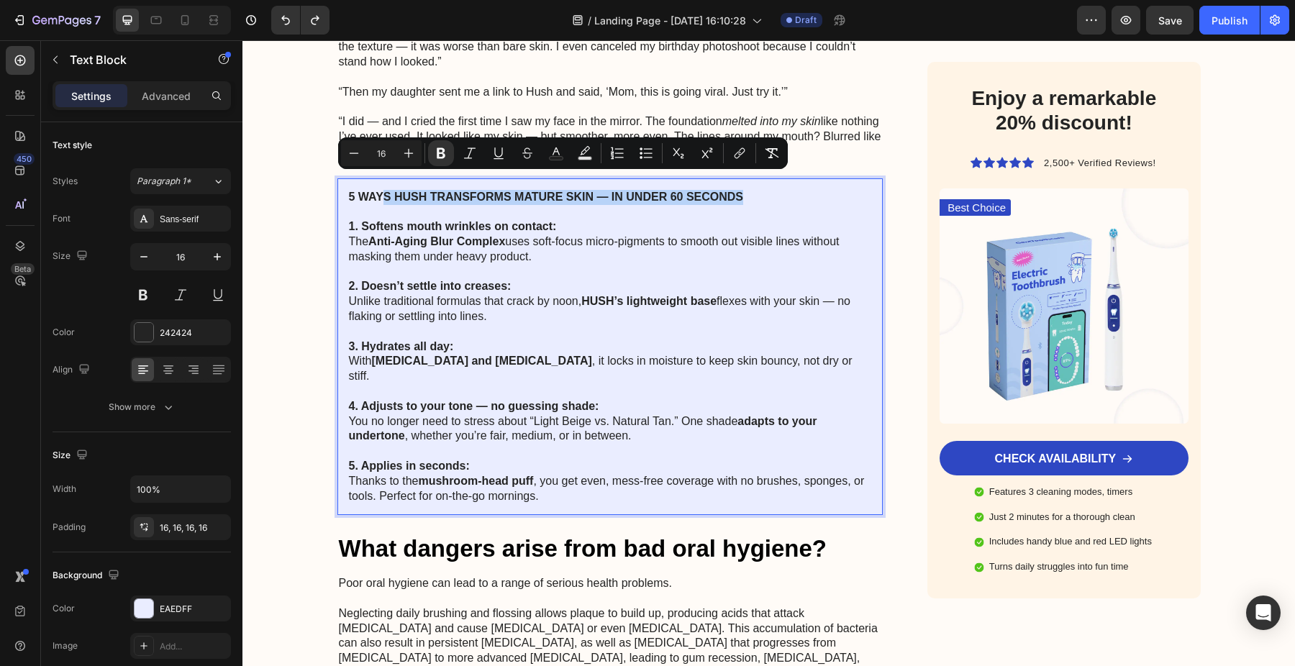
click at [494, 292] on p "2. Doesn’t settle into creases: Unlike traditional formulas that crack by noon,…" at bounding box center [610, 301] width 523 height 45
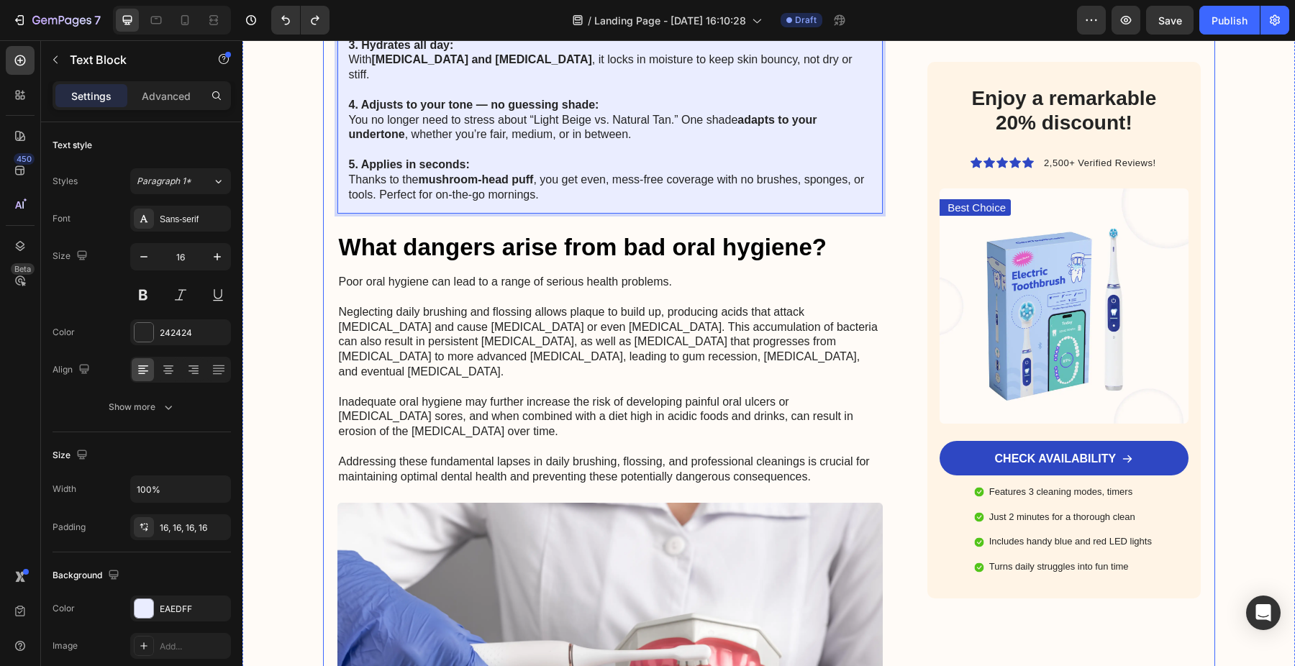
scroll to position [2796, 0]
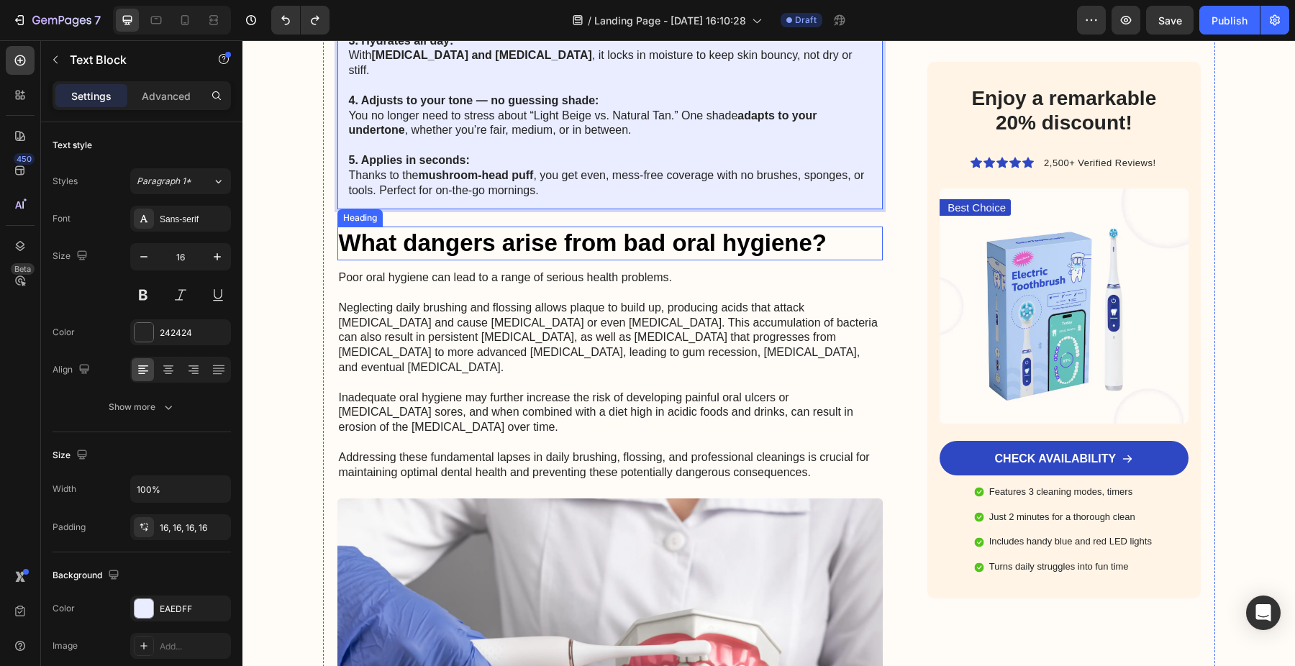
click at [529, 227] on h2 "What dangers arise from bad oral hygiene?" at bounding box center [610, 244] width 546 height 34
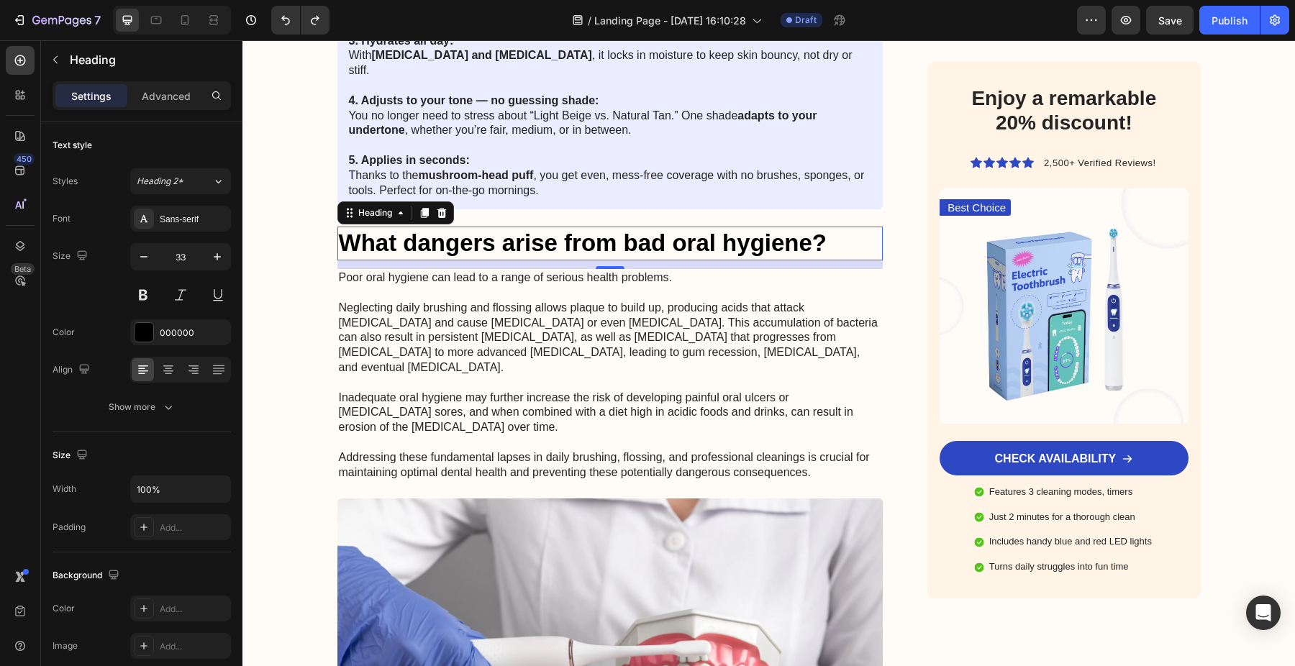
click at [398, 227] on h2 "What dangers arise from bad oral hygiene?" at bounding box center [610, 244] width 546 height 34
click at [398, 228] on p "What dangers arise from bad oral hygiene?" at bounding box center [610, 243] width 543 height 31
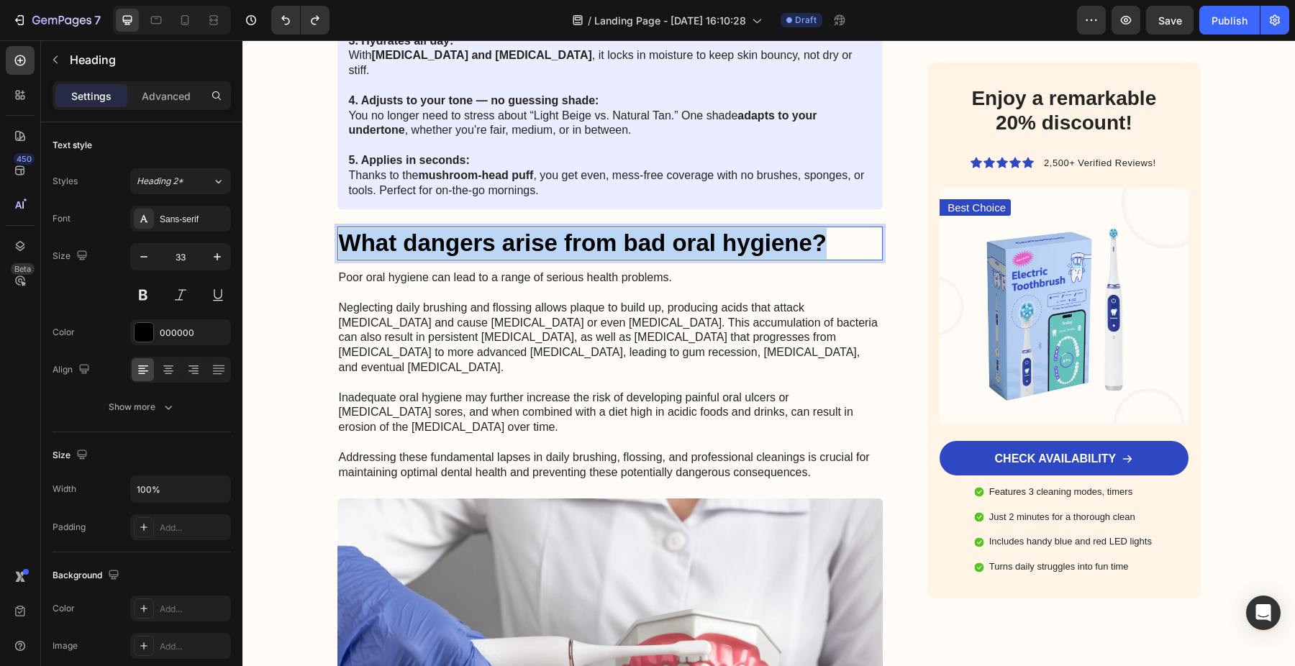
click at [398, 228] on p "What dangers arise from bad oral hygiene?" at bounding box center [610, 243] width 543 height 31
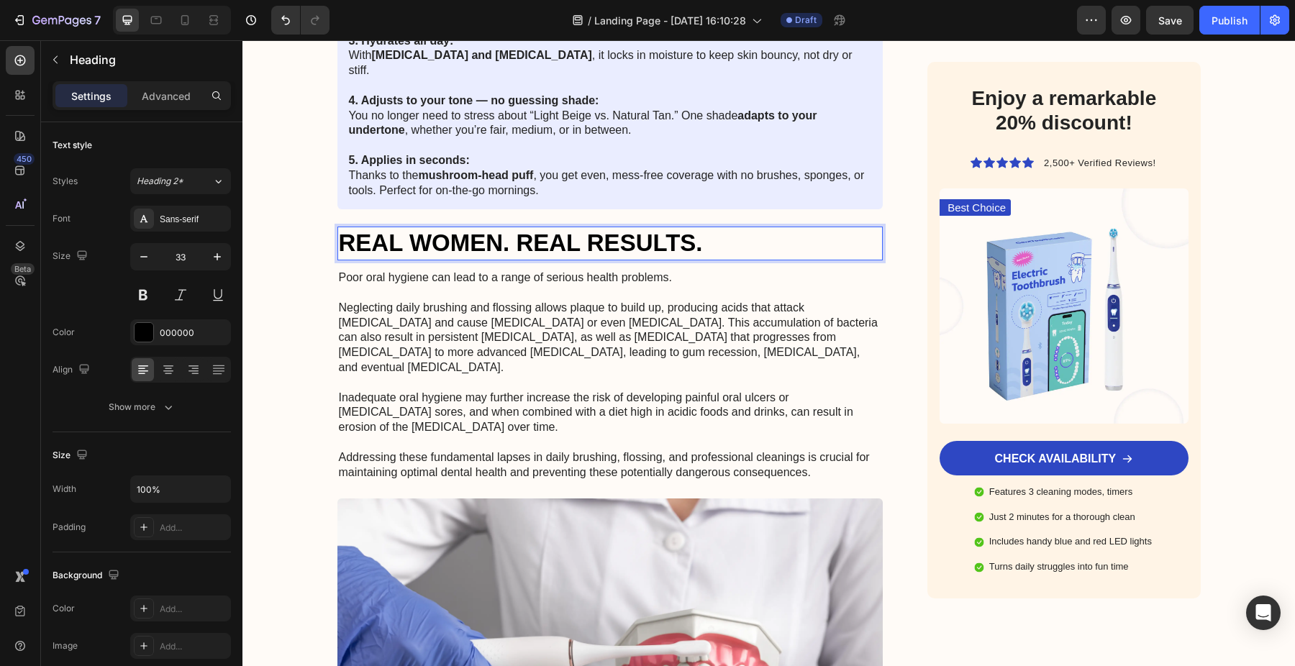
click at [398, 228] on p "REAL WOMEN. REAL RESULTS." at bounding box center [610, 243] width 543 height 31
click at [186, 176] on div "Heading 2*" at bounding box center [166, 181] width 58 height 13
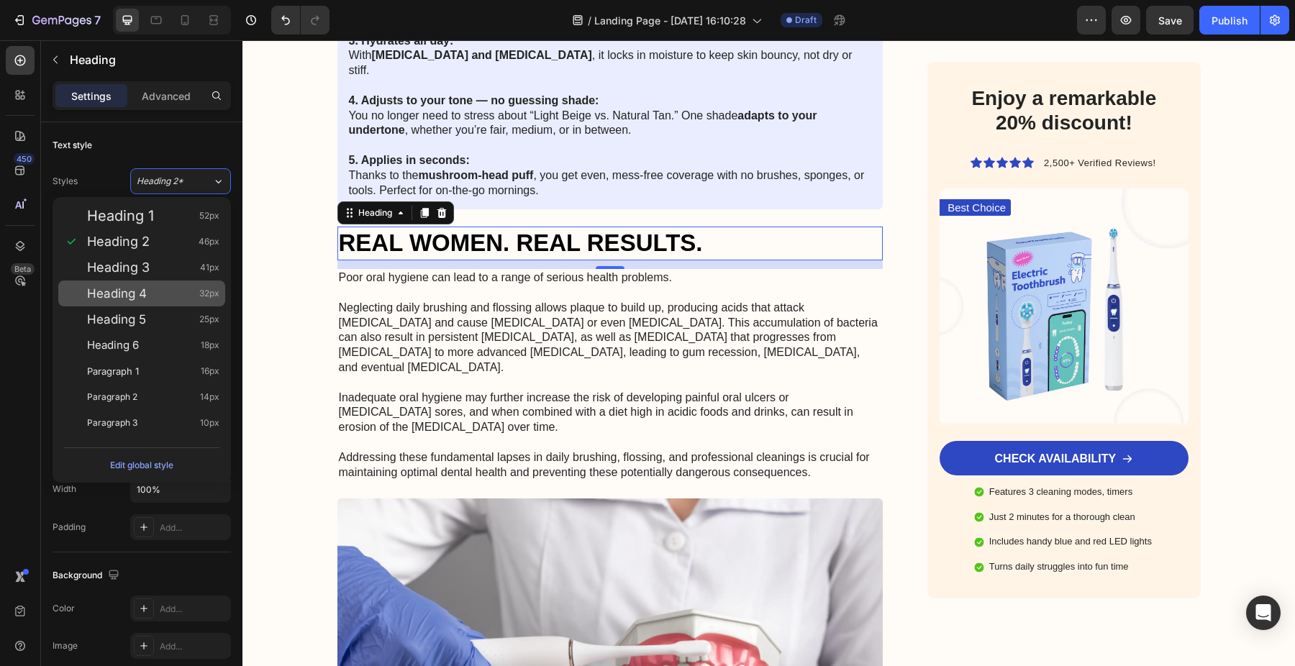
click at [164, 294] on div "Heading 4 32px" at bounding box center [153, 293] width 132 height 14
type input "32"
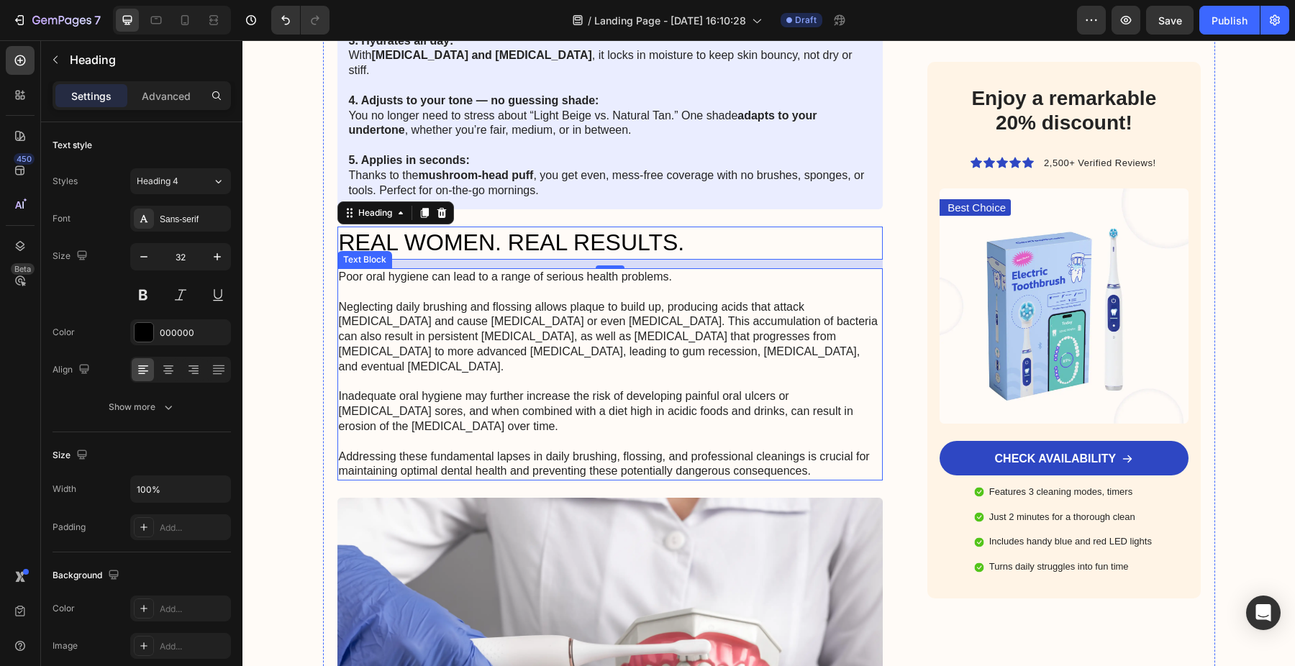
click at [392, 276] on p "Poor oral hygiene can lead to a range of serious health problems. Neglecting da…" at bounding box center [610, 374] width 543 height 209
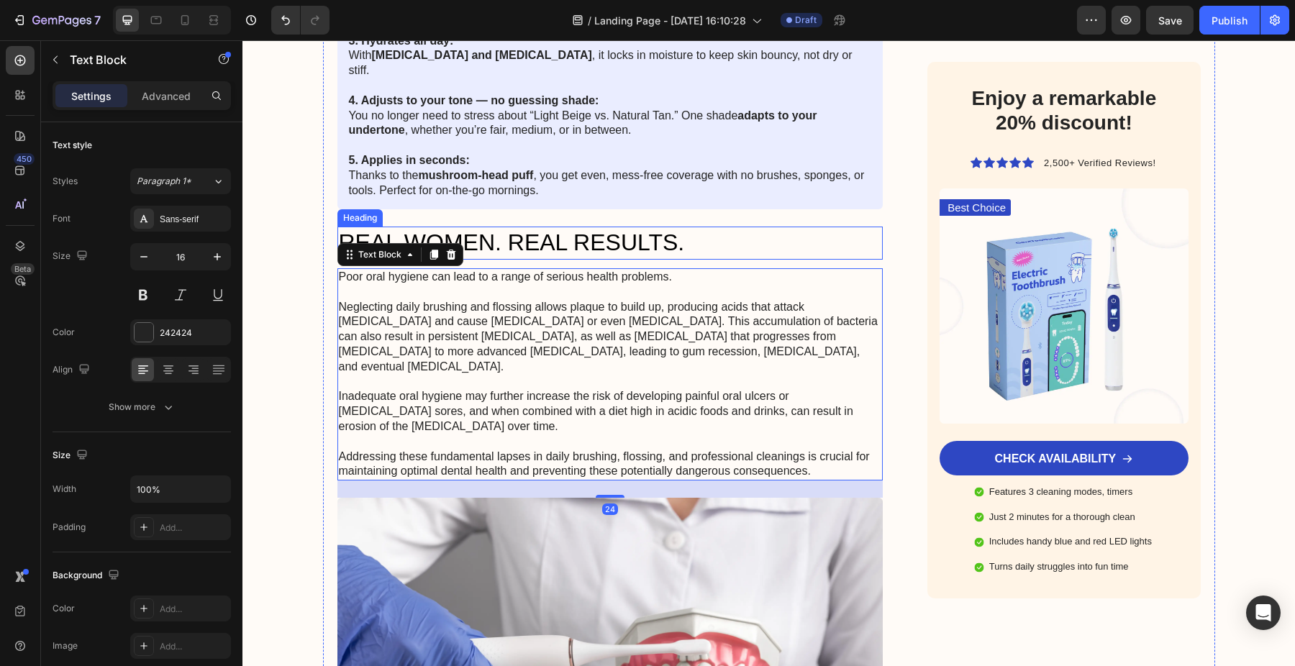
click at [542, 228] on p "REAL WOMEN. REAL RESULTS." at bounding box center [610, 243] width 543 height 30
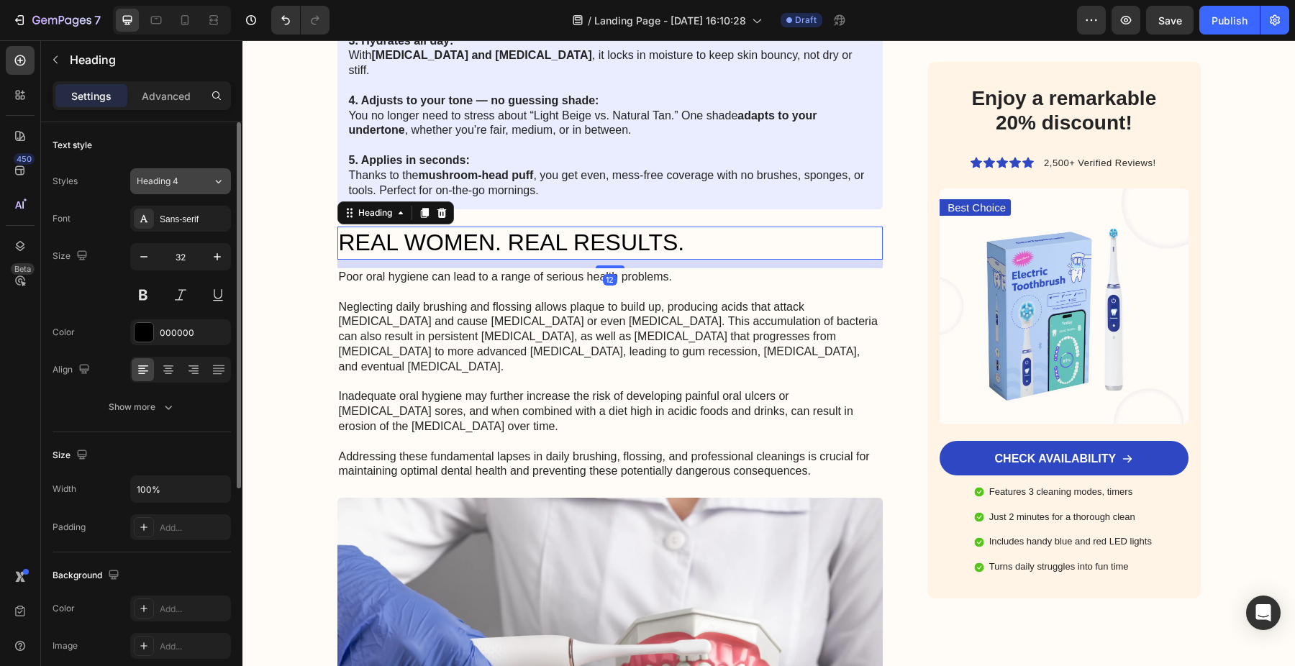
click at [196, 179] on div "Heading 4" at bounding box center [175, 181] width 76 height 13
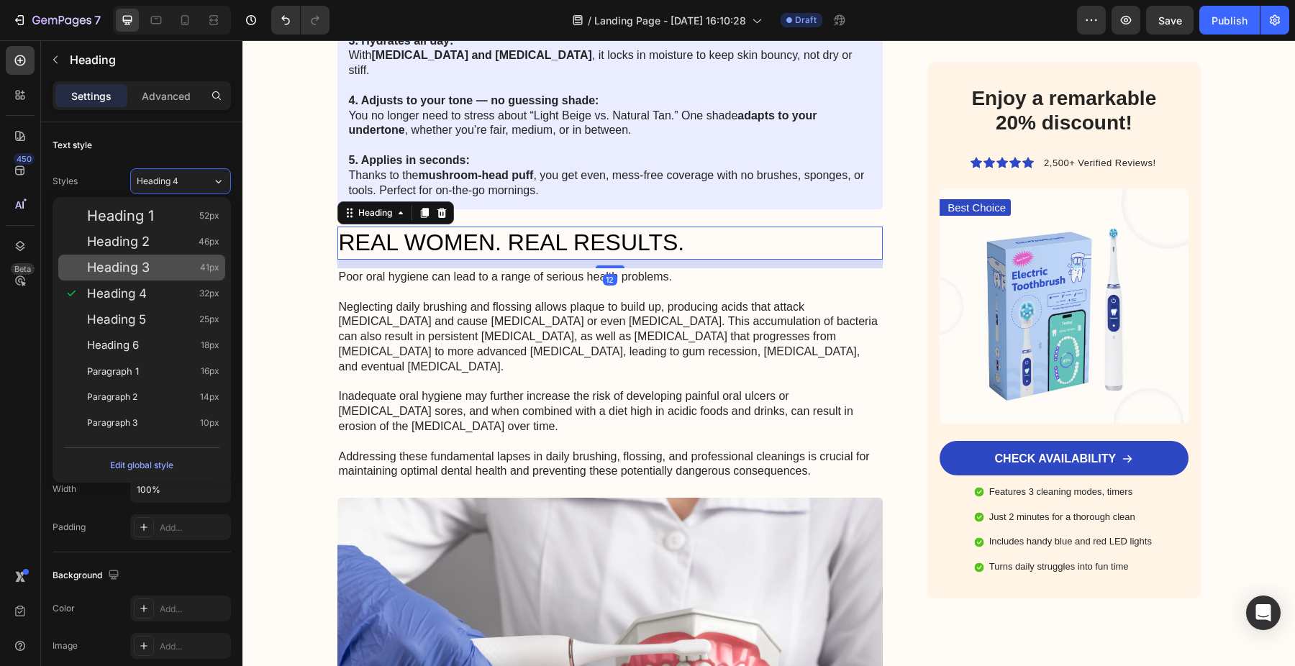
click at [155, 270] on div "Heading 3 41px" at bounding box center [153, 267] width 132 height 14
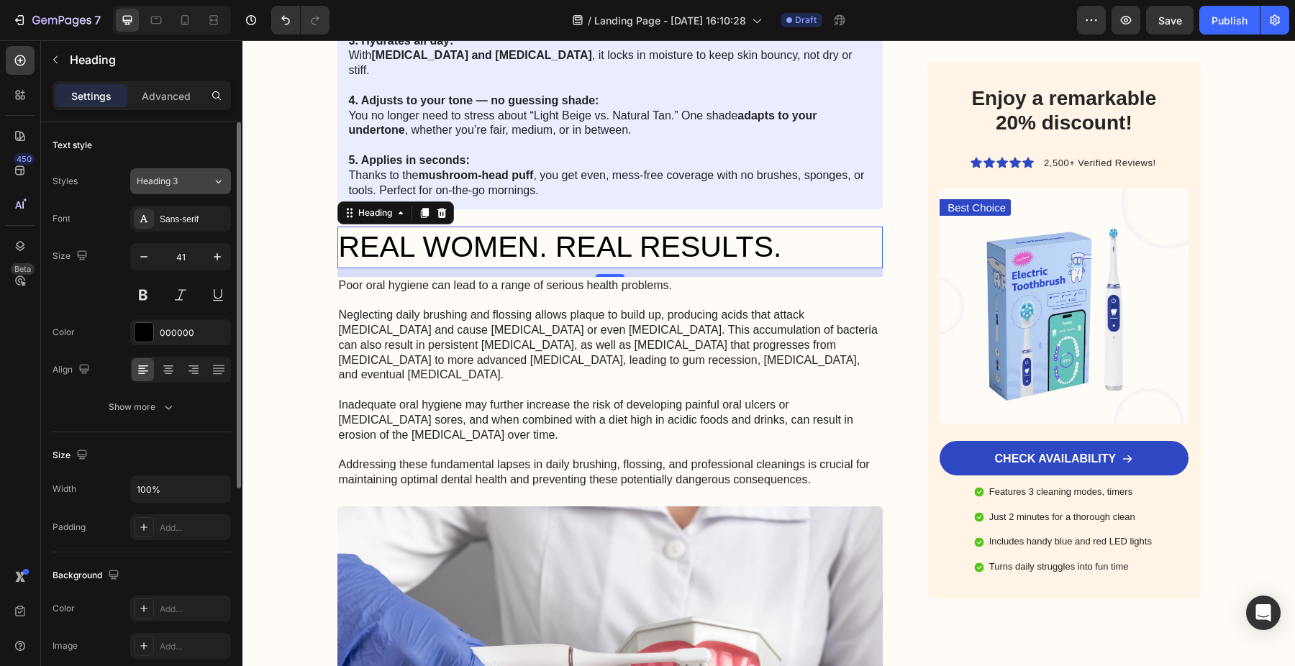
click at [183, 183] on div "Heading 3" at bounding box center [166, 181] width 58 height 13
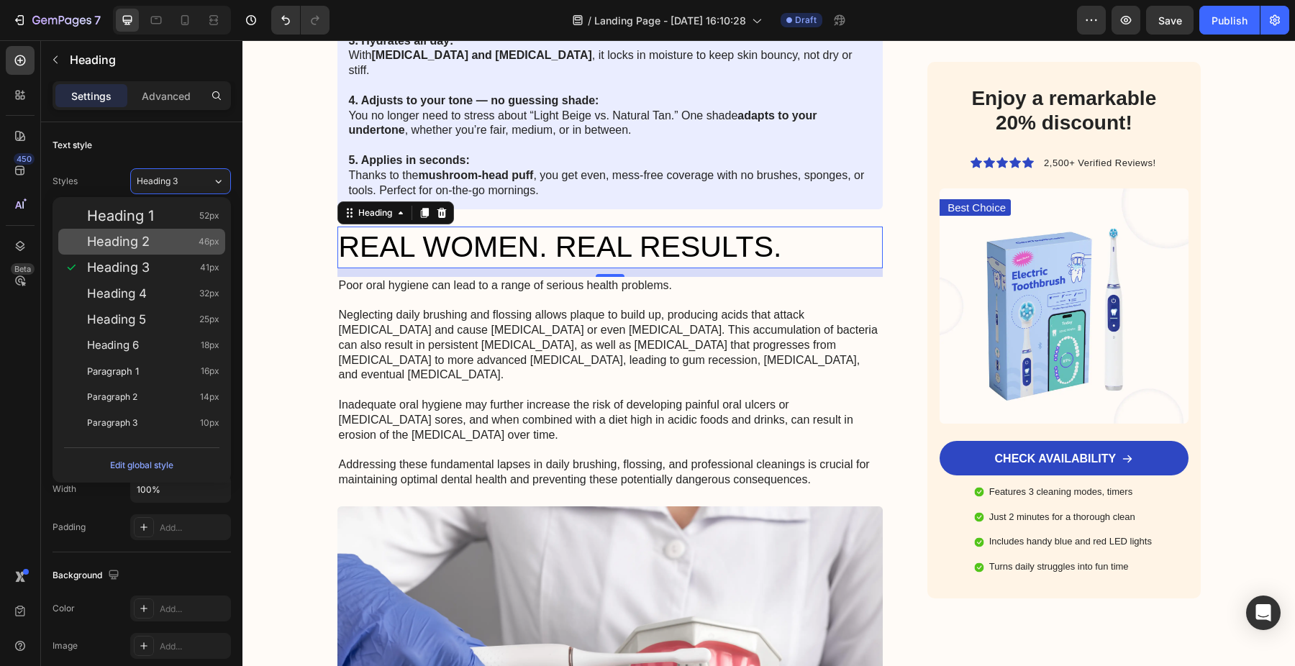
click at [167, 245] on div "Heading 2 46px" at bounding box center [153, 242] width 132 height 14
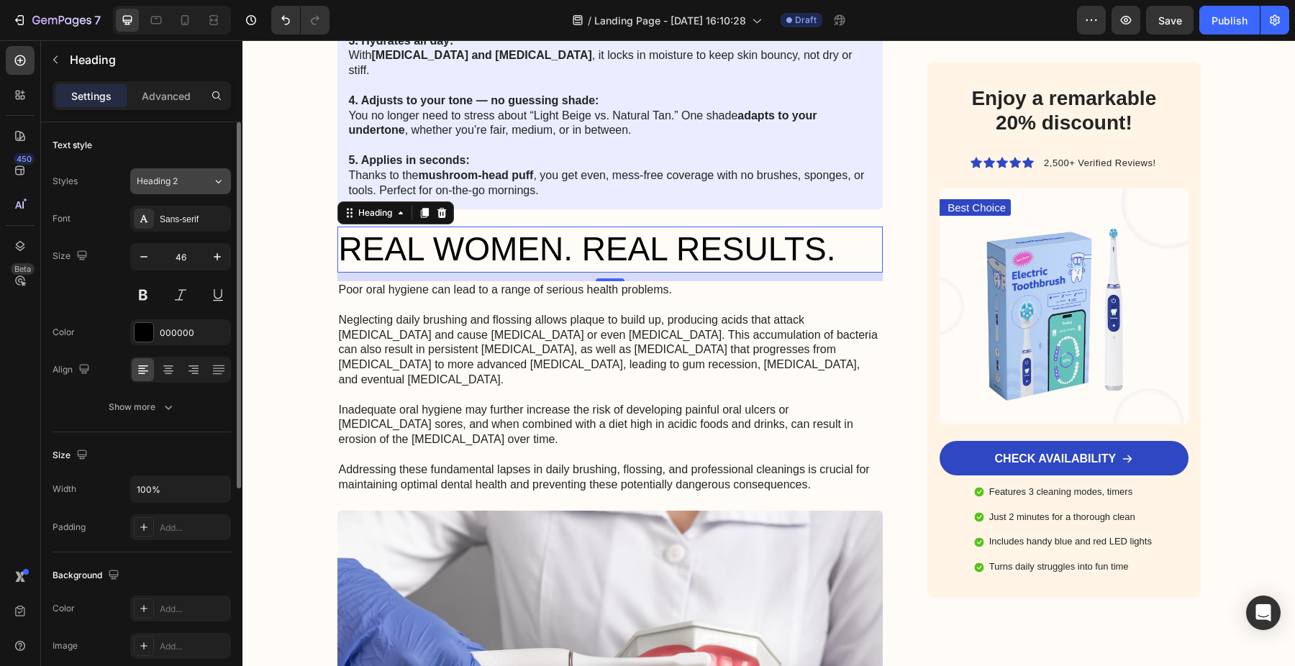
click at [195, 176] on div "Heading 2" at bounding box center [175, 181] width 76 height 13
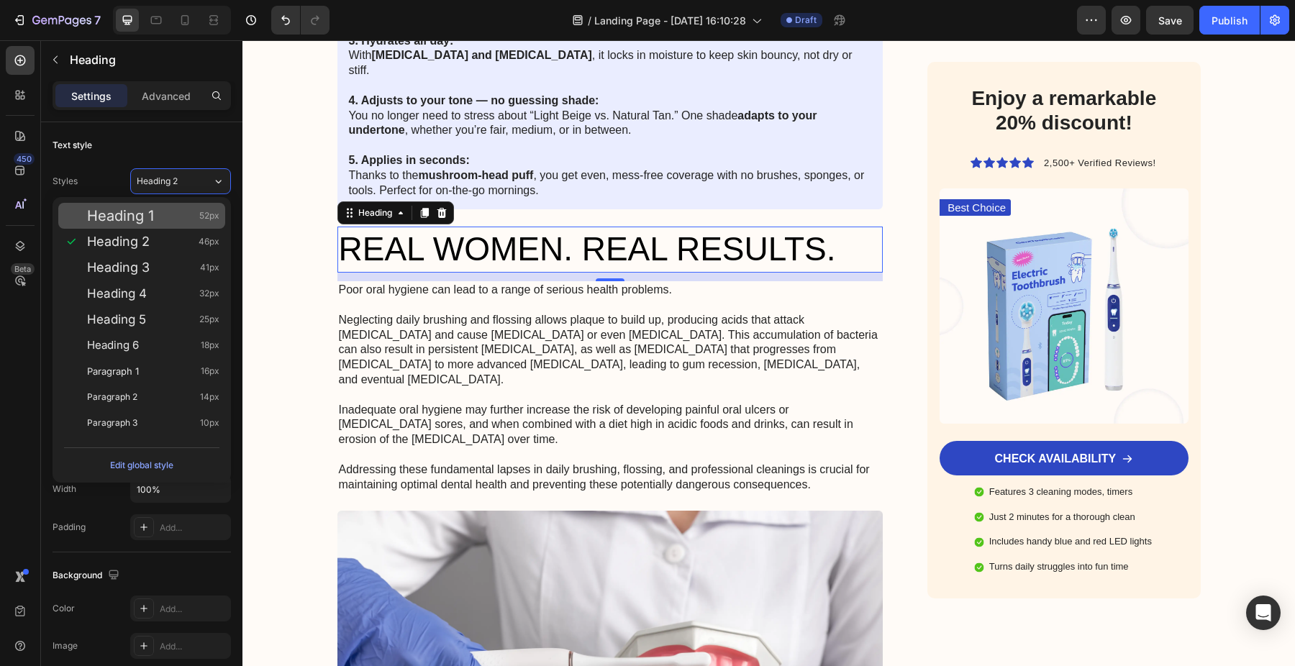
click at [180, 218] on div "Heading 1 52px" at bounding box center [153, 216] width 132 height 14
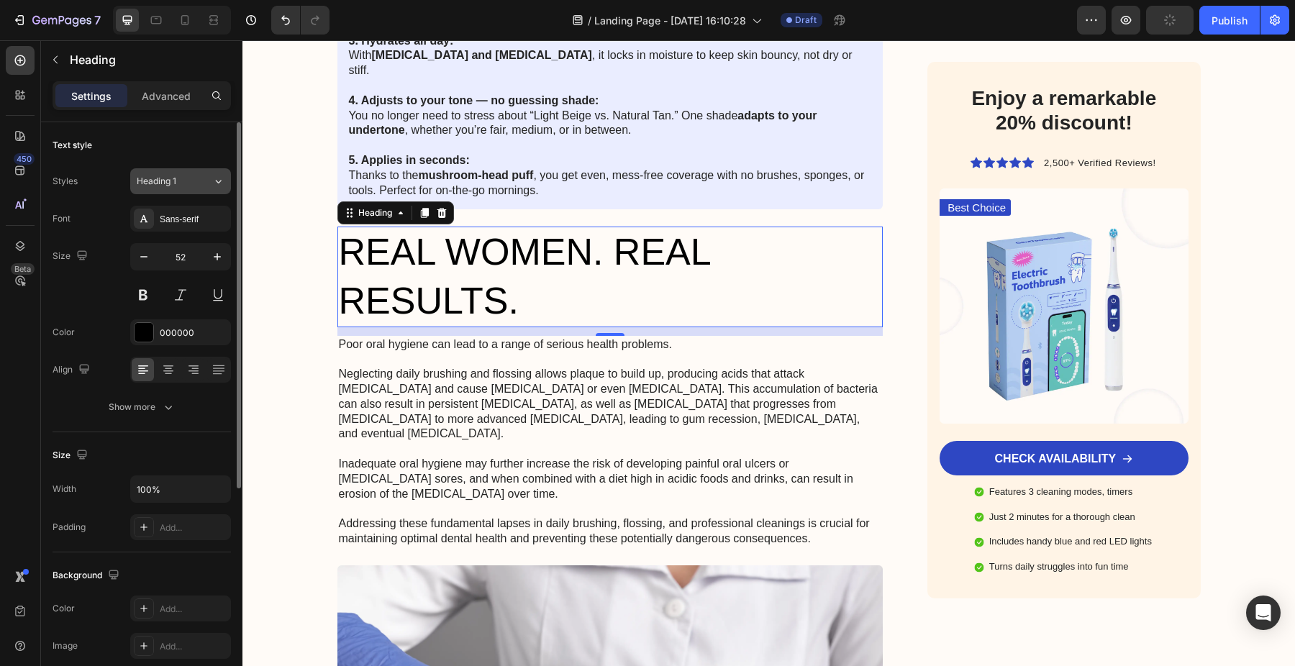
click at [200, 174] on button "Heading 1" at bounding box center [180, 181] width 101 height 26
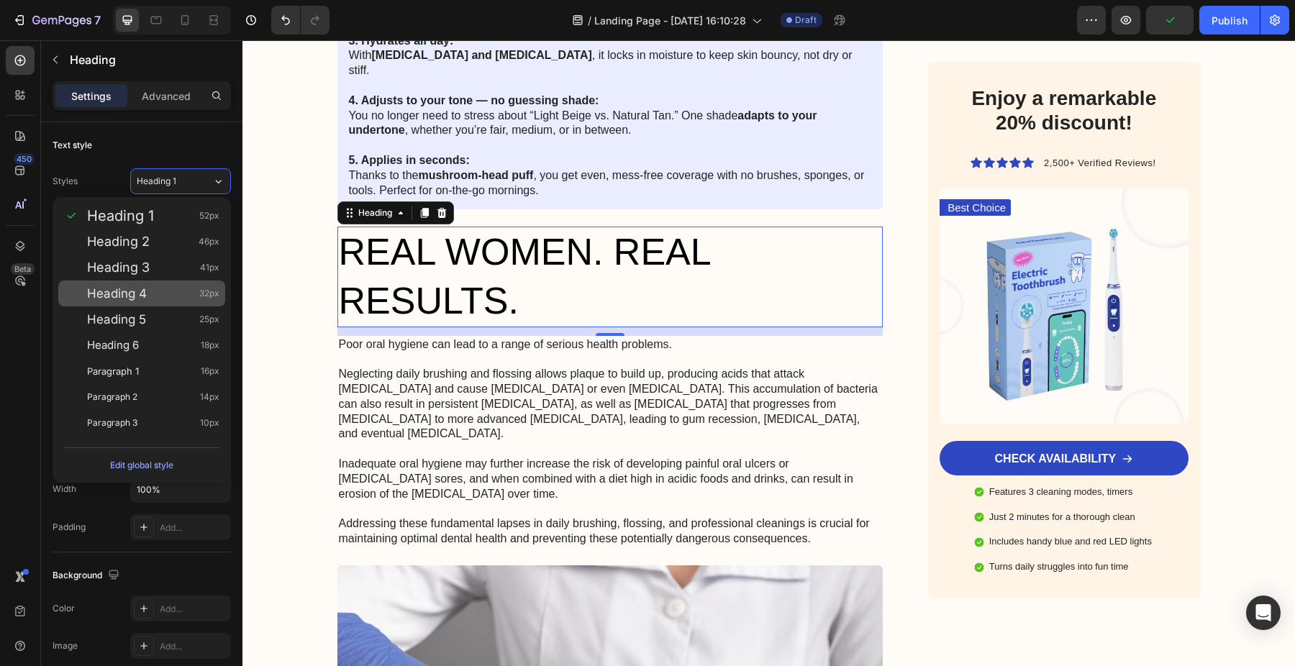
click at [161, 288] on div "Heading 4 32px" at bounding box center [153, 293] width 132 height 14
type input "32"
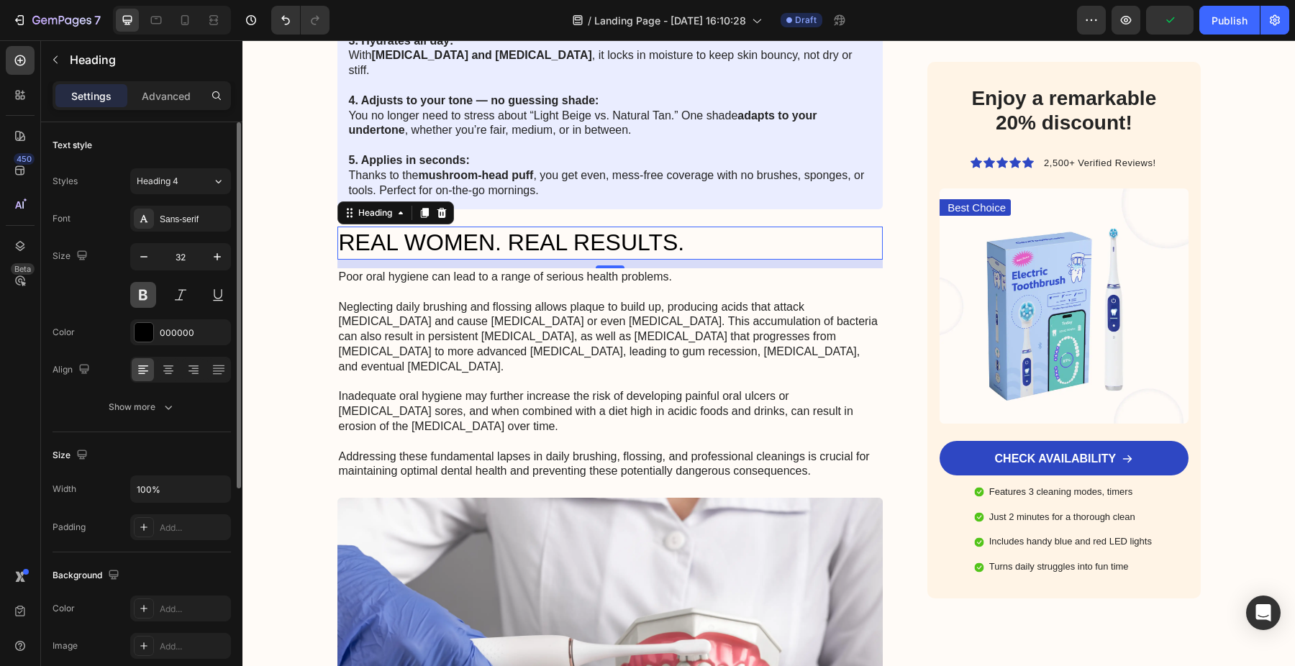
click at [152, 299] on button at bounding box center [143, 295] width 26 height 26
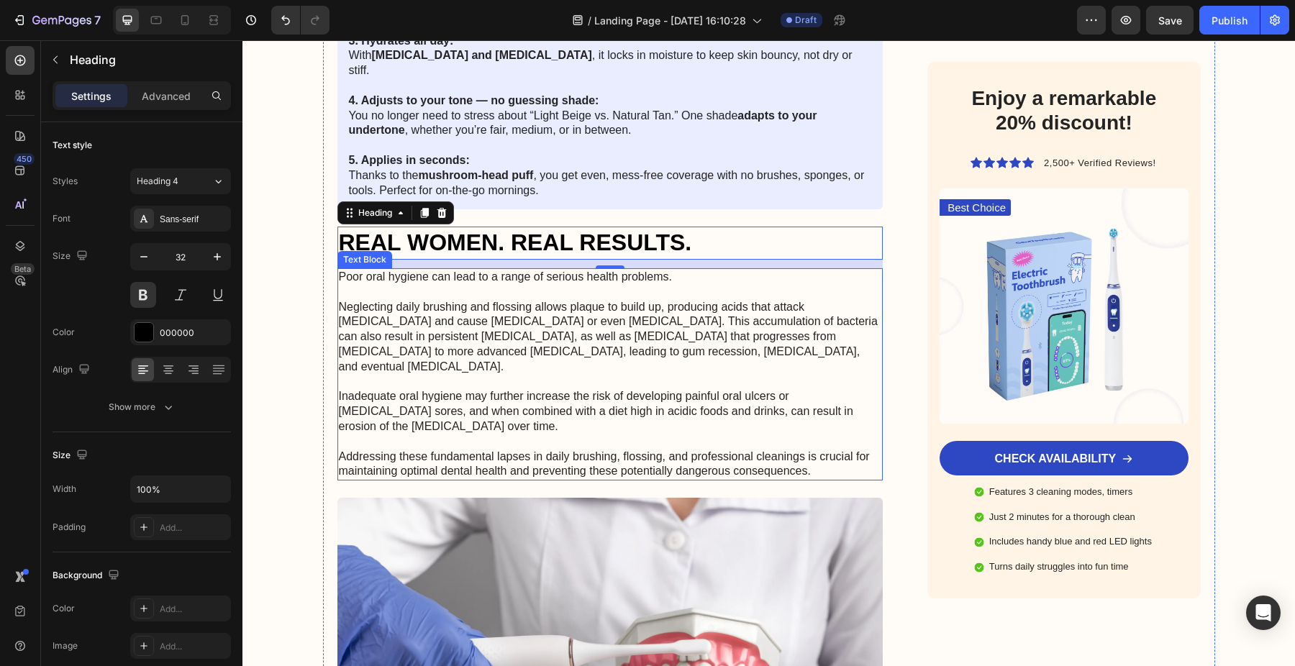
click at [453, 276] on p "Poor oral hygiene can lead to a range of serious health problems. Neglecting da…" at bounding box center [610, 374] width 543 height 209
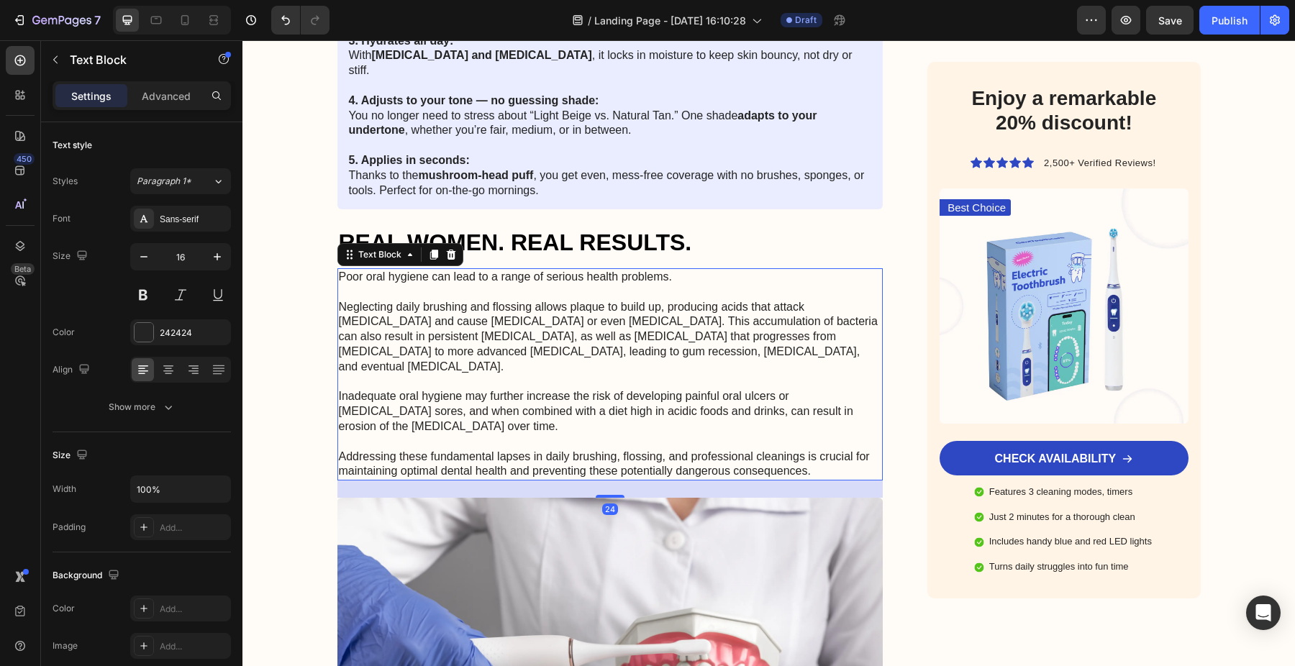
click at [478, 306] on p "Poor oral hygiene can lead to a range of serious health problems. Neglecting da…" at bounding box center [610, 374] width 543 height 209
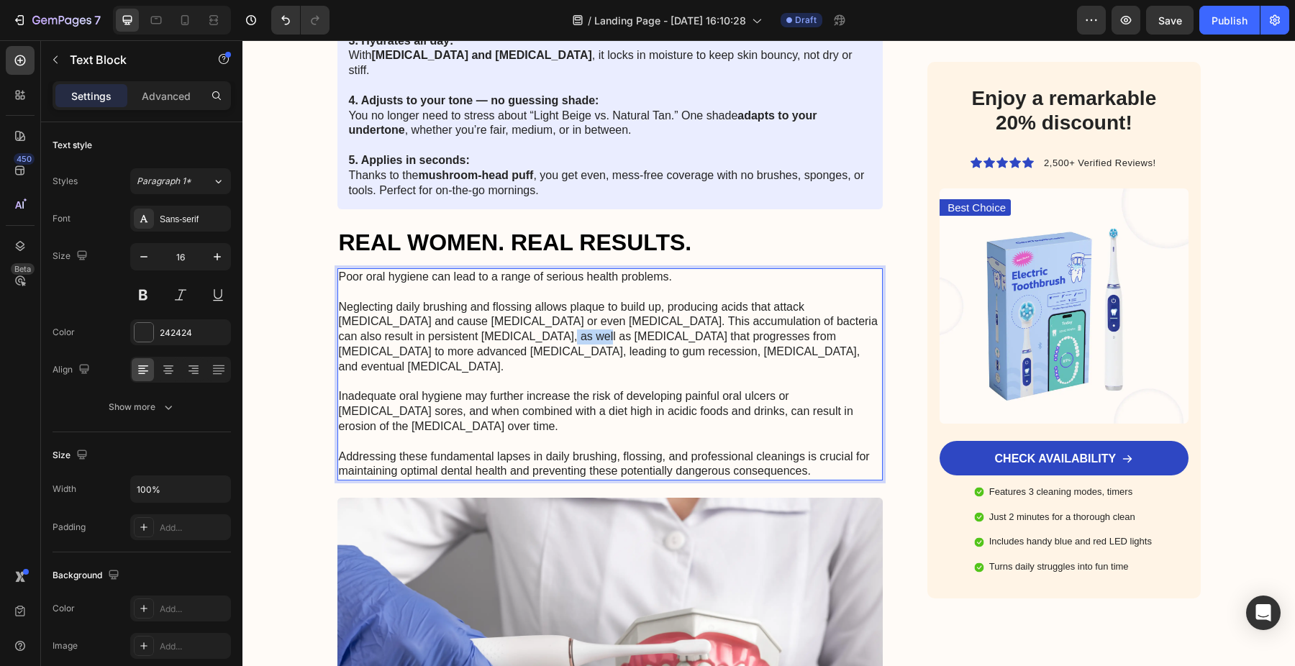
click at [478, 306] on p "Poor oral hygiene can lead to a range of serious health problems. Neglecting da…" at bounding box center [610, 374] width 543 height 209
click at [525, 356] on p "Poor oral hygiene can lead to a range of serious health problems. Neglecting da…" at bounding box center [610, 374] width 543 height 209
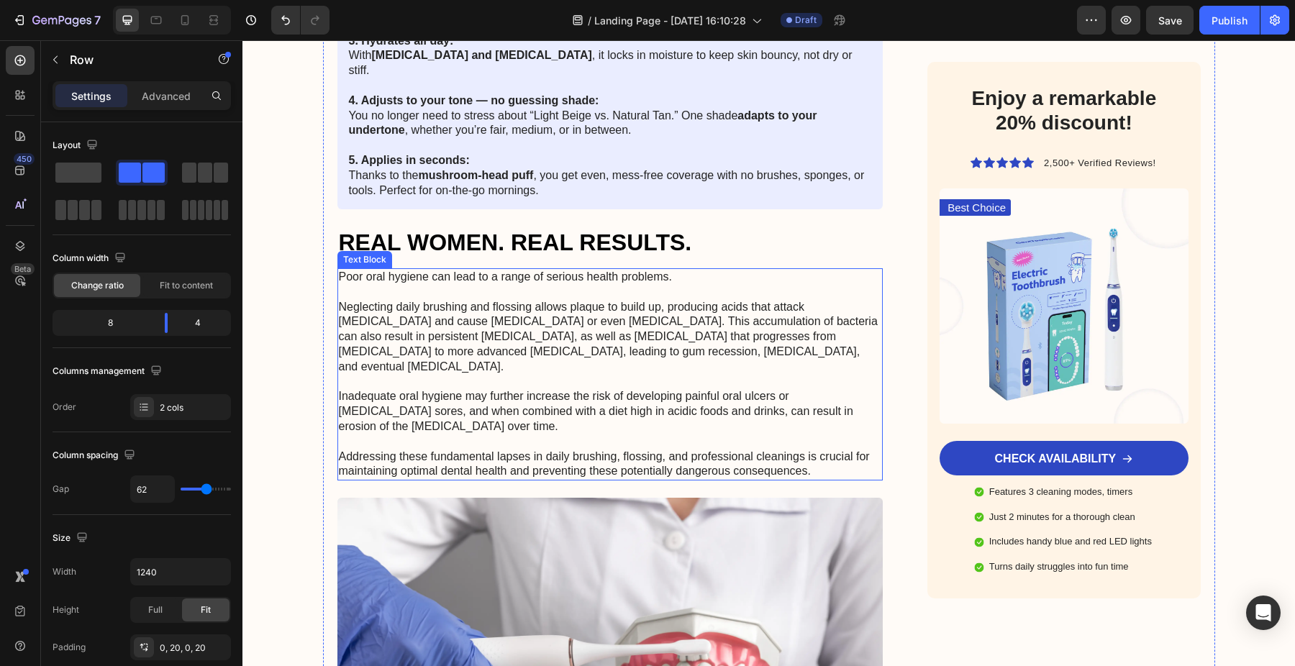
click at [376, 275] on p "Poor oral hygiene can lead to a range of serious health problems. Neglecting da…" at bounding box center [610, 374] width 543 height 209
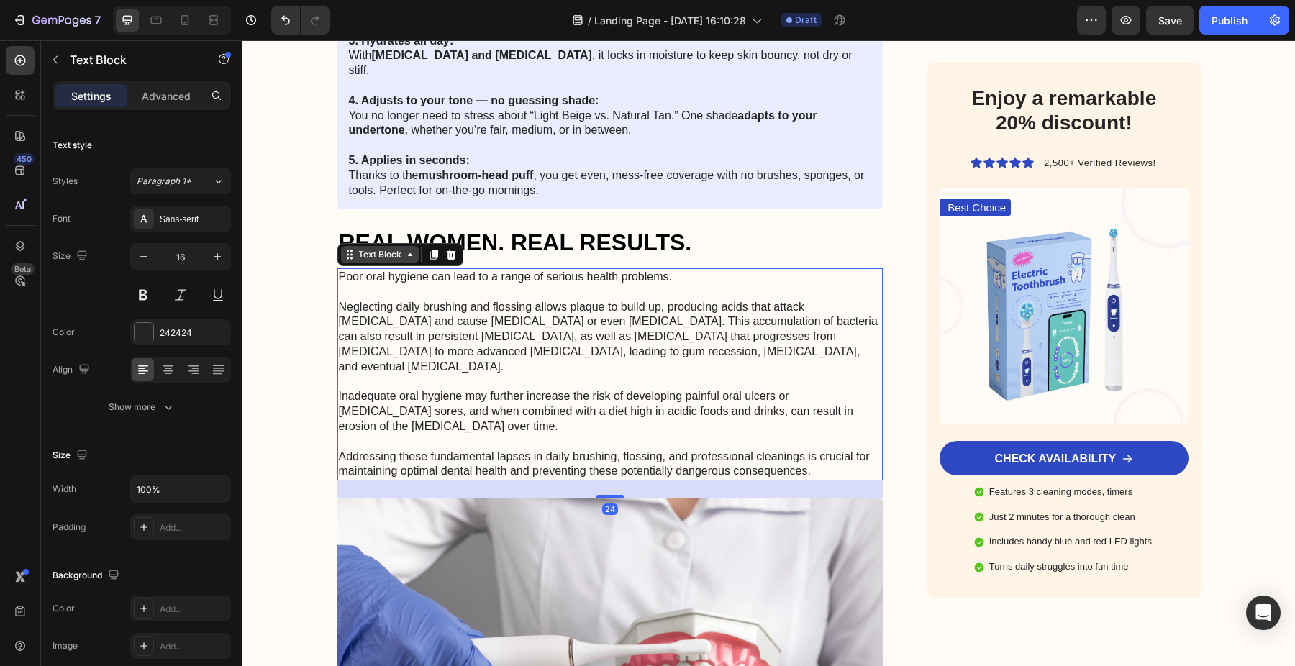
click at [378, 248] on div "Text Block" at bounding box center [379, 254] width 49 height 13
click at [447, 250] on icon at bounding box center [450, 255] width 9 height 10
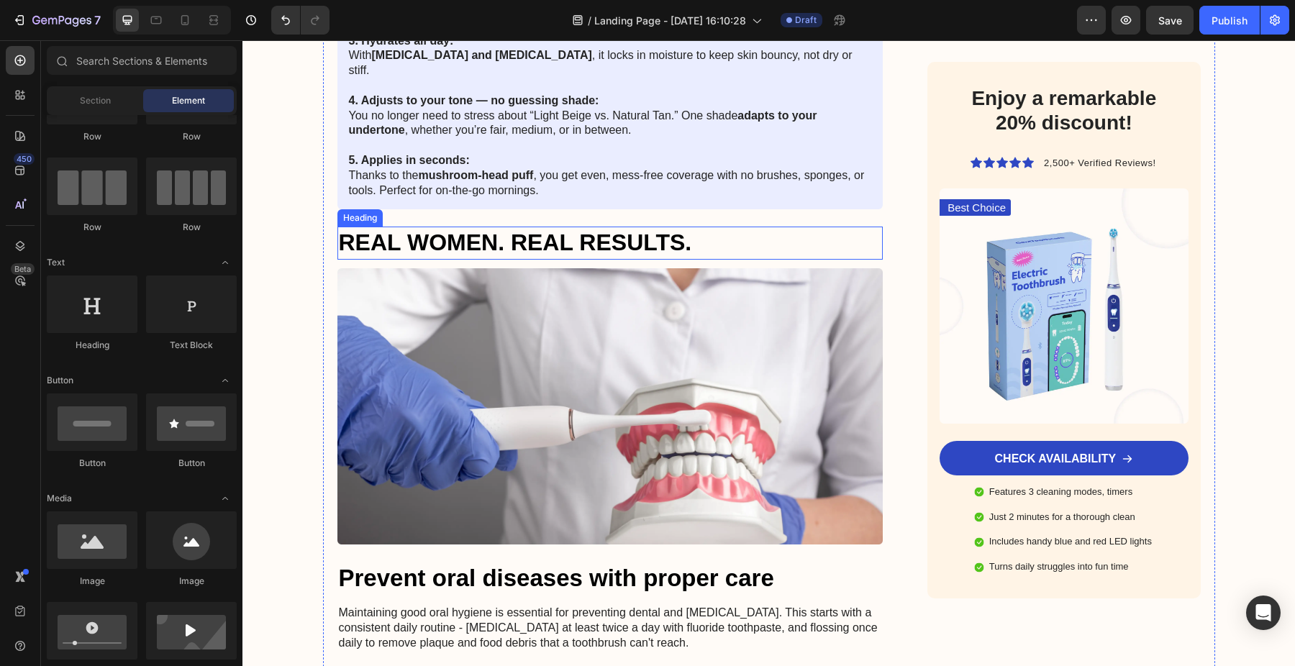
click at [476, 228] on p "REAL WOMEN. REAL RESULTS." at bounding box center [610, 243] width 543 height 30
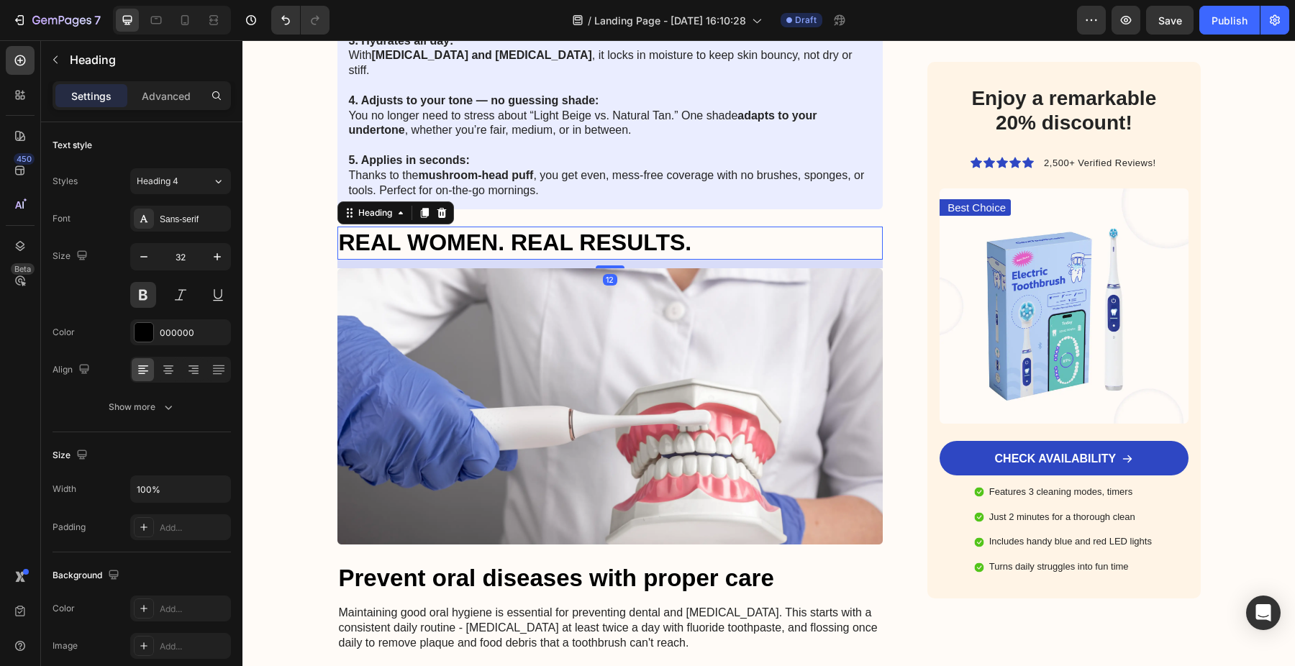
click at [473, 260] on div "12" at bounding box center [610, 264] width 546 height 9
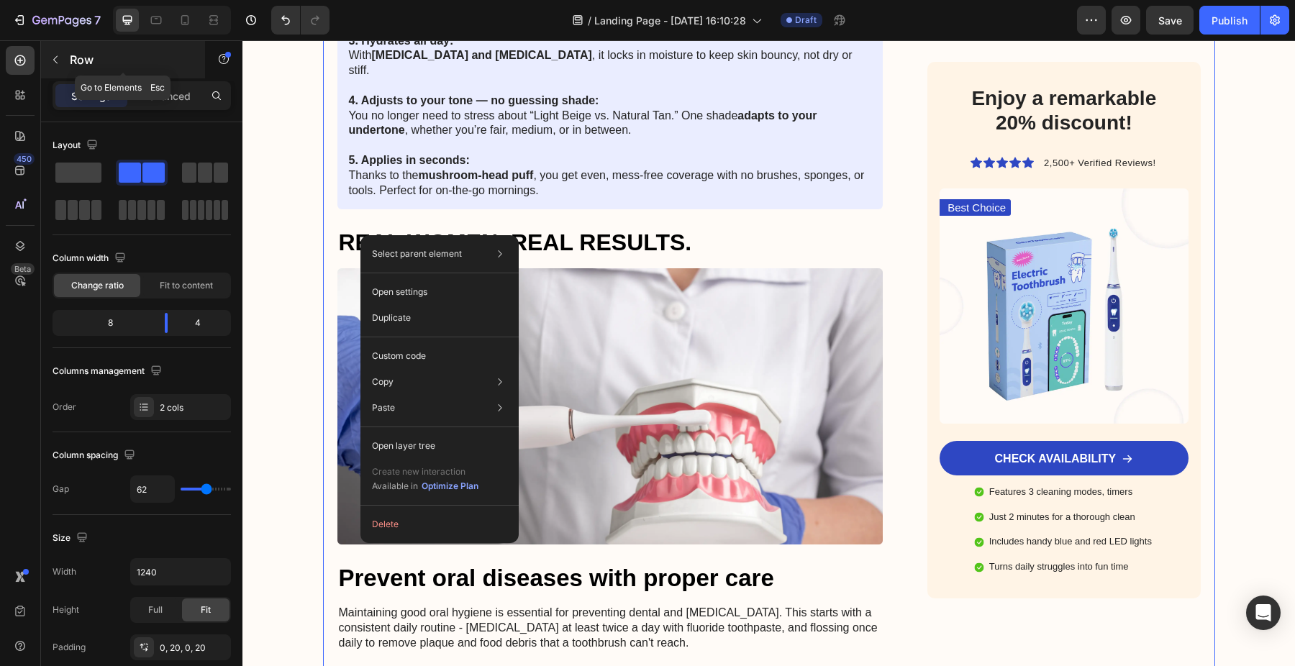
click at [60, 63] on icon "button" at bounding box center [56, 60] width 12 height 12
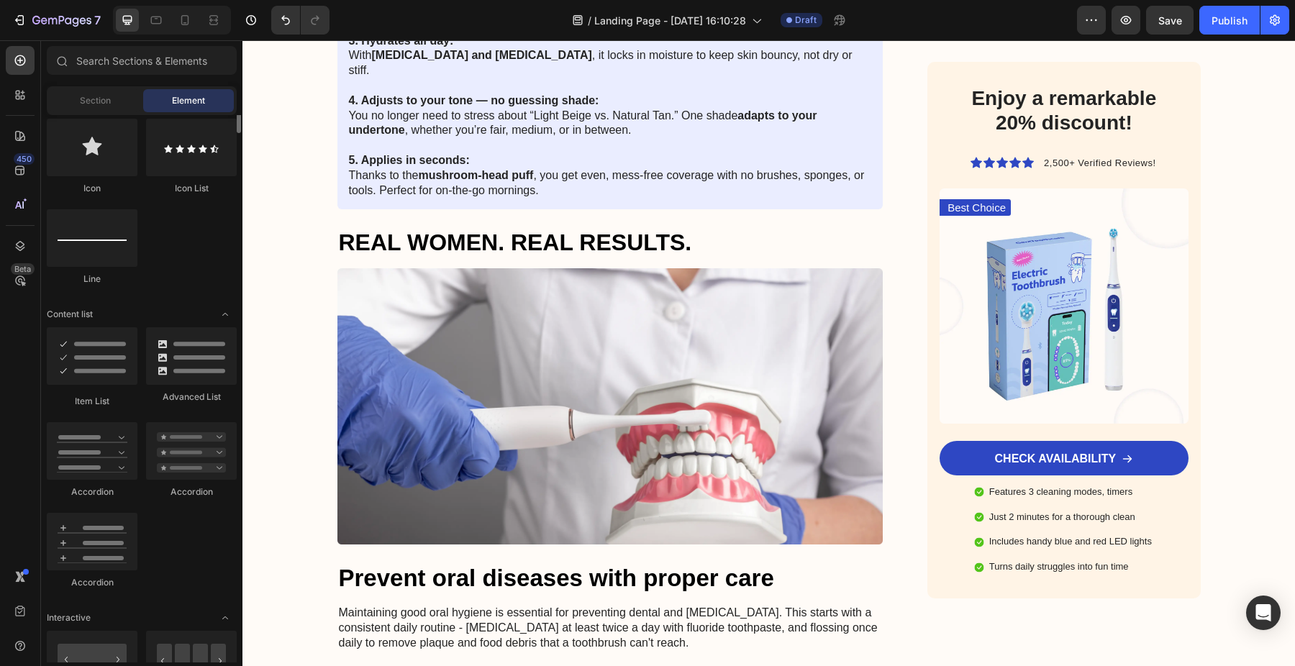
scroll to position [727, 0]
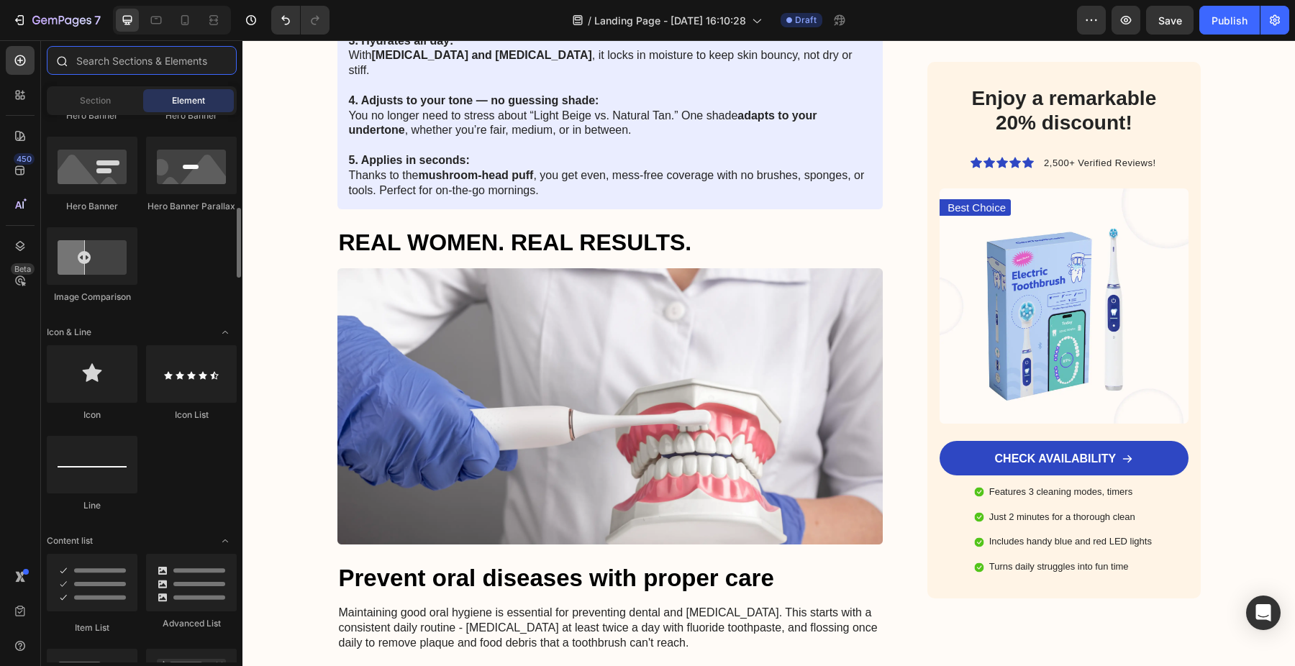
click at [133, 58] on input "text" at bounding box center [142, 60] width 190 height 29
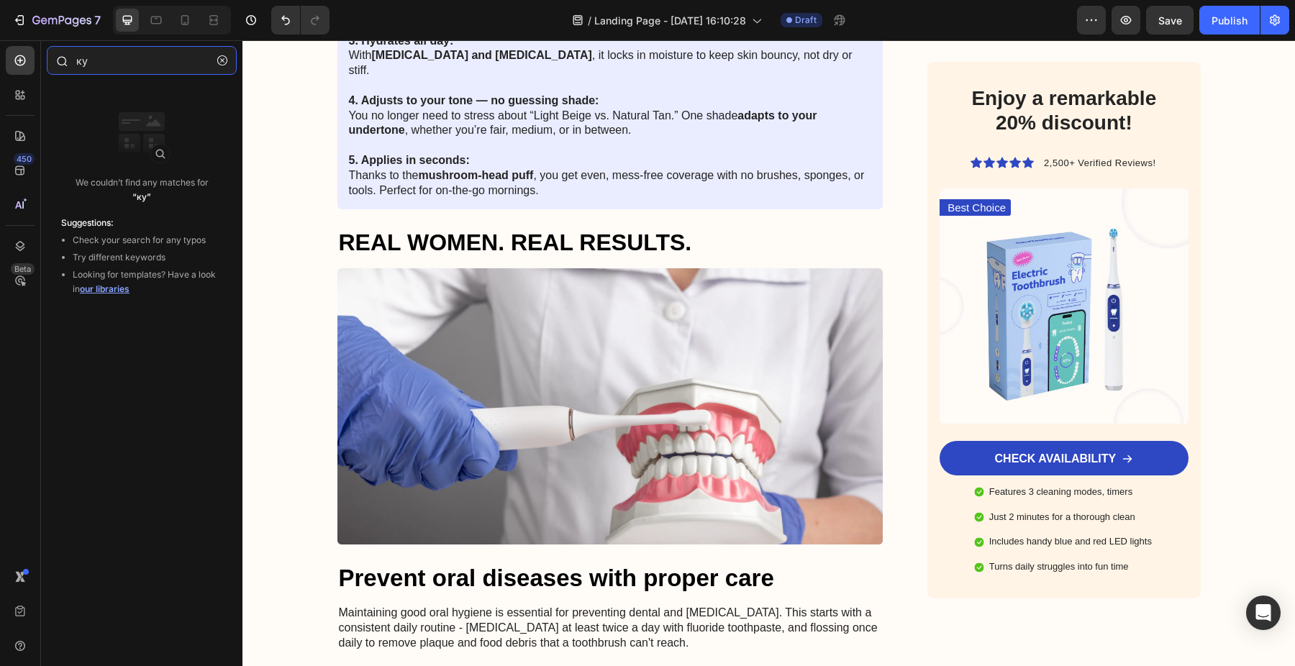
type input "к"
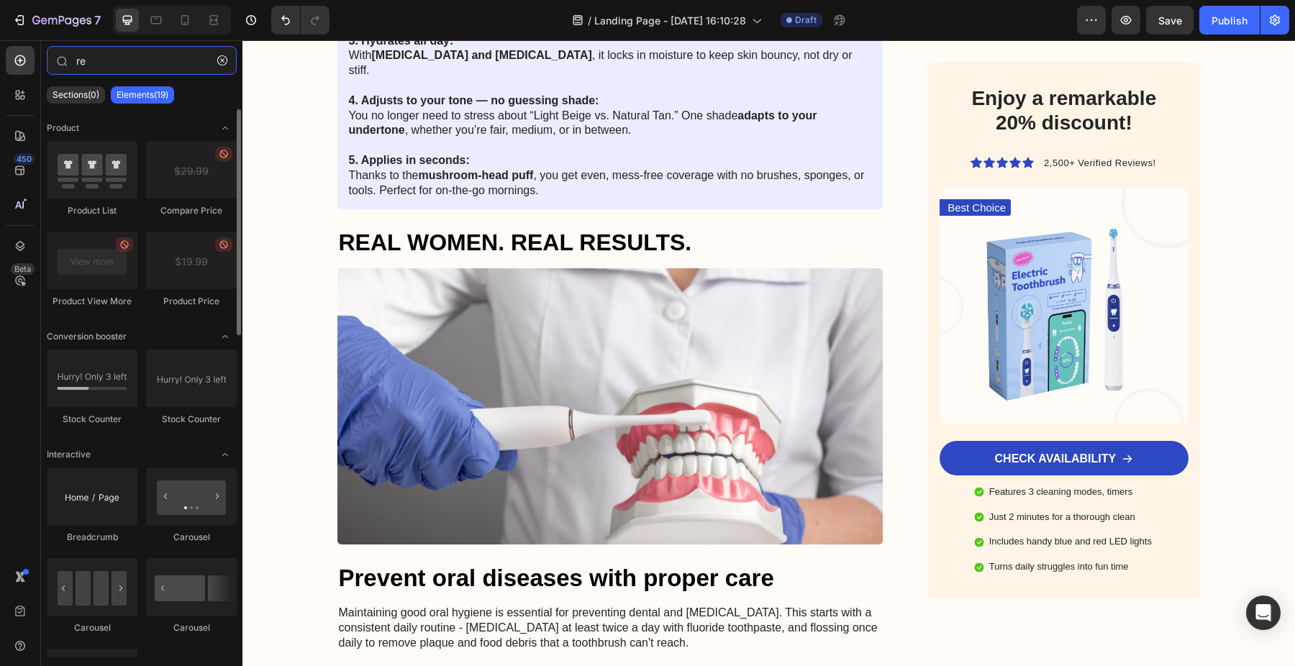
type input "r"
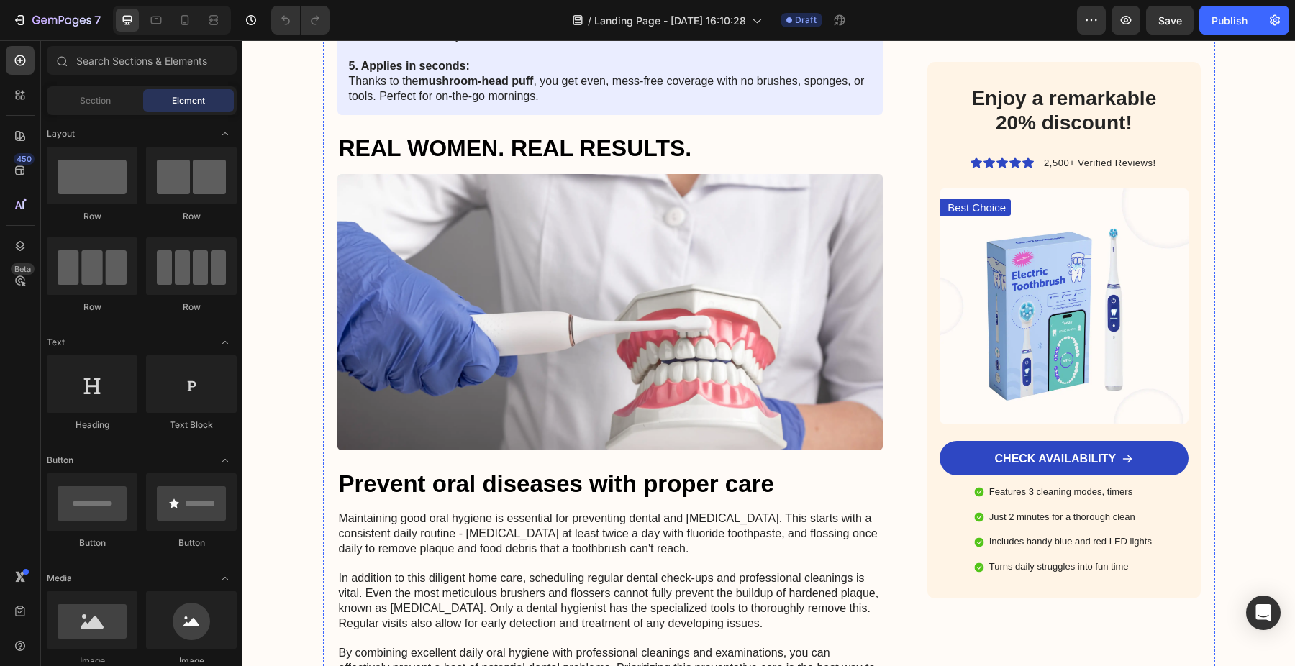
scroll to position [2892, 0]
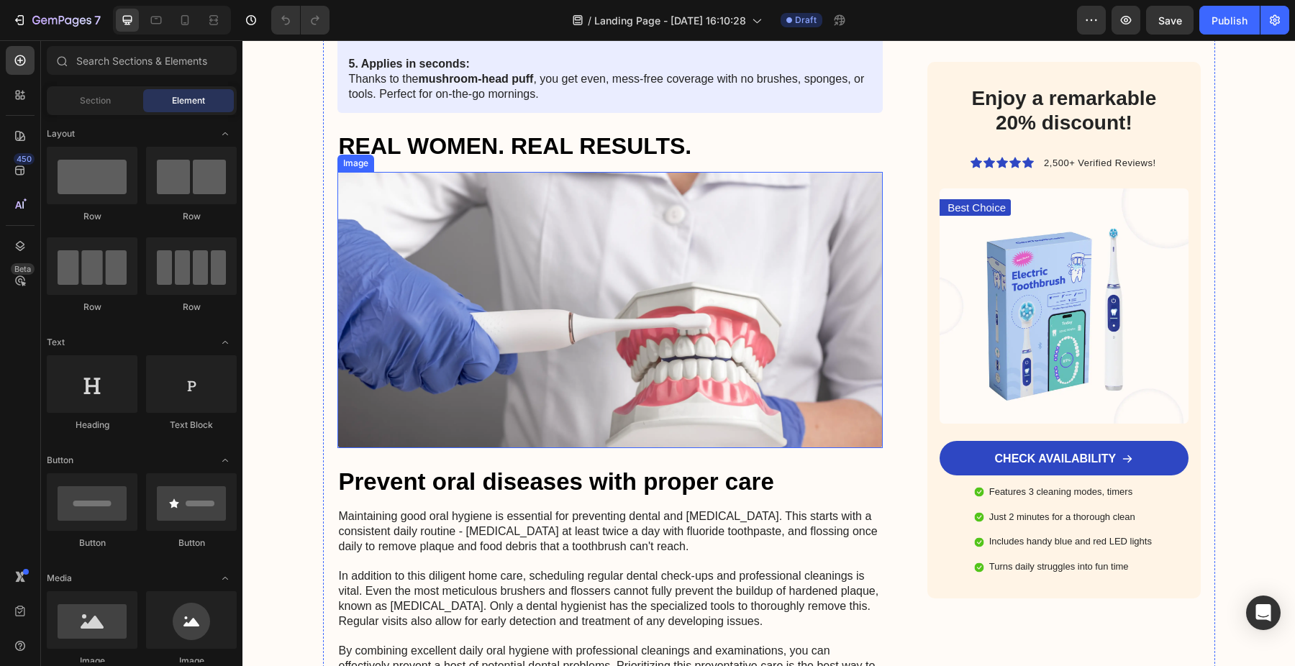
click at [655, 285] on img at bounding box center [610, 310] width 546 height 276
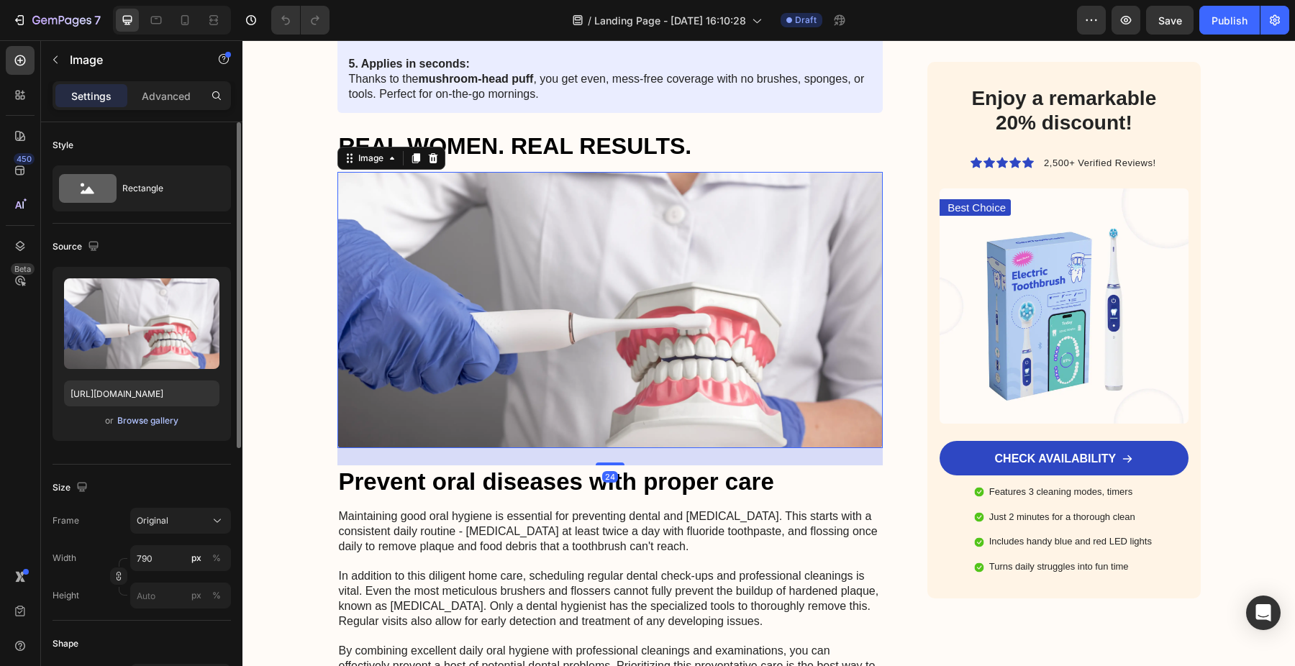
click at [142, 425] on div "Browse gallery" at bounding box center [147, 420] width 61 height 13
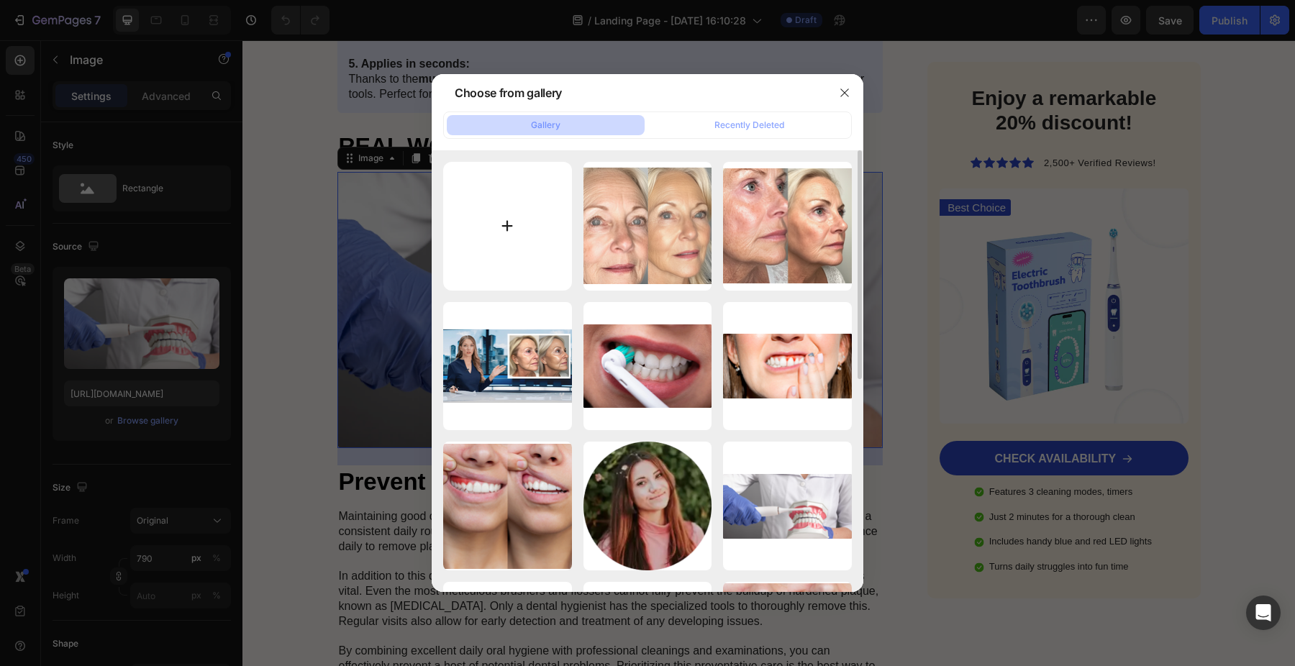
click at [497, 204] on input "file" at bounding box center [507, 226] width 129 height 129
type input "C:\fakepath\Screenshot 2025-08-27 at 16.32.52.png"
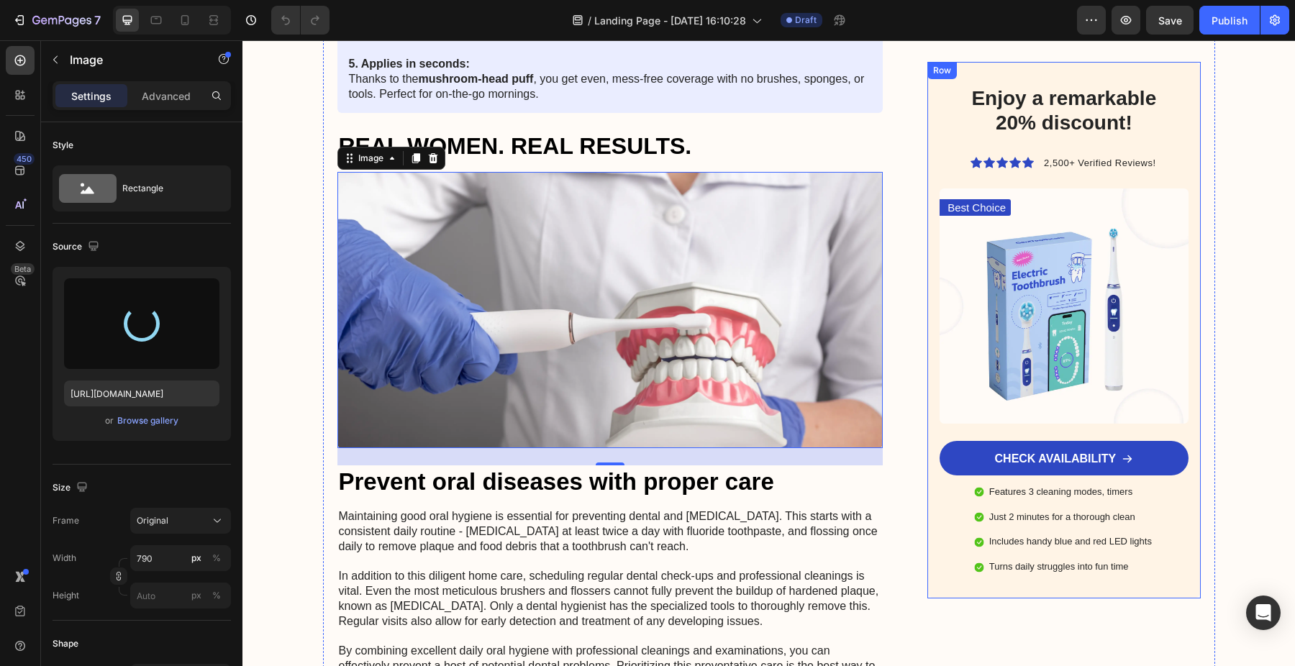
type input "https://cdn.shopify.com/s/files/1/0727/1897/5233/files/gempages_580341461564785…"
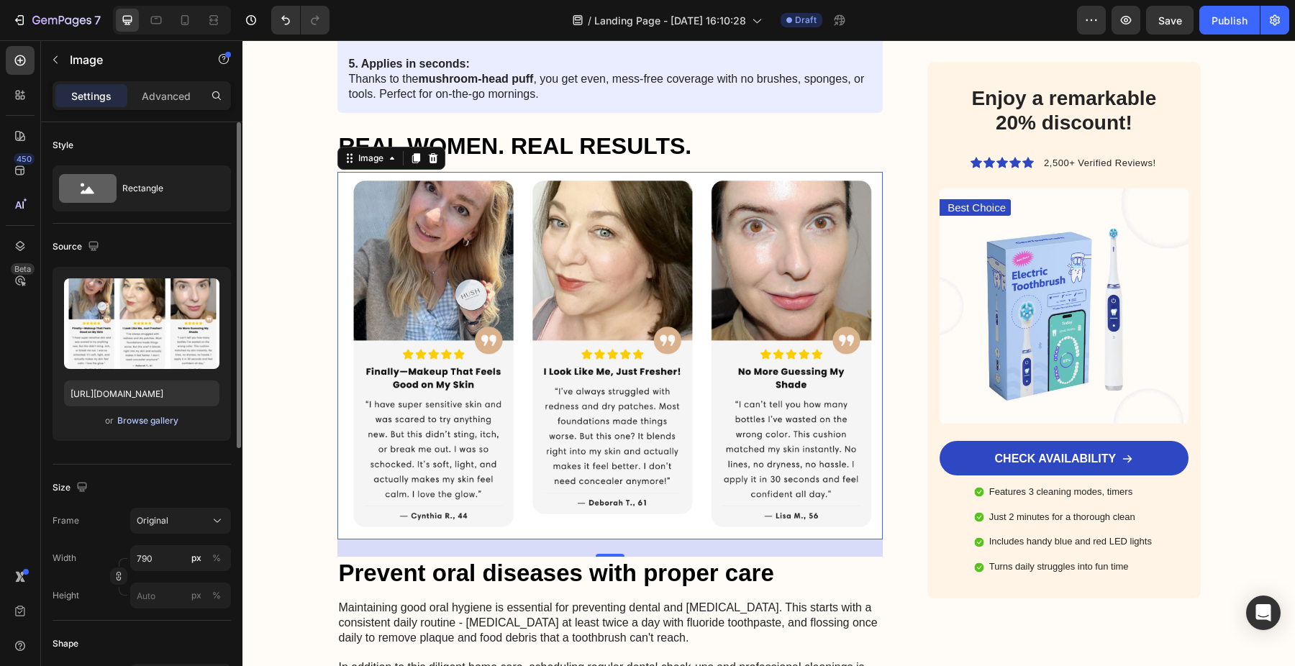
click at [147, 417] on div "Browse gallery" at bounding box center [147, 420] width 61 height 13
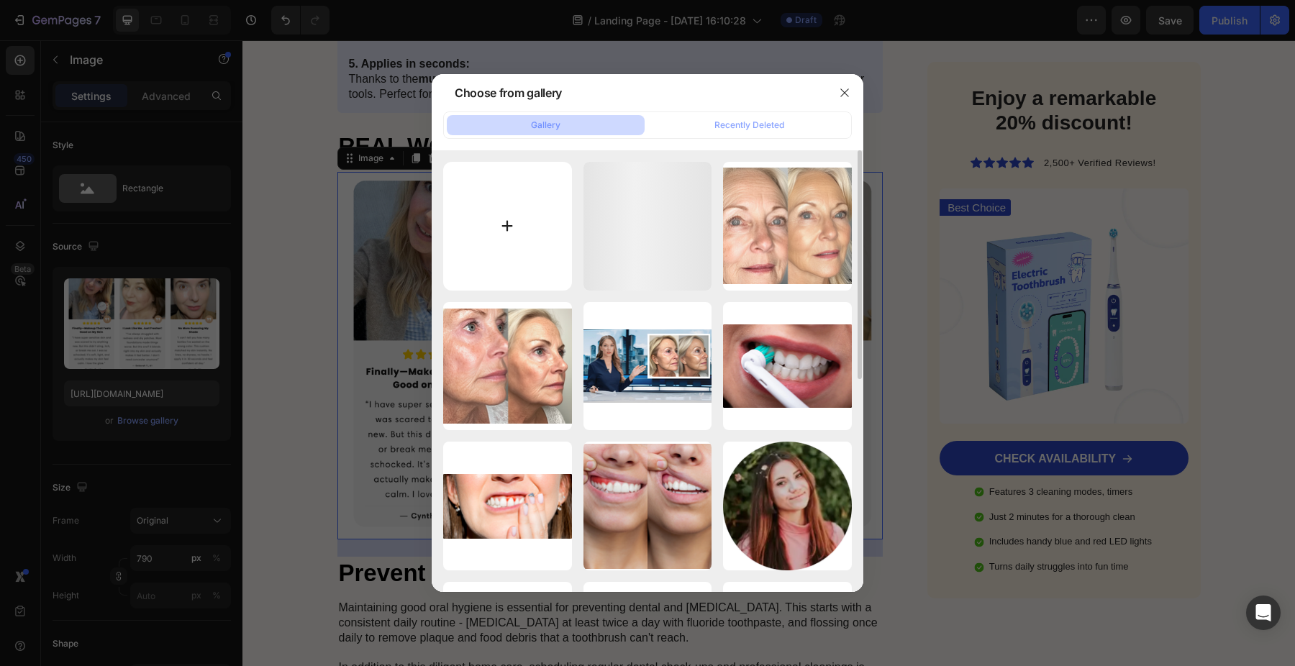
click at [492, 244] on input "file" at bounding box center [507, 226] width 129 height 129
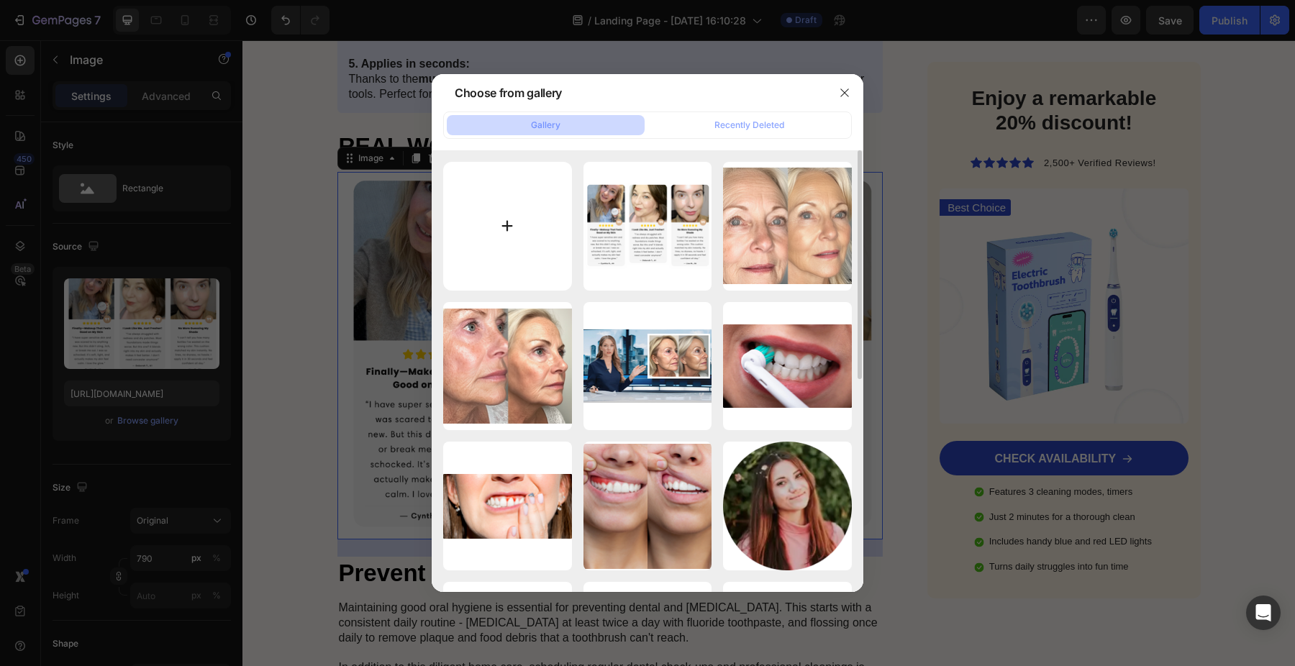
type input "C:\fakepath\Screenshot 2025-08-27 at 16.32.52.jpg"
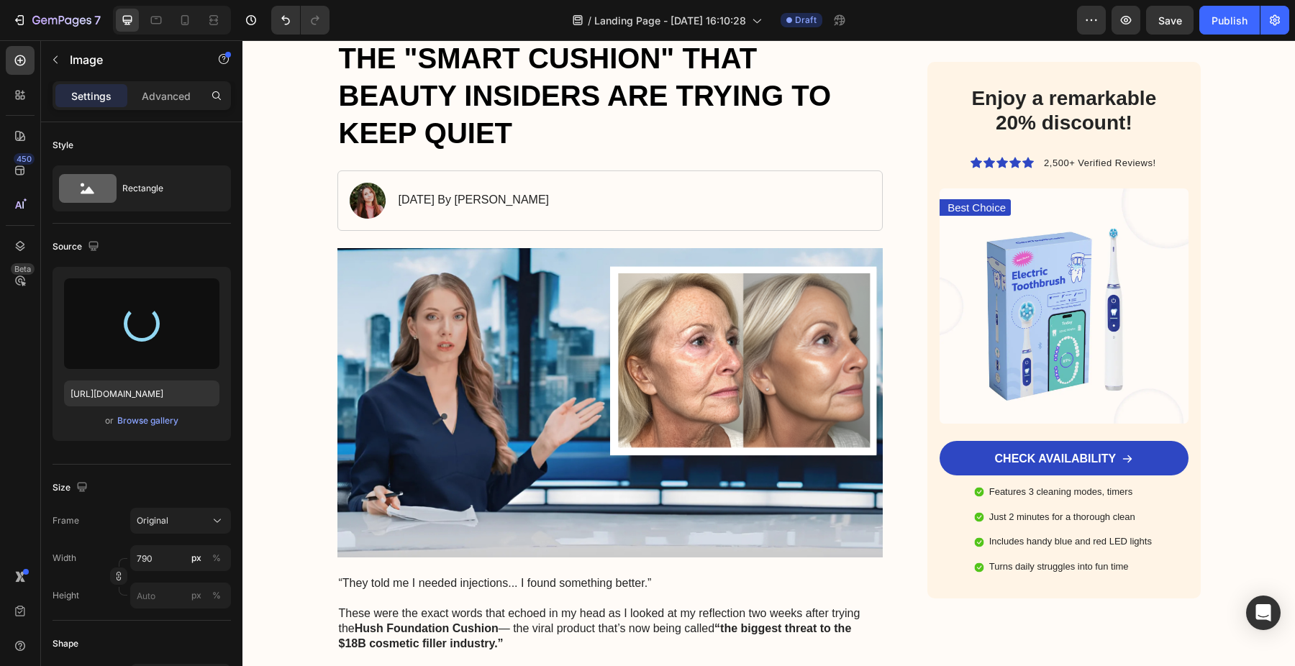
scroll to position [0, 0]
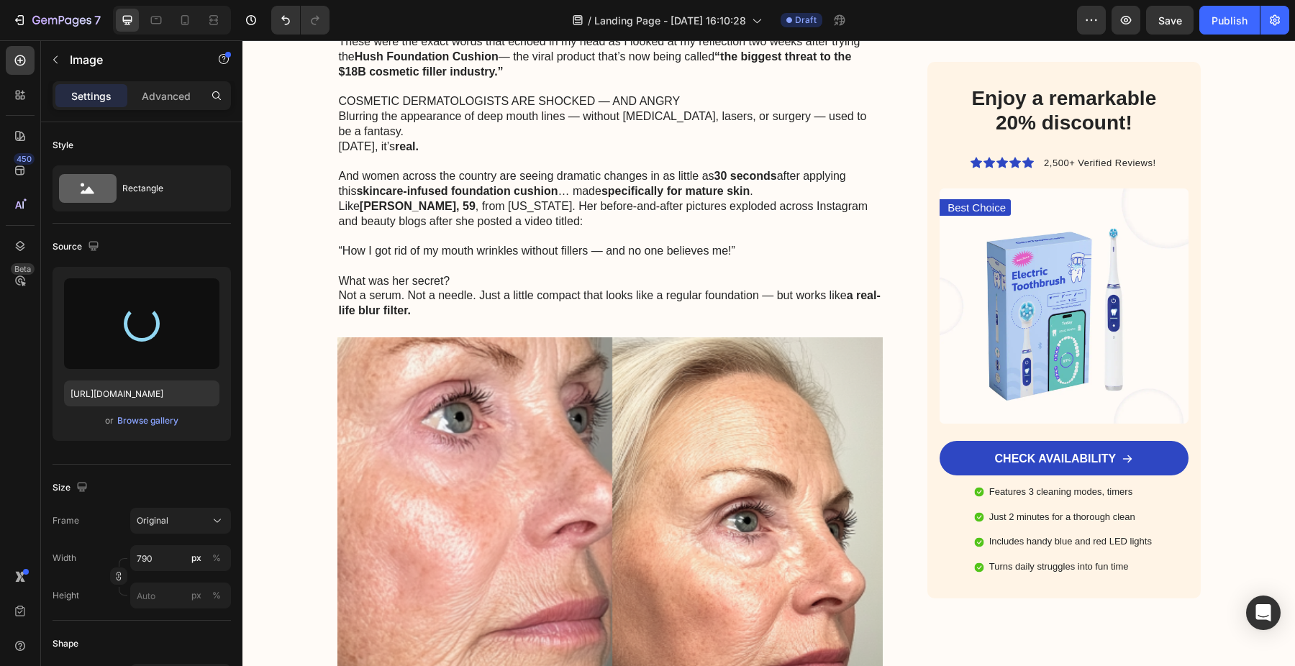
type input "https://cdn.shopify.com/s/files/1/0727/1897/5233/files/gempages_580341461564785…"
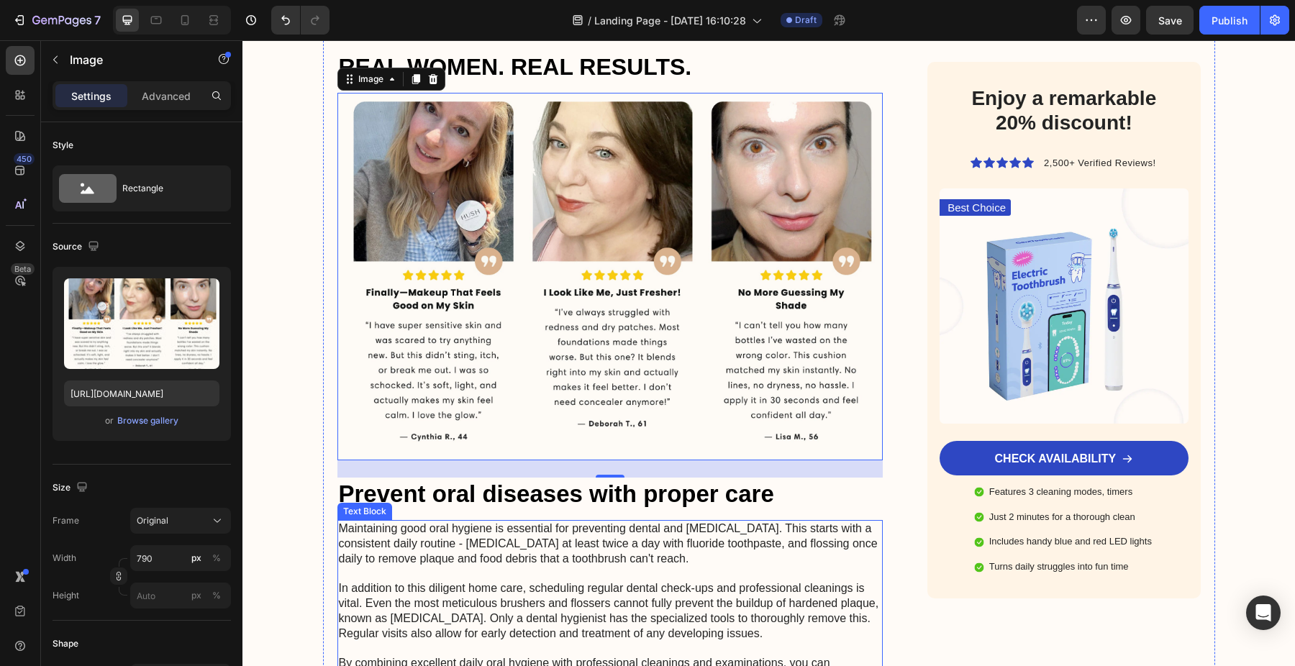
scroll to position [2980, 0]
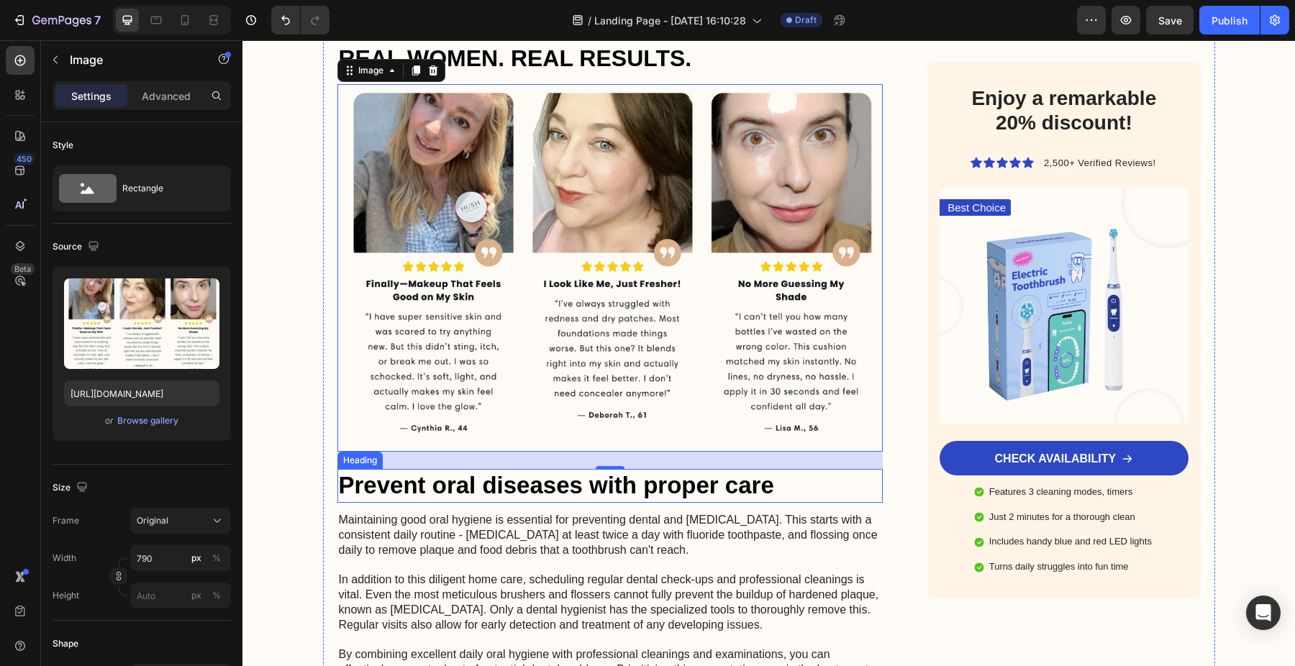
click at [414, 469] on h2 "Prevent oral diseases with proper care" at bounding box center [610, 486] width 546 height 34
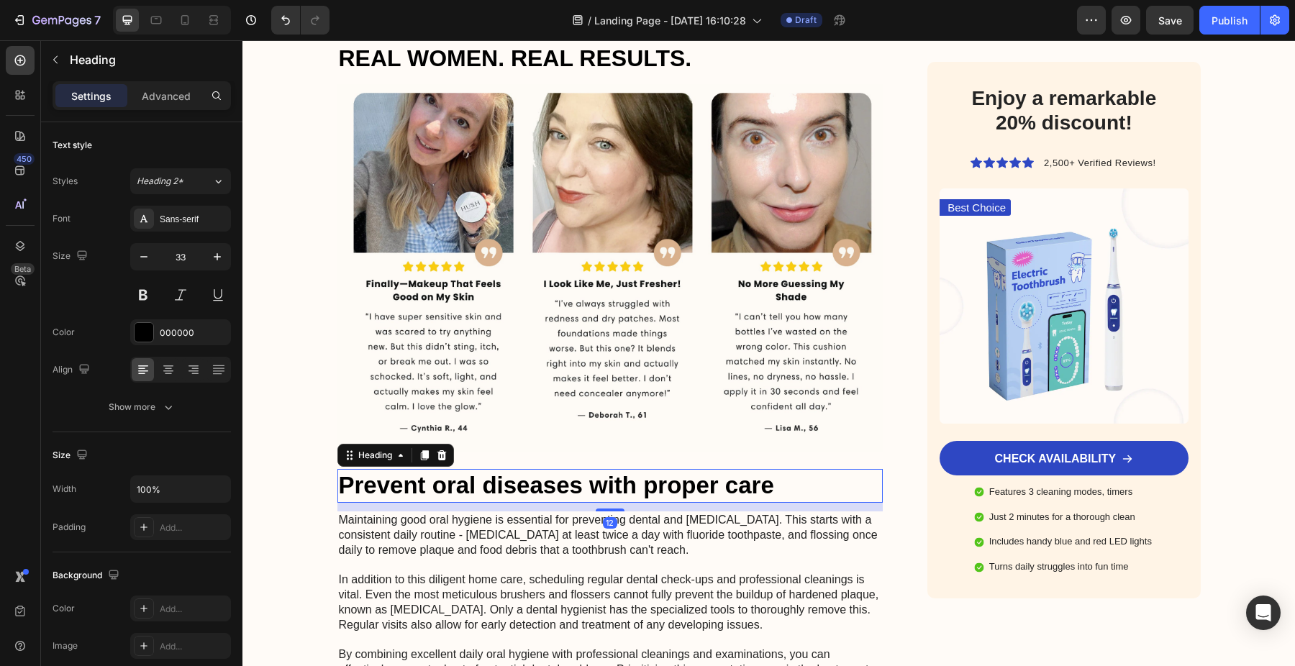
click at [414, 469] on h2 "Prevent oral diseases with proper care" at bounding box center [610, 486] width 546 height 34
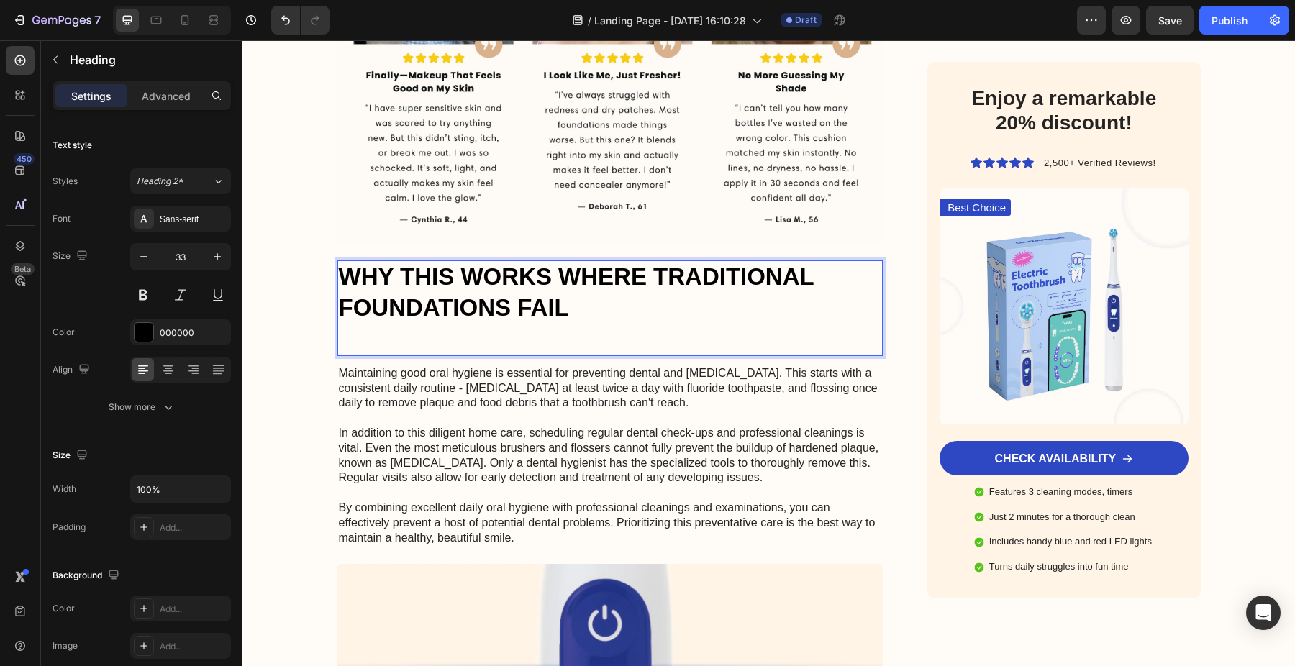
scroll to position [3209, 0]
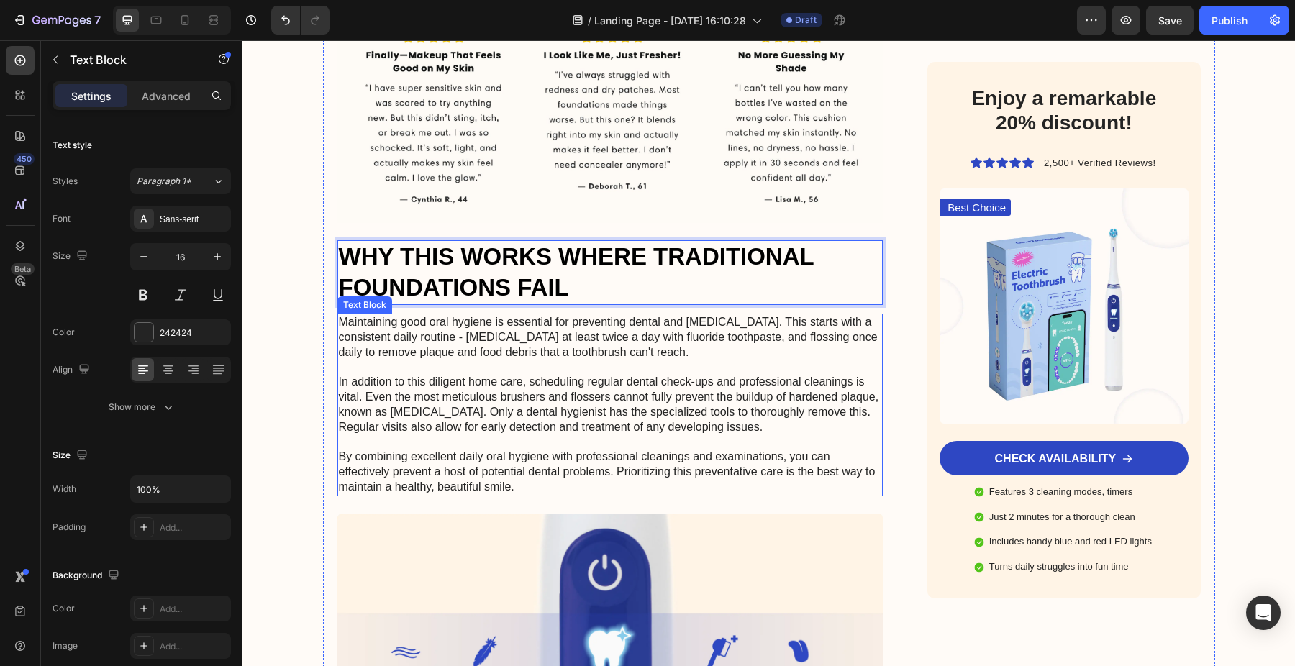
click at [474, 358] on p "Maintaining good oral hygiene is essential for preventing dental and gum diseas…" at bounding box center [610, 405] width 543 height 180
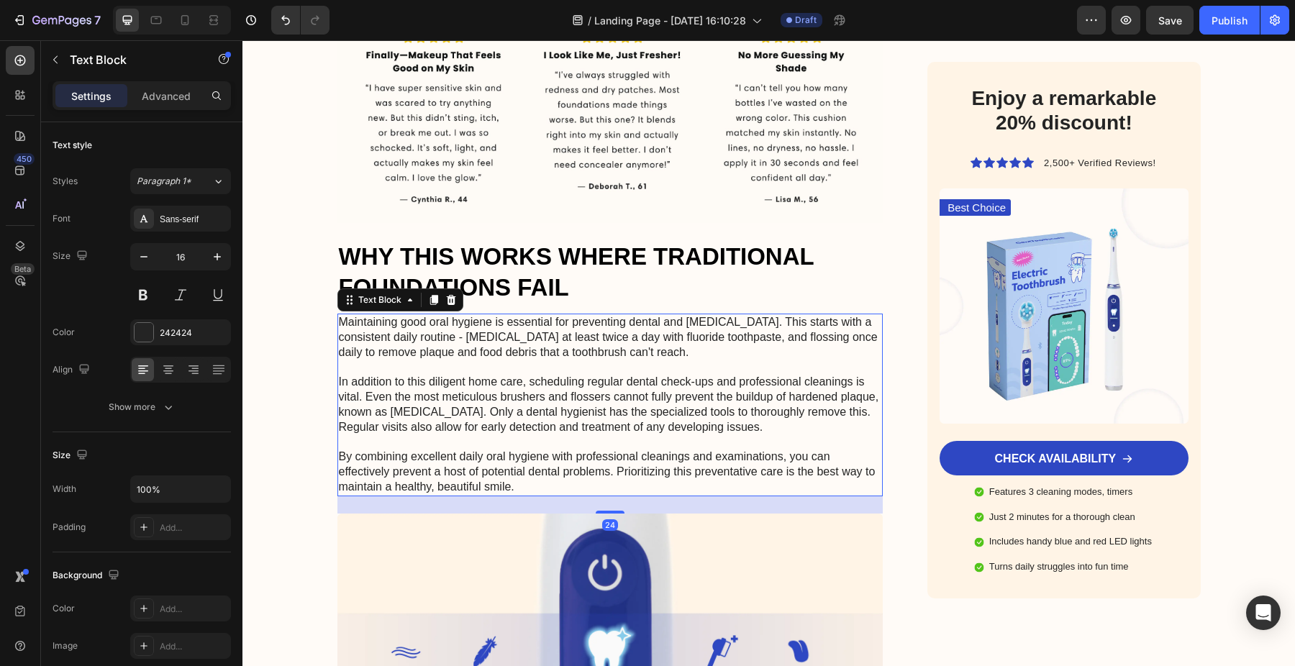
click at [474, 358] on p "Maintaining good oral hygiene is essential for preventing dental and gum diseas…" at bounding box center [610, 405] width 543 height 180
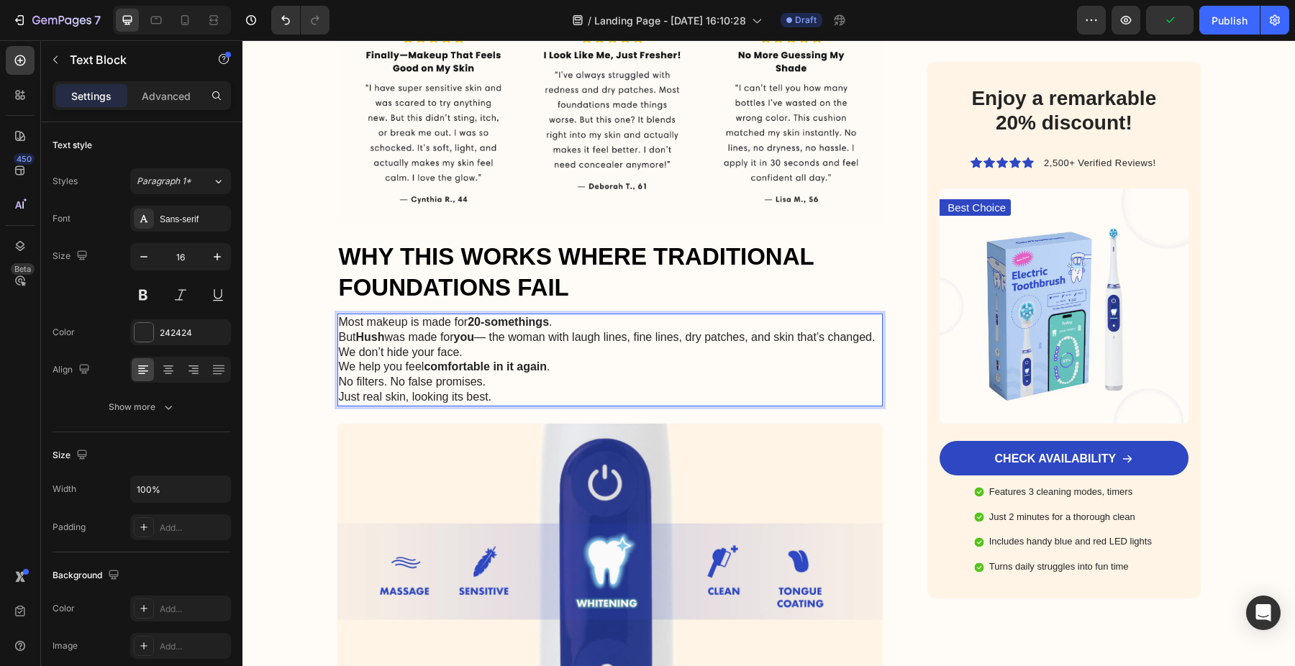
click at [581, 315] on p "Most makeup is made for 20-somethings ." at bounding box center [610, 322] width 543 height 15
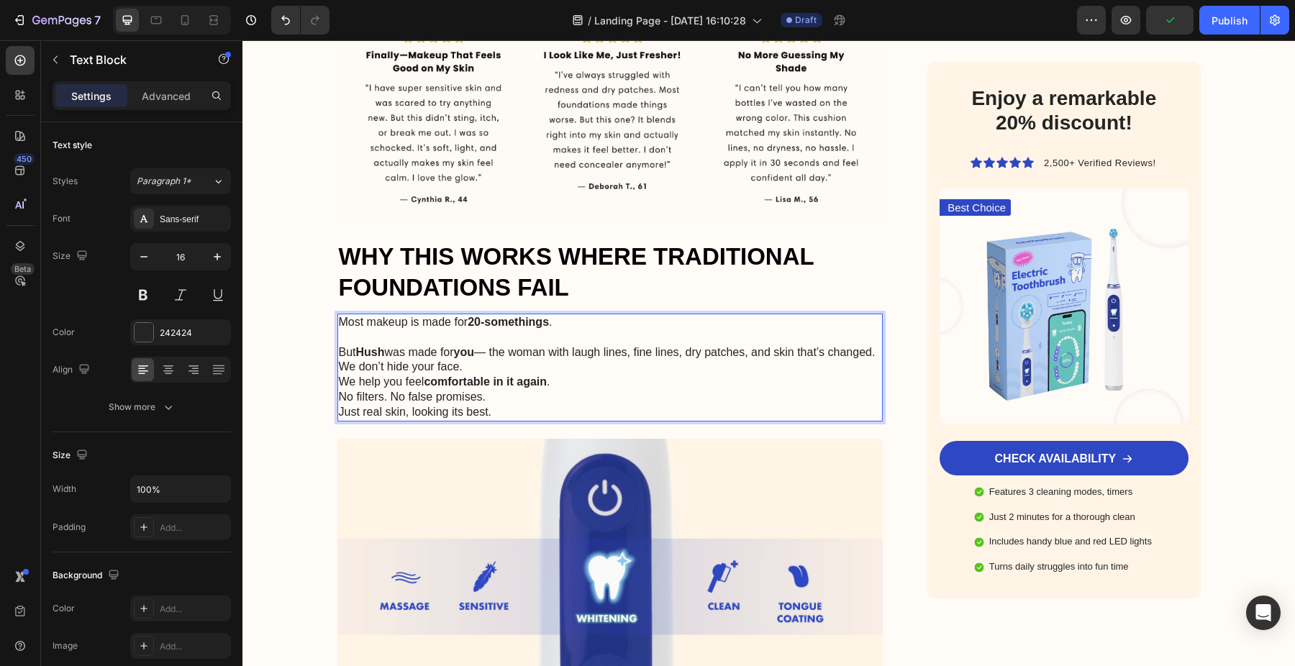
click at [532, 345] on p "But Hush was made for you — the woman with laugh lines, fine lines, dry patches…" at bounding box center [610, 352] width 543 height 15
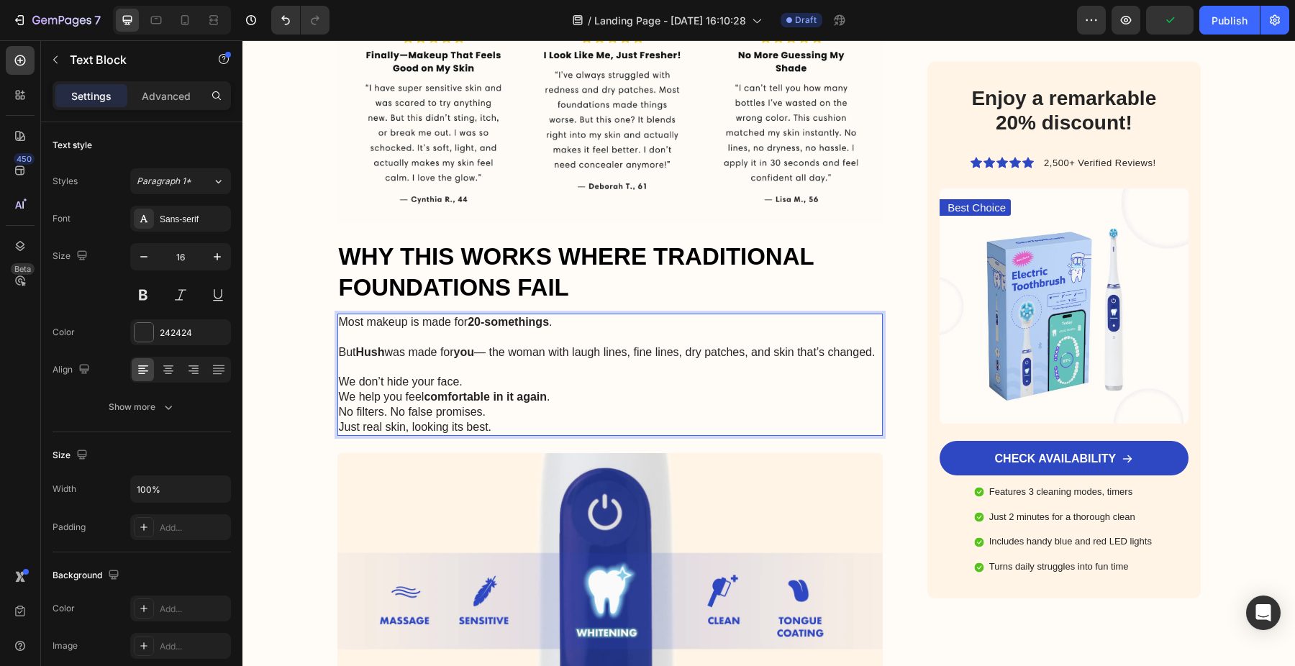
click at [529, 375] on p "We don’t hide your face. We help you feel comfortable in it again ." at bounding box center [610, 390] width 543 height 30
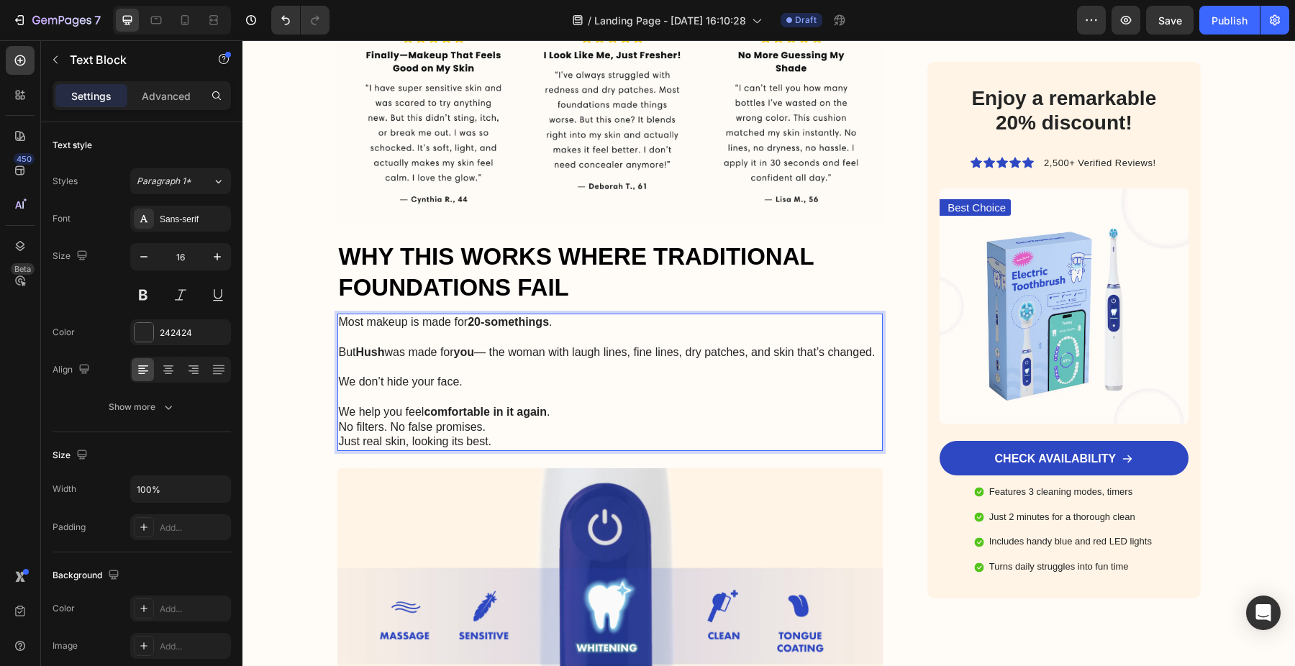
click at [567, 399] on p "⁠⁠⁠⁠⁠⁠⁠ We help you feel comfortable in it again ." at bounding box center [610, 405] width 543 height 30
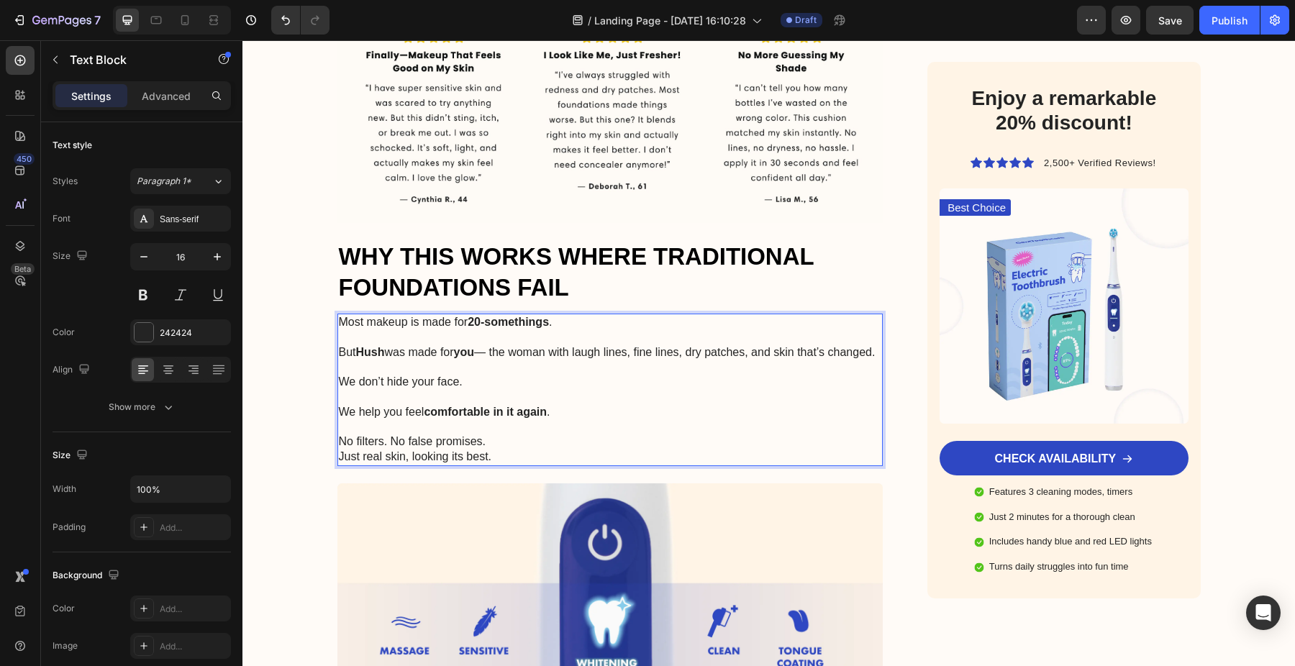
click at [544, 435] on p "No filters. No false promises. Just real skin, looking its best." at bounding box center [610, 450] width 543 height 30
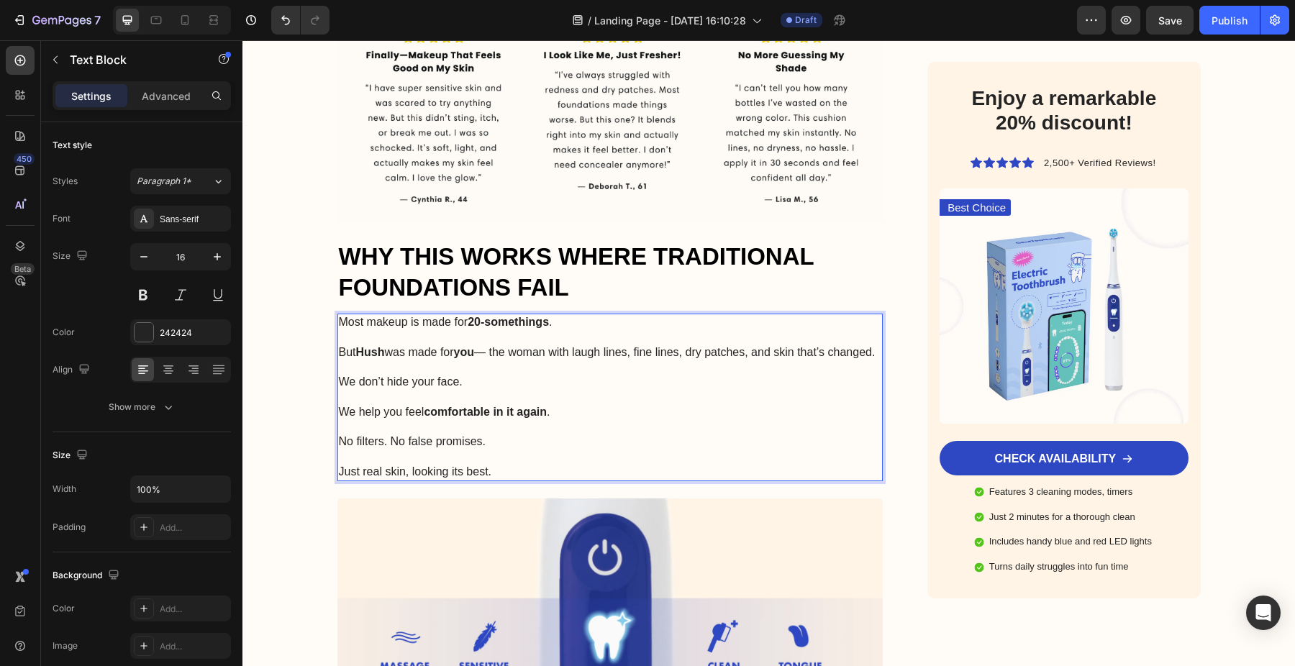
click at [491, 460] on p "⁠⁠⁠⁠⁠⁠⁠ Just real skin, looking its best." at bounding box center [610, 465] width 543 height 30
click at [491, 460] on p "Just real skin, looking its best." at bounding box center [610, 465] width 543 height 30
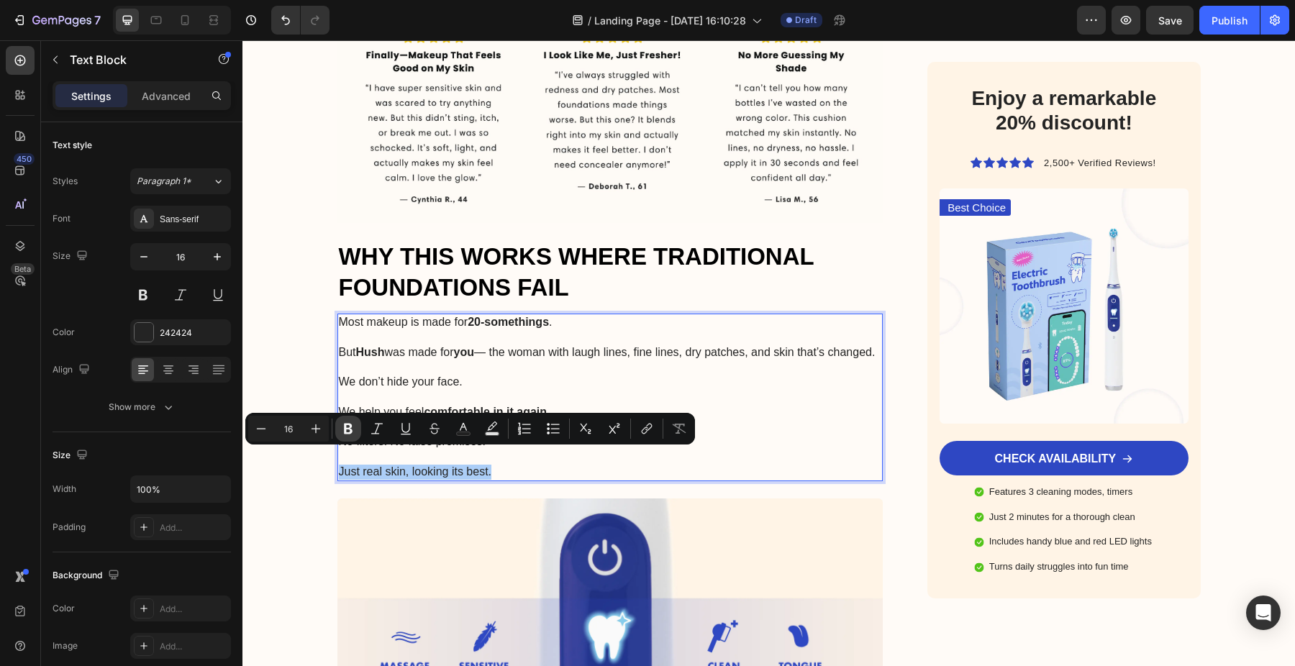
click at [350, 430] on icon "Editor contextual toolbar" at bounding box center [348, 429] width 9 height 11
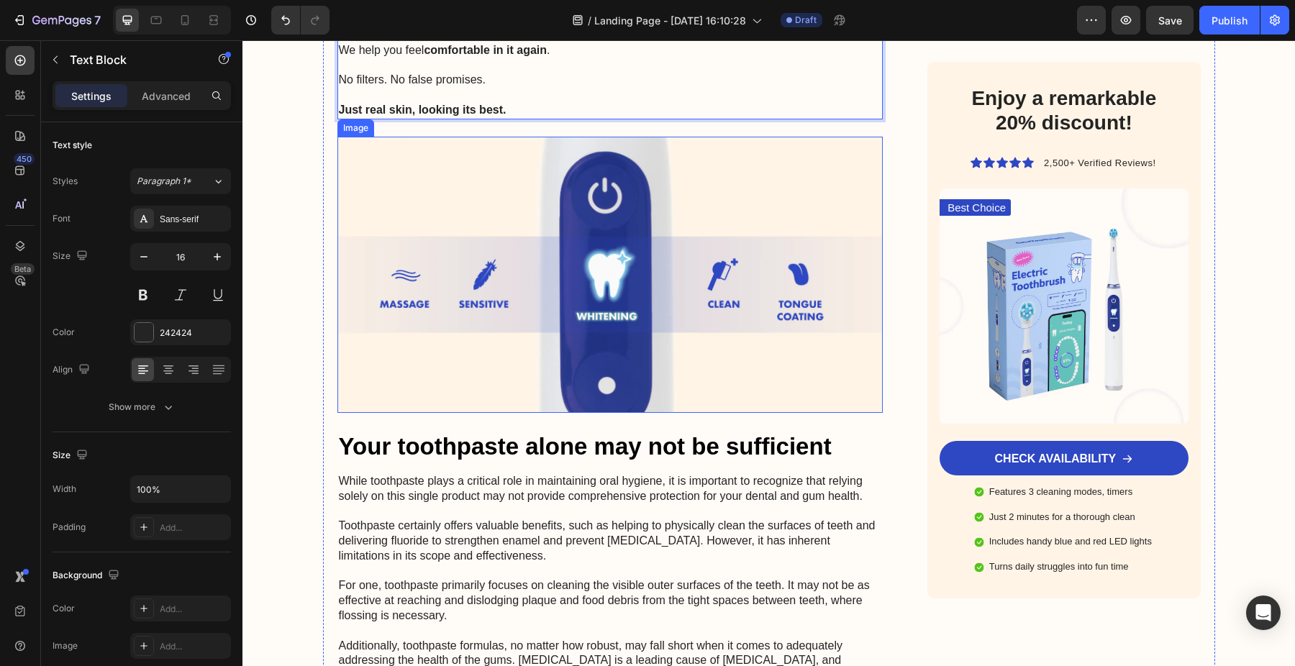
scroll to position [3580, 0]
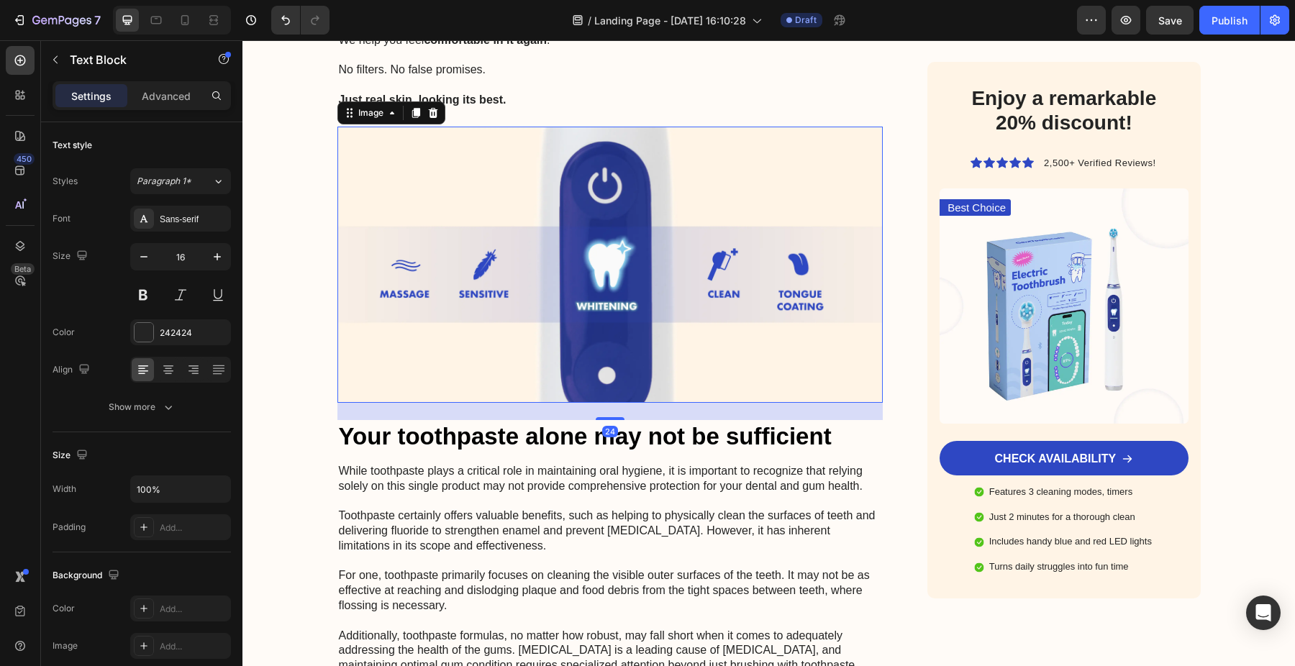
click at [744, 161] on img at bounding box center [610, 265] width 546 height 276
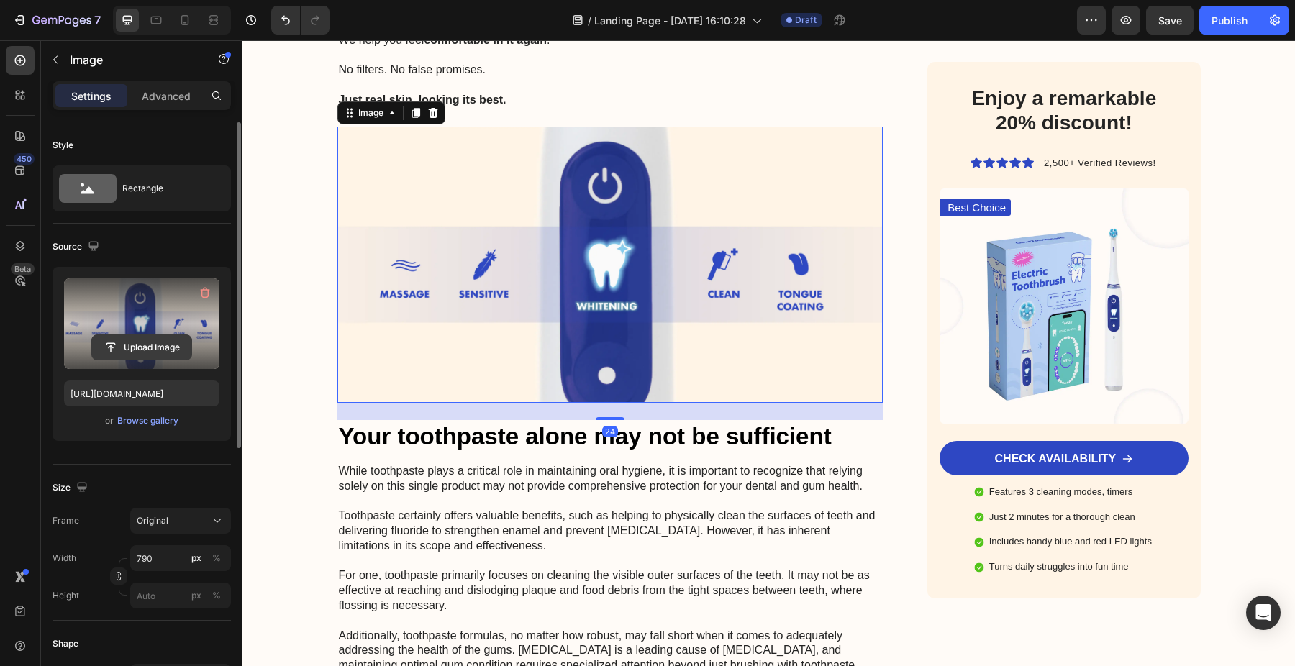
click at [157, 350] on input "file" at bounding box center [141, 347] width 99 height 24
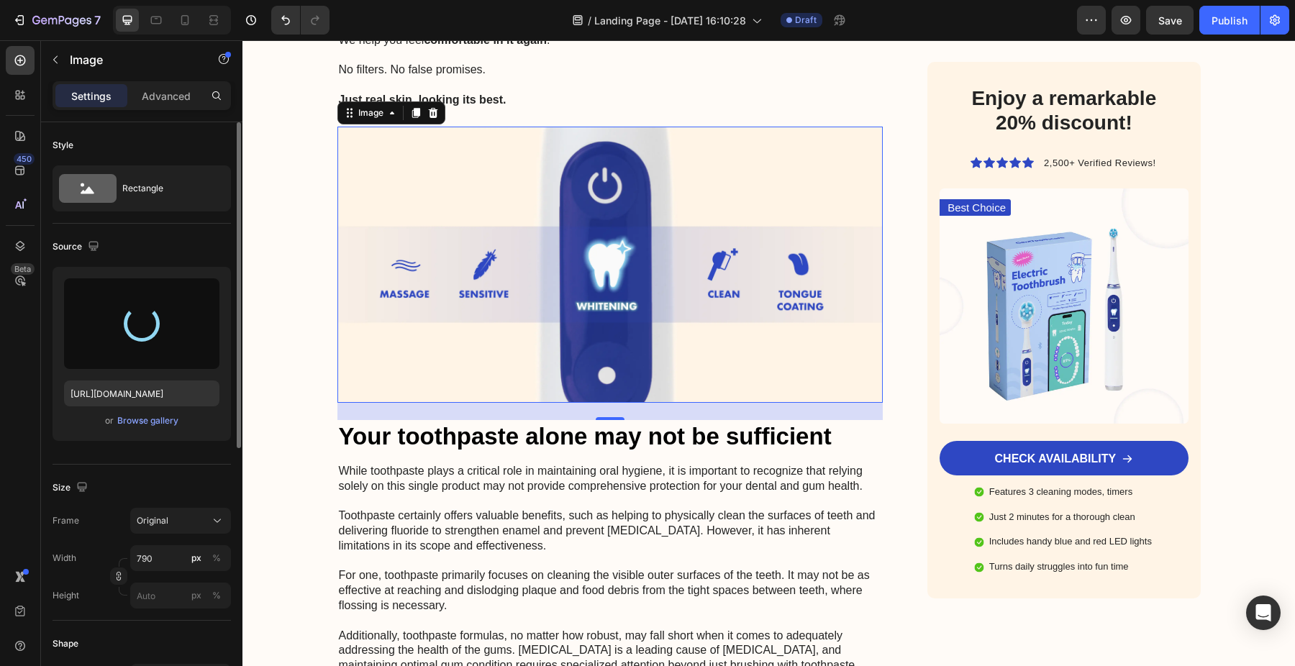
type input "https://cdn.shopify.com/s/files/1/0727/1897/5233/files/gempages_580341461564785…"
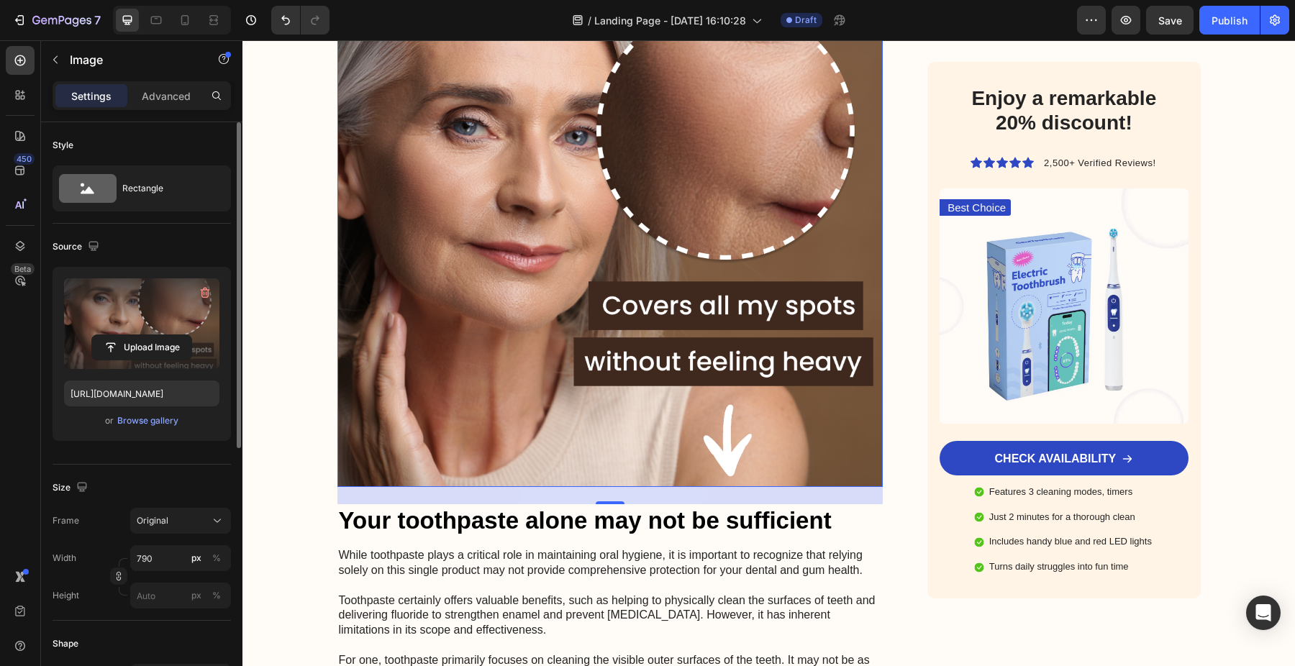
scroll to position [3769, 0]
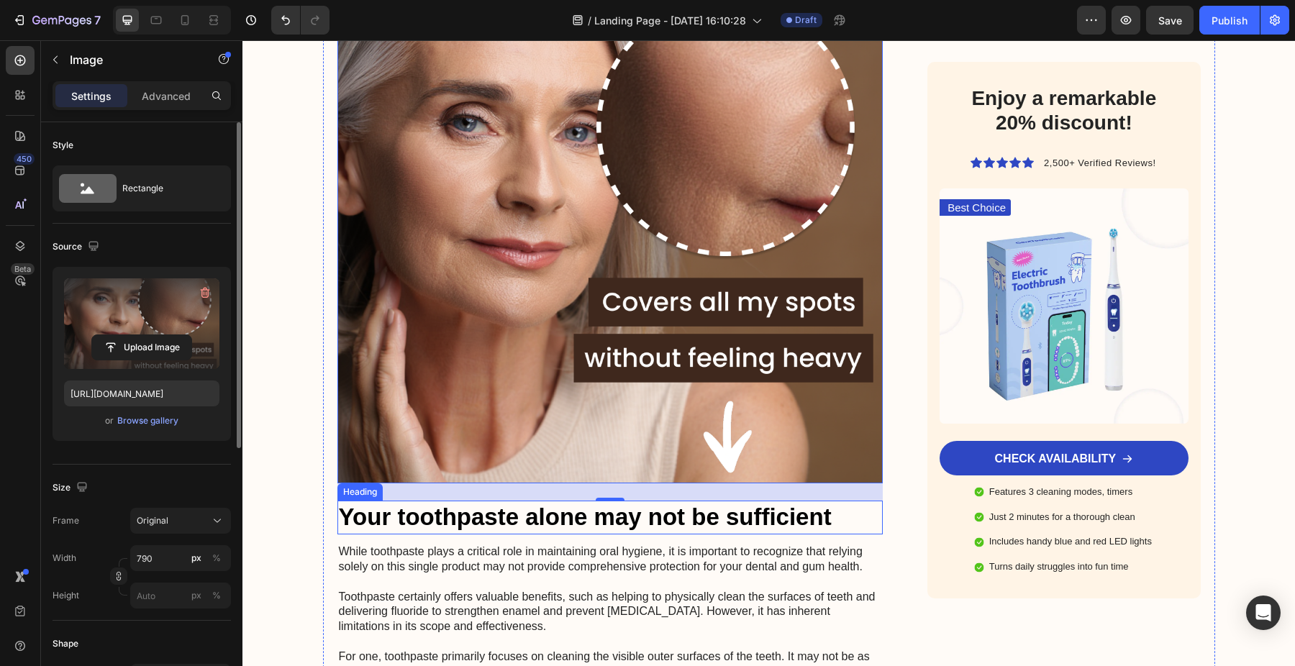
click at [474, 501] on h2 "Your toothpaste alone may not be sufficient" at bounding box center [610, 518] width 546 height 34
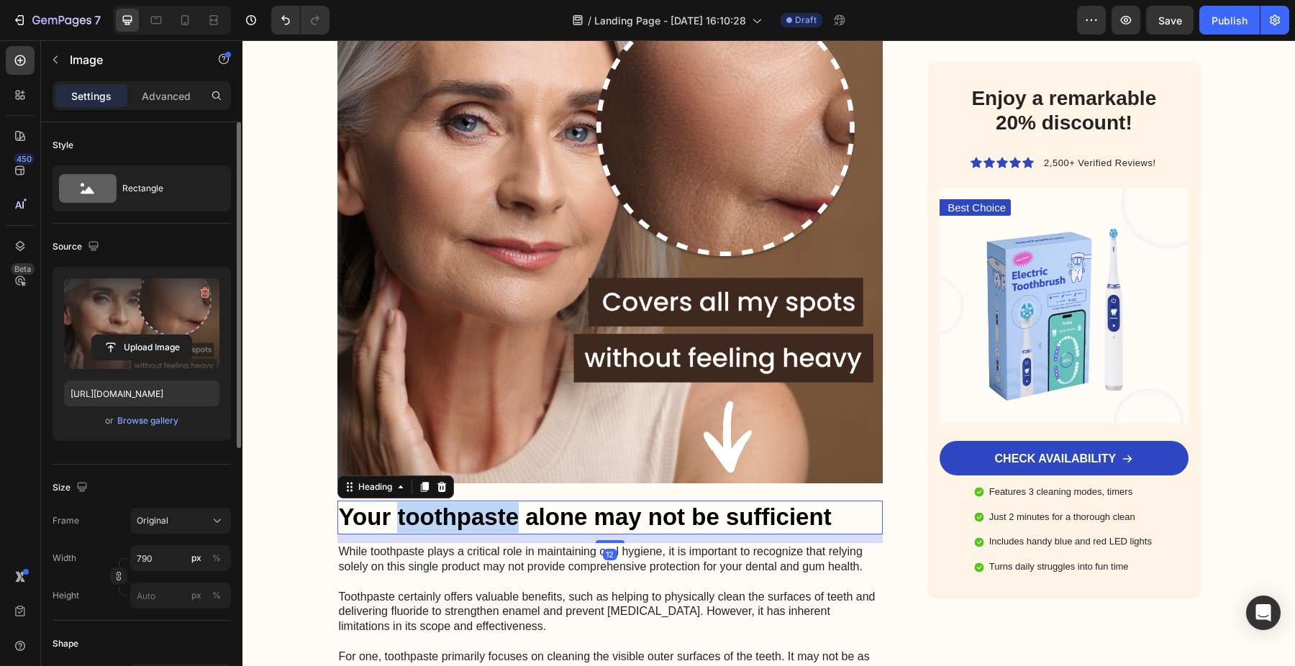
click at [474, 501] on h2 "Your toothpaste alone may not be sufficient" at bounding box center [610, 518] width 546 height 34
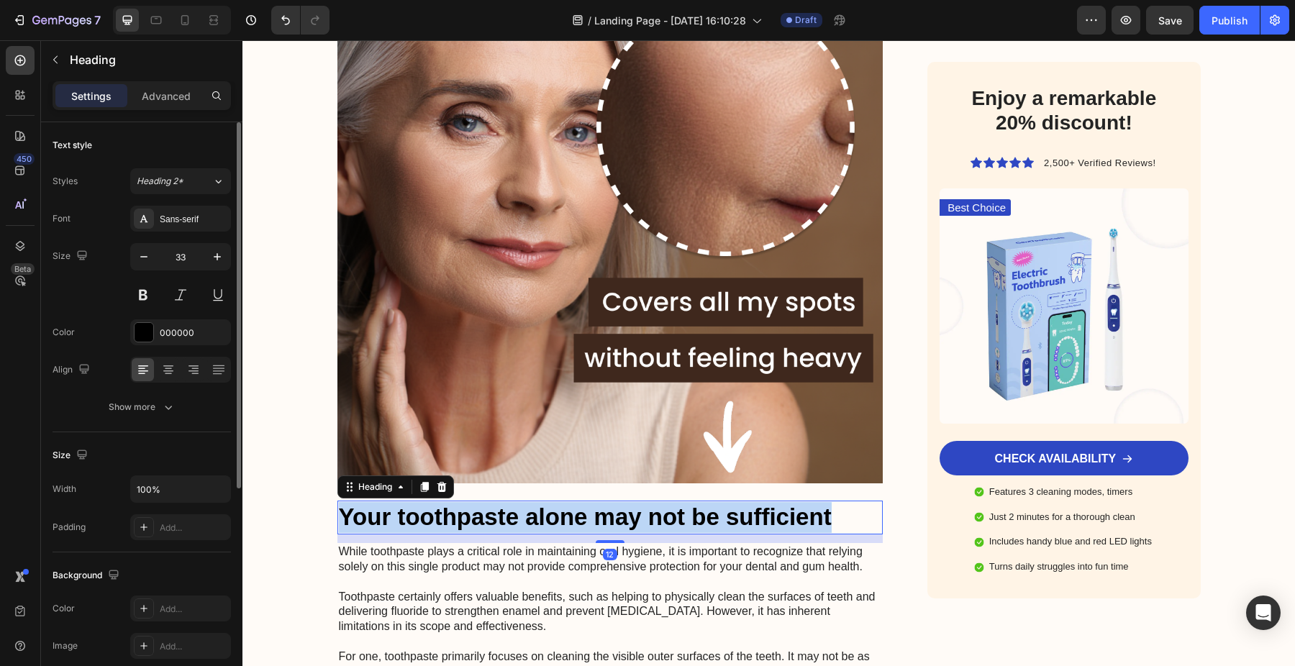
click at [474, 502] on p "Your toothpaste alone may not be sufficient" at bounding box center [610, 517] width 543 height 31
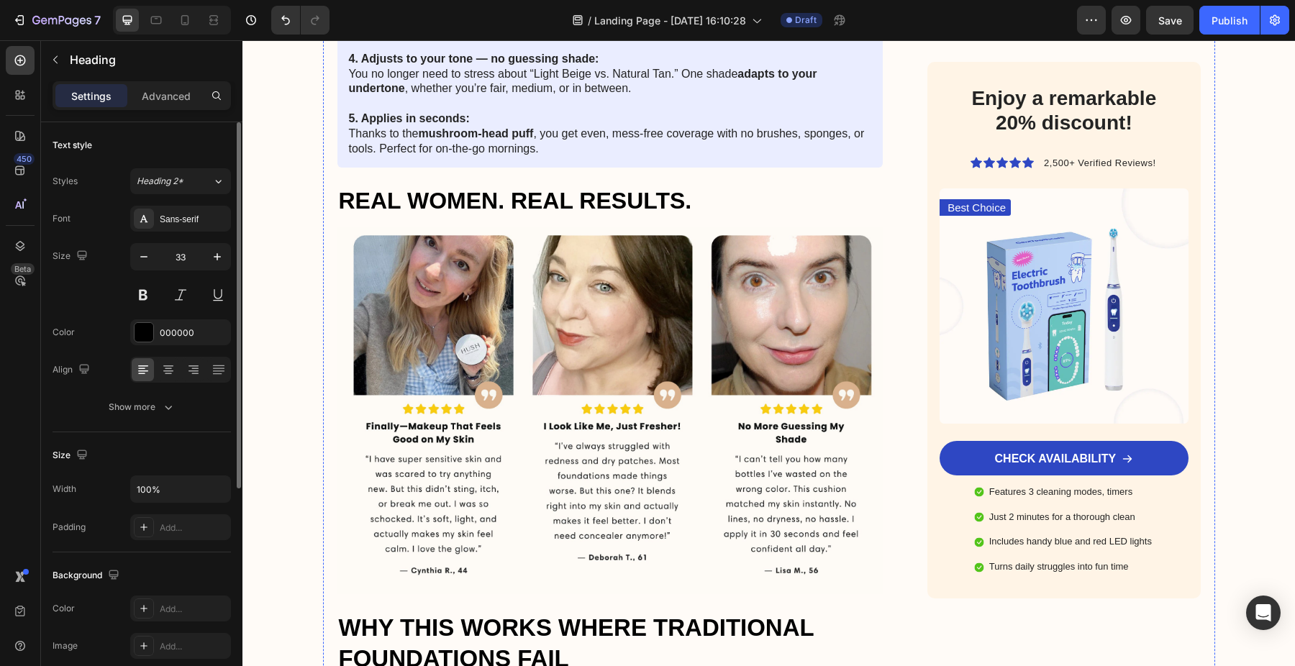
scroll to position [2849, 0]
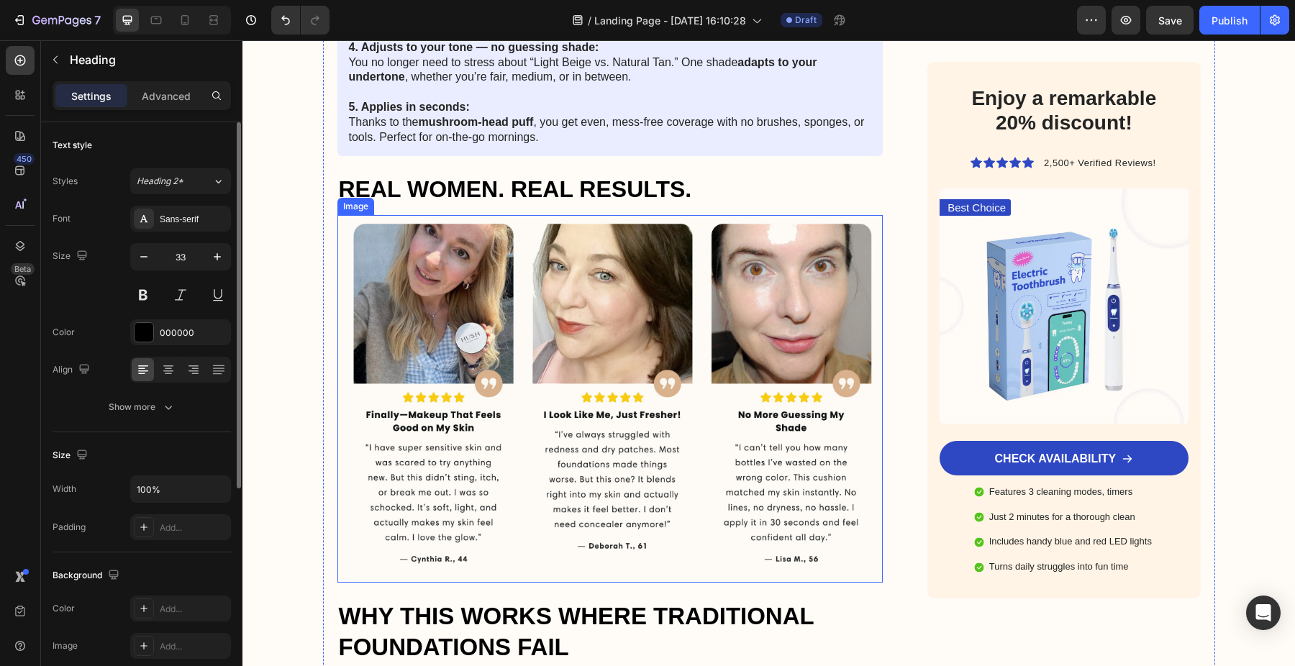
click at [549, 275] on img at bounding box center [610, 399] width 546 height 368
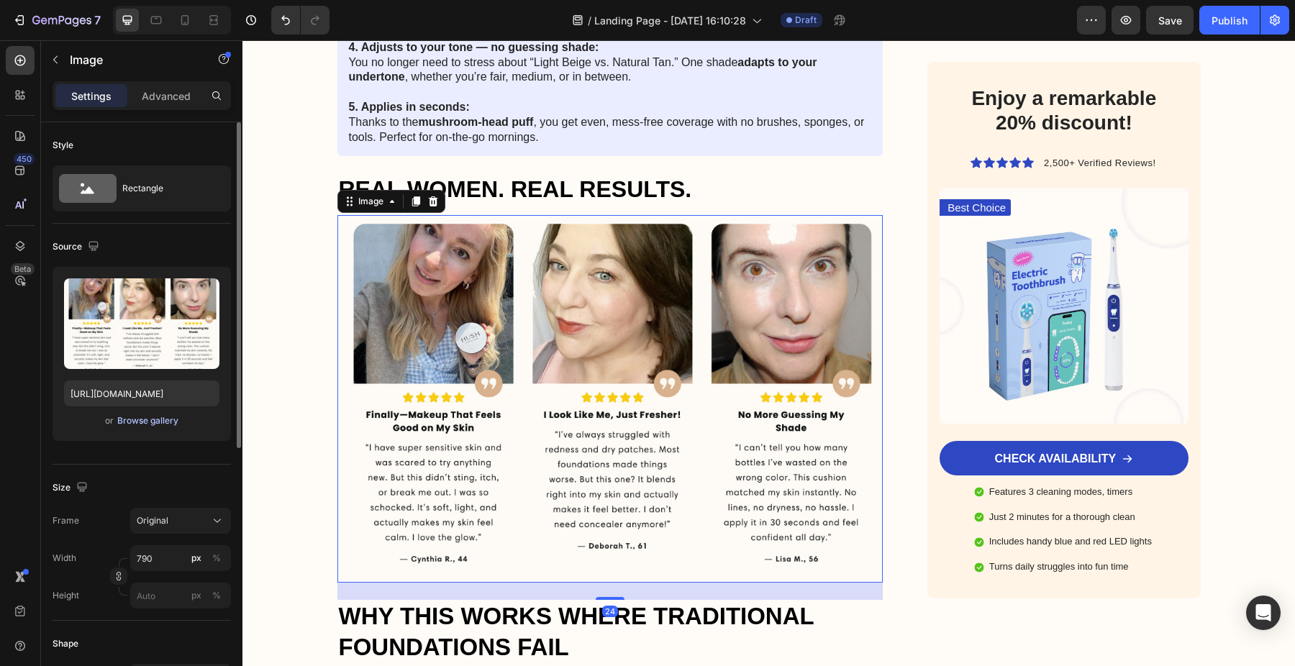
click at [157, 426] on div "Browse gallery" at bounding box center [147, 420] width 61 height 13
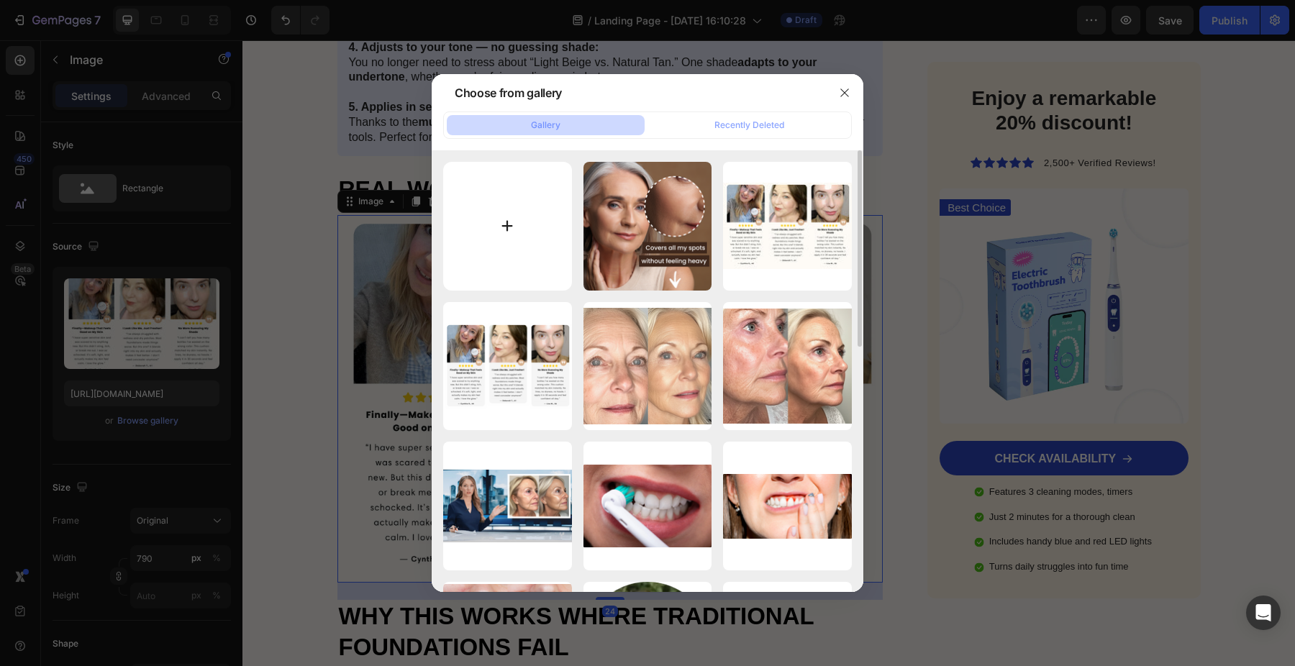
click at [514, 256] on input "file" at bounding box center [507, 226] width 129 height 129
type input "C:\fakepath\Screenshot 2025-08-27 at 16.32.52 (1).jpg"
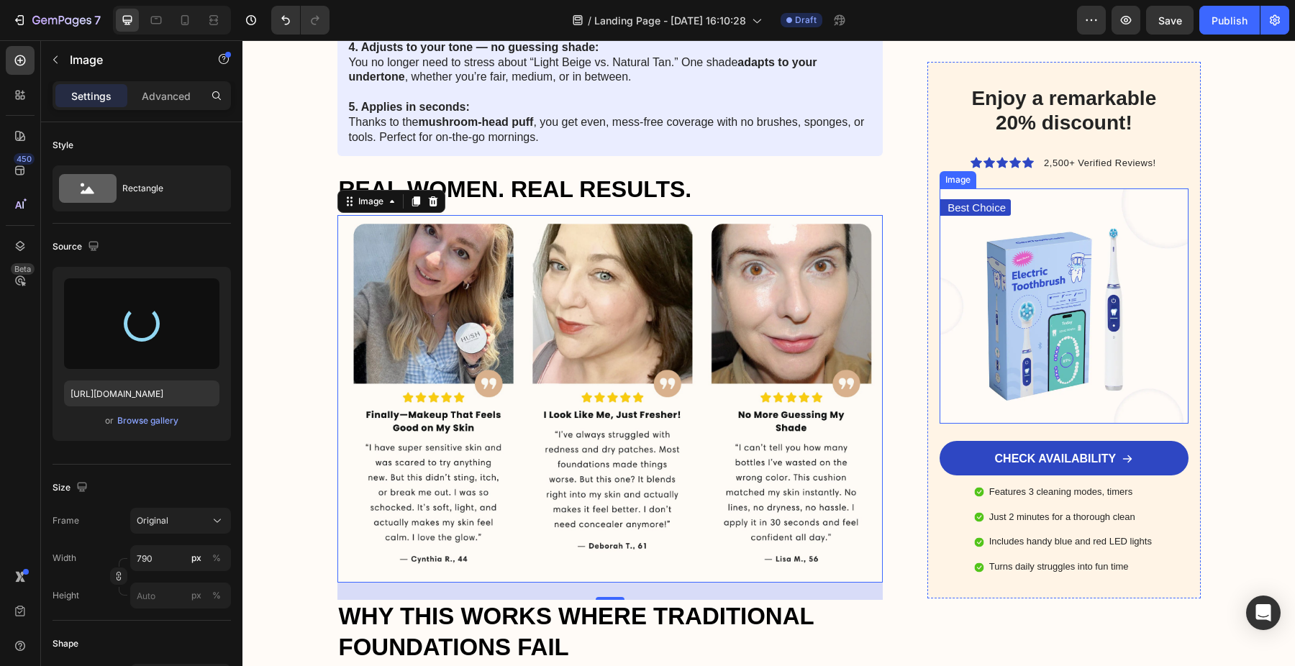
click at [1111, 283] on img at bounding box center [1064, 305] width 248 height 235
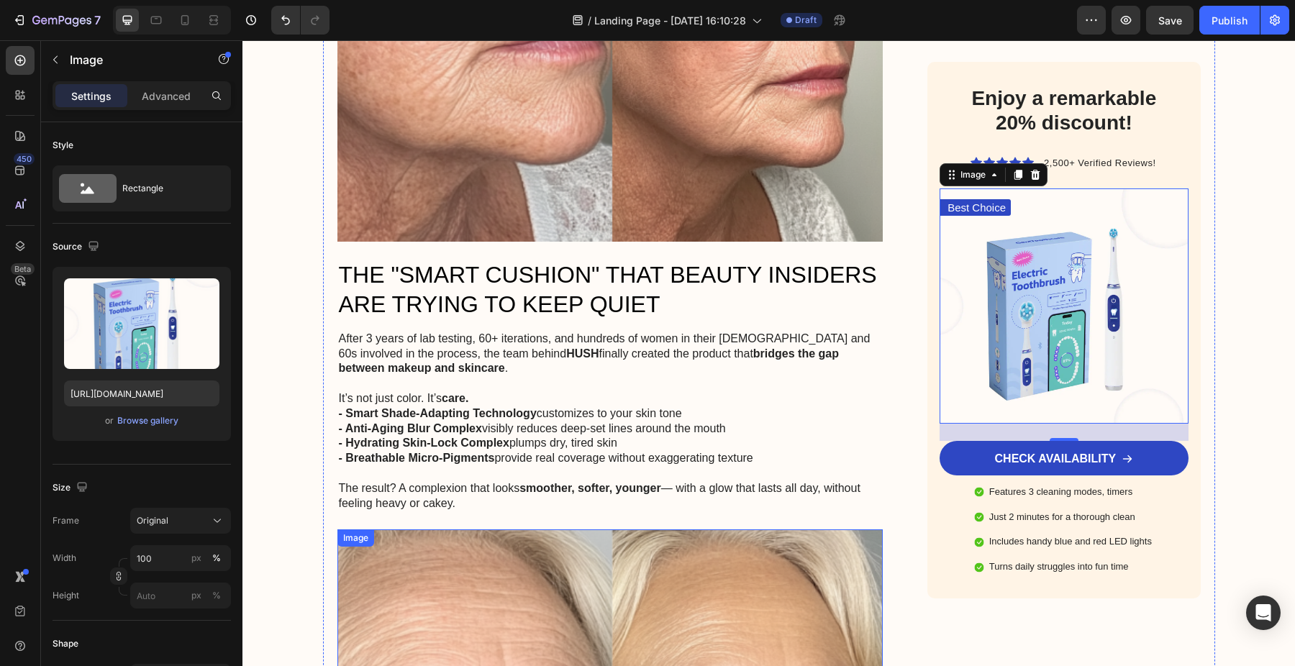
scroll to position [1340, 0]
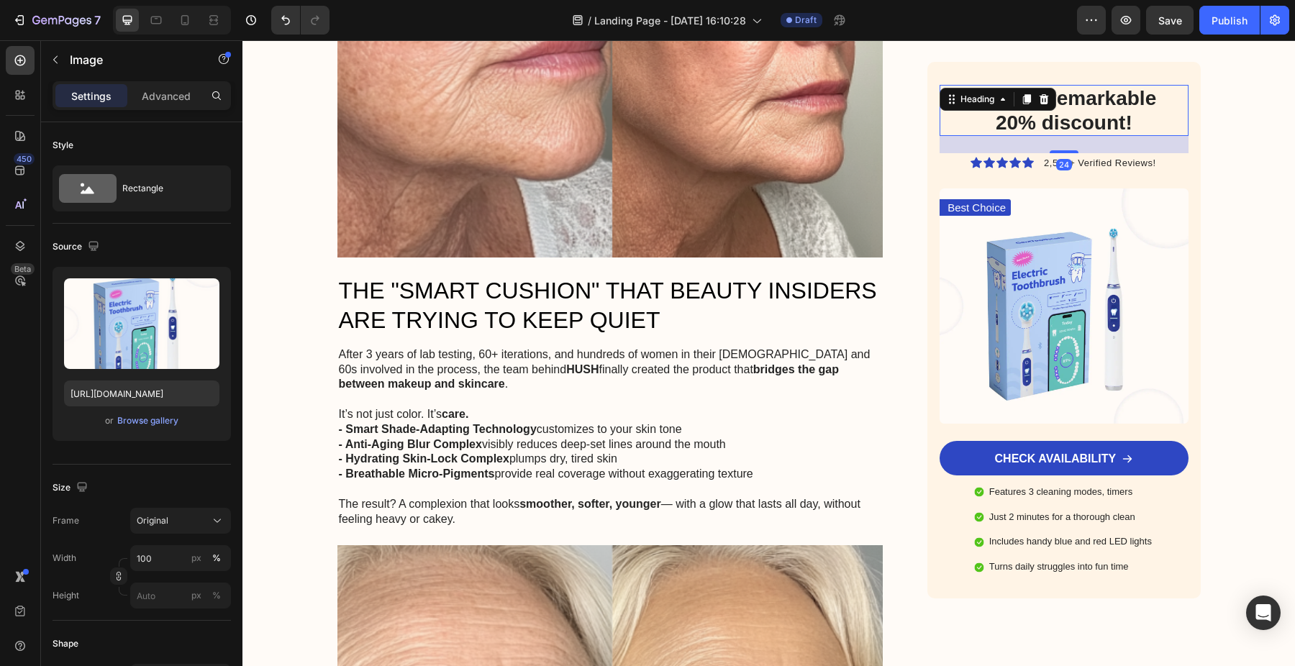
click at [1055, 110] on h2 "Enjoy a remarkable 20% discount!" at bounding box center [1064, 110] width 226 height 51
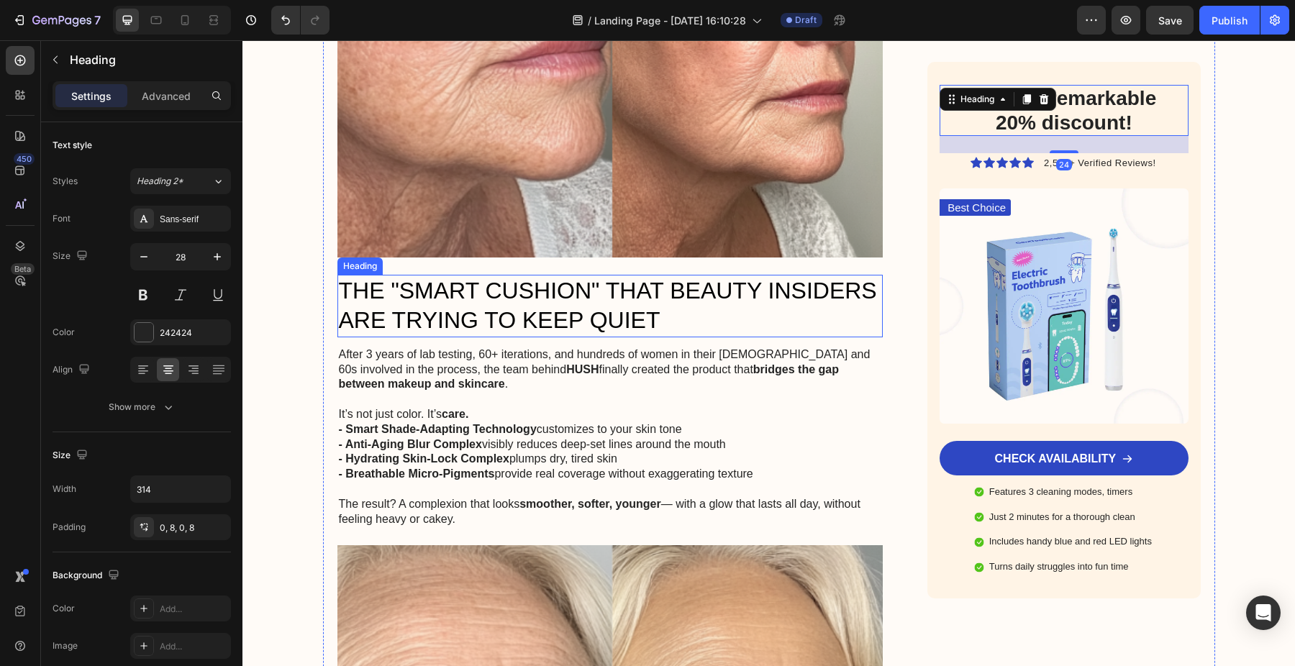
click at [819, 322] on h3 "THE "SMART CUSHION" THAT BEAUTY INSIDERS ARE TRYING TO KEEP QUIET" at bounding box center [610, 306] width 546 height 63
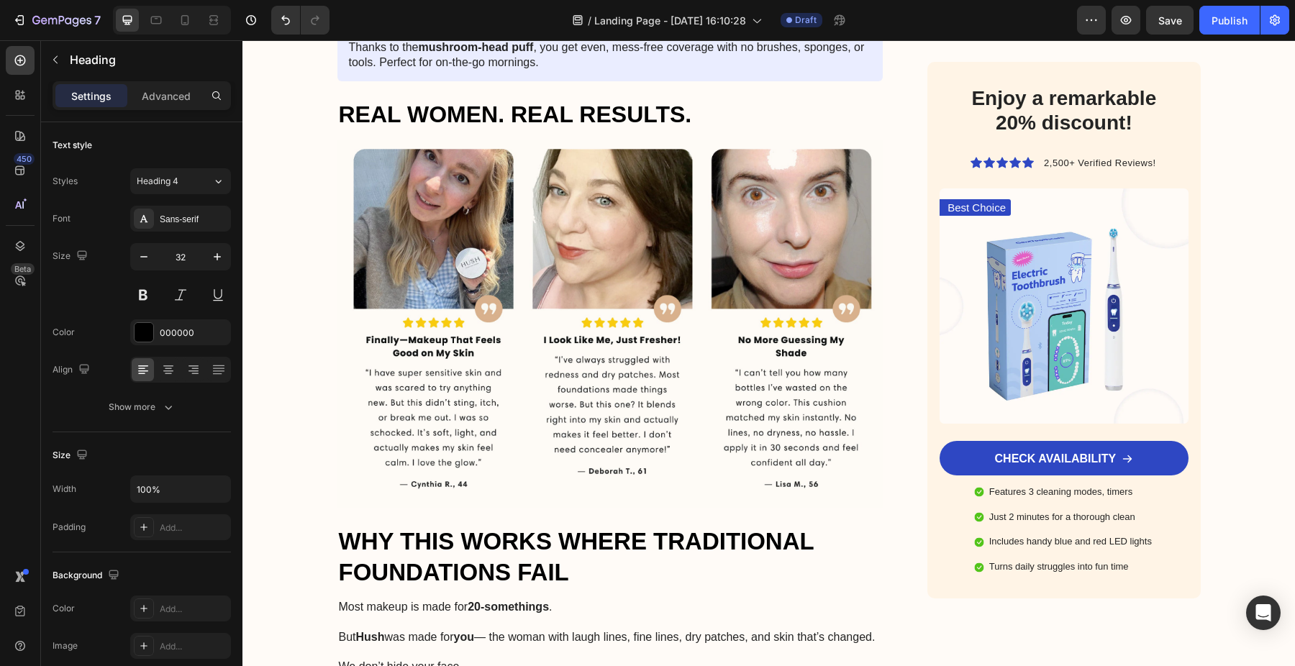
scroll to position [2916, 0]
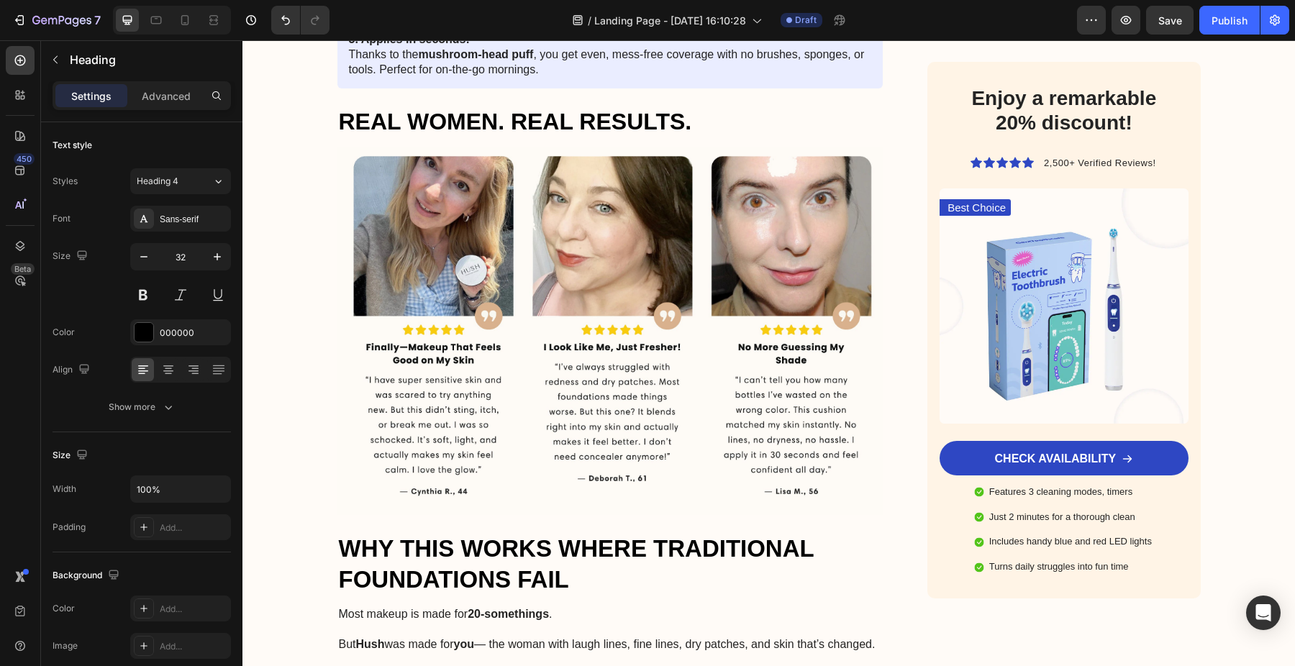
click at [819, 322] on img at bounding box center [610, 331] width 546 height 368
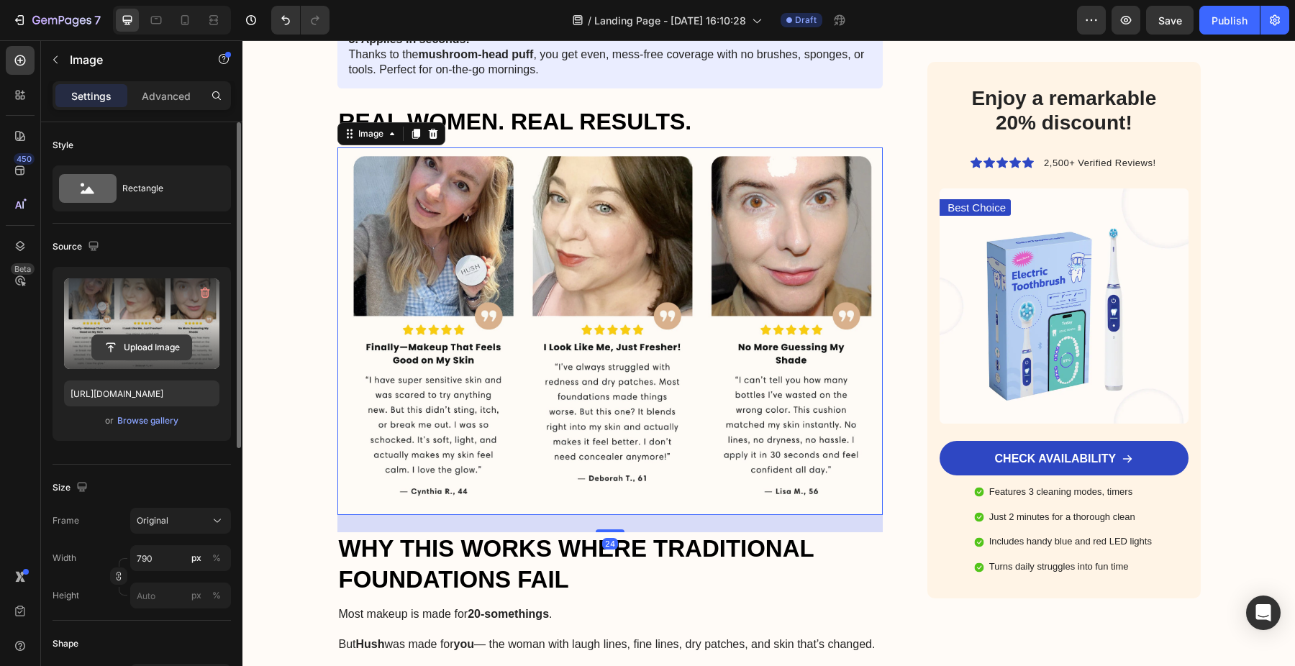
click at [153, 347] on input "file" at bounding box center [141, 347] width 99 height 24
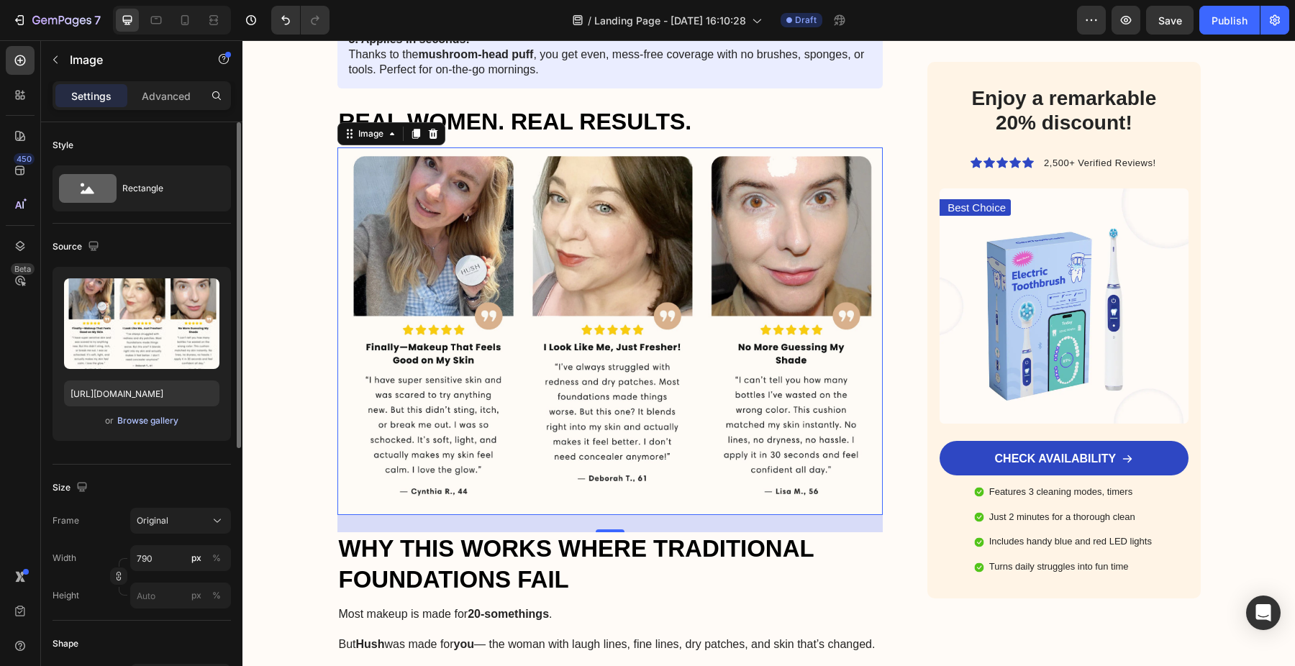
click at [152, 424] on div "Browse gallery" at bounding box center [147, 420] width 61 height 13
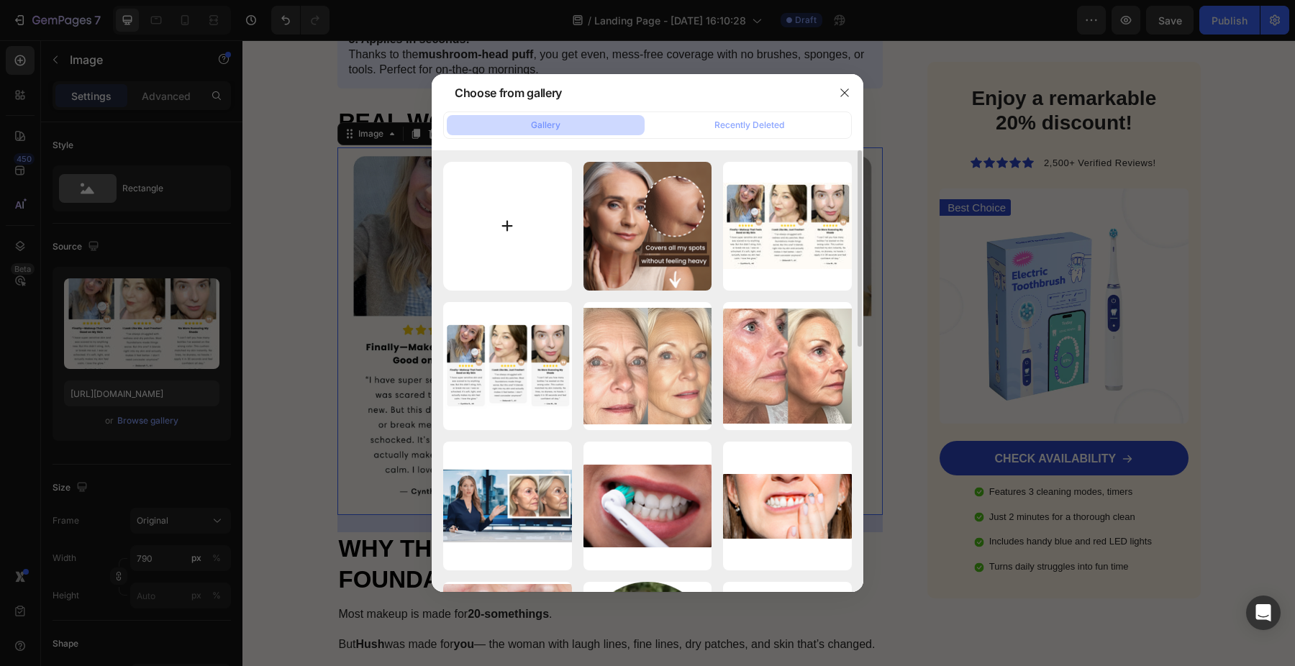
click at [504, 237] on input "file" at bounding box center [507, 226] width 129 height 129
type input "C:\fakepath\Screenshot 2025-08-27 at 16.32.52 (1).jpg"
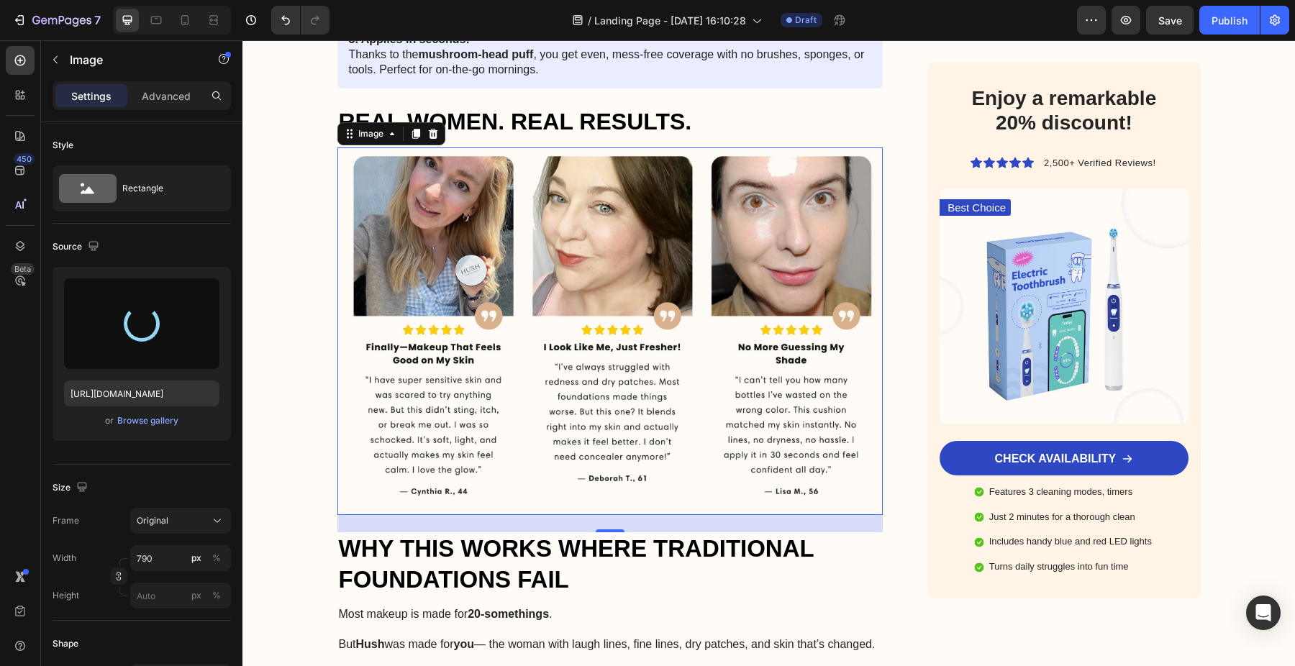
type input "https://cdn.shopify.com/s/files/1/0727/1897/5233/files/gempages_580341461564785…"
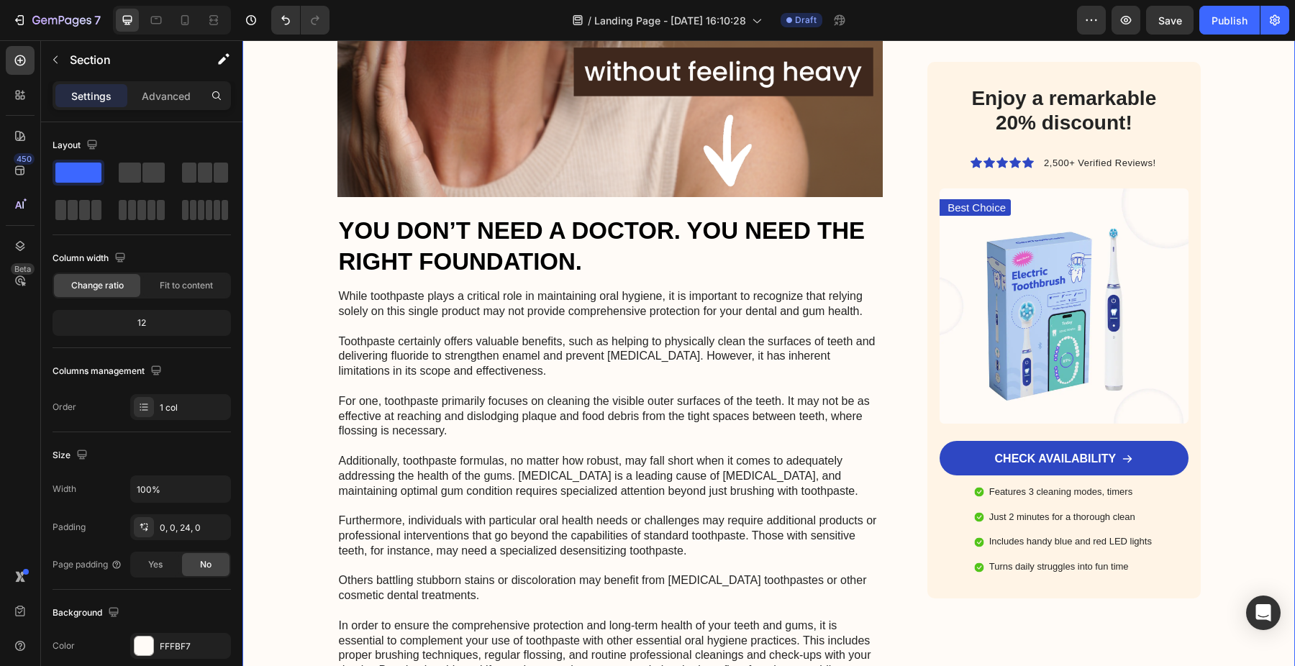
scroll to position [4070, 0]
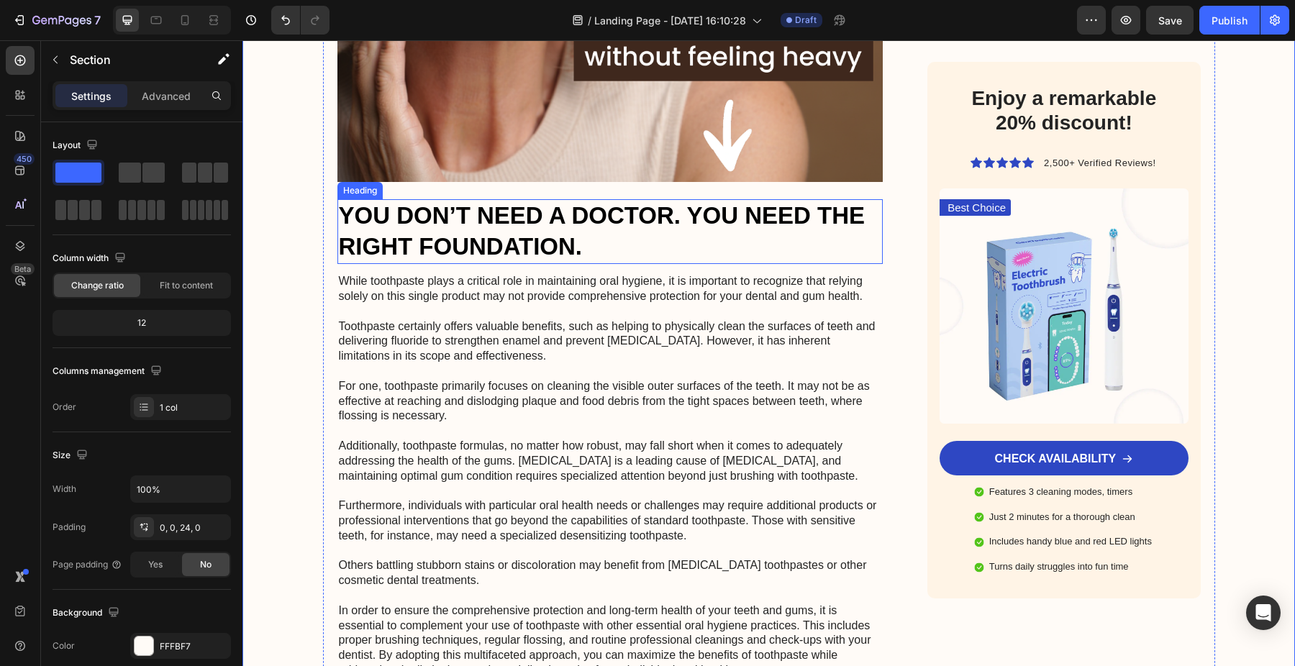
click at [369, 209] on p "YOU DON’T NEED A DOCTOR. YOU NEED THE RIGHT FOUNDATION." at bounding box center [610, 232] width 543 height 62
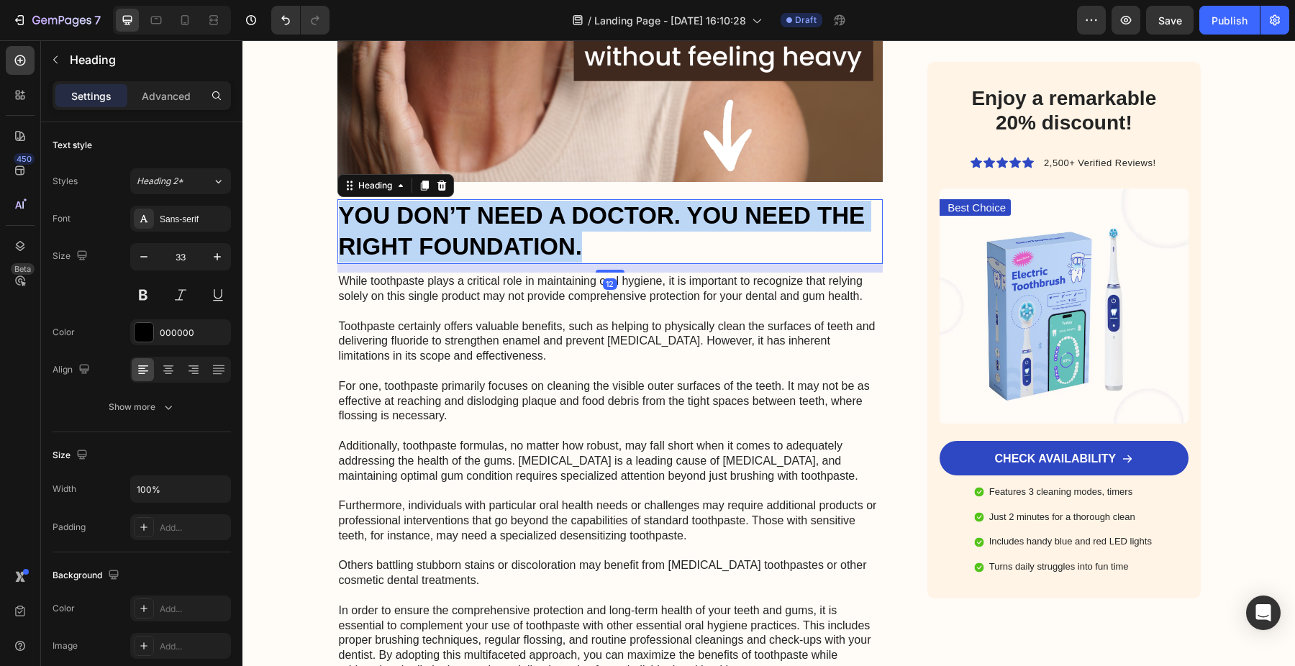
click at [369, 209] on p "YOU DON’T NEED A DOCTOR. YOU NEED THE RIGHT FOUNDATION." at bounding box center [610, 232] width 543 height 62
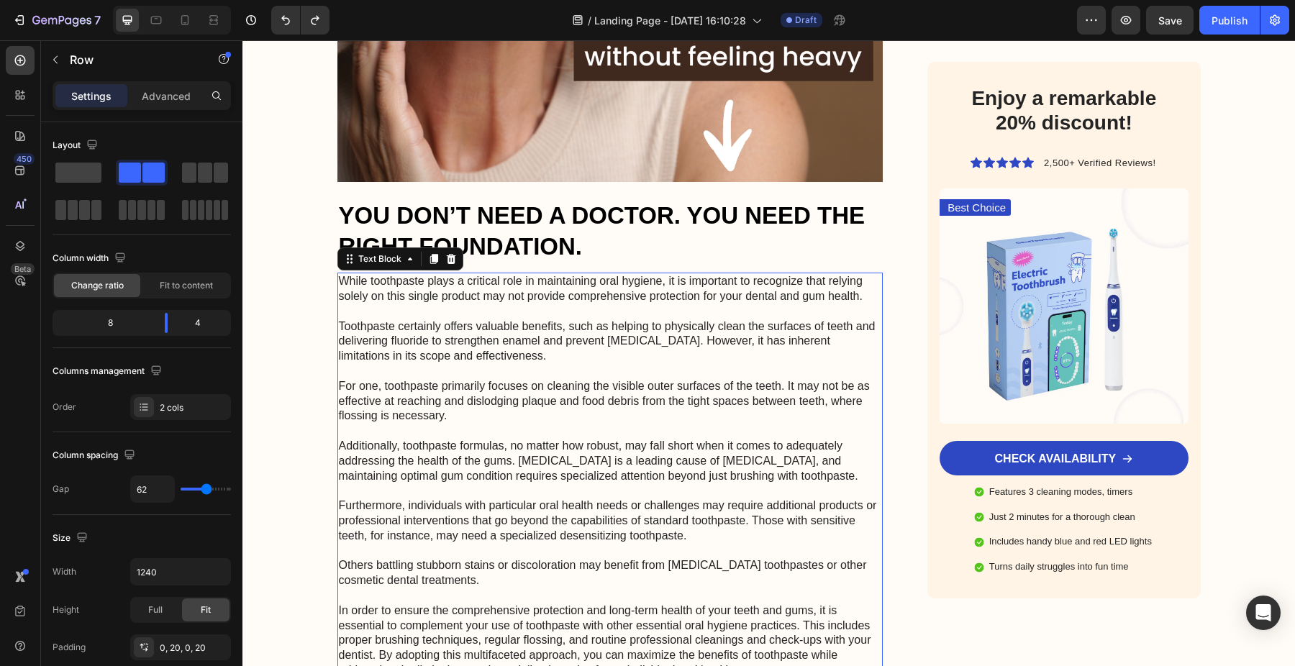
click at [452, 321] on p "While toothpaste plays a critical role in maintaining oral hygiene, it is impor…" at bounding box center [610, 476] width 543 height 404
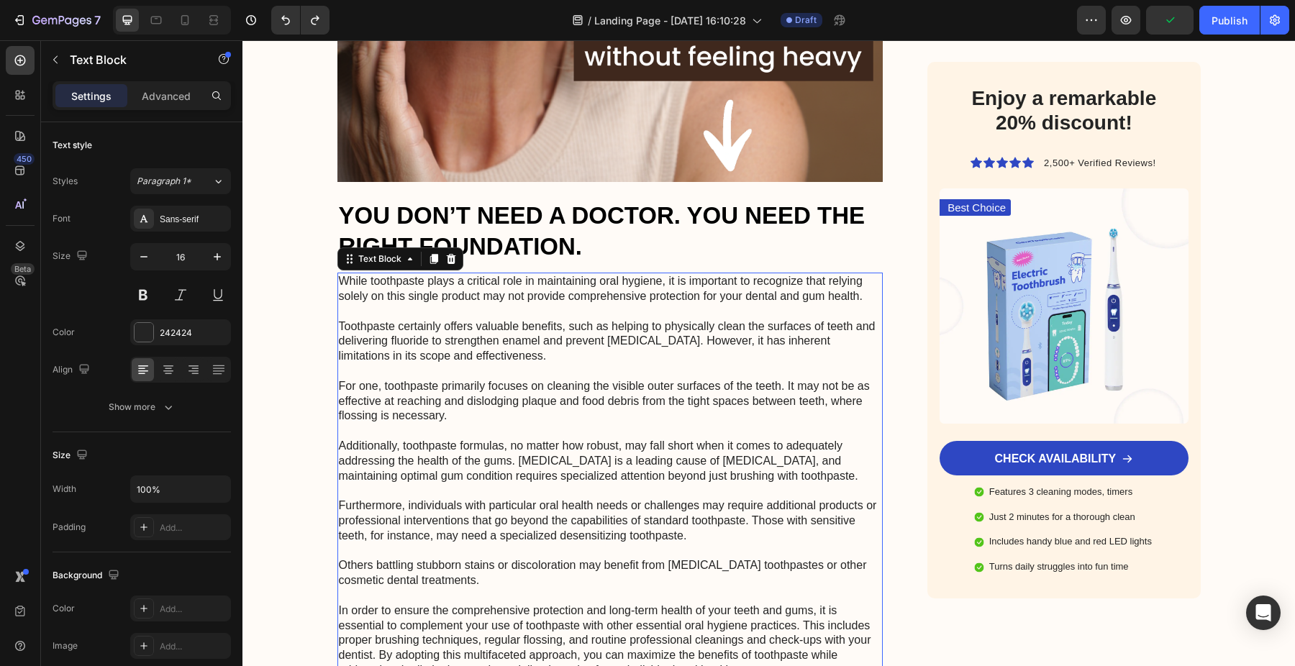
click at [452, 321] on p "While toothpaste plays a critical role in maintaining oral hygiene, it is impor…" at bounding box center [610, 476] width 543 height 404
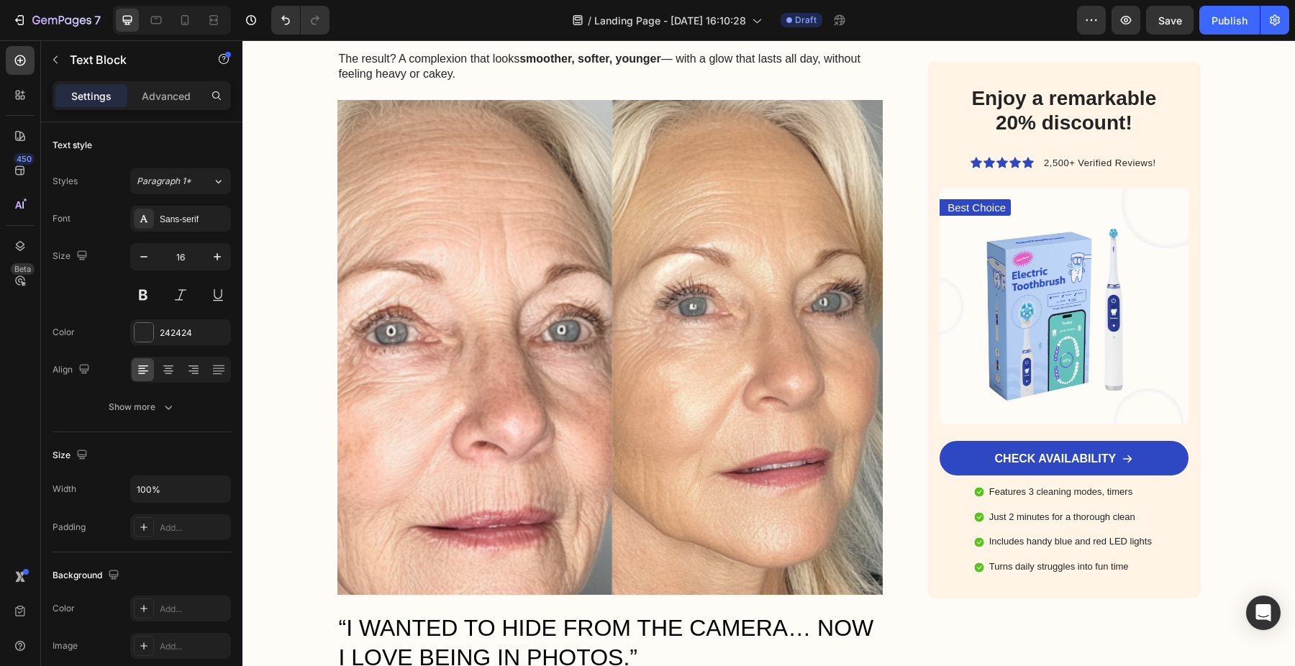
scroll to position [1670, 0]
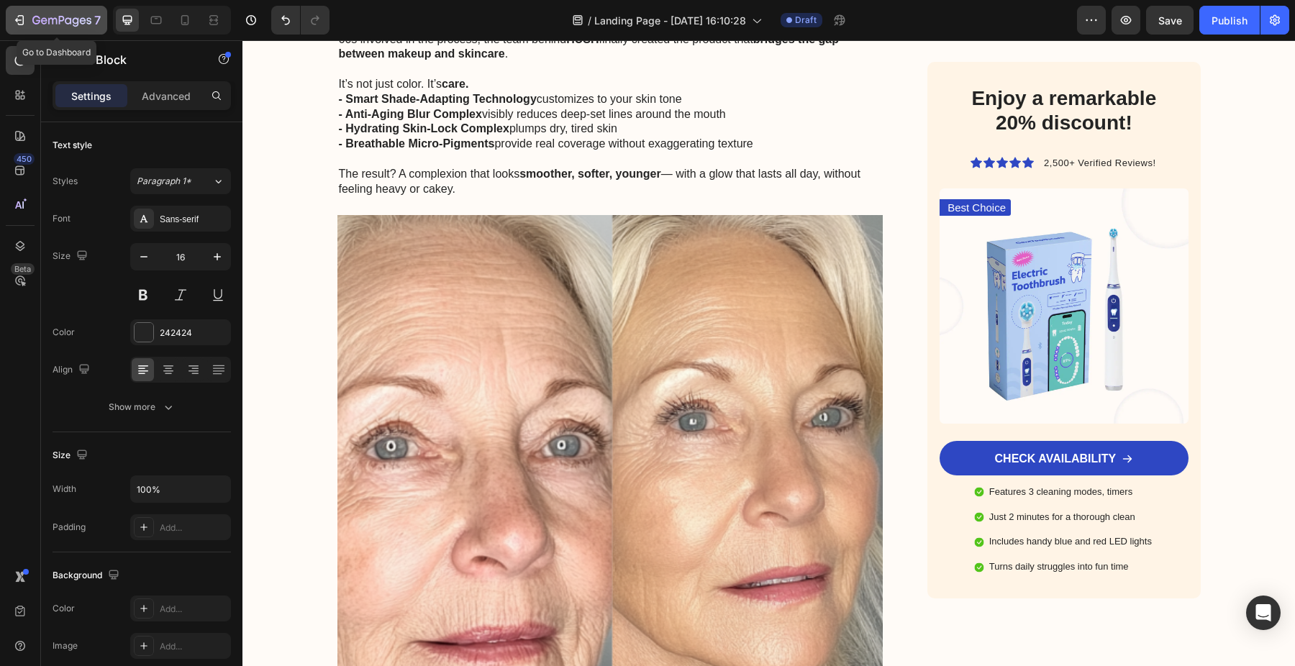
click at [20, 26] on icon "button" at bounding box center [19, 20] width 14 height 14
